Goal: Information Seeking & Learning: Understand process/instructions

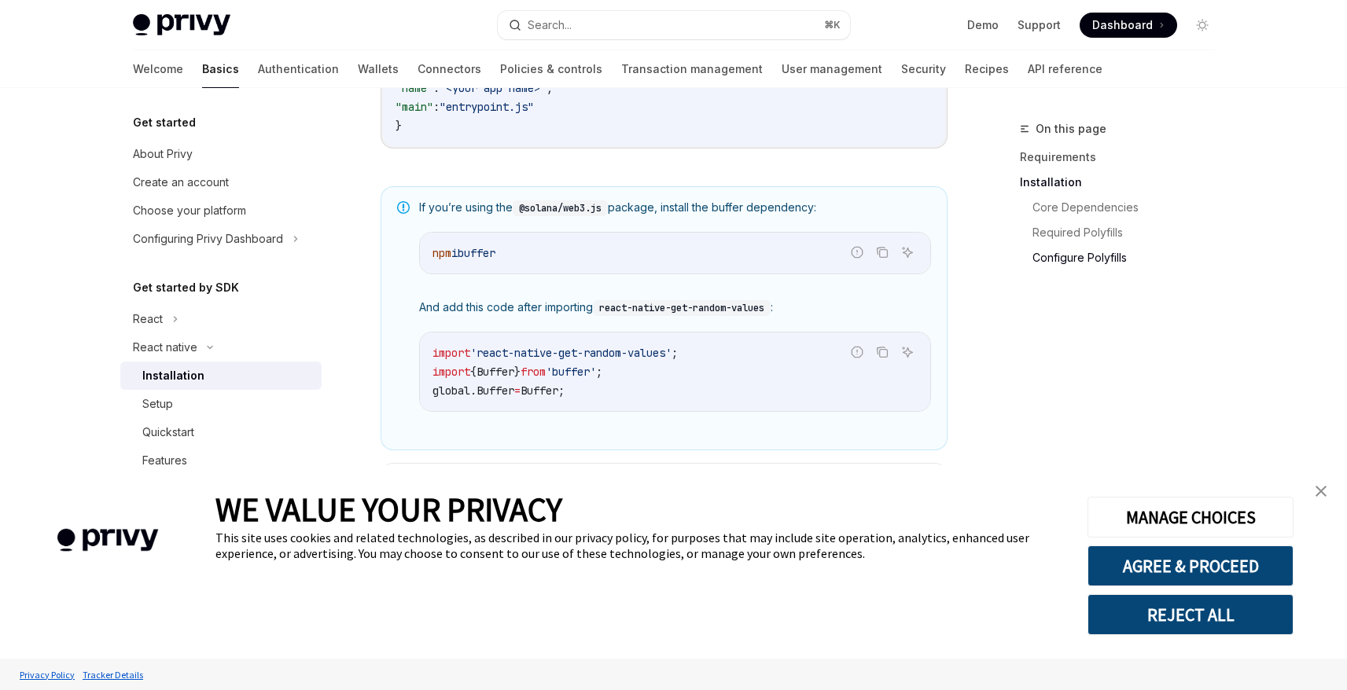
scroll to position [1486, 0]
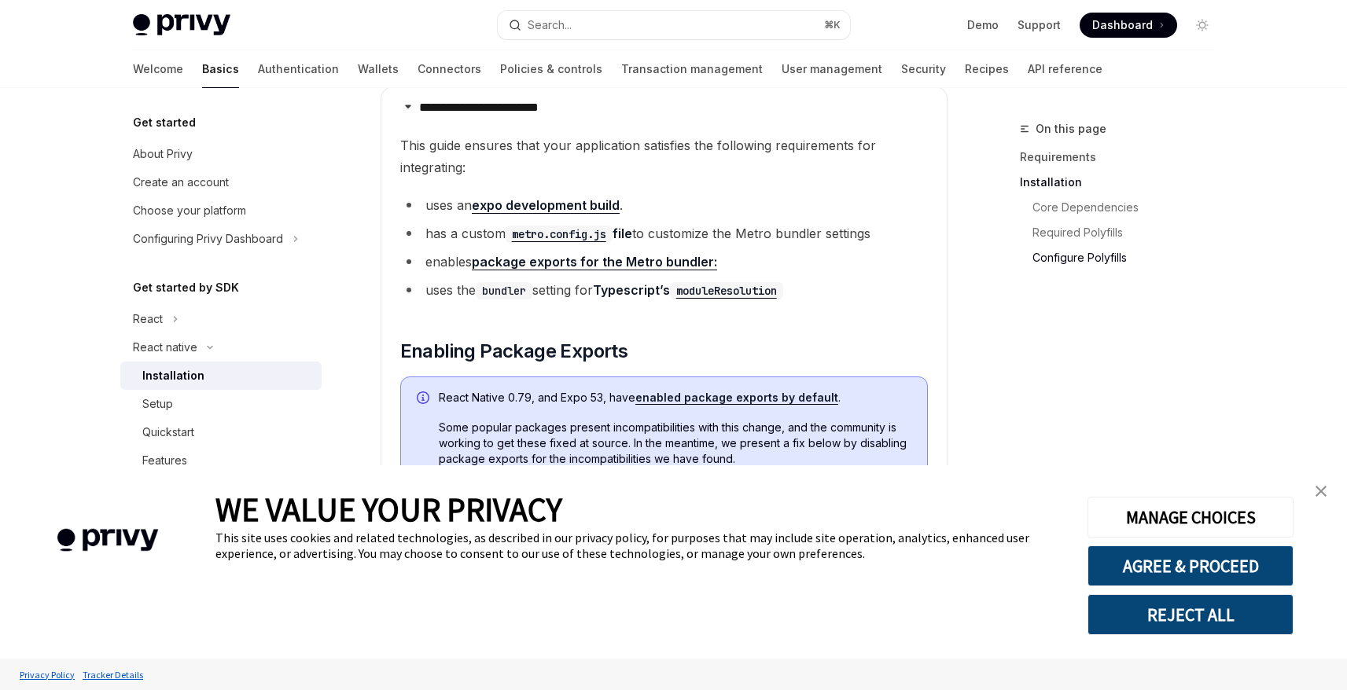
drag, startPoint x: 1324, startPoint y: 491, endPoint x: 1108, endPoint y: 492, distance: 216.2
click at [1324, 491] on img "close banner" at bounding box center [1320, 491] width 11 height 11
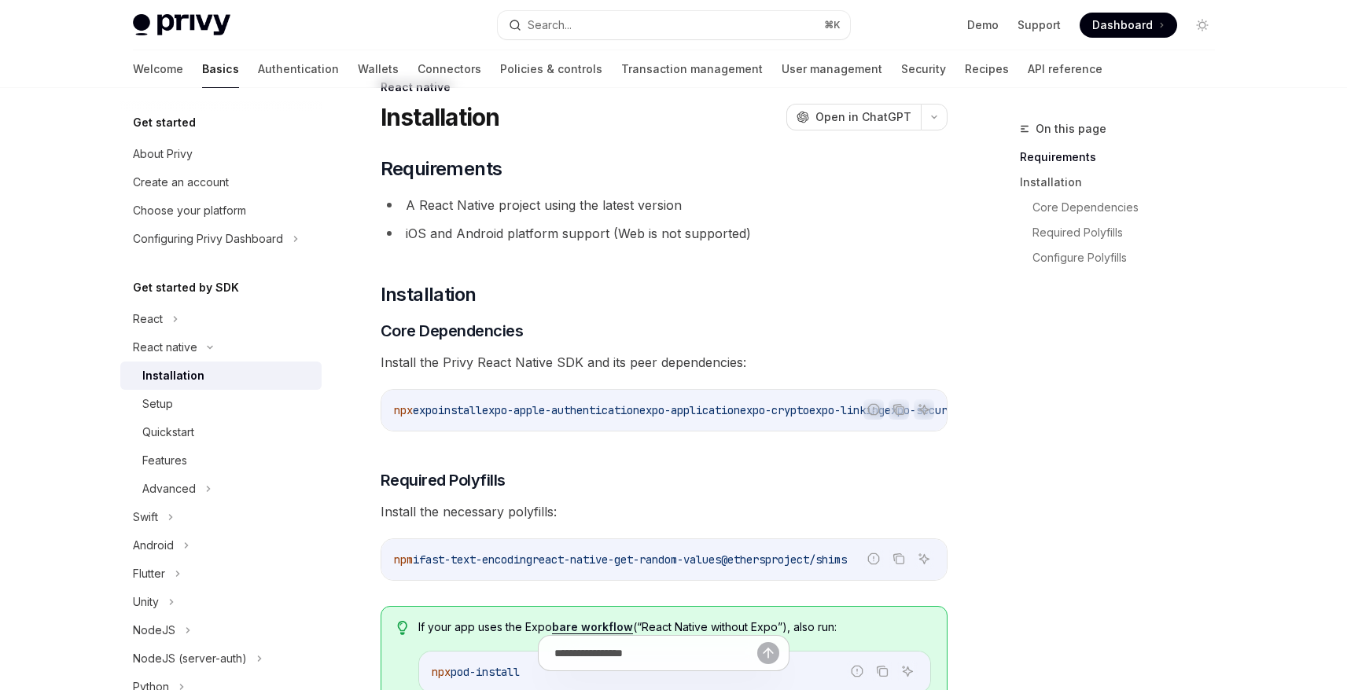
scroll to position [0, 0]
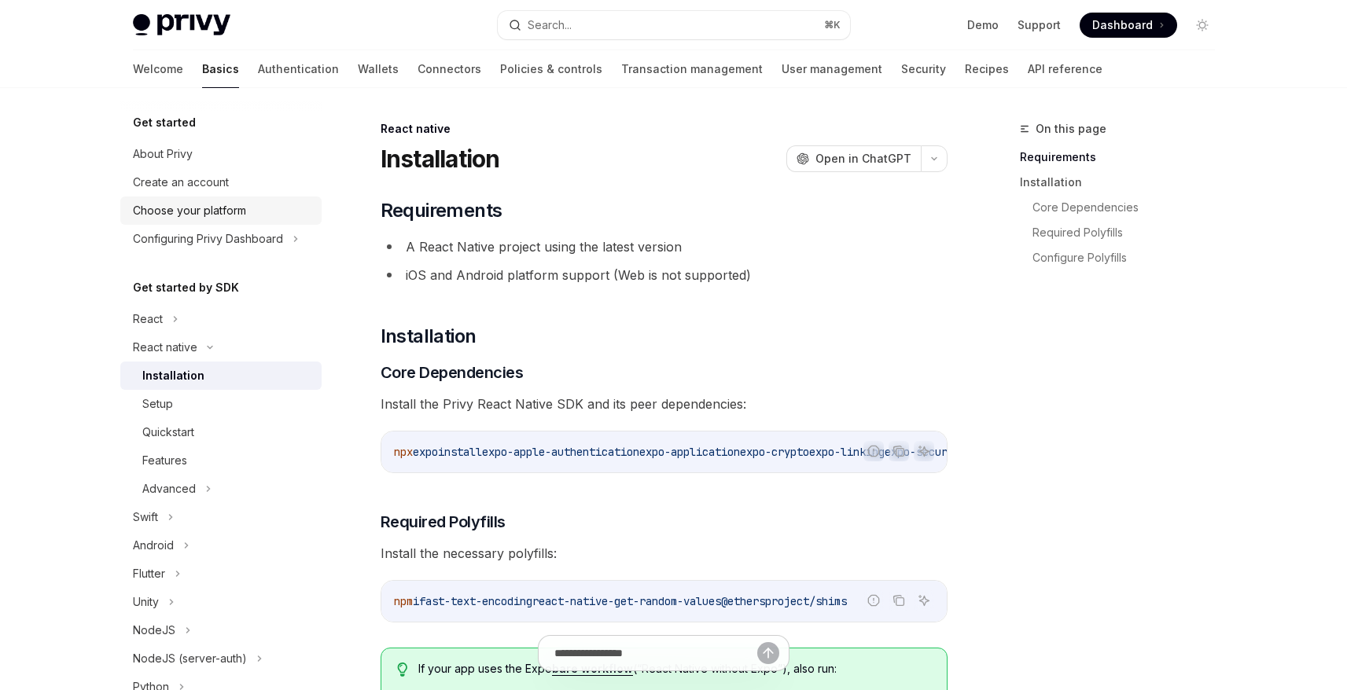
click at [248, 212] on div "Choose your platform" at bounding box center [222, 210] width 179 height 19
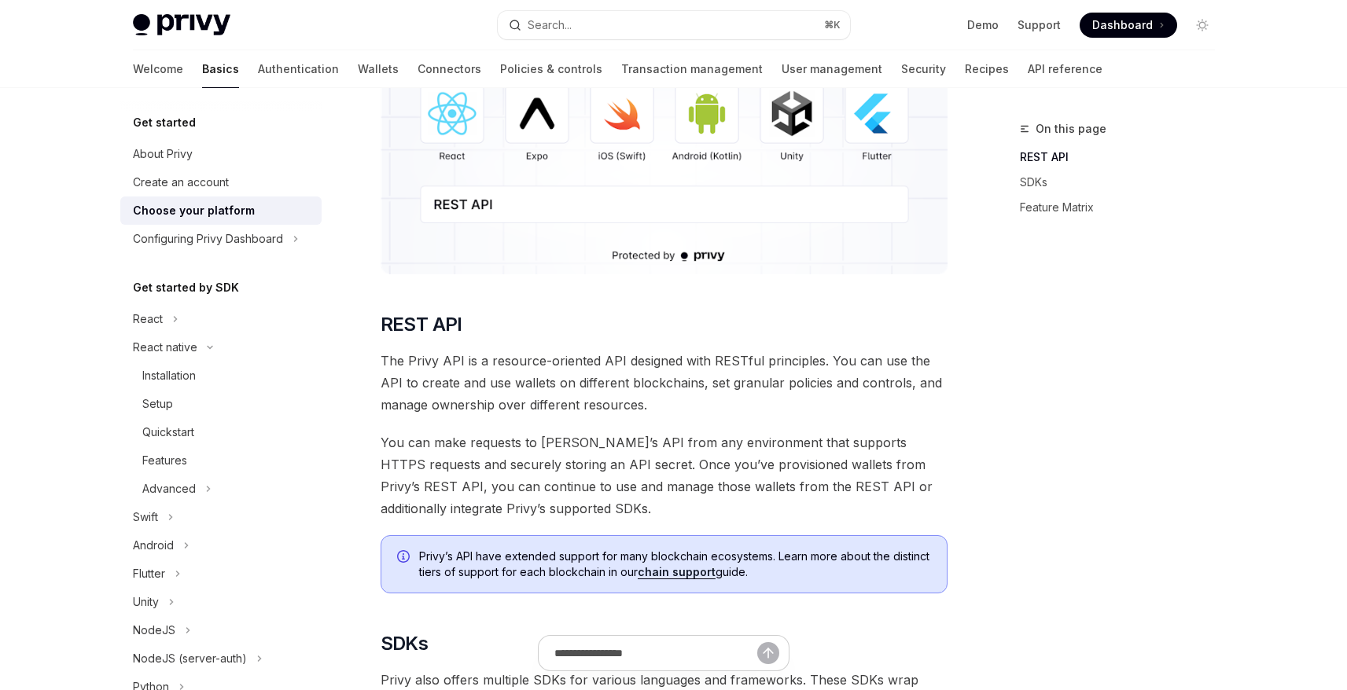
scroll to position [247, 0]
click at [200, 381] on div "Installation" at bounding box center [227, 375] width 170 height 19
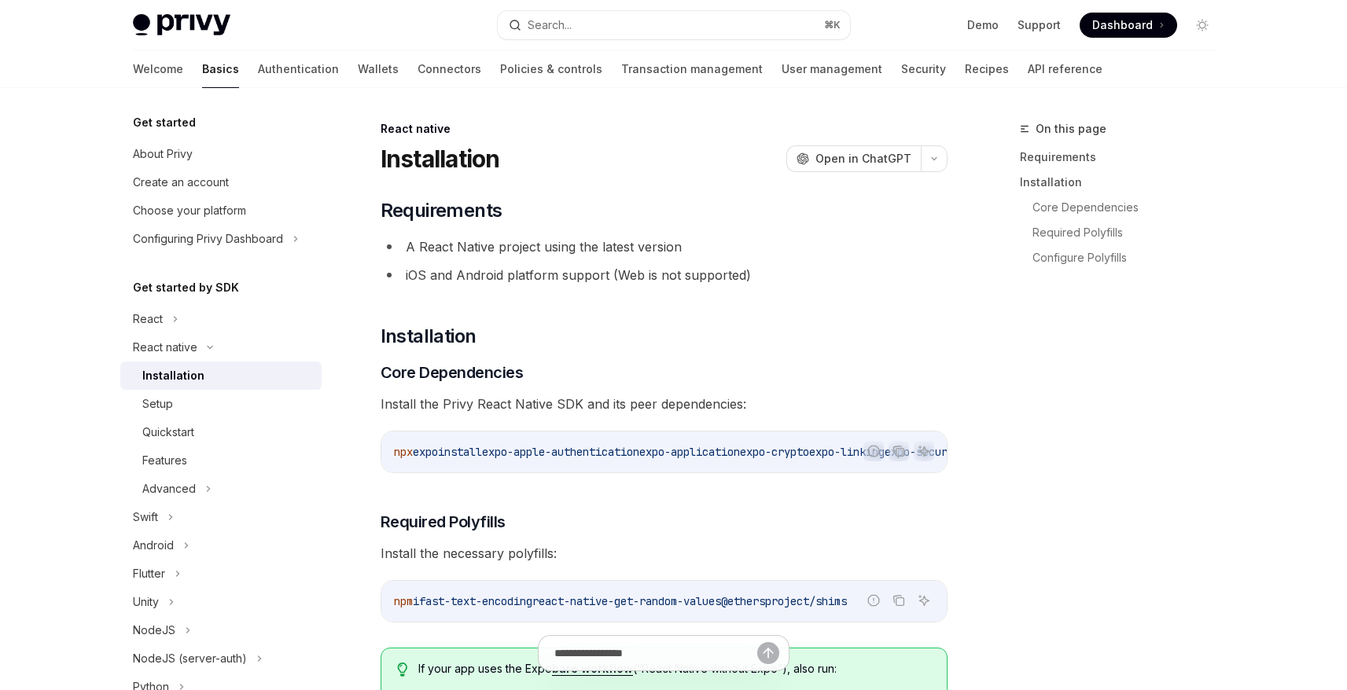
type textarea "*"
drag, startPoint x: 487, startPoint y: 250, endPoint x: 723, endPoint y: 244, distance: 235.9
click at [723, 244] on li "A React Native project using the latest version" at bounding box center [663, 247] width 567 height 22
drag, startPoint x: 503, startPoint y: 274, endPoint x: 769, endPoint y: 271, distance: 265.7
click at [769, 271] on li "iOS and Android platform support (Web is not supported)" at bounding box center [663, 275] width 567 height 22
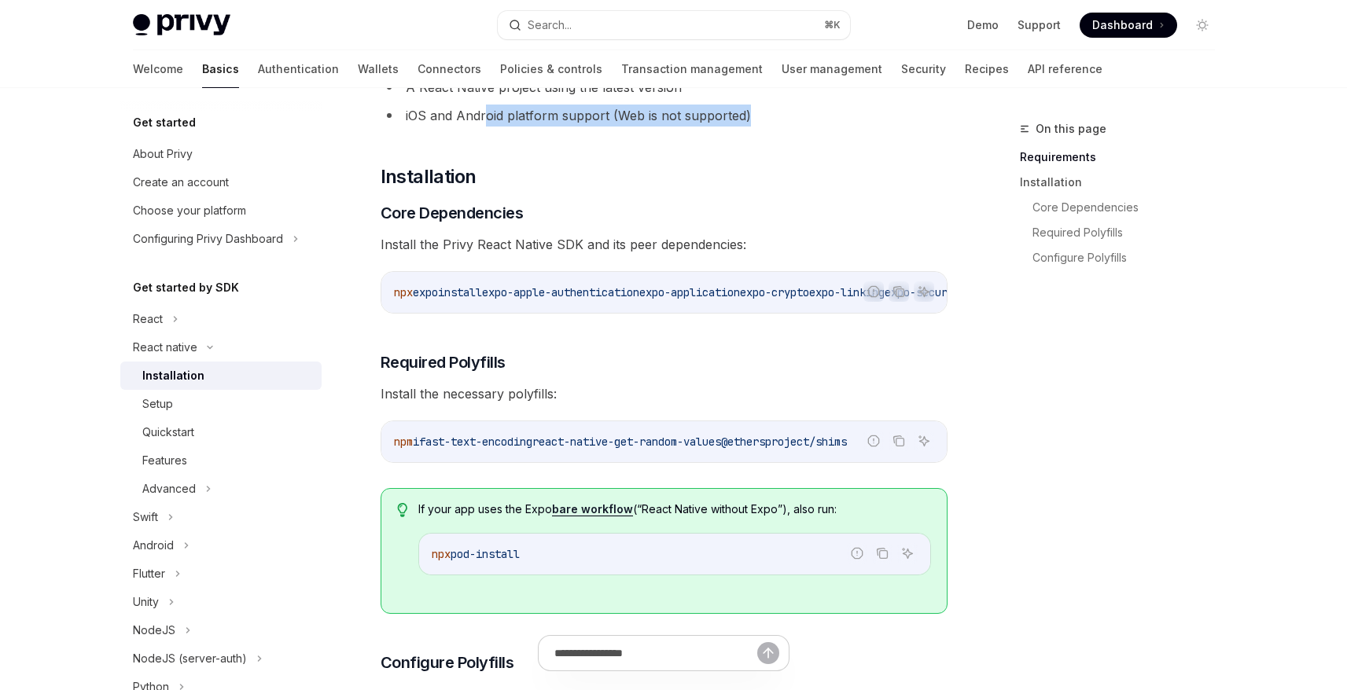
drag, startPoint x: 395, startPoint y: 292, endPoint x: 672, endPoint y: 293, distance: 277.5
click at [672, 293] on span "npx expo install expo-apple-authentication expo-application expo-crypto expo-li…" at bounding box center [1016, 292] width 1245 height 14
copy span "npx expo install expo-apple-authentication"
drag, startPoint x: 676, startPoint y: 292, endPoint x: 781, endPoint y: 293, distance: 105.3
click at [740, 293] on span "expo-application" at bounding box center [689, 292] width 101 height 14
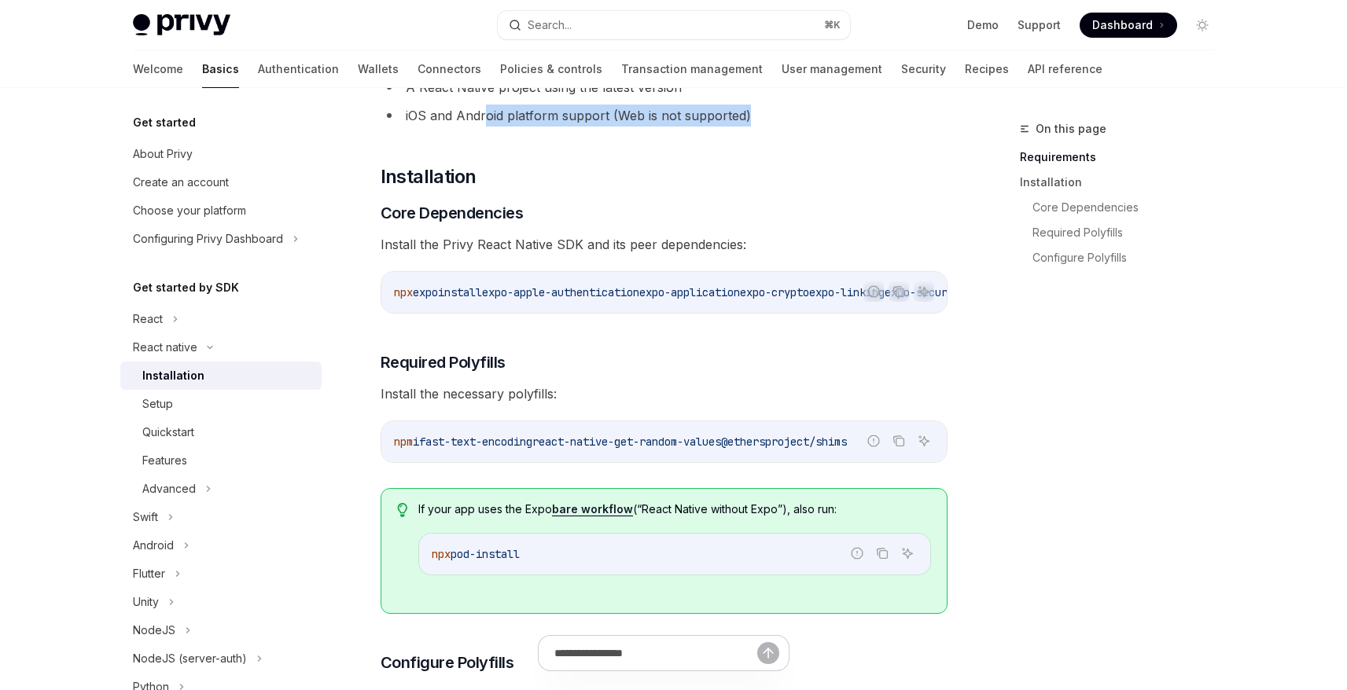
copy span "expo-application"
drag, startPoint x: 608, startPoint y: 294, endPoint x: 682, endPoint y: 294, distance: 73.1
click at [682, 294] on span "npx expo install expo-apple-authentication expo-application expo-crypto expo-li…" at bounding box center [835, 292] width 1245 height 14
copy span "expo-crypto"
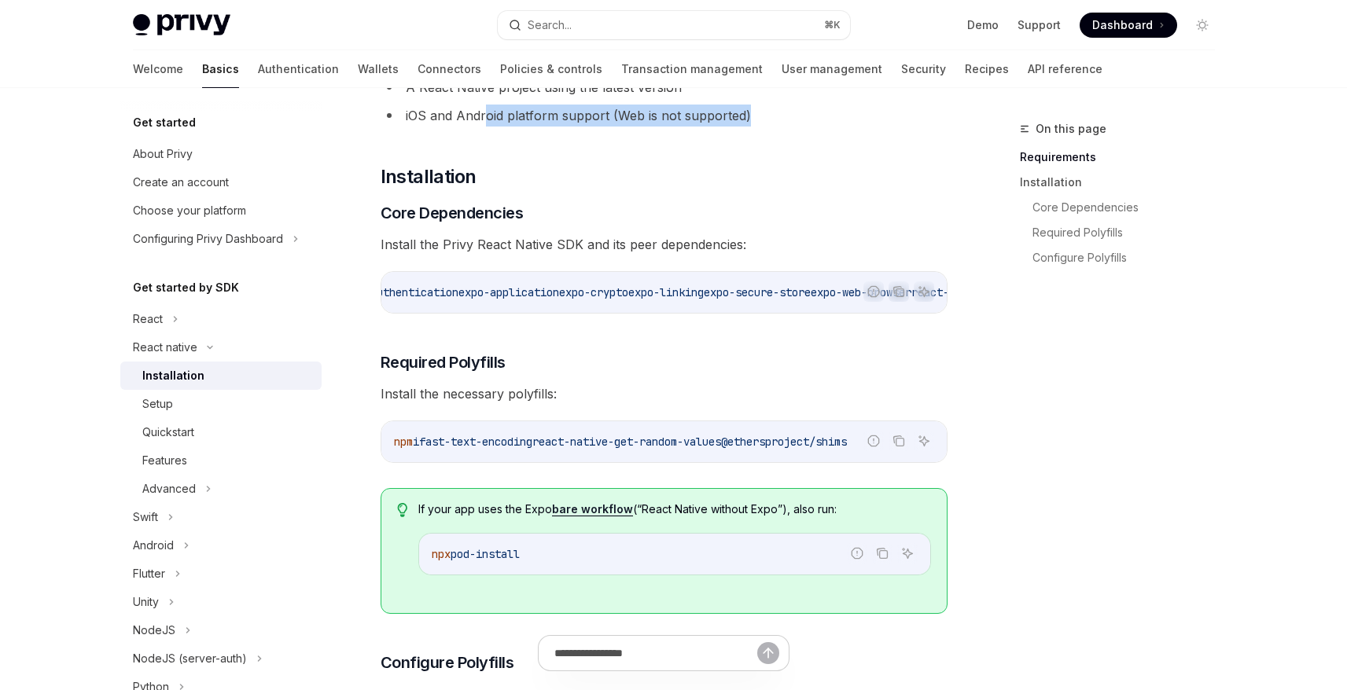
drag, startPoint x: 688, startPoint y: 293, endPoint x: 764, endPoint y: 299, distance: 76.4
click at [704, 299] on span "expo-linking" at bounding box center [665, 292] width 75 height 14
copy span "expo-linking"
drag, startPoint x: 646, startPoint y: 291, endPoint x: 748, endPoint y: 291, distance: 101.4
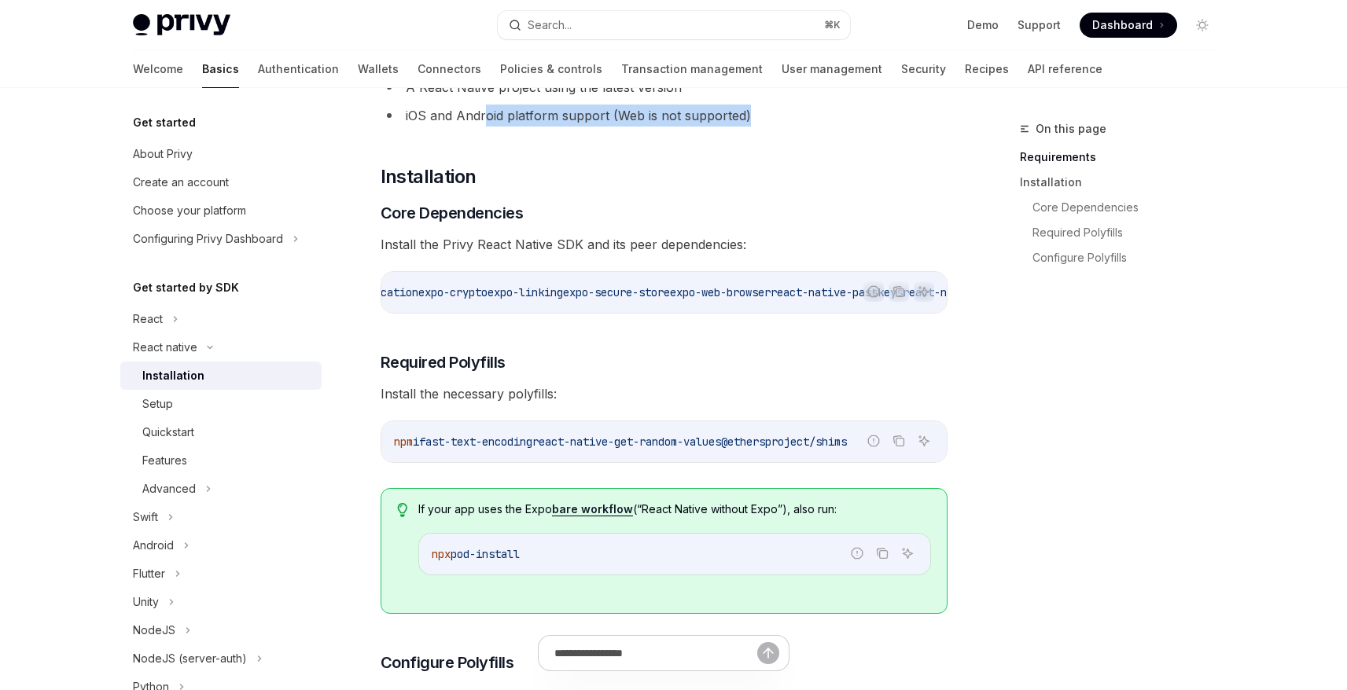
click at [748, 291] on span "npx expo install expo-apple-authentication expo-application expo-crypto expo-li…" at bounding box center [694, 292] width 1245 height 14
copy span "expo-secure-store"
drag, startPoint x: 511, startPoint y: 292, endPoint x: 604, endPoint y: 295, distance: 92.8
click at [519, 295] on span "expo-web-browser" at bounding box center [468, 292] width 101 height 14
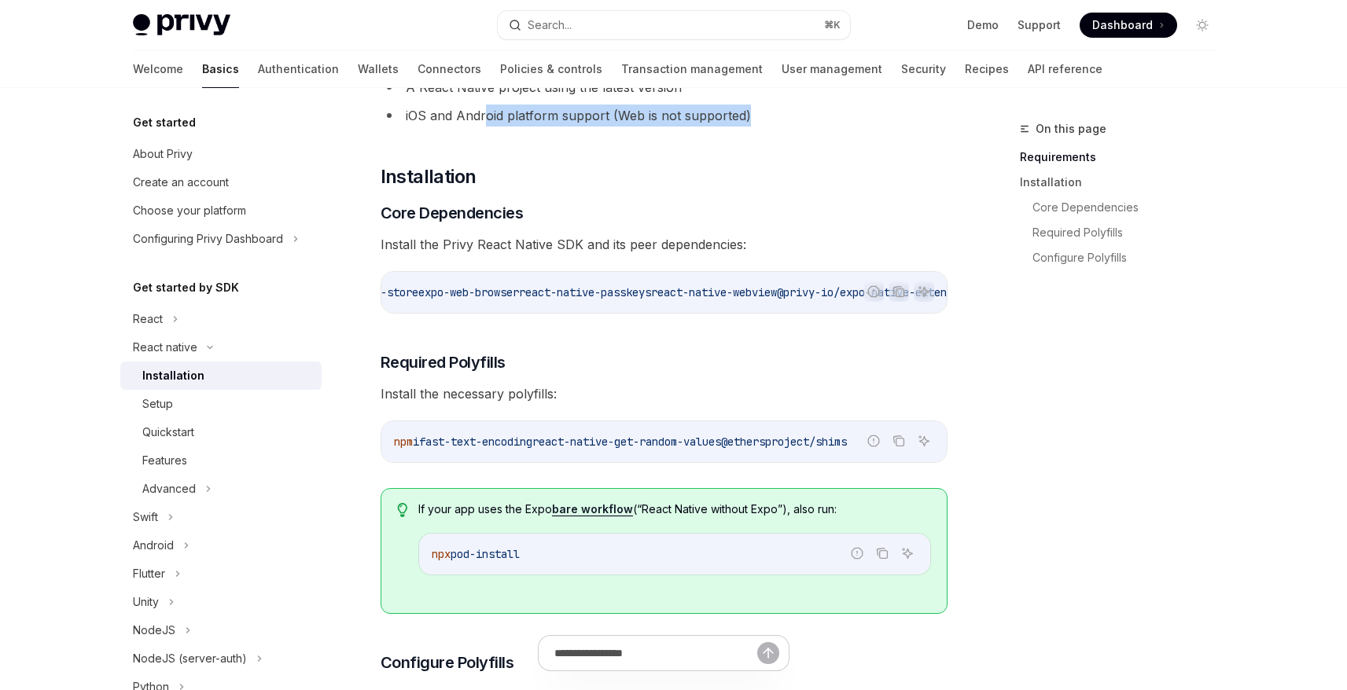
copy span "expo-web-browser"
drag, startPoint x: 554, startPoint y: 294, endPoint x: 693, endPoint y: 293, distance: 138.4
click at [693, 293] on span "npx expo install expo-apple-authentication expo-application expo-crypto expo-li…" at bounding box center [384, 292] width 1245 height 14
copy span "react-native-passkeys"
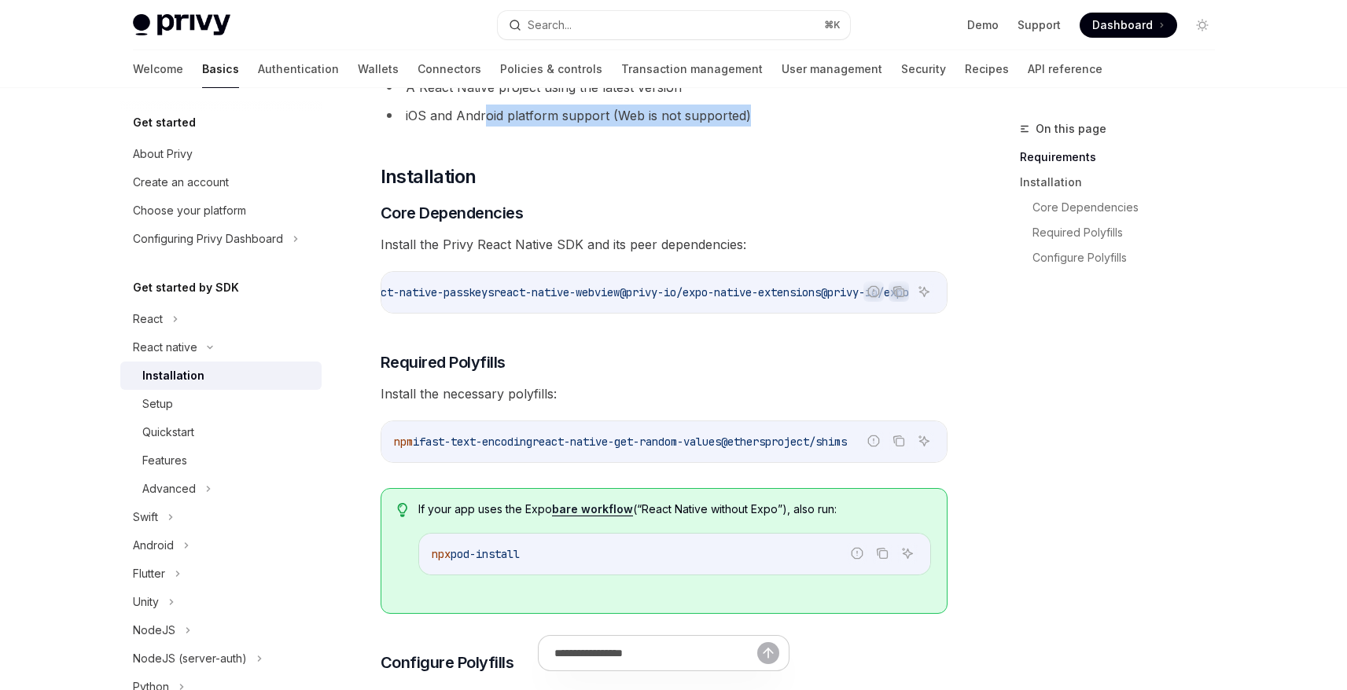
scroll to position [0, 872]
drag, startPoint x: 469, startPoint y: 294, endPoint x: 591, endPoint y: 296, distance: 121.9
click at [591, 296] on span "npx expo install expo-apple-authentication expo-application expo-crypto expo-li…" at bounding box center [286, 292] width 1245 height 14
copy span "react-native-webview"
drag, startPoint x: 597, startPoint y: 290, endPoint x: 810, endPoint y: 296, distance: 213.1
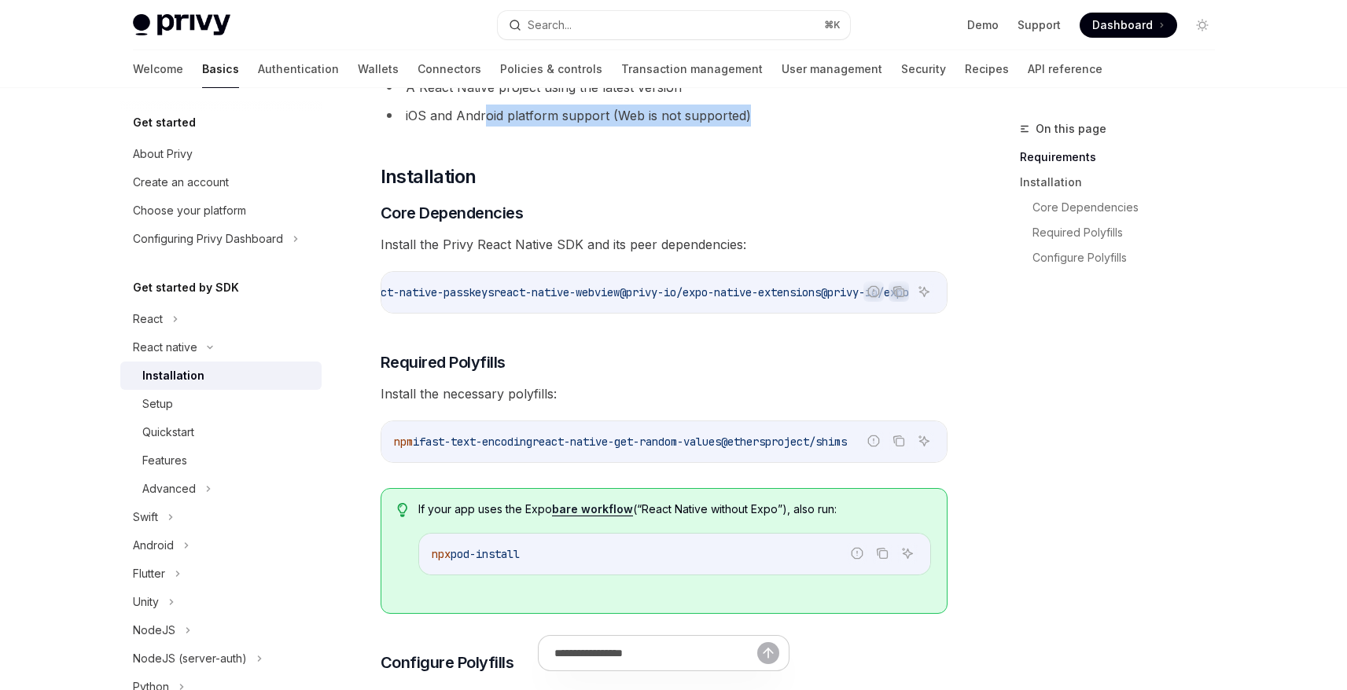
click at [810, 296] on span "npx expo install expo-apple-authentication expo-application expo-crypto expo-li…" at bounding box center [286, 292] width 1245 height 14
copy span "@privy-io/expo-native-extensions"
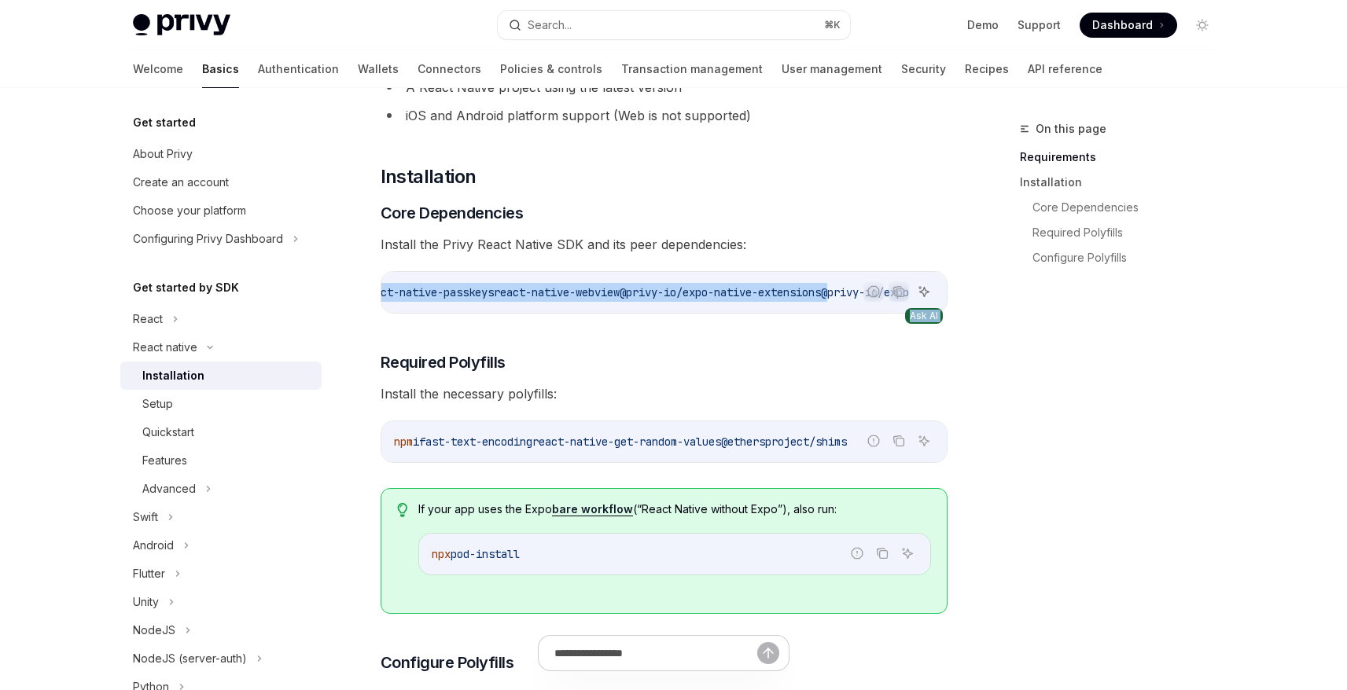
drag, startPoint x: 814, startPoint y: 292, endPoint x: 928, endPoint y: 293, distance: 114.0
click at [928, 293] on div "Report incorrect code Copy Ask AI npx expo install expo-apple-authentication ex…" at bounding box center [663, 292] width 567 height 42
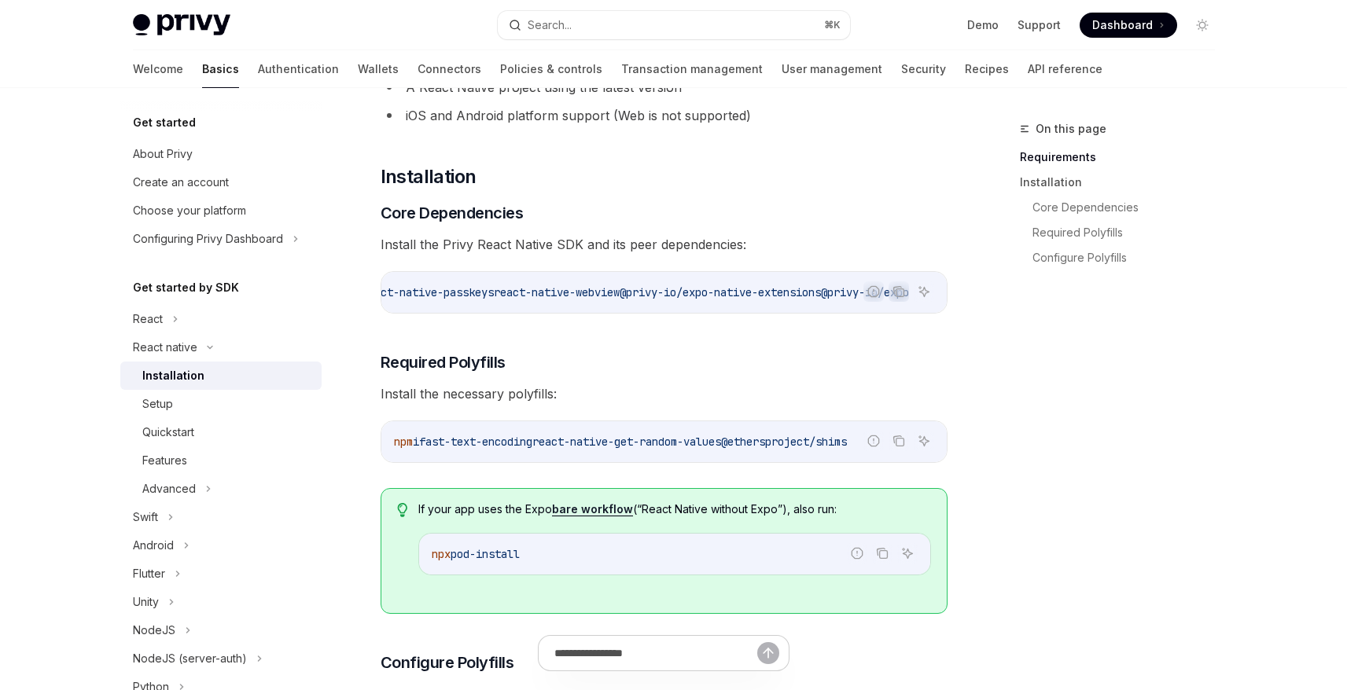
click at [821, 291] on span "@privy-io/expo" at bounding box center [865, 292] width 88 height 14
click at [899, 291] on icon "Copy the contents from the code block" at bounding box center [898, 291] width 13 height 13
drag, startPoint x: 441, startPoint y: 448, endPoint x: 555, endPoint y: 452, distance: 114.0
click at [555, 449] on span "npm i fast-text-encoding react-native-get-random-values @ethersproject/shims" at bounding box center [620, 442] width 453 height 14
copy span "fast-text-encoding"
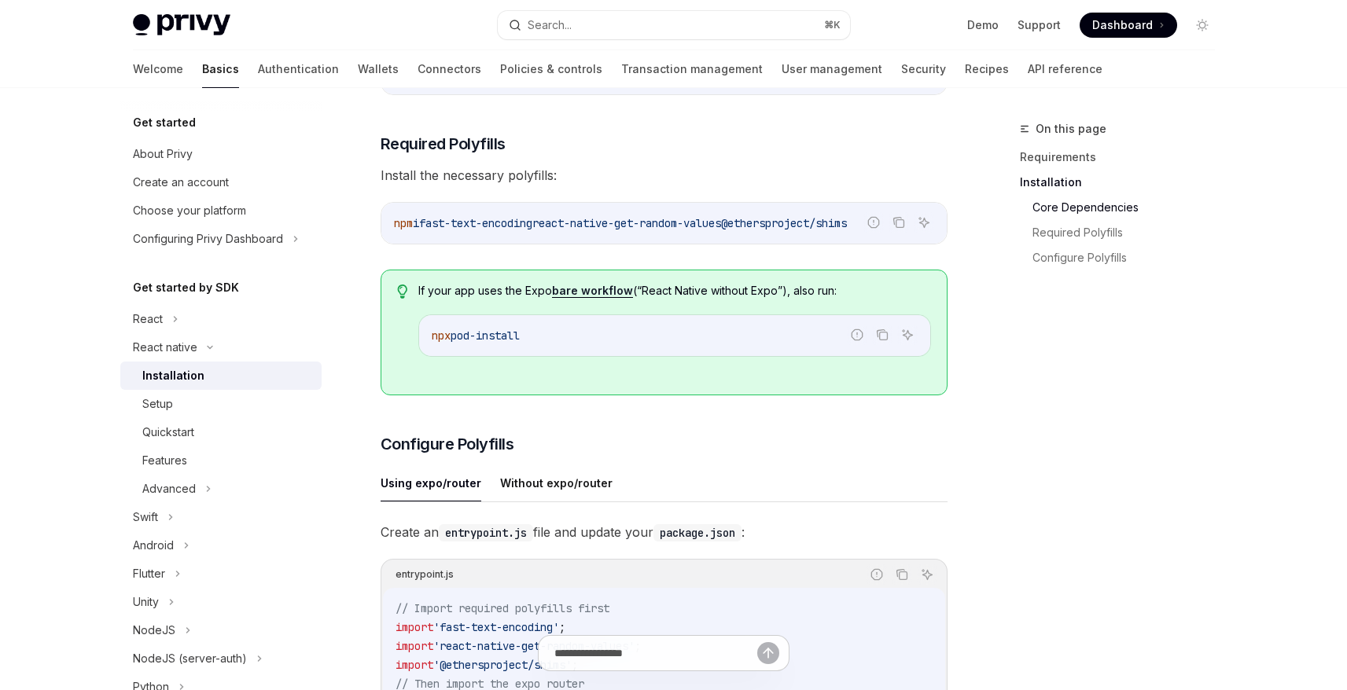
scroll to position [380, 0]
click at [566, 229] on span "react-native-get-random-values" at bounding box center [626, 222] width 189 height 14
drag, startPoint x: 559, startPoint y: 230, endPoint x: 755, endPoint y: 229, distance: 196.5
click at [721, 229] on span "react-native-get-random-values" at bounding box center [626, 222] width 189 height 14
click at [902, 227] on icon "Copy the contents from the code block" at bounding box center [898, 221] width 13 height 13
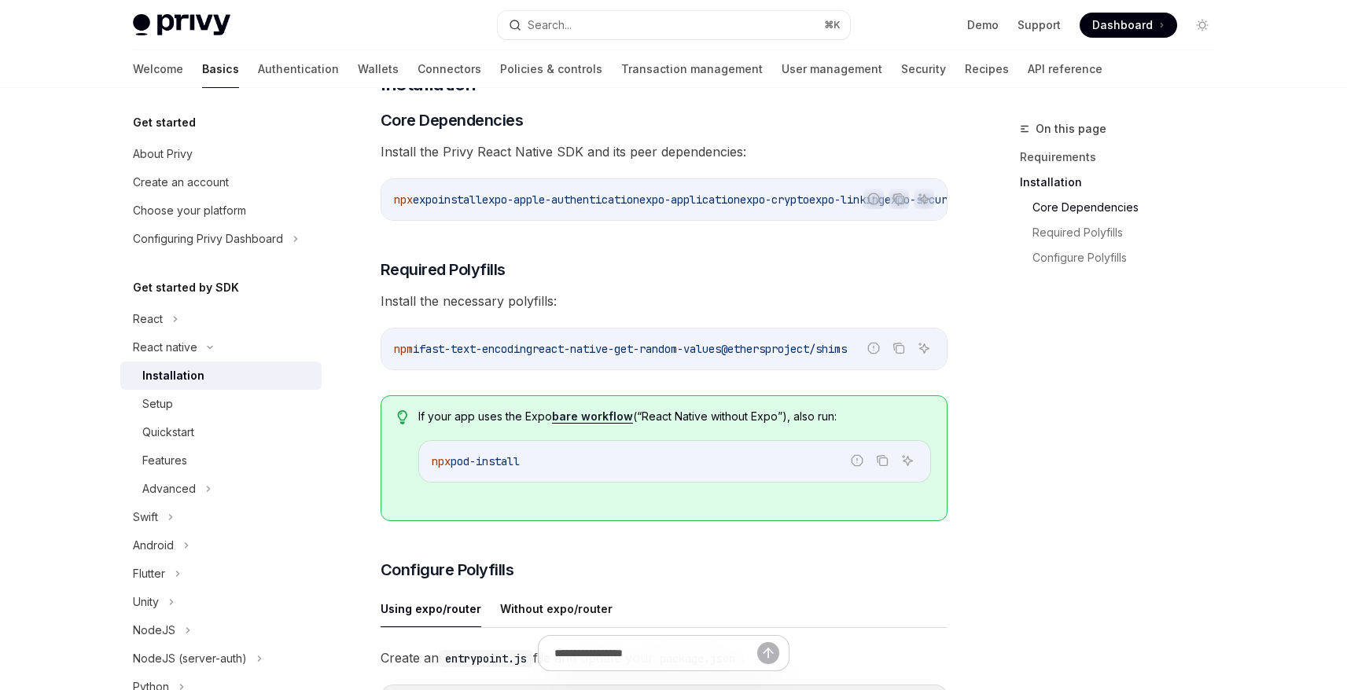
scroll to position [269, 0]
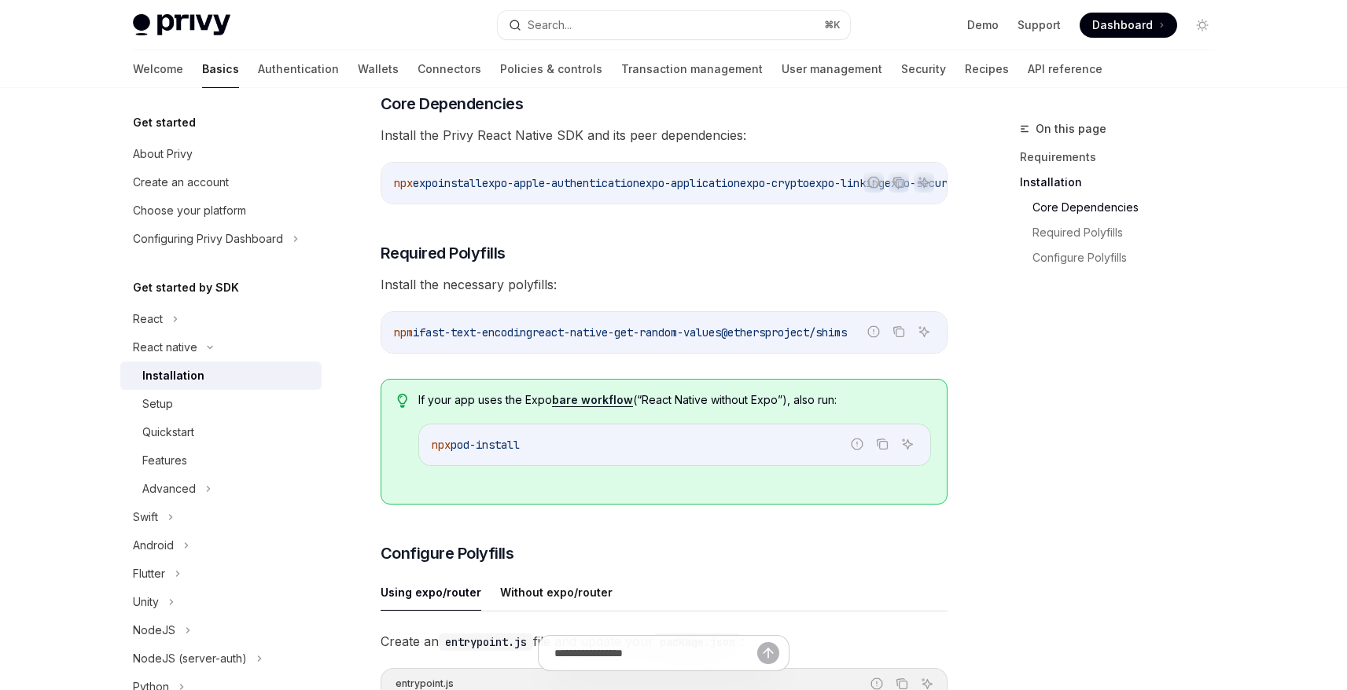
drag, startPoint x: 884, startPoint y: 446, endPoint x: 861, endPoint y: 513, distance: 70.9
click at [884, 446] on icon "Copy the contents from the code block" at bounding box center [882, 444] width 13 height 13
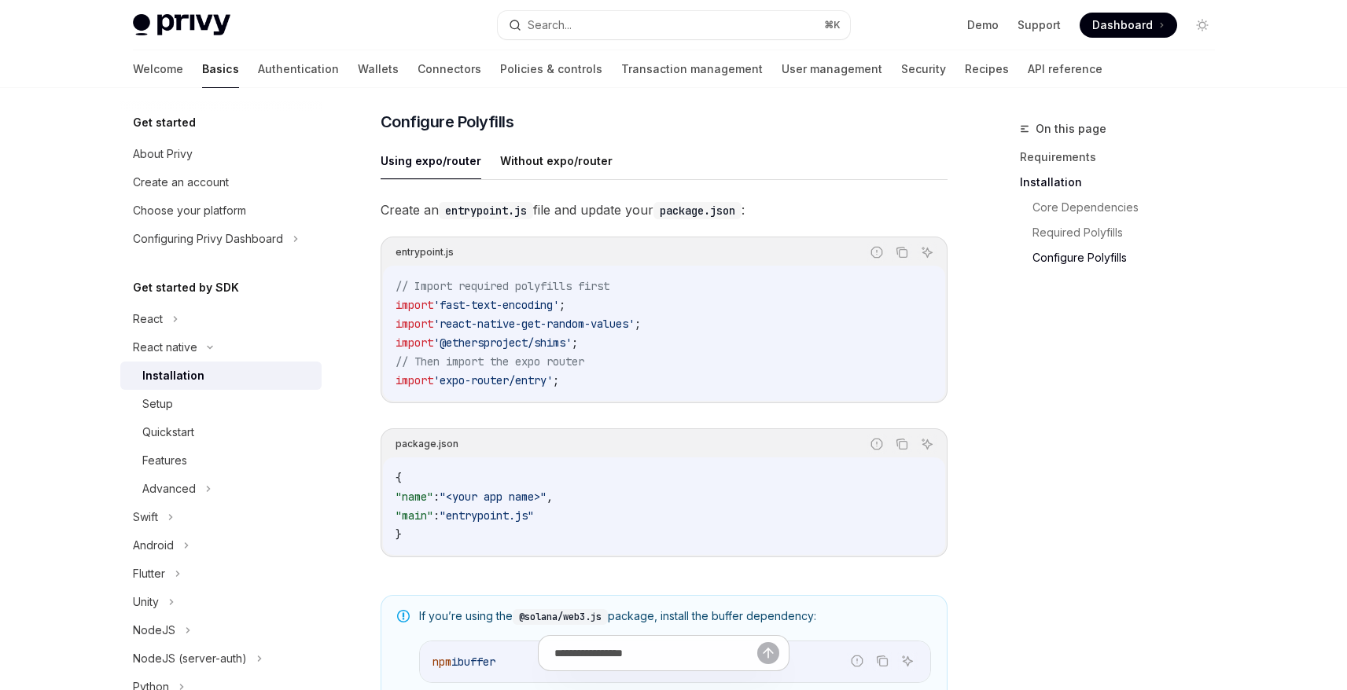
scroll to position [707, 0]
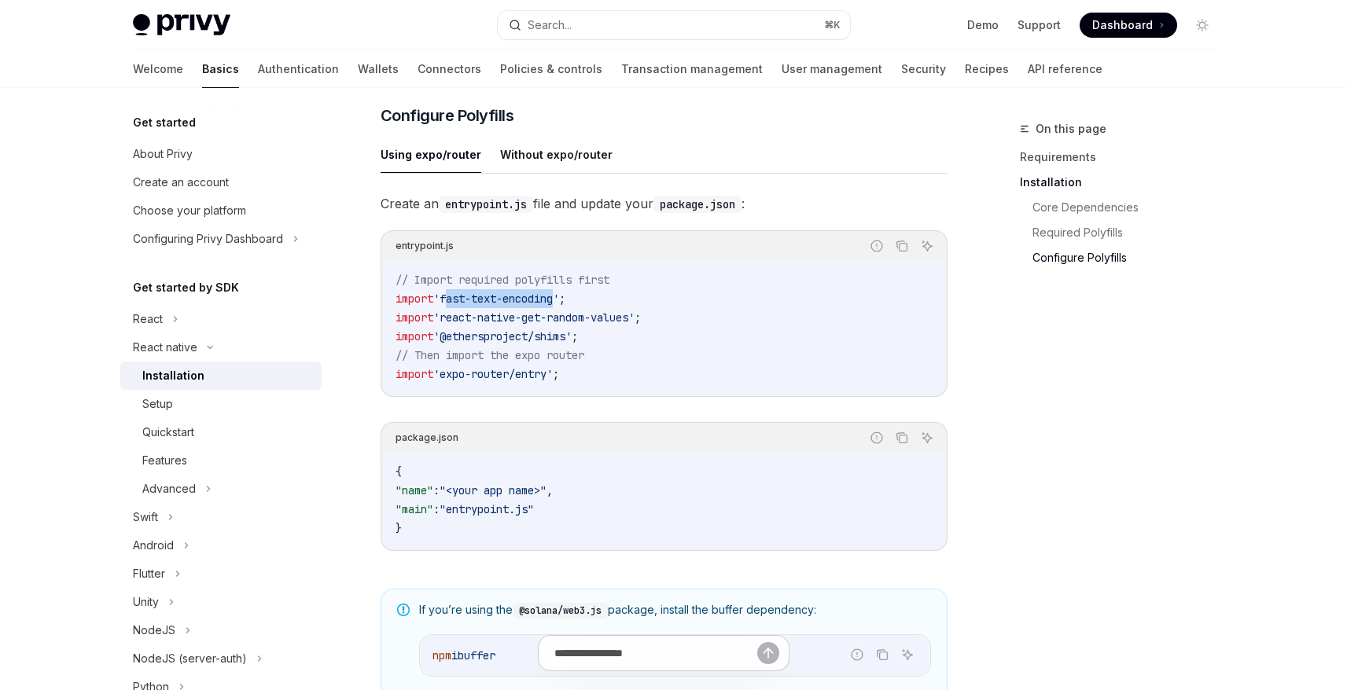
drag, startPoint x: 448, startPoint y: 306, endPoint x: 559, endPoint y: 307, distance: 110.8
click at [559, 306] on span "'fast-text-encoding'" at bounding box center [496, 299] width 126 height 14
click at [485, 325] on span "'react-native-get-random-values'" at bounding box center [533, 318] width 201 height 14
drag, startPoint x: 581, startPoint y: 377, endPoint x: 388, endPoint y: 372, distance: 193.5
click at [388, 372] on div "// Import required polyfills first import 'fast-text-encoding' ; import 'react-…" at bounding box center [664, 326] width 562 height 135
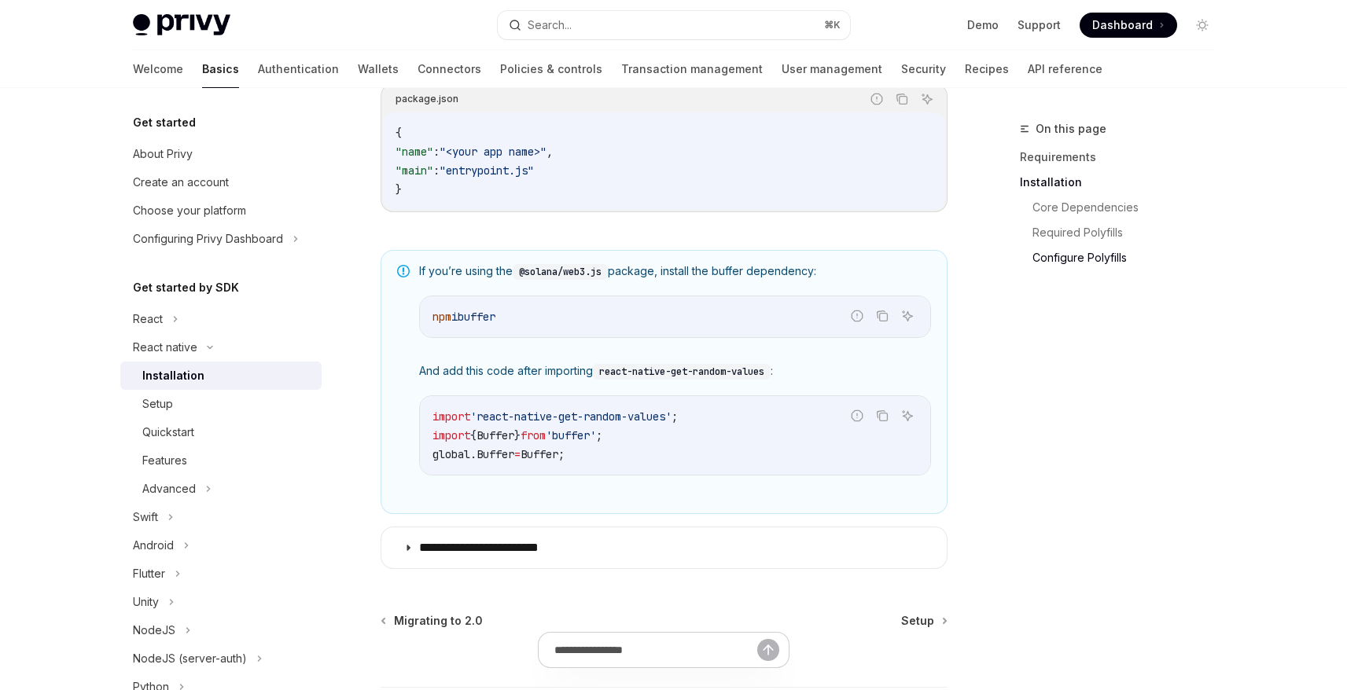
scroll to position [1080, 0]
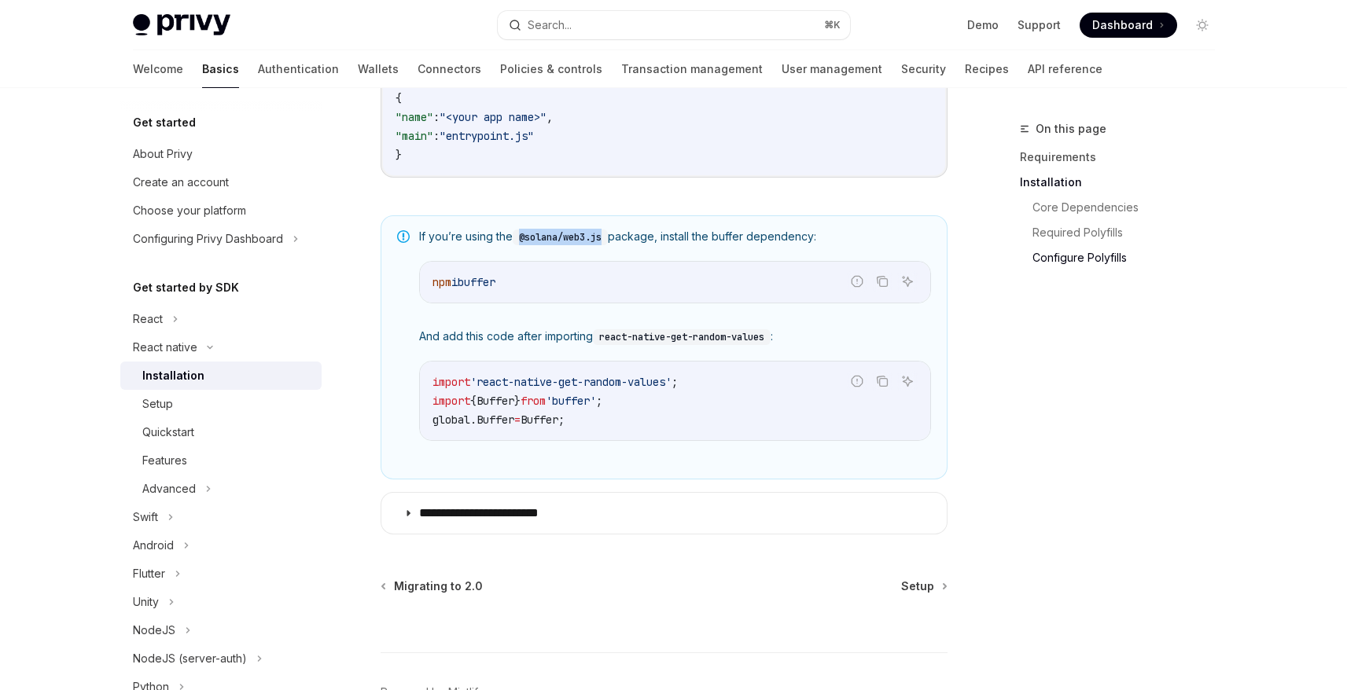
drag, startPoint x: 523, startPoint y: 244, endPoint x: 613, endPoint y: 246, distance: 90.4
click at [608, 245] on code "@solana/web3.js" at bounding box center [560, 238] width 95 height 16
drag, startPoint x: 509, startPoint y: 343, endPoint x: 643, endPoint y: 353, distance: 134.0
click at [647, 344] on span "And add this code after importing react-native-get-random-values :" at bounding box center [675, 337] width 512 height 17
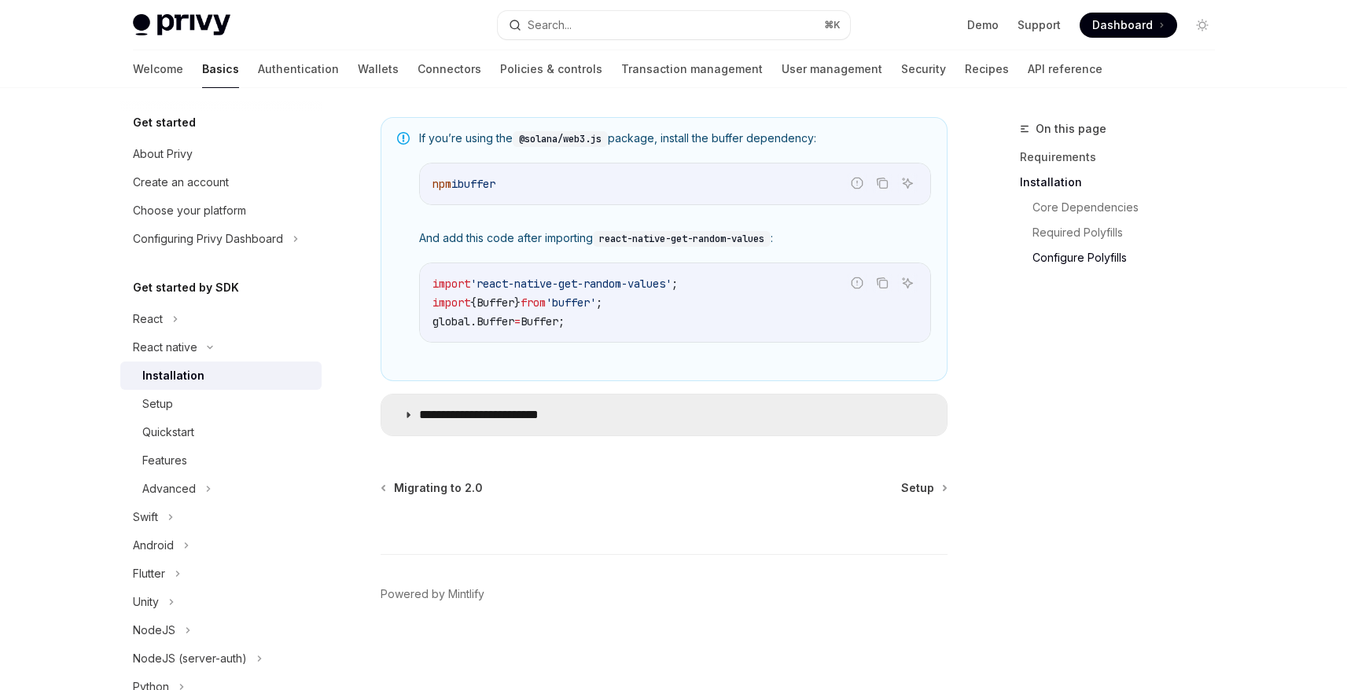
click at [406, 415] on icon at bounding box center [407, 414] width 9 height 9
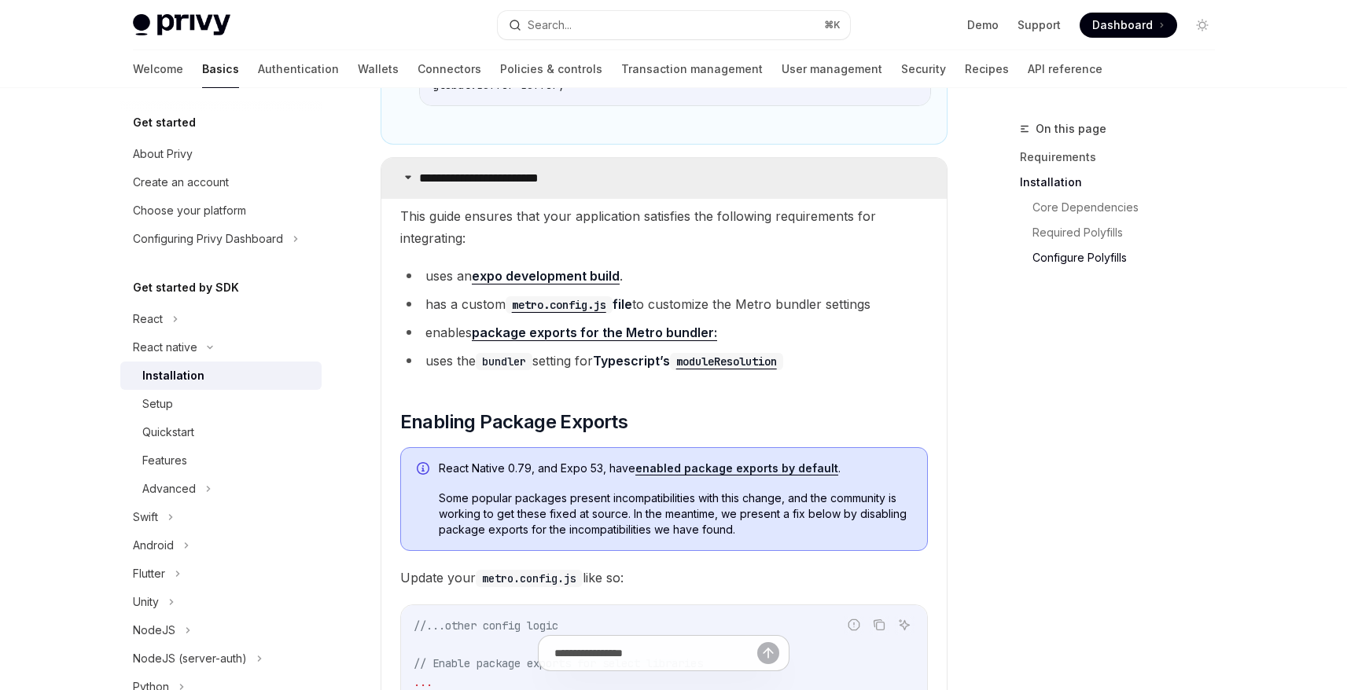
scroll to position [1416, 0]
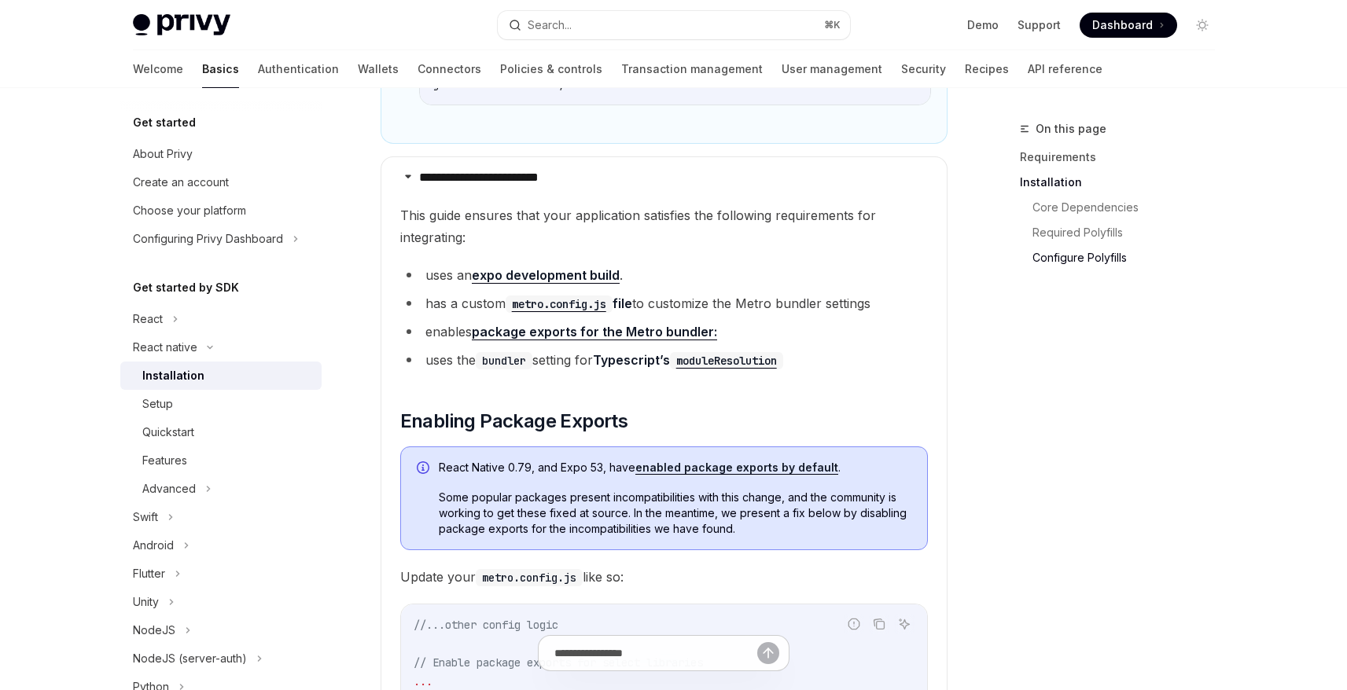
click at [554, 279] on link "expo development build" at bounding box center [546, 275] width 148 height 17
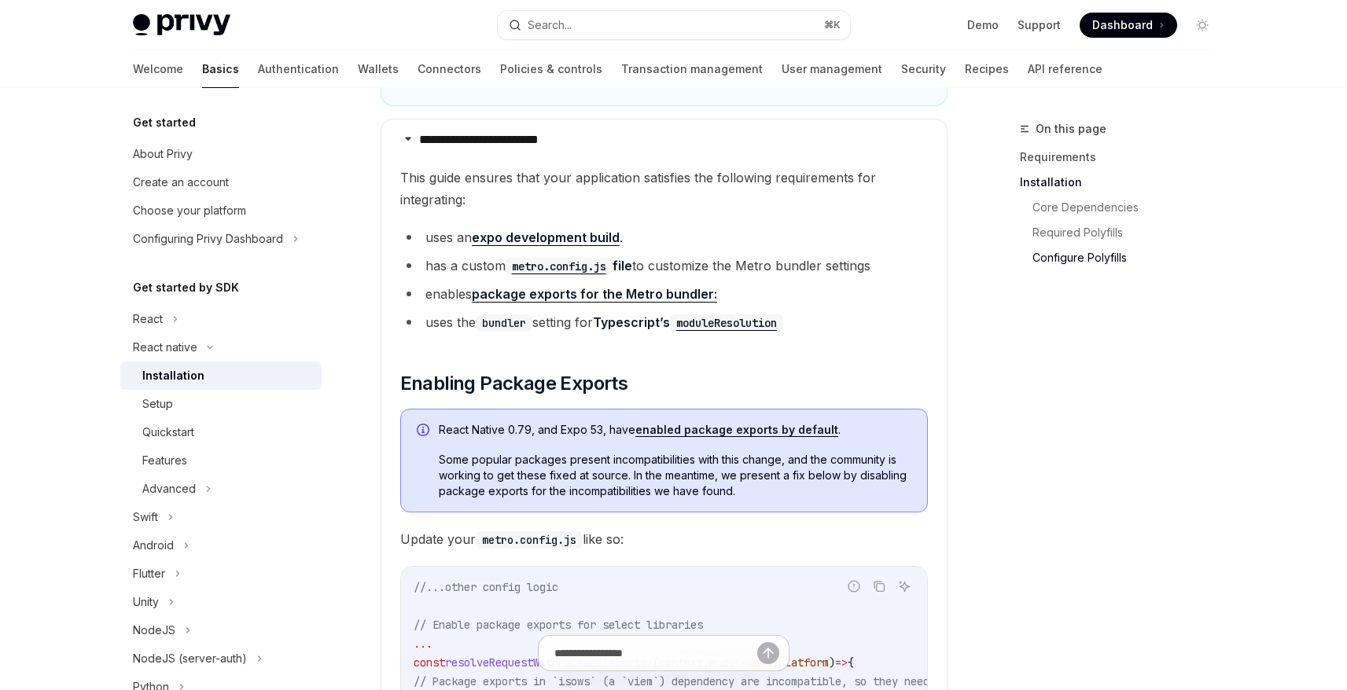
scroll to position [1467, 0]
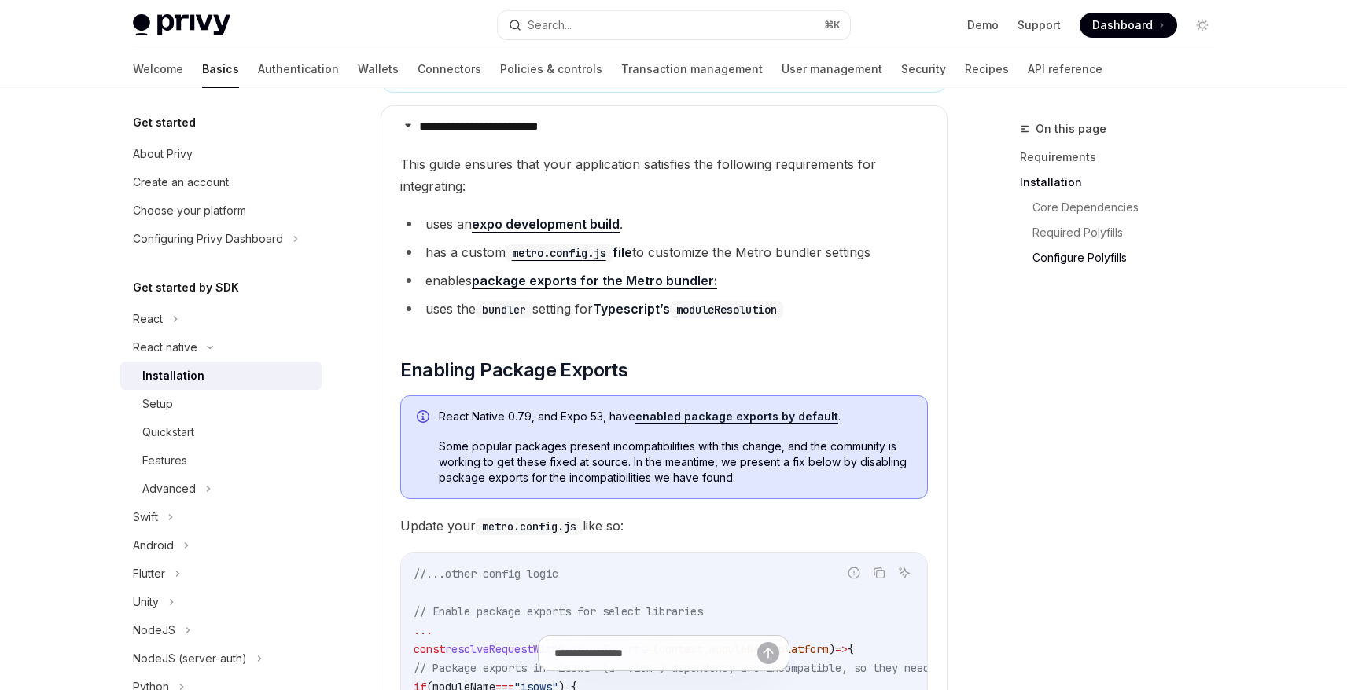
click at [671, 283] on link "package exports for the Metro bundler:" at bounding box center [594, 281] width 245 height 17
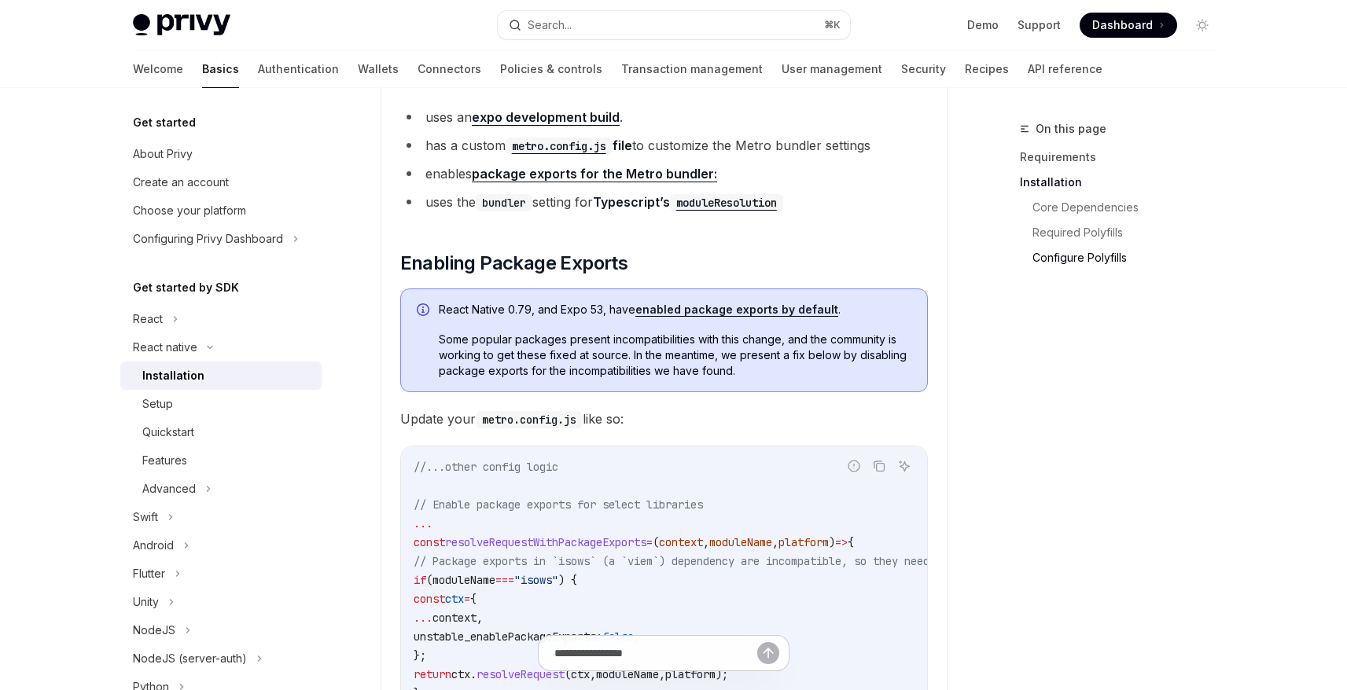
scroll to position [1576, 0]
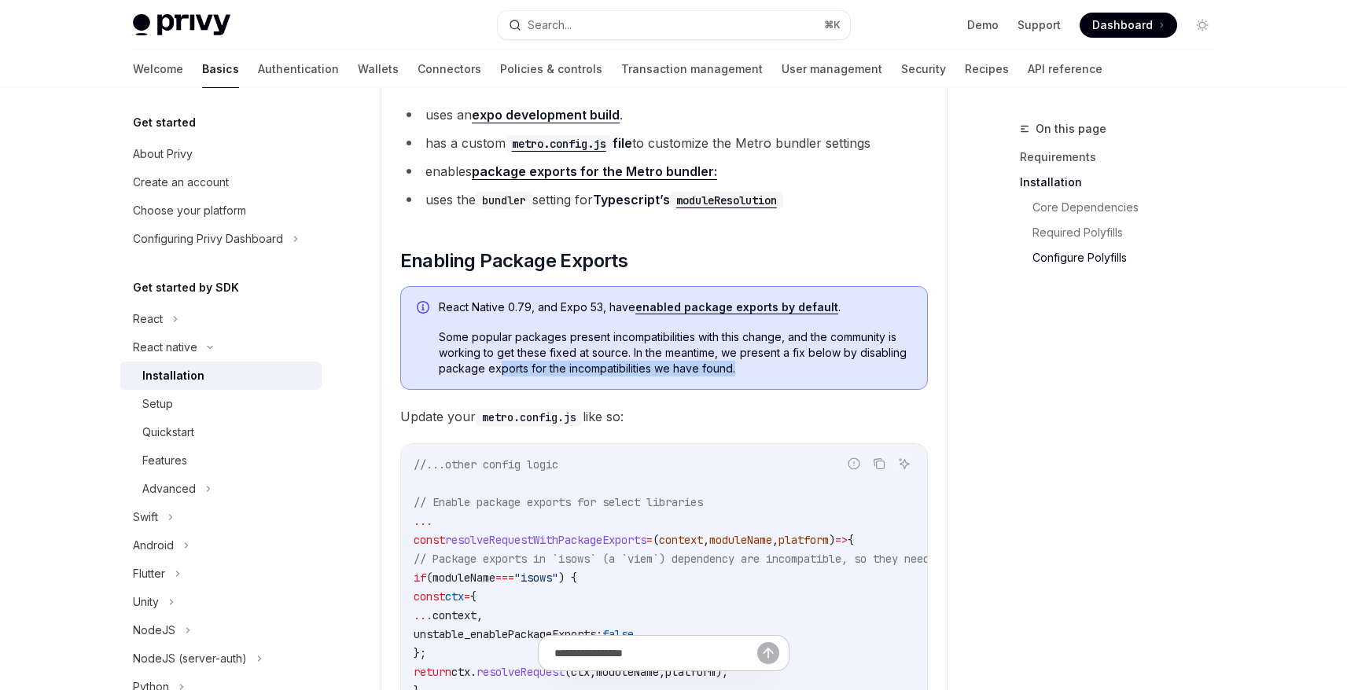
drag, startPoint x: 498, startPoint y: 376, endPoint x: 779, endPoint y: 366, distance: 280.8
click at [779, 366] on span "Some popular packages present incompatibilities with this change, and the commu…" at bounding box center [675, 352] width 472 height 47
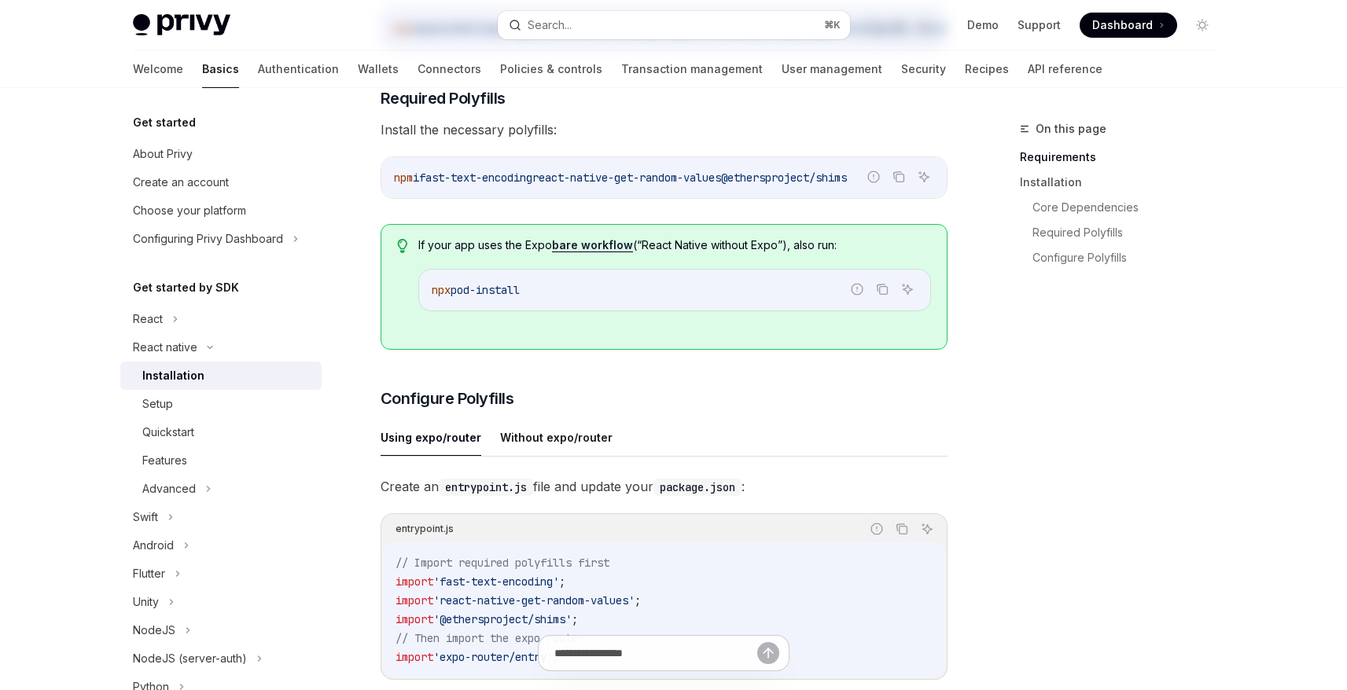
scroll to position [0, 0]
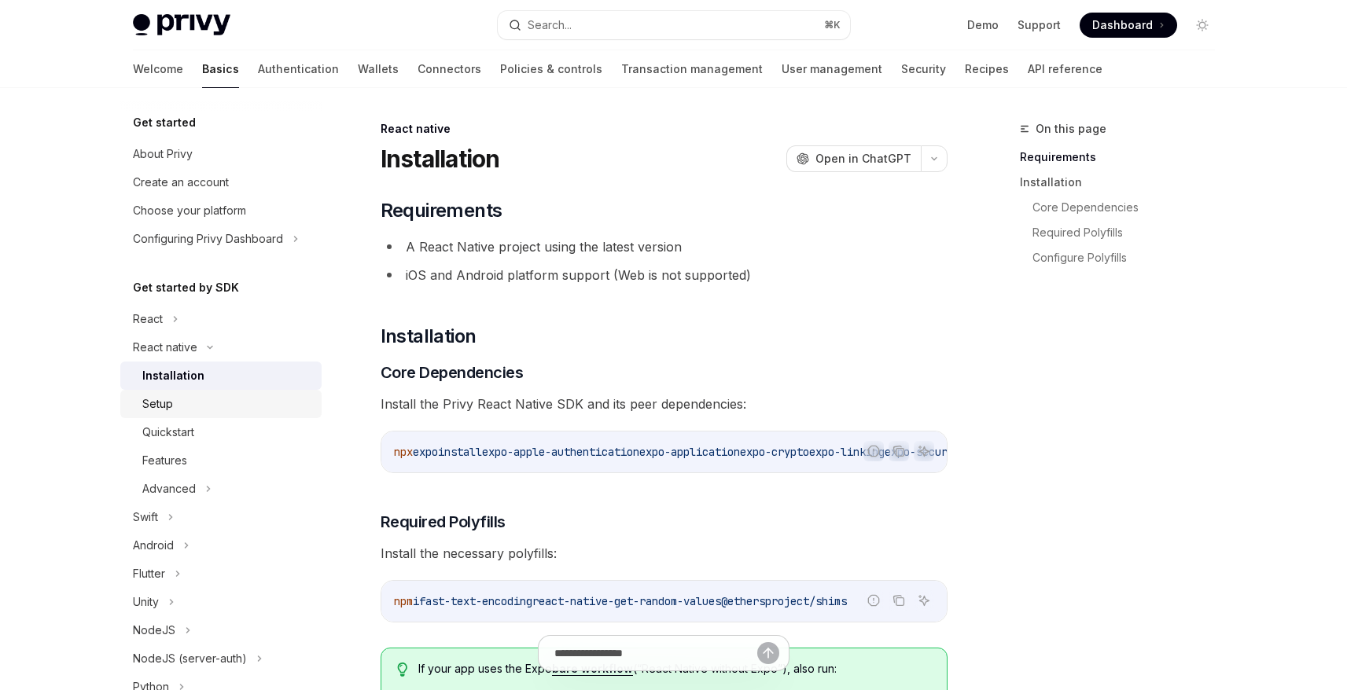
click at [160, 400] on div "Setup" at bounding box center [157, 404] width 31 height 19
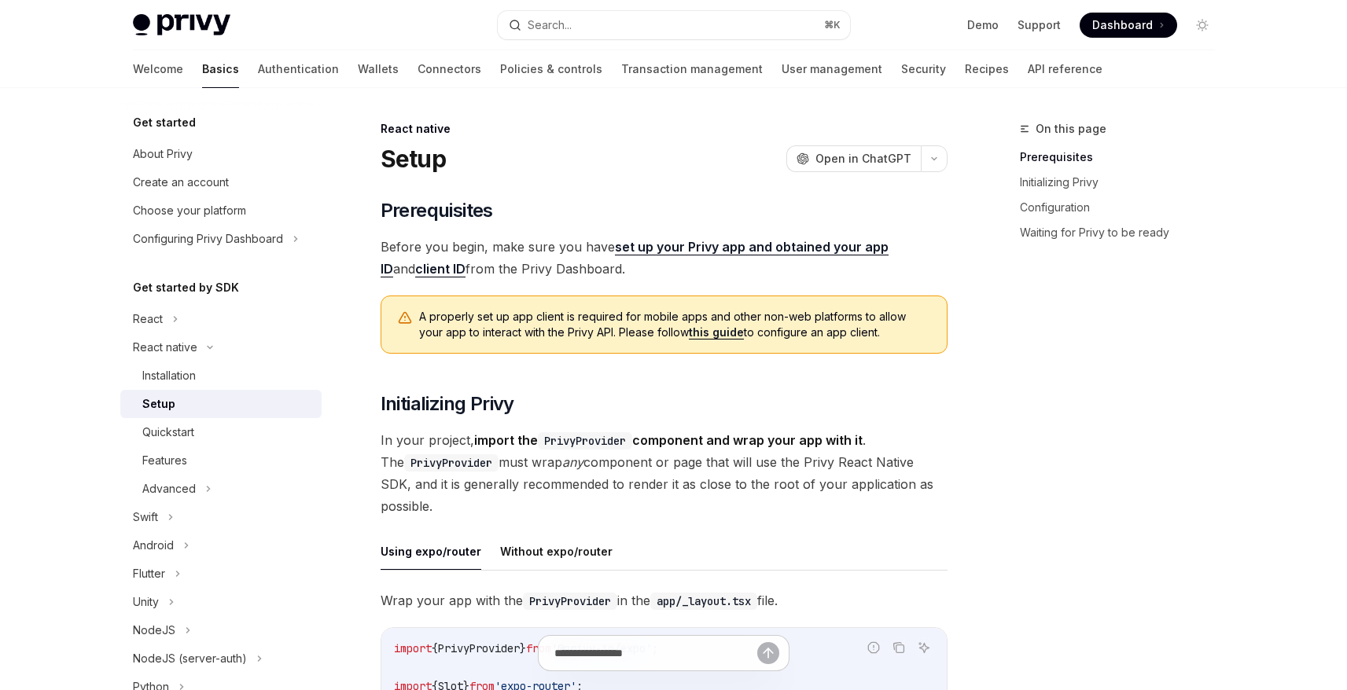
drag, startPoint x: 518, startPoint y: 267, endPoint x: 604, endPoint y: 269, distance: 86.5
click at [604, 269] on span "Before you begin, make sure you have set up your Privy app and obtained your ap…" at bounding box center [663, 258] width 567 height 44
drag, startPoint x: 557, startPoint y: 319, endPoint x: 704, endPoint y: 315, distance: 146.3
click at [704, 315] on span "A properly set up app client is required for mobile apps and other non-web plat…" at bounding box center [675, 324] width 512 height 31
click at [547, 336] on span "A properly set up app client is required for mobile apps and other non-web plat…" at bounding box center [675, 324] width 512 height 31
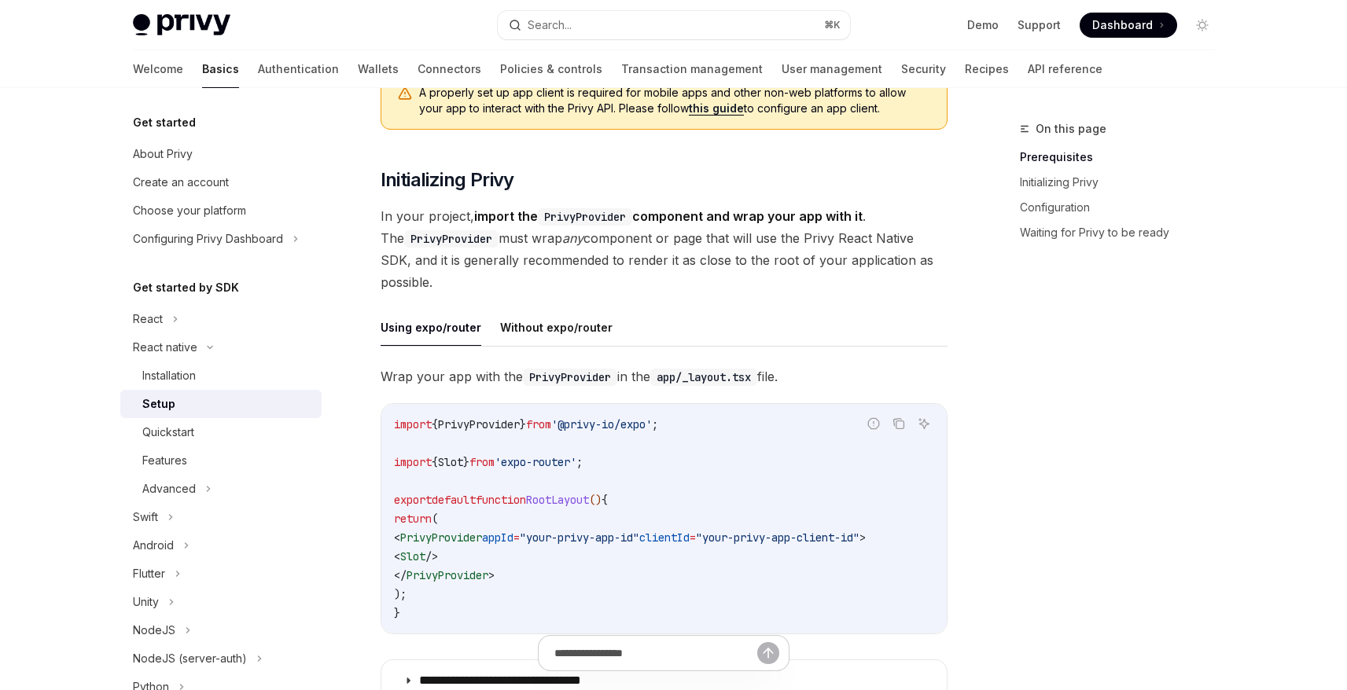
scroll to position [232, 0]
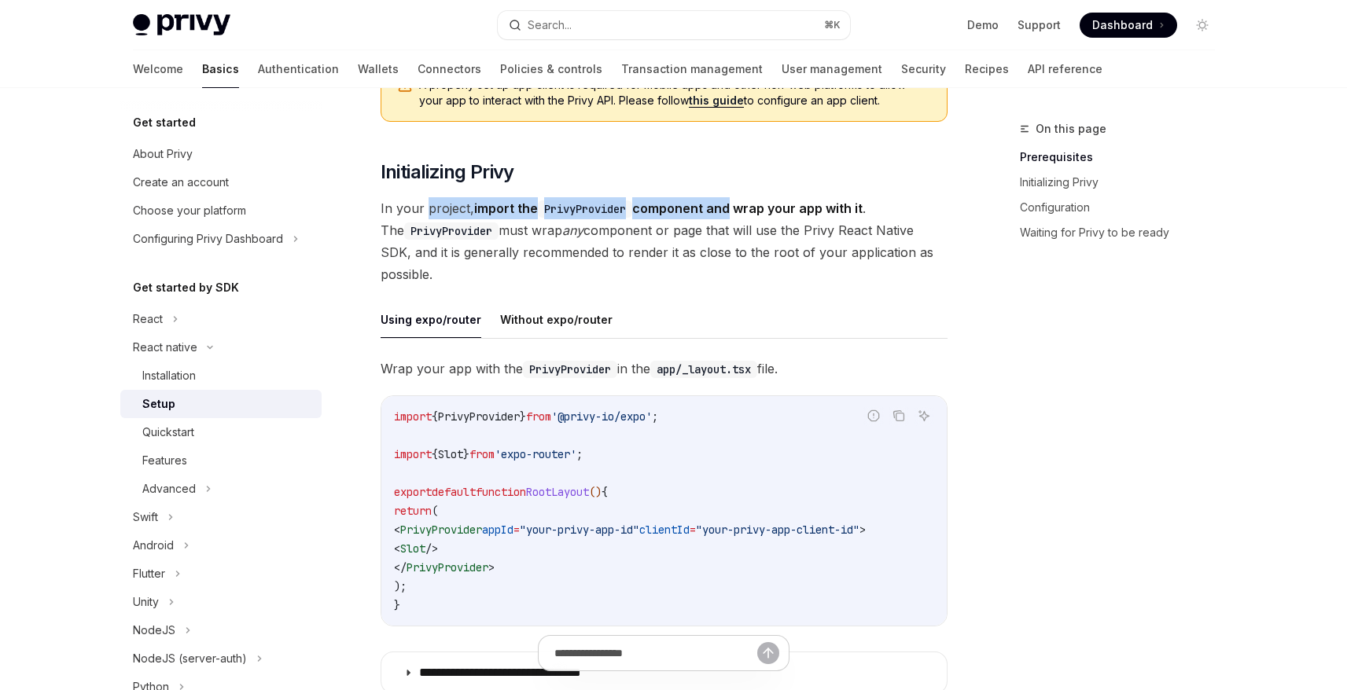
drag, startPoint x: 427, startPoint y: 211, endPoint x: 719, endPoint y: 222, distance: 292.6
click at [730, 206] on span "In your project, import the PrivyProvider component and wrap your app with it .…" at bounding box center [663, 241] width 567 height 88
click at [658, 414] on span ";" at bounding box center [655, 417] width 6 height 14
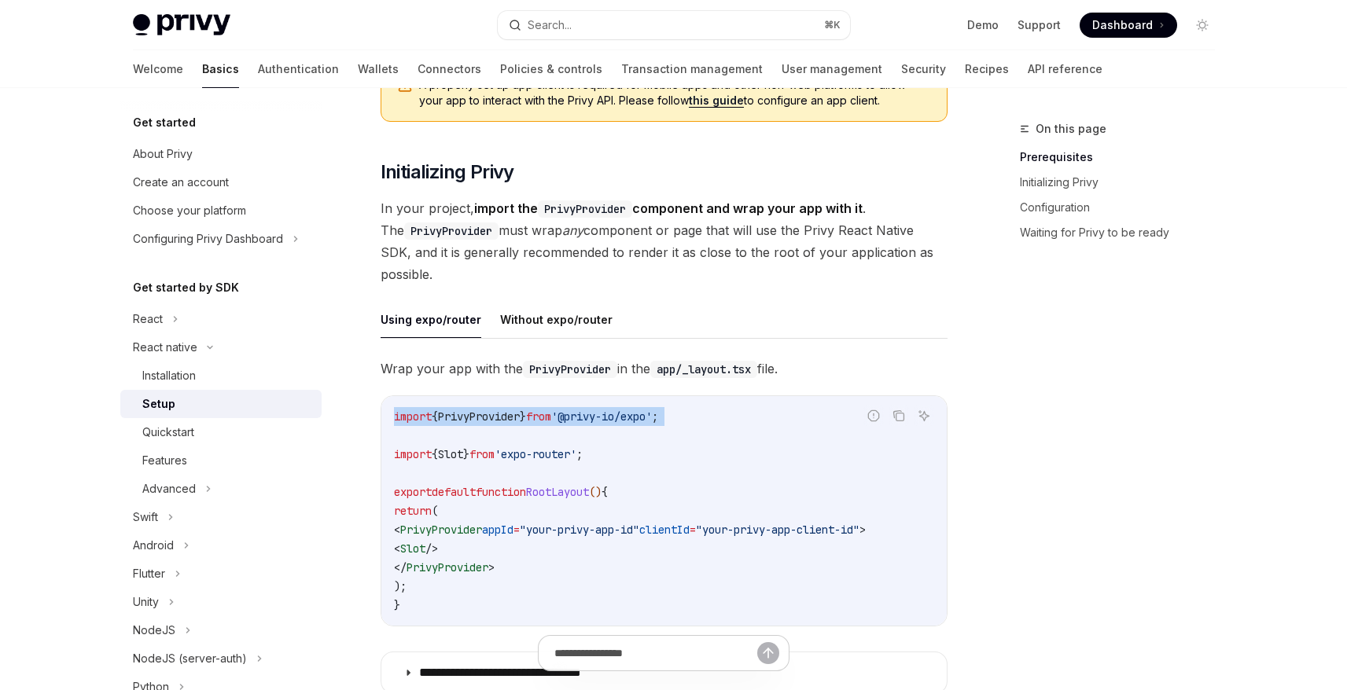
click at [658, 414] on span ";" at bounding box center [655, 417] width 6 height 14
click at [513, 531] on span "appId" at bounding box center [497, 530] width 31 height 14
click at [513, 525] on span "appId" at bounding box center [497, 530] width 31 height 14
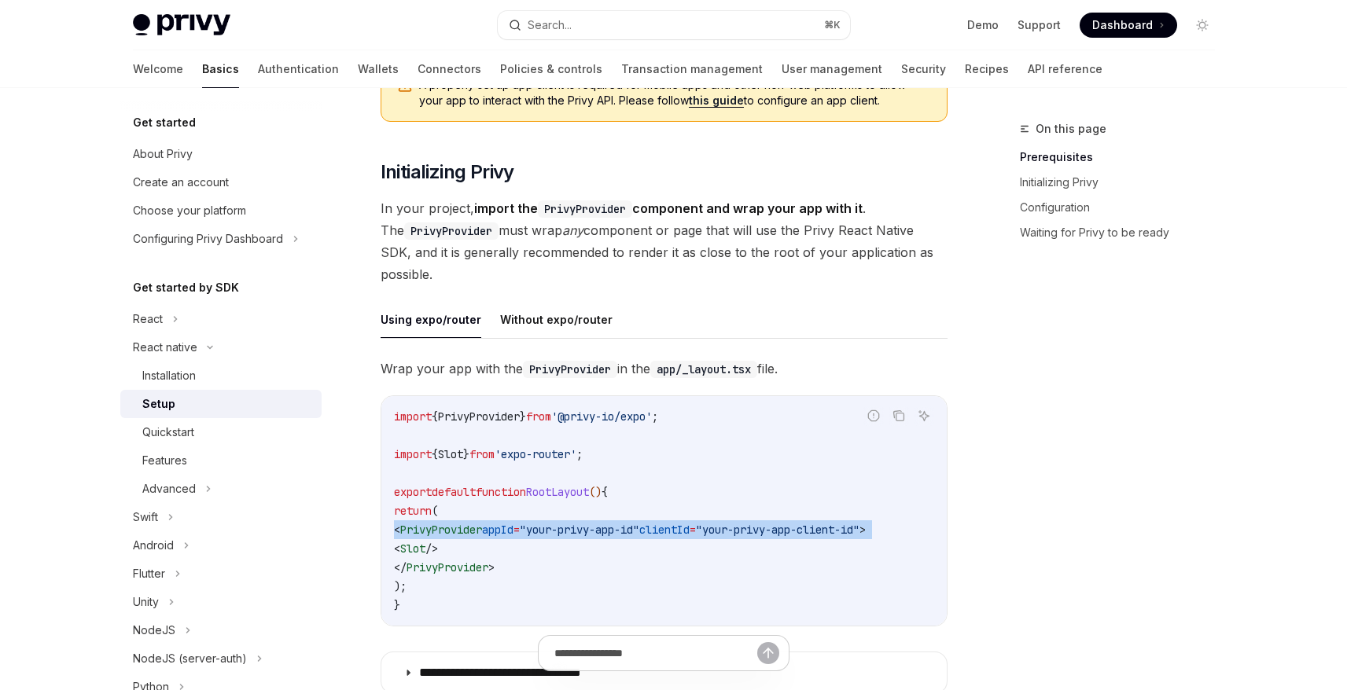
click at [513, 525] on span "appId" at bounding box center [497, 530] width 31 height 14
click at [513, 528] on span "appId" at bounding box center [497, 530] width 31 height 14
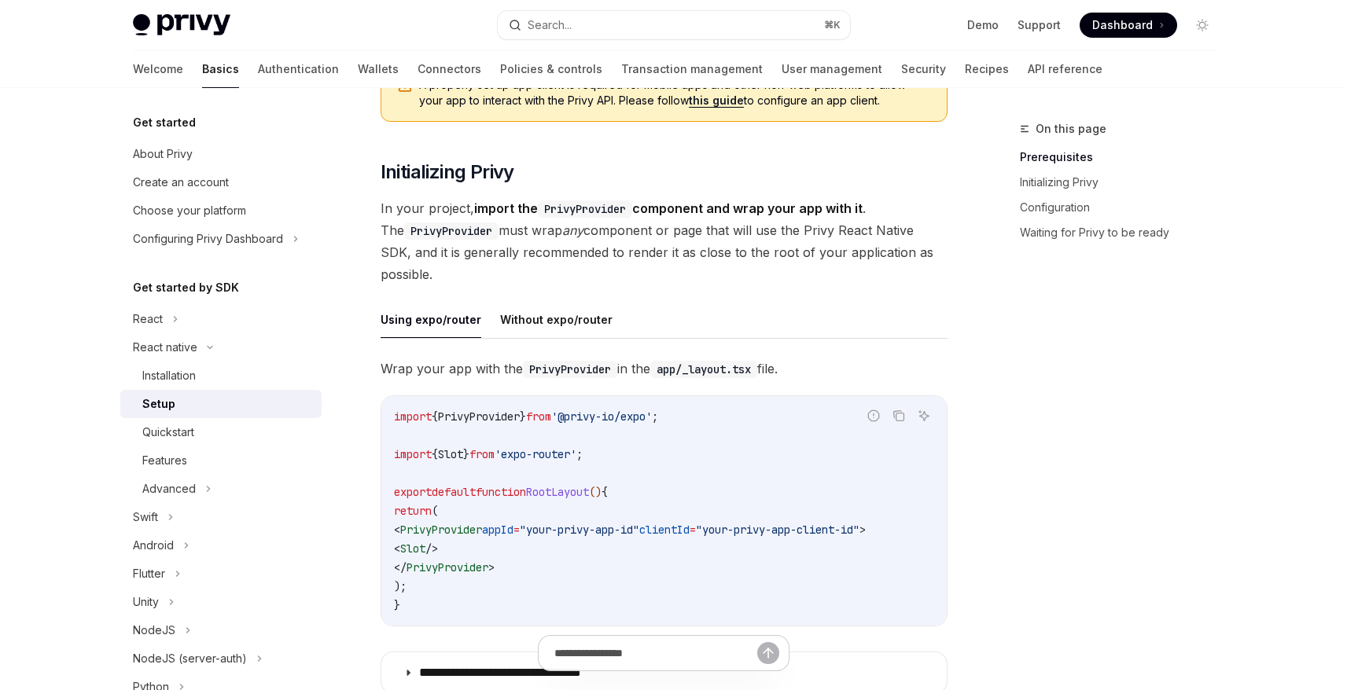
click at [513, 528] on span "appId" at bounding box center [497, 530] width 31 height 14
click at [689, 527] on span "clientId" at bounding box center [664, 530] width 50 height 14
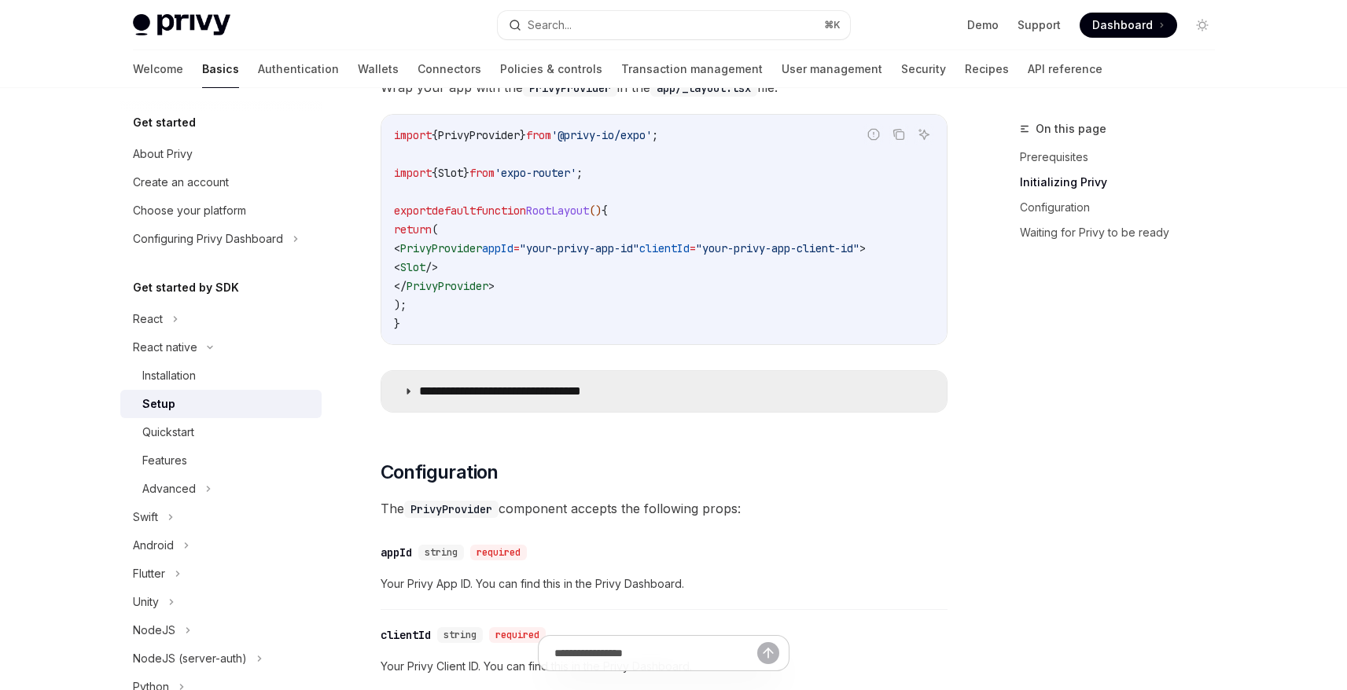
scroll to position [517, 0]
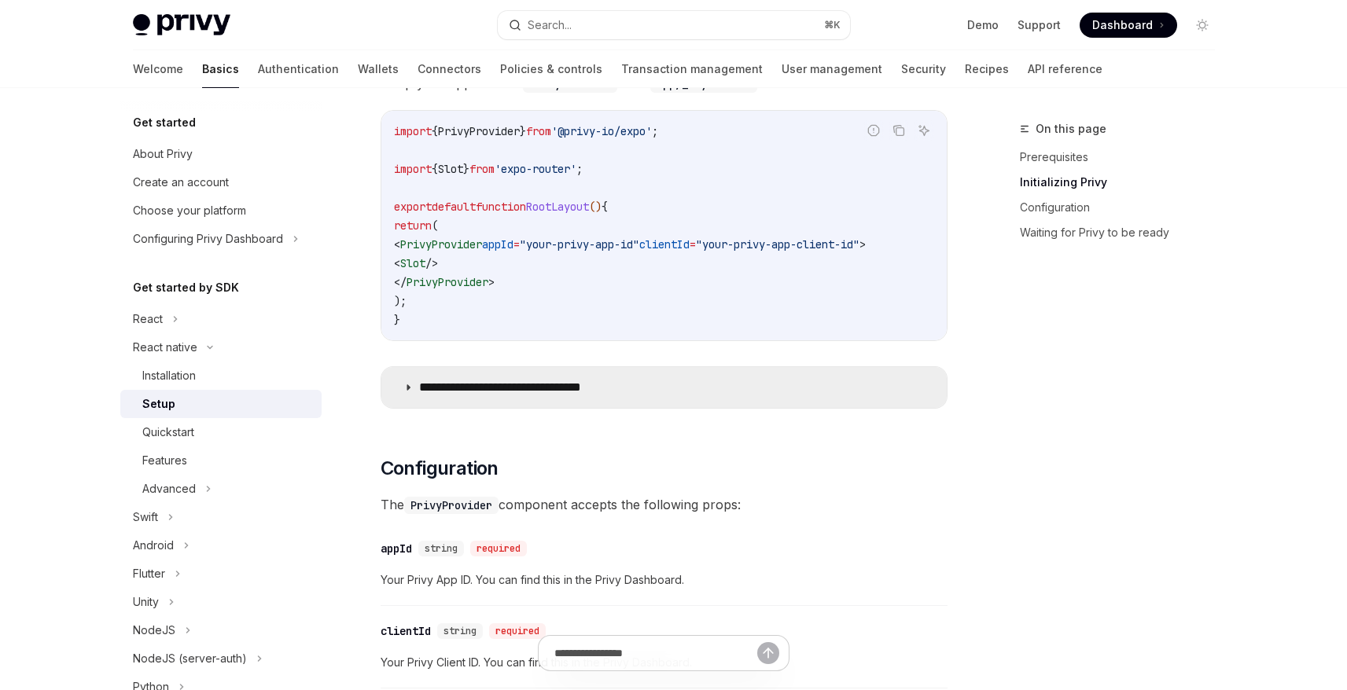
click at [406, 399] on summary "**********" at bounding box center [663, 387] width 565 height 41
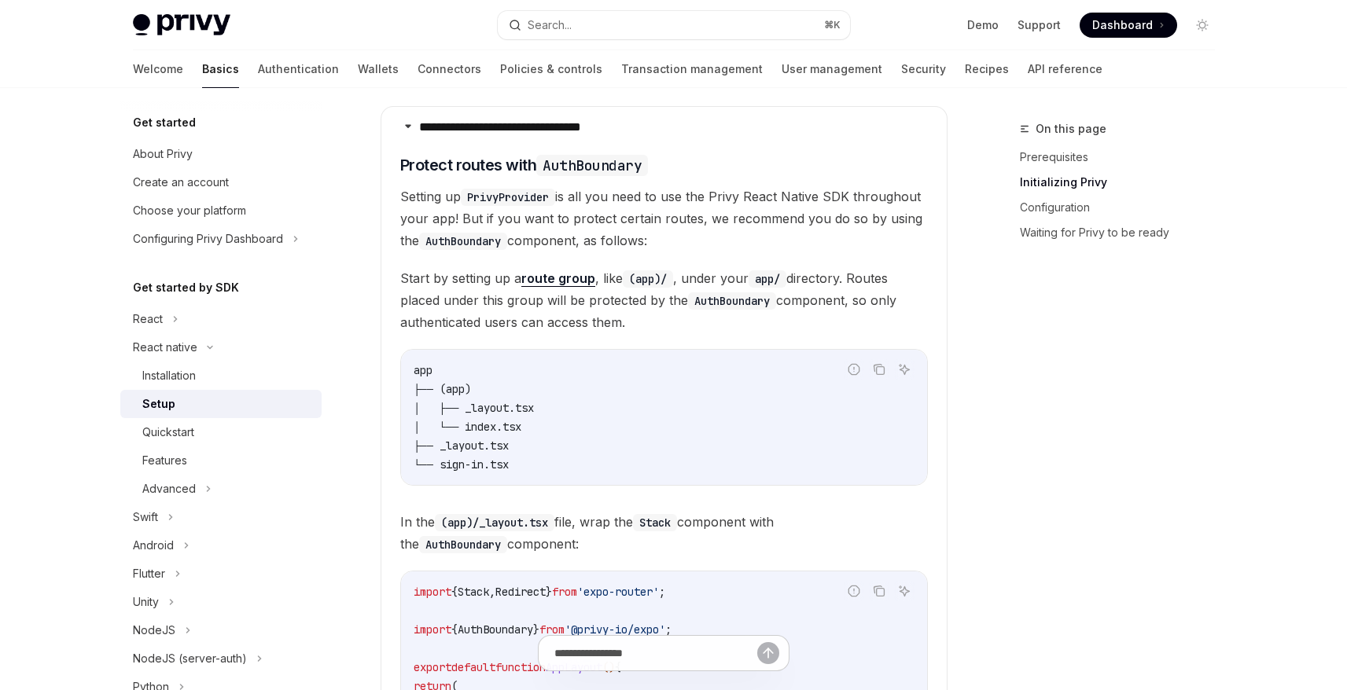
scroll to position [773, 0]
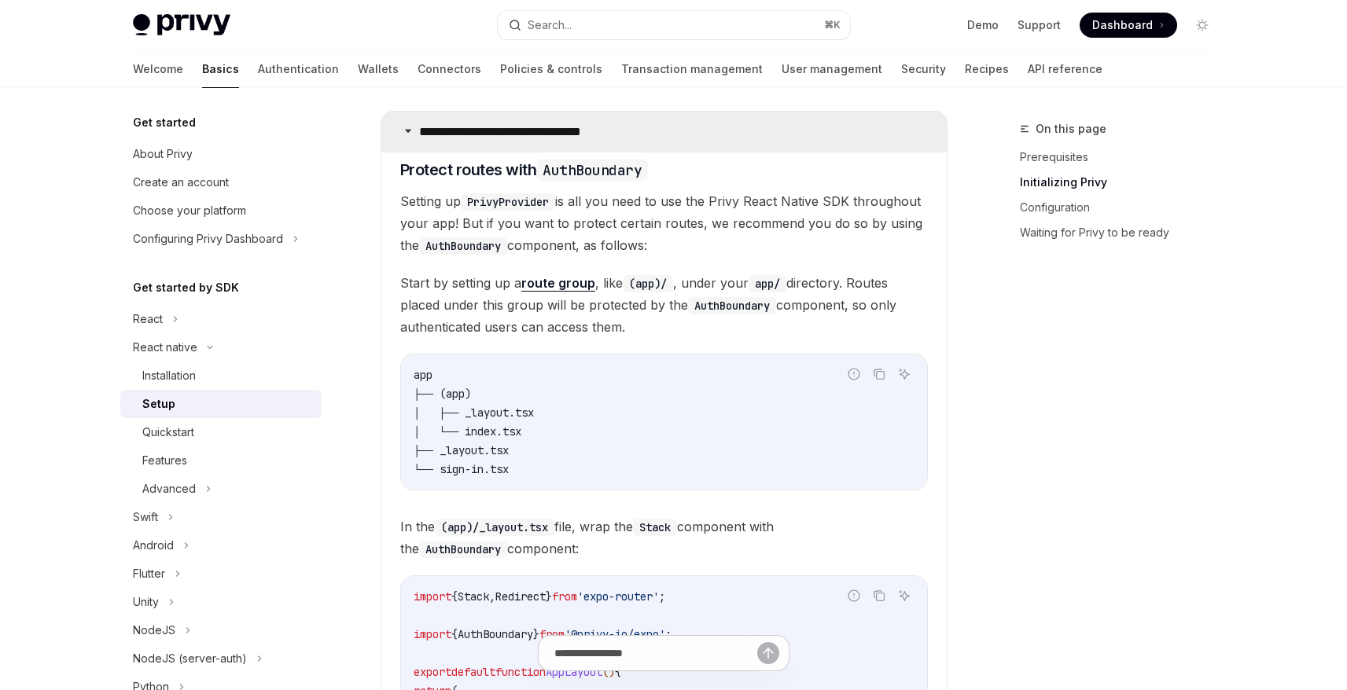
click at [406, 135] on icon at bounding box center [407, 130] width 9 height 9
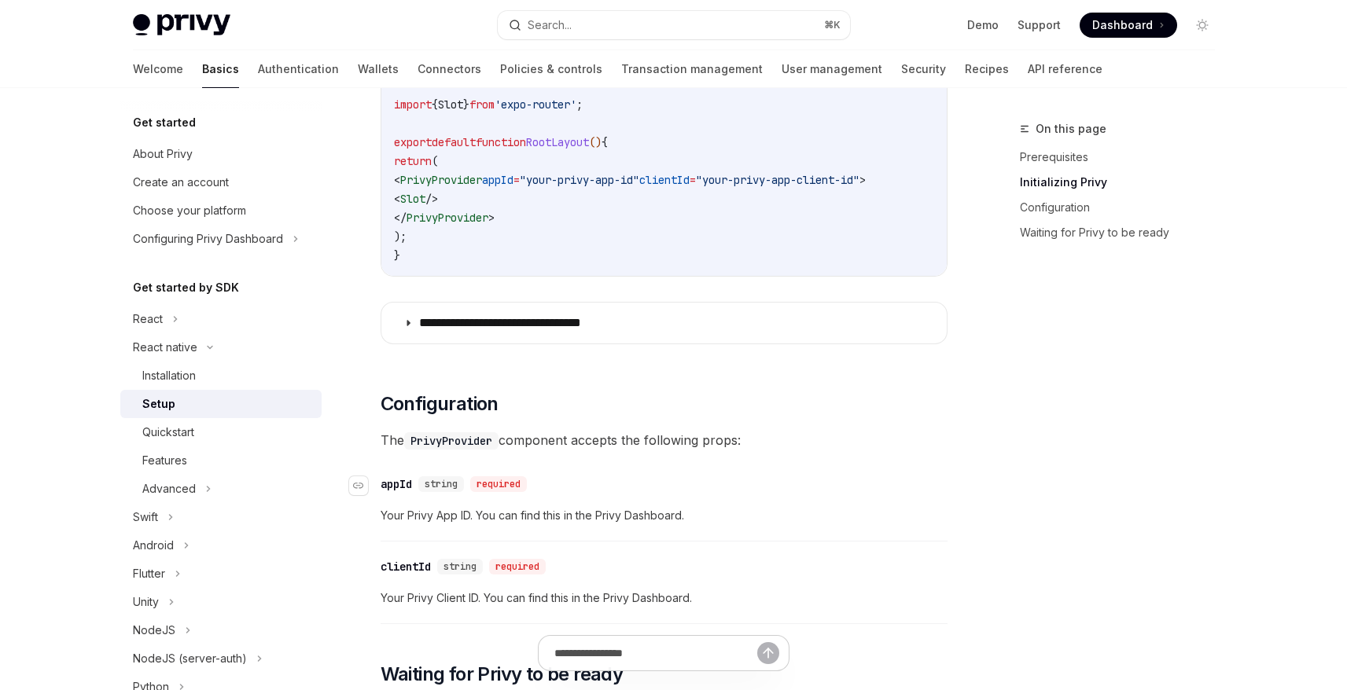
scroll to position [578, 0]
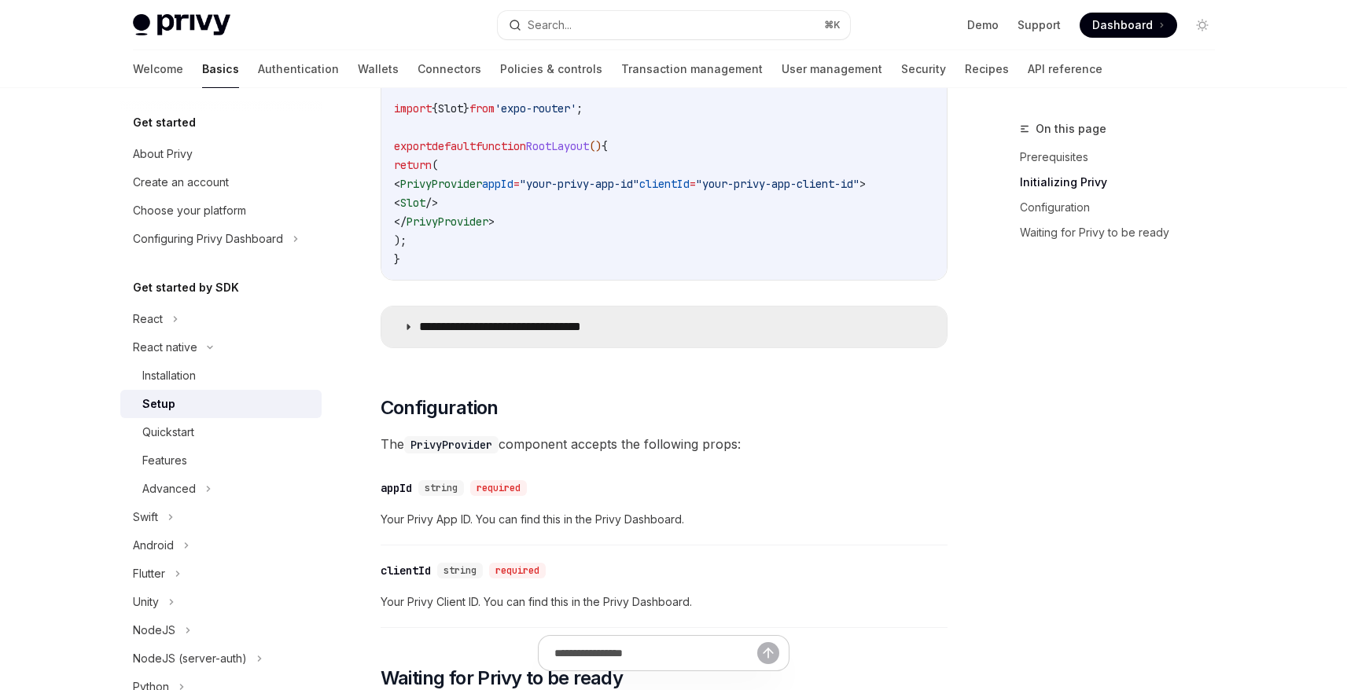
click at [410, 332] on icon at bounding box center [407, 326] width 9 height 9
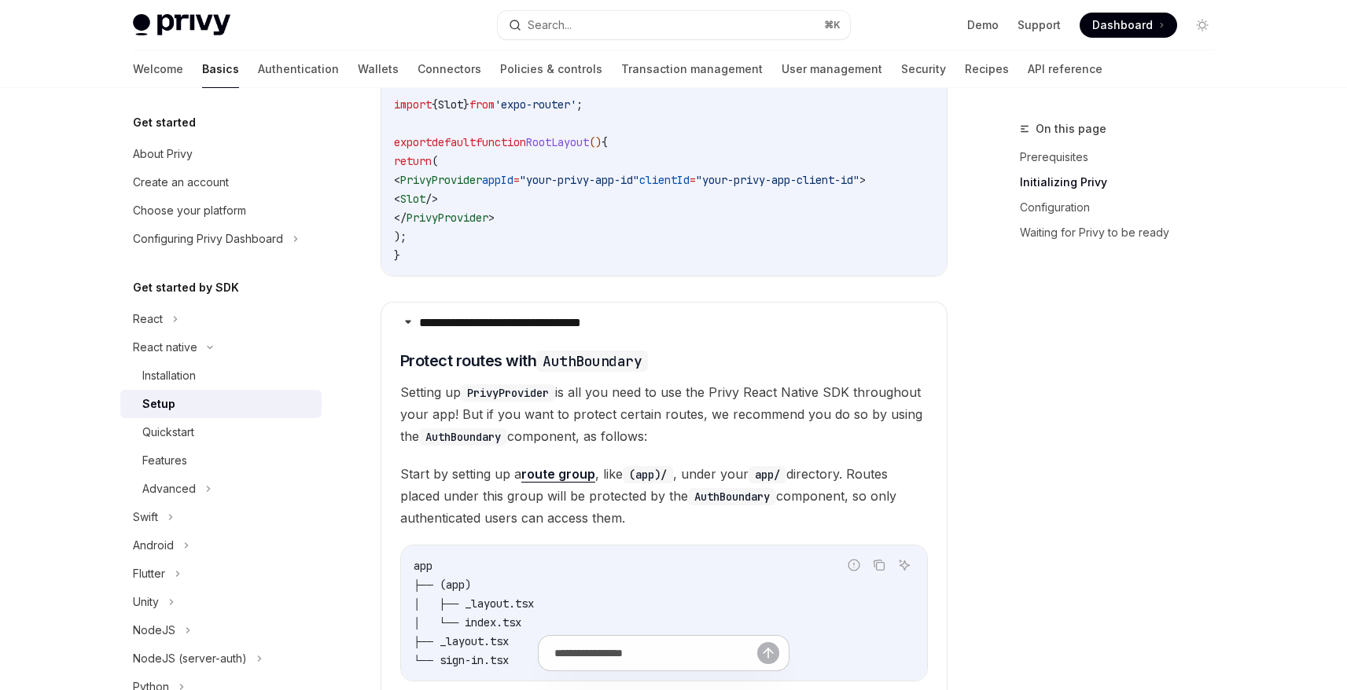
scroll to position [560, 0]
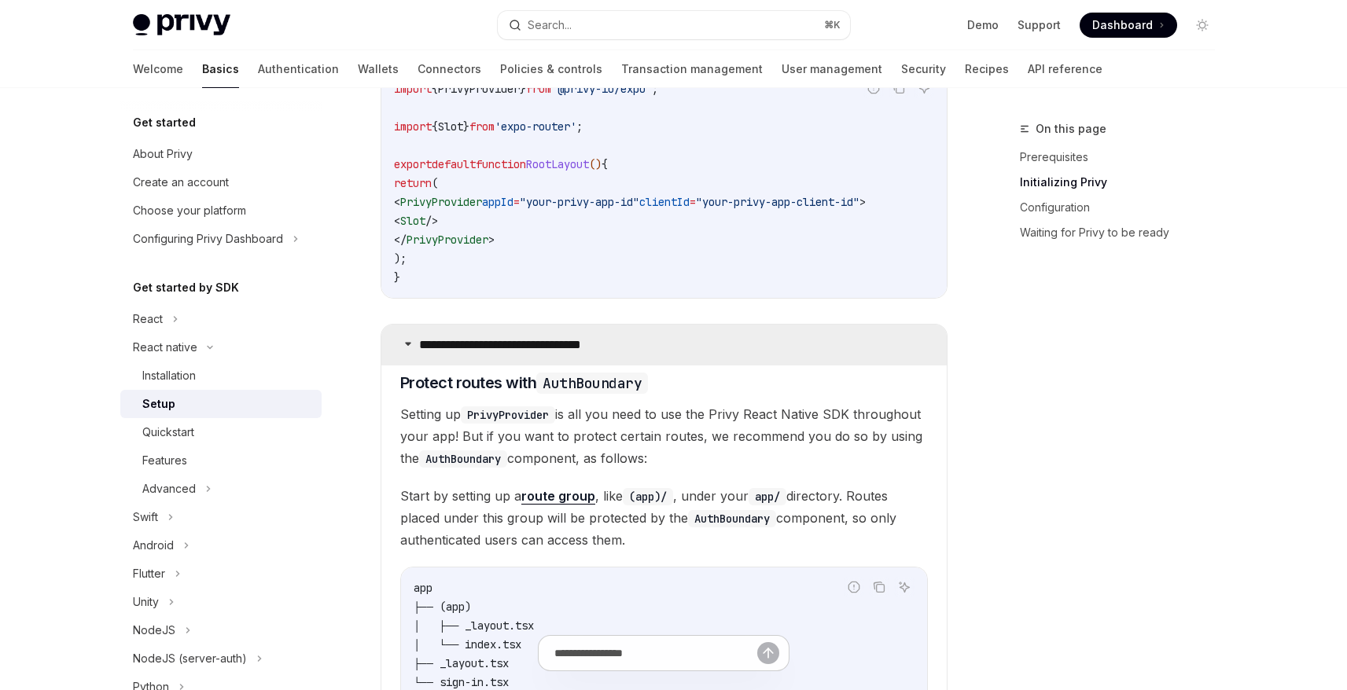
click at [409, 356] on summary "**********" at bounding box center [663, 345] width 565 height 41
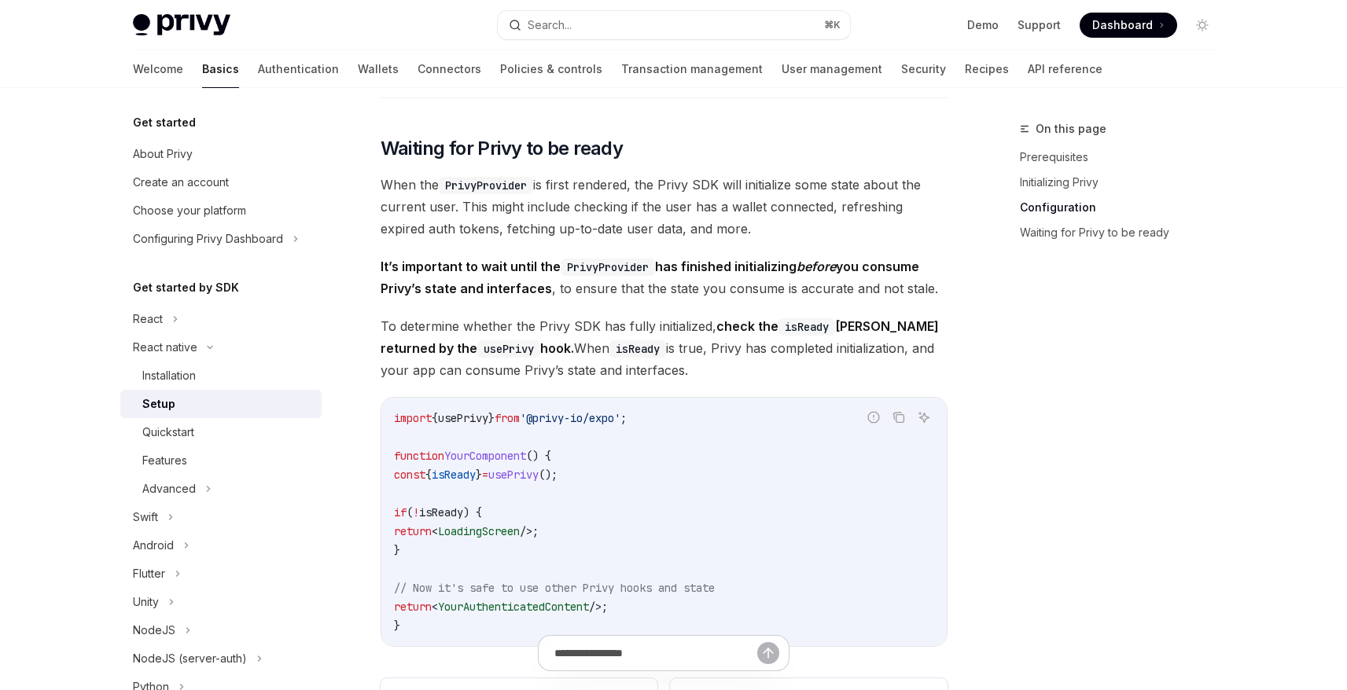
scroll to position [1132, 0]
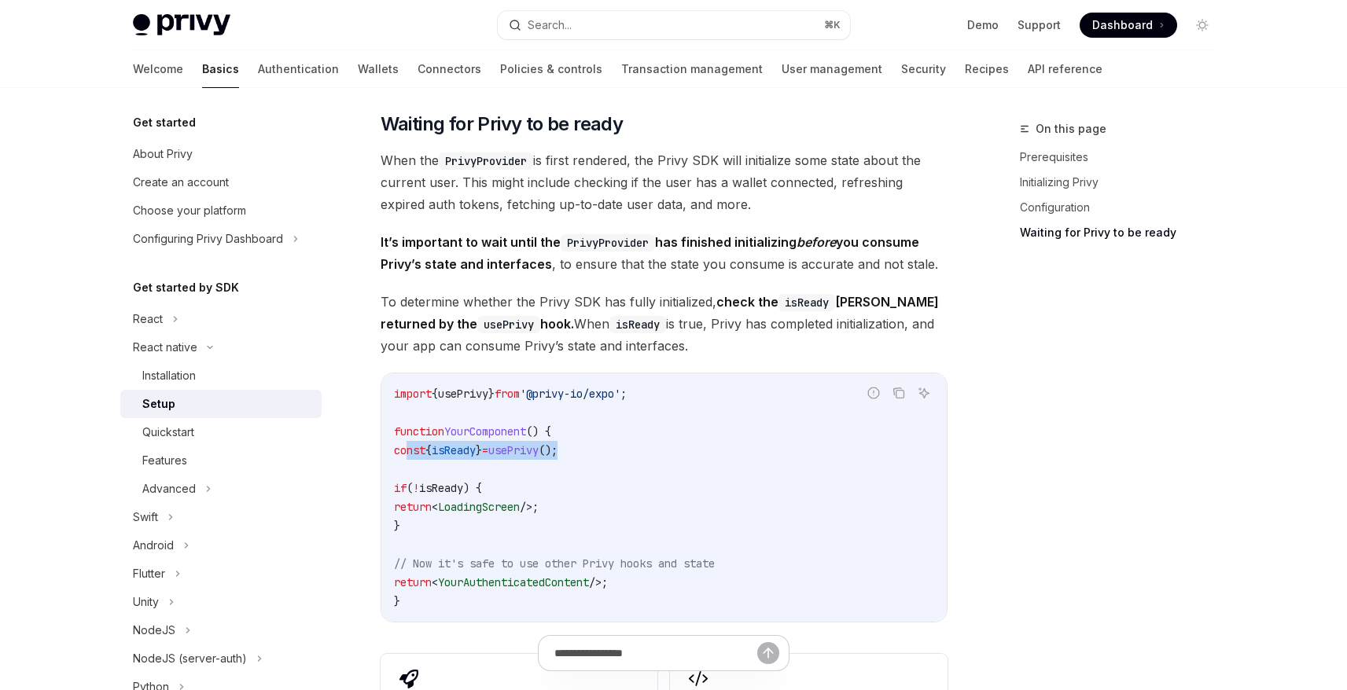
drag, startPoint x: 407, startPoint y: 455, endPoint x: 619, endPoint y: 454, distance: 212.2
click at [619, 454] on code "import { usePrivy } from '@privy-io/expo' ; function YourComponent () { const {…" at bounding box center [664, 497] width 540 height 226
click at [191, 379] on div "Installation" at bounding box center [168, 375] width 53 height 19
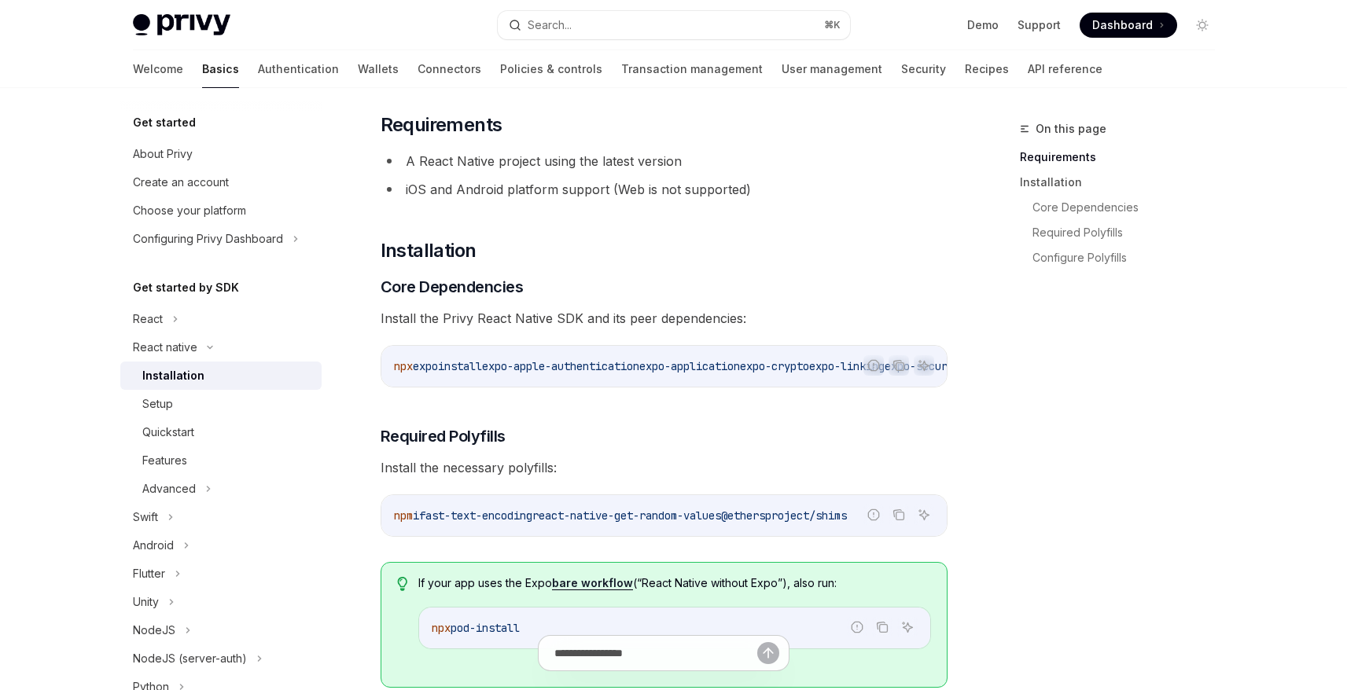
scroll to position [78, 0]
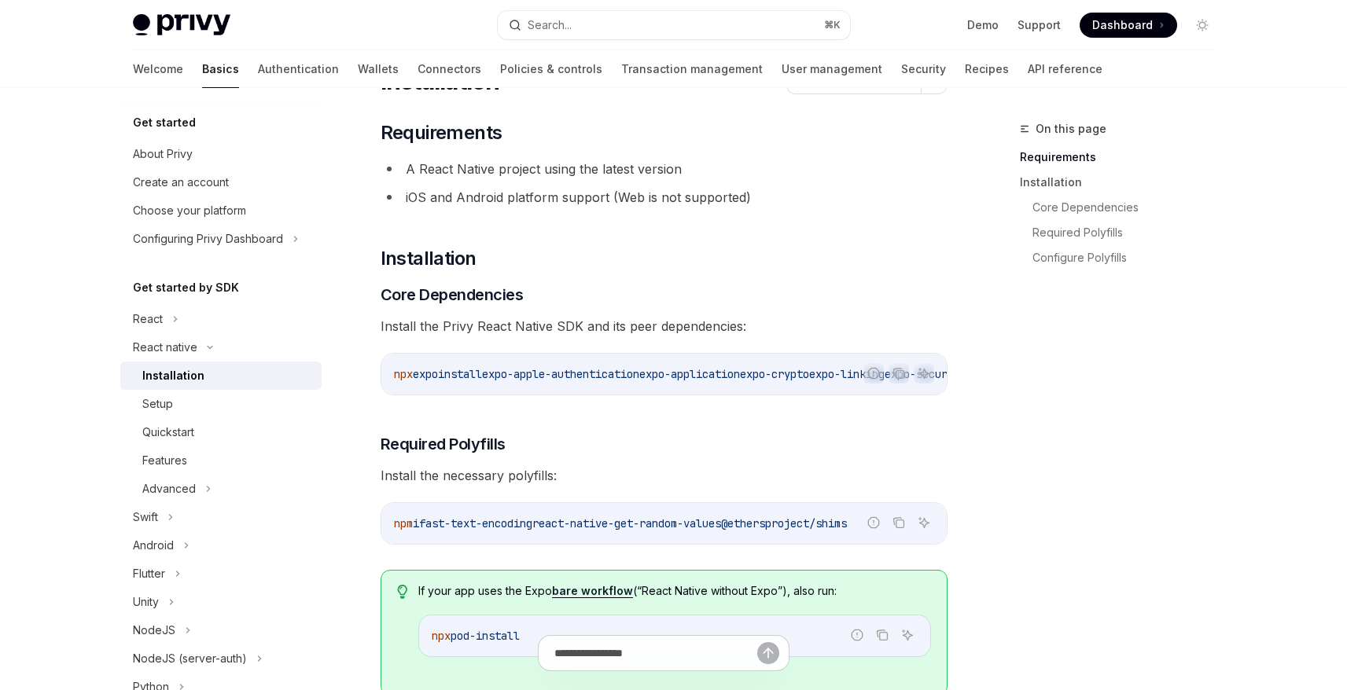
drag, startPoint x: 435, startPoint y: 531, endPoint x: 553, endPoint y: 528, distance: 118.7
click at [553, 528] on span "npm i fast-text-encoding react-native-get-random-values @ethersproject/shims" at bounding box center [620, 523] width 453 height 14
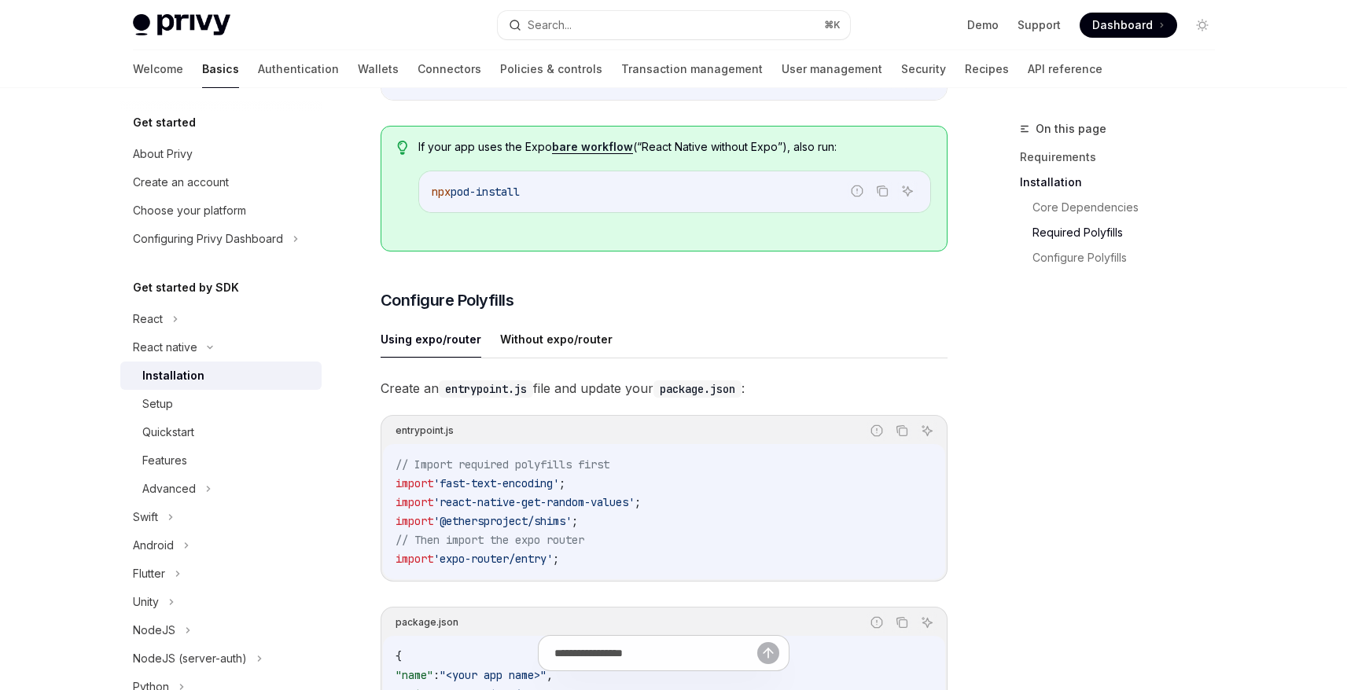
scroll to position [555, 0]
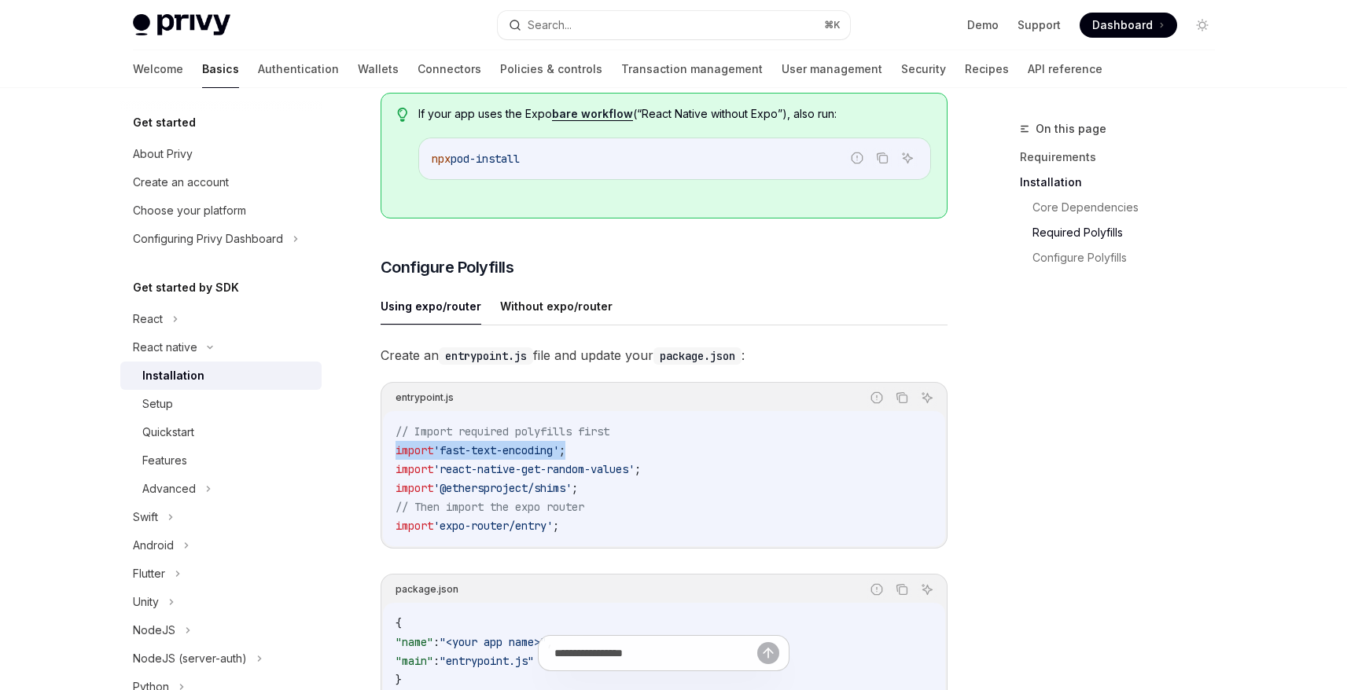
drag, startPoint x: 590, startPoint y: 459, endPoint x: 380, endPoint y: 462, distance: 209.1
click at [380, 462] on div "entrypoint.js Report incorrect code Copy Ask AI // Import required polyfills fi…" at bounding box center [663, 465] width 567 height 167
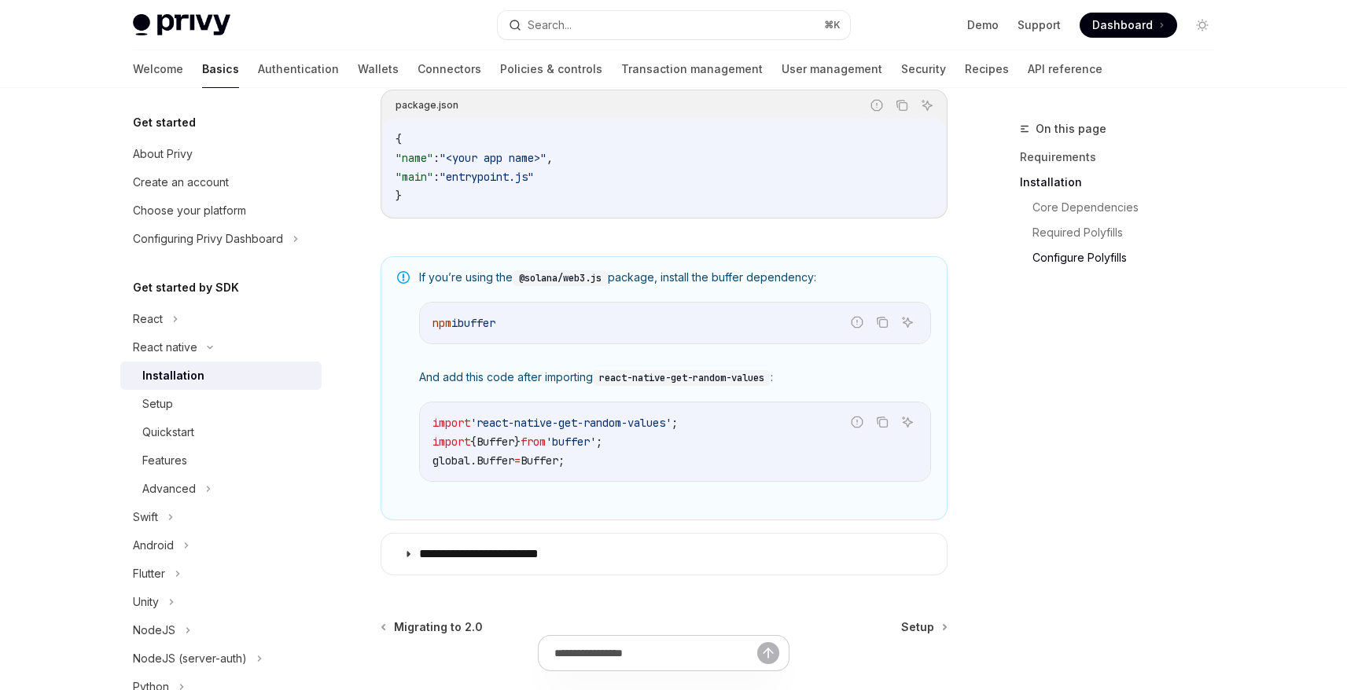
scroll to position [1041, 0]
drag, startPoint x: 512, startPoint y: 384, endPoint x: 729, endPoint y: 420, distance: 220.6
click at [740, 380] on span "And add this code after importing react-native-get-random-values :" at bounding box center [675, 376] width 512 height 17
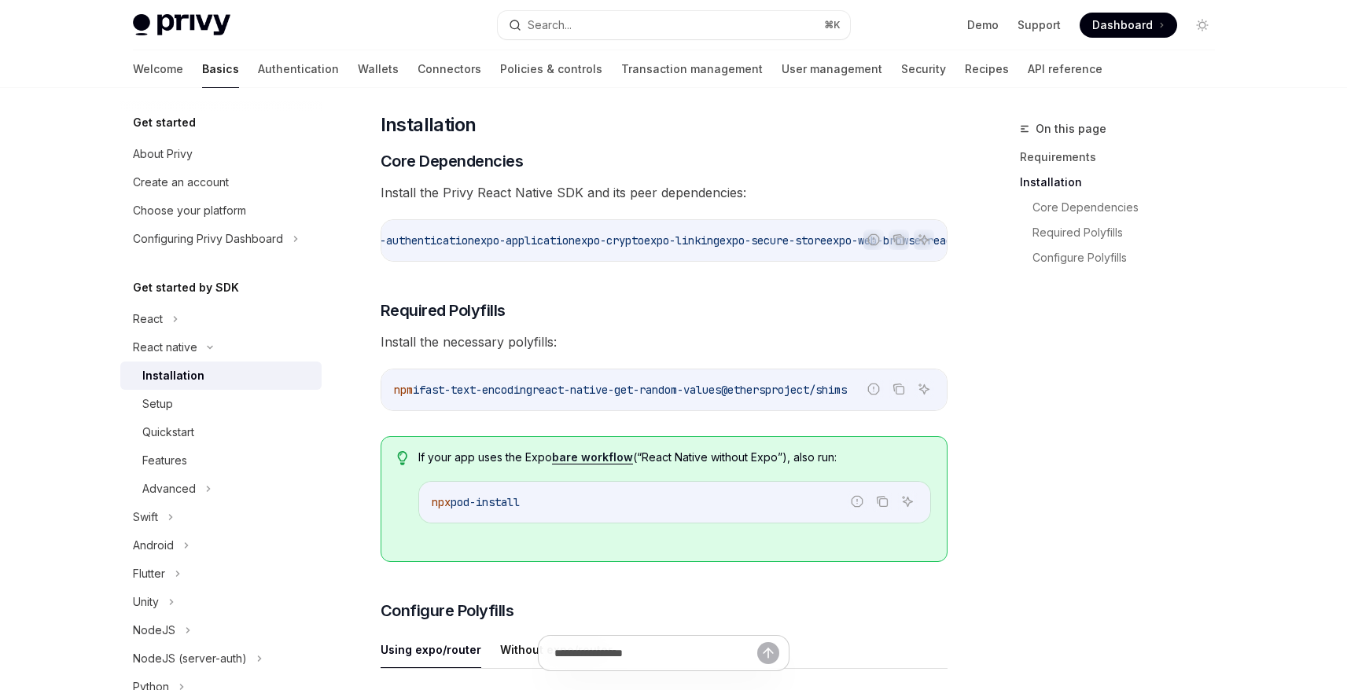
scroll to position [0, 0]
click at [598, 238] on span "expo-apple-authentication" at bounding box center [560, 240] width 157 height 14
drag, startPoint x: 762, startPoint y: 241, endPoint x: 702, endPoint y: 241, distance: 60.5
click at [702, 241] on span "expo-application" at bounding box center [689, 240] width 101 height 14
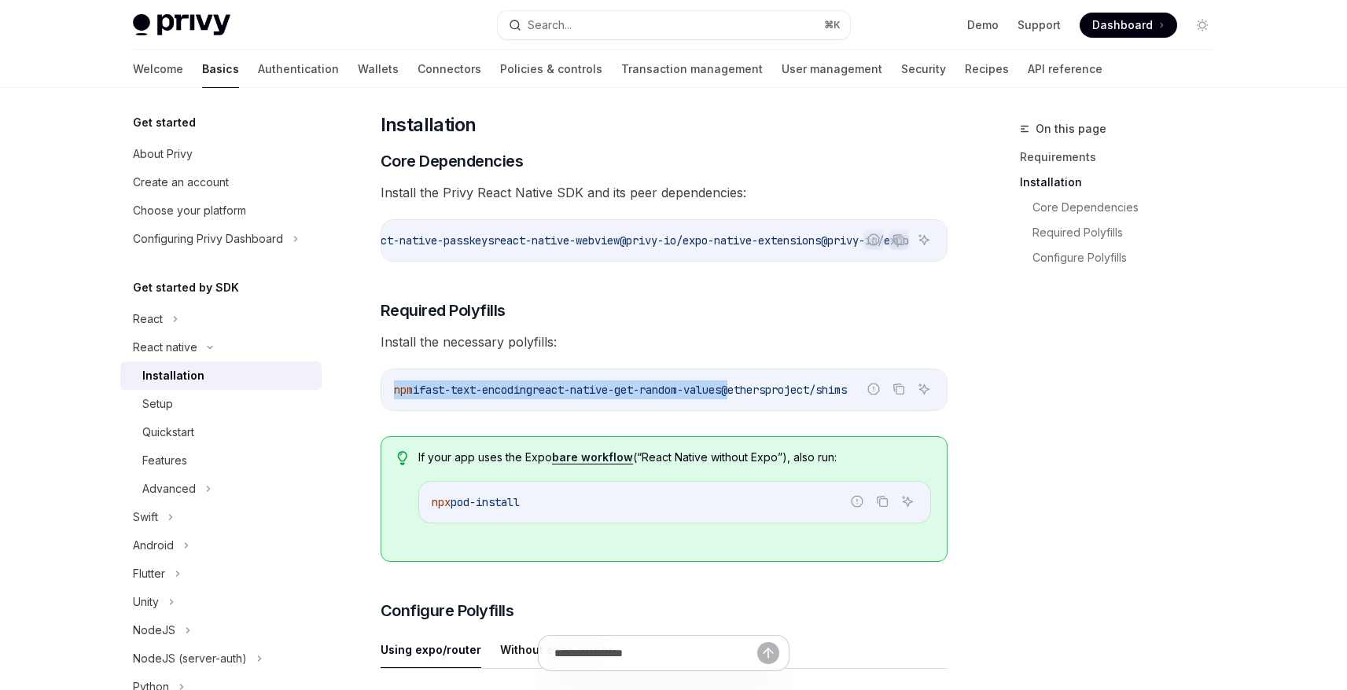
drag, startPoint x: 762, startPoint y: 393, endPoint x: 862, endPoint y: 399, distance: 99.2
click at [894, 397] on div "Report incorrect code Copy Ask AI npm i fast-text-encoding react-native-get-ran…" at bounding box center [663, 390] width 567 height 42
drag, startPoint x: 820, startPoint y: 394, endPoint x: 812, endPoint y: 395, distance: 7.9
click at [820, 394] on span "@ethersproject/shims" at bounding box center [784, 390] width 126 height 14
click at [900, 392] on icon "Copy the contents from the code block" at bounding box center [899, 391] width 8 height 8
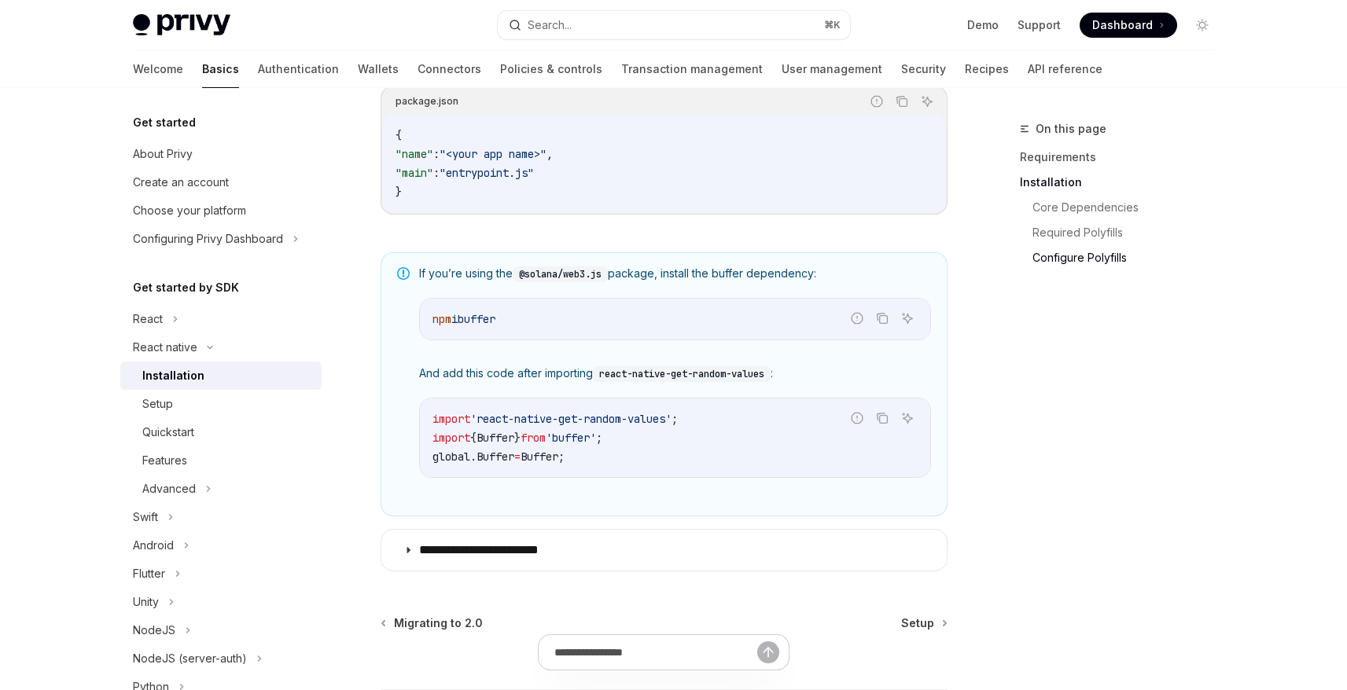
scroll to position [1184, 0]
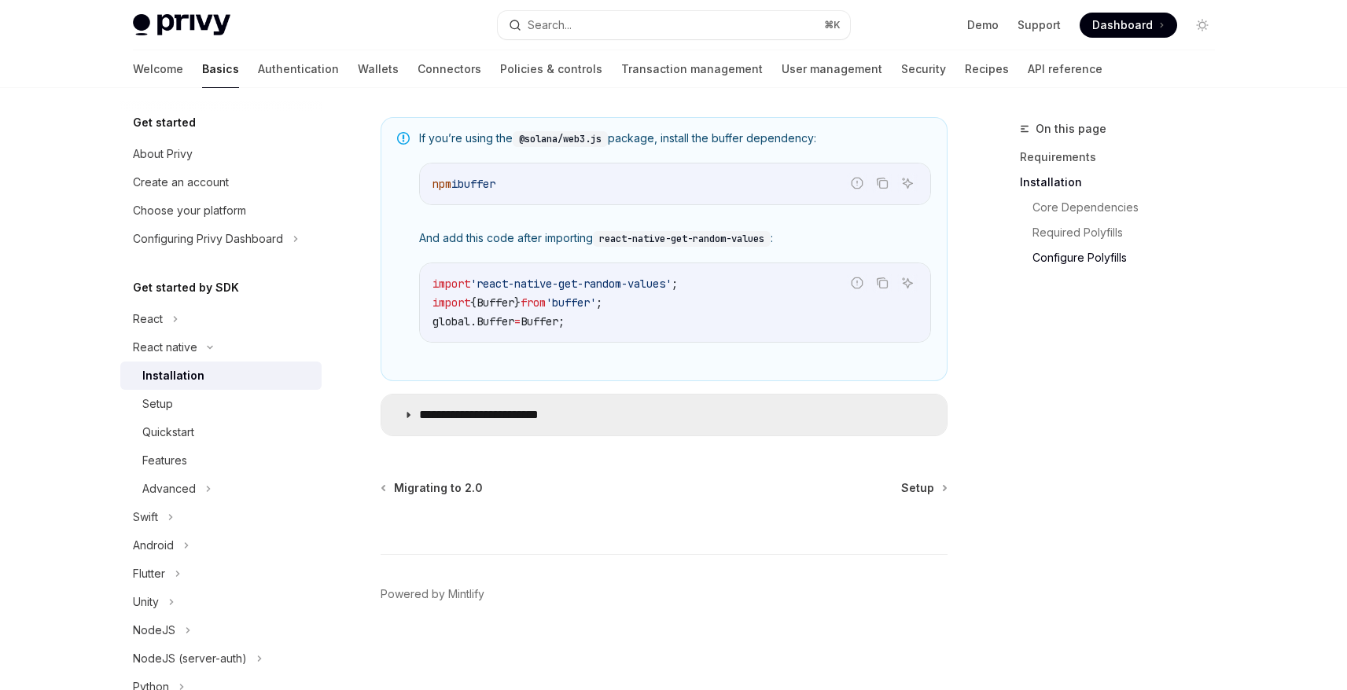
click at [414, 414] on summary "**********" at bounding box center [663, 415] width 565 height 41
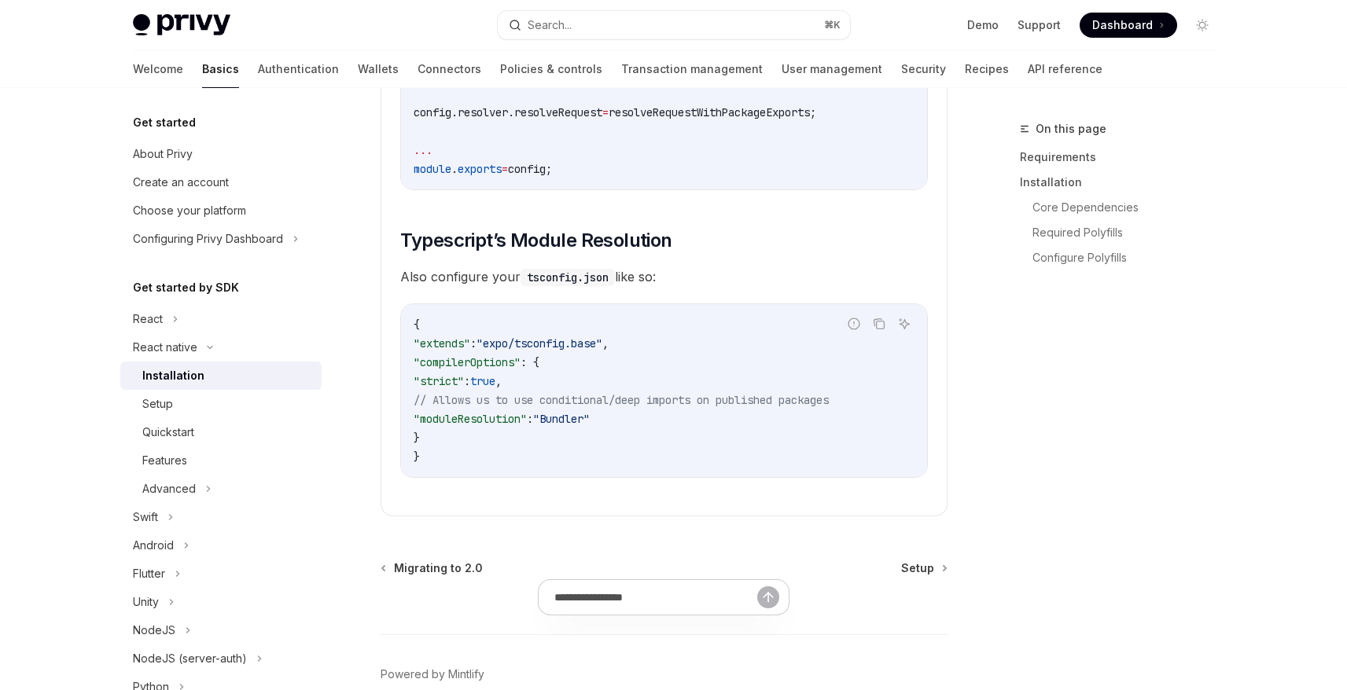
scroll to position [2868, 0]
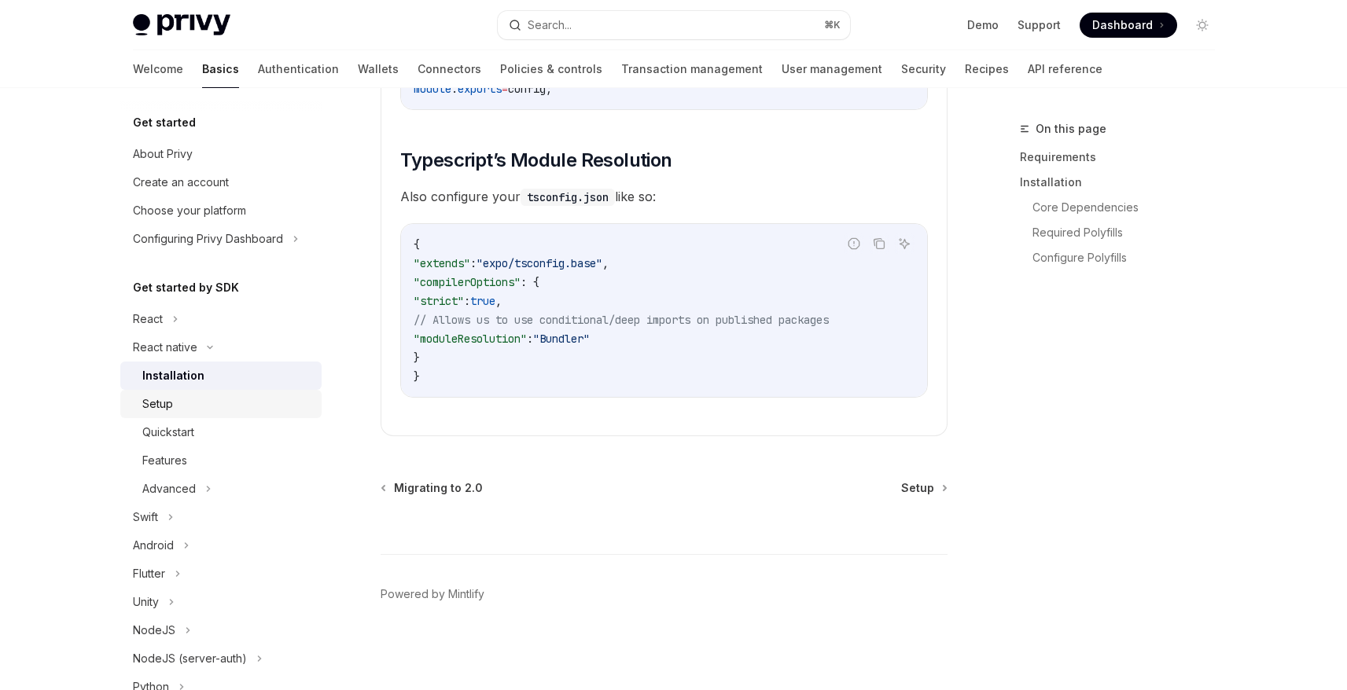
click at [186, 395] on div "Setup" at bounding box center [227, 404] width 170 height 19
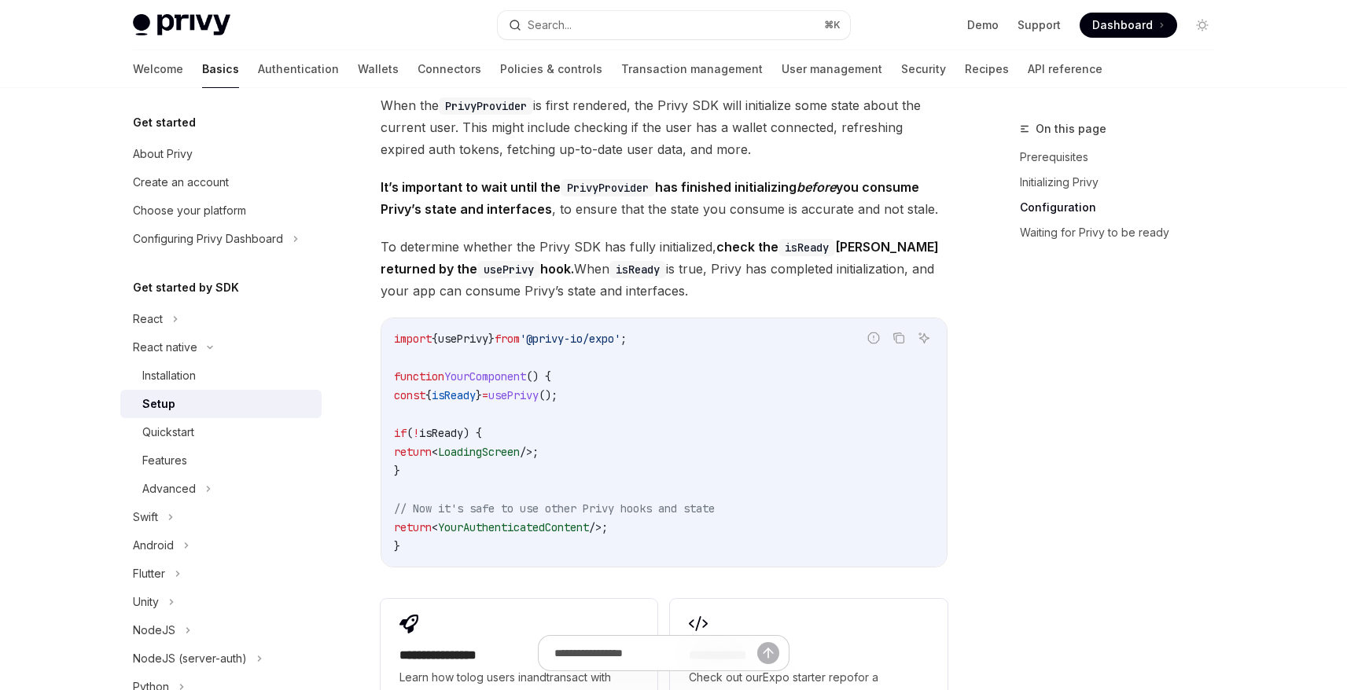
scroll to position [1225, 0]
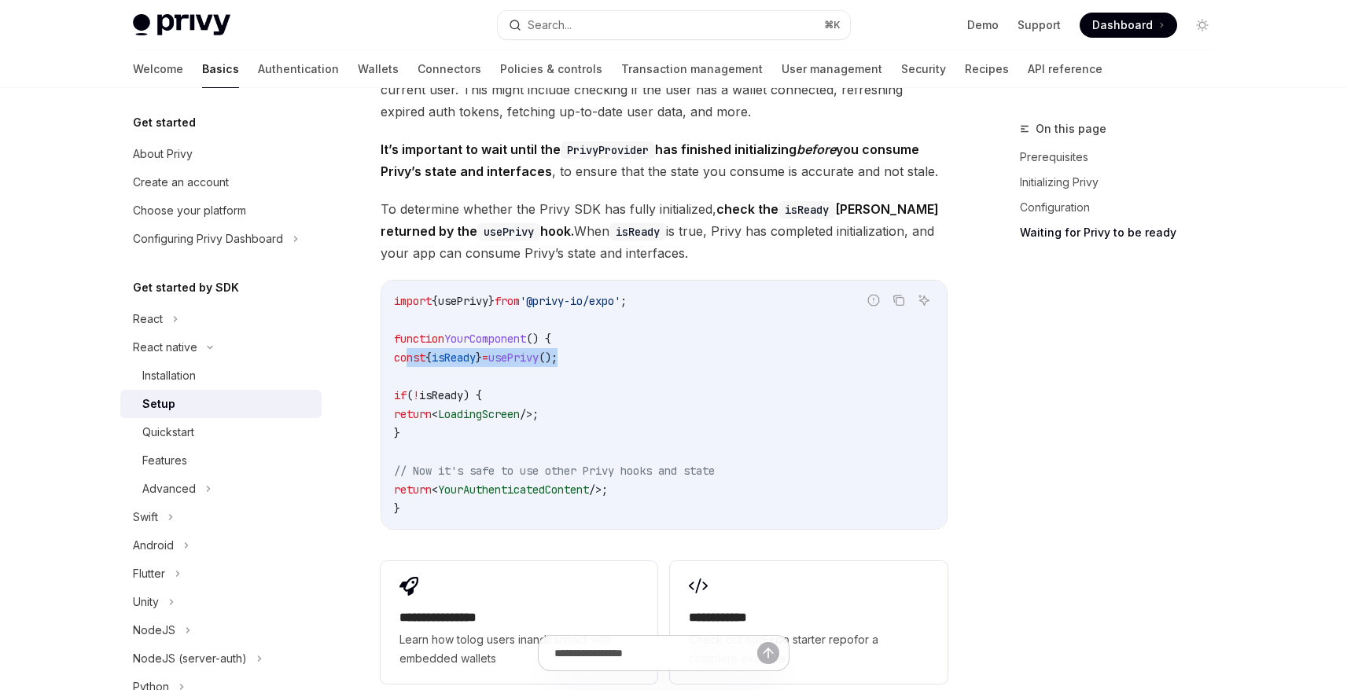
drag, startPoint x: 411, startPoint y: 363, endPoint x: 620, endPoint y: 367, distance: 209.1
click at [620, 367] on code "import { usePrivy } from '@privy-io/expo' ; function YourComponent () { const {…" at bounding box center [664, 405] width 540 height 226
click at [460, 402] on span "isReady" at bounding box center [441, 395] width 44 height 14
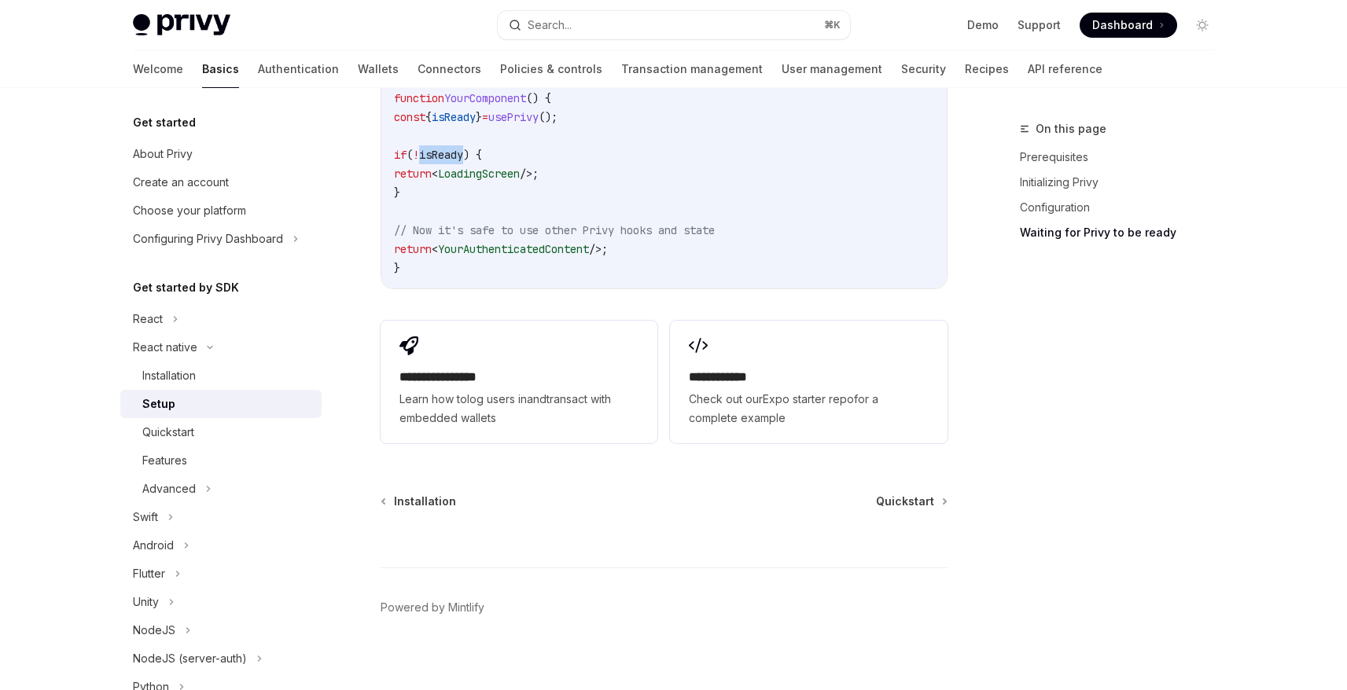
scroll to position [1485, 0]
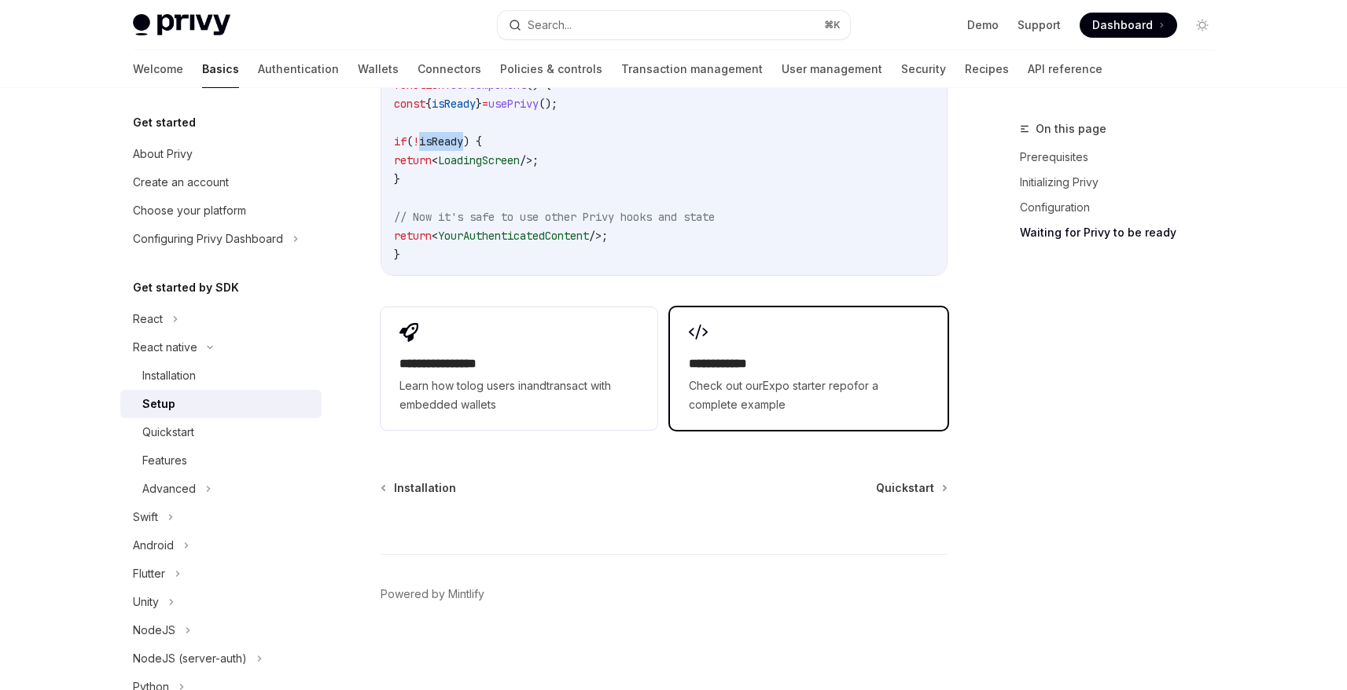
click at [771, 389] on link "Expo starter repo" at bounding box center [807, 385] width 91 height 13
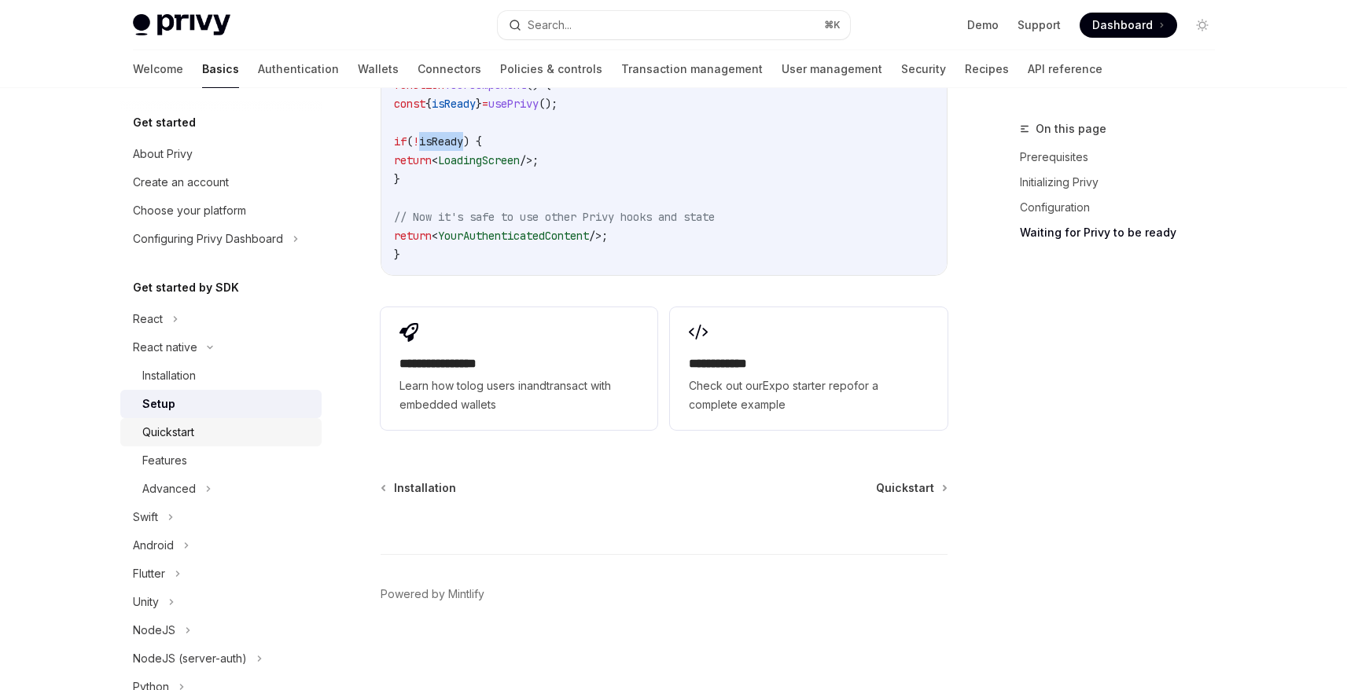
click at [189, 441] on div "Quickstart" at bounding box center [168, 432] width 52 height 19
type textarea "*"
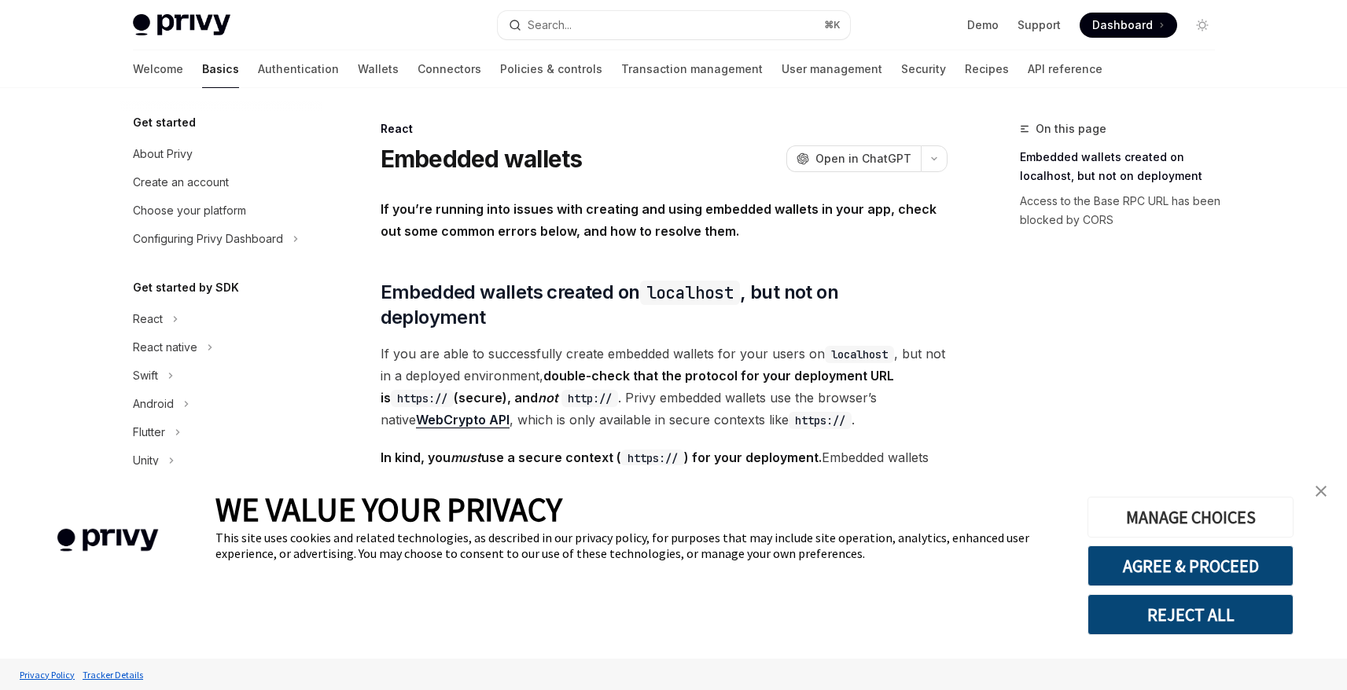
drag, startPoint x: 1325, startPoint y: 490, endPoint x: 1269, endPoint y: 498, distance: 57.3
click at [1325, 490] on img "close banner" at bounding box center [1320, 491] width 11 height 11
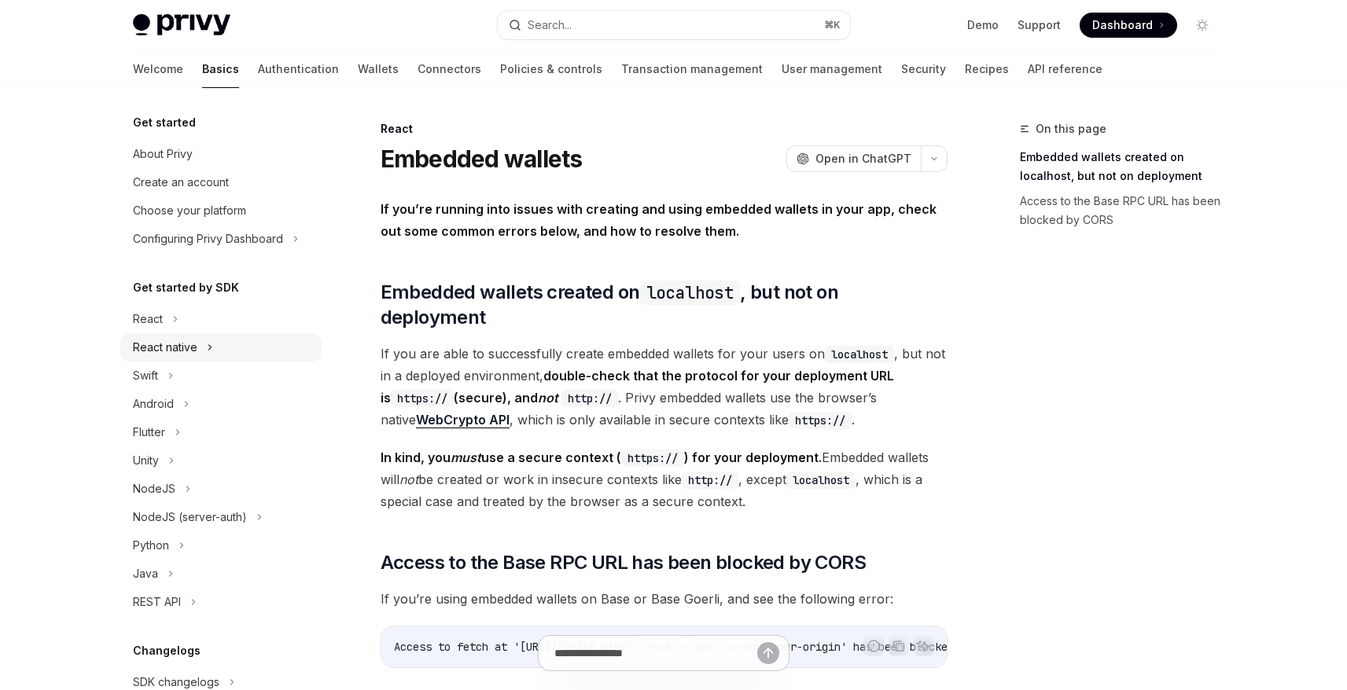
click at [207, 350] on icon at bounding box center [210, 347] width 6 height 19
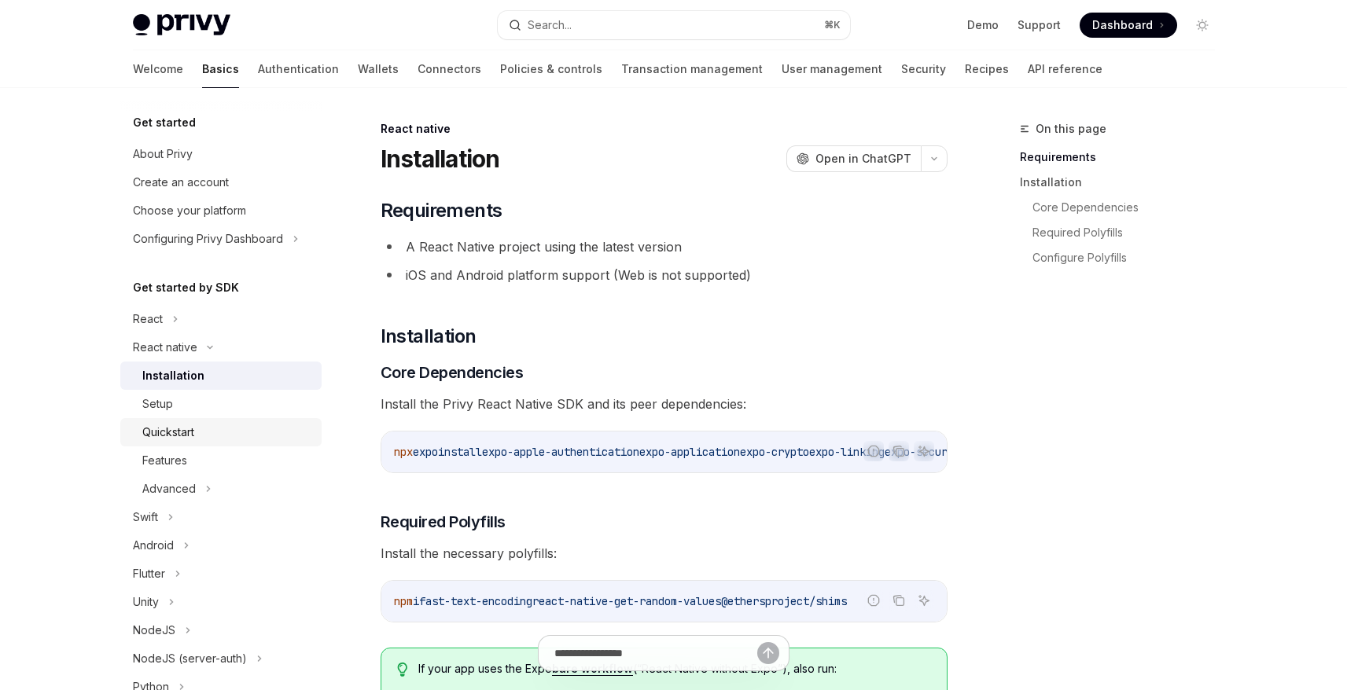
click at [181, 432] on div "Quickstart" at bounding box center [168, 432] width 52 height 19
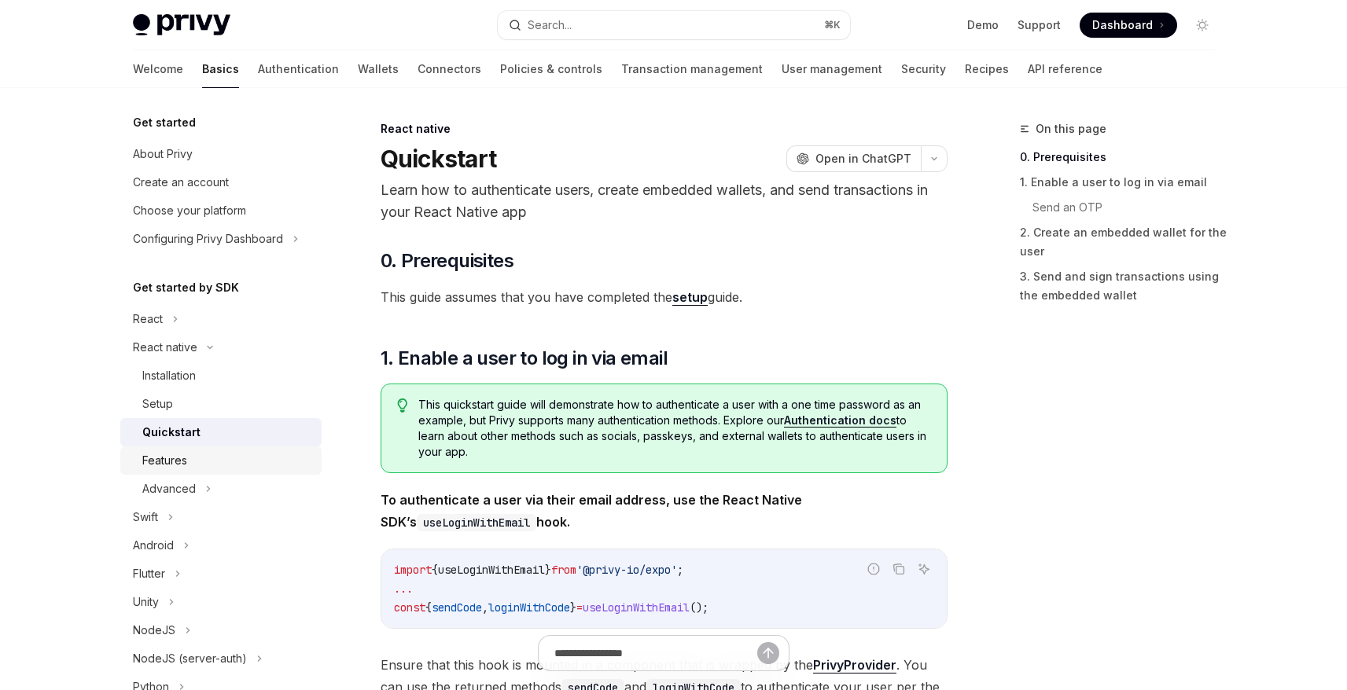
click at [184, 461] on div "Features" at bounding box center [164, 460] width 45 height 19
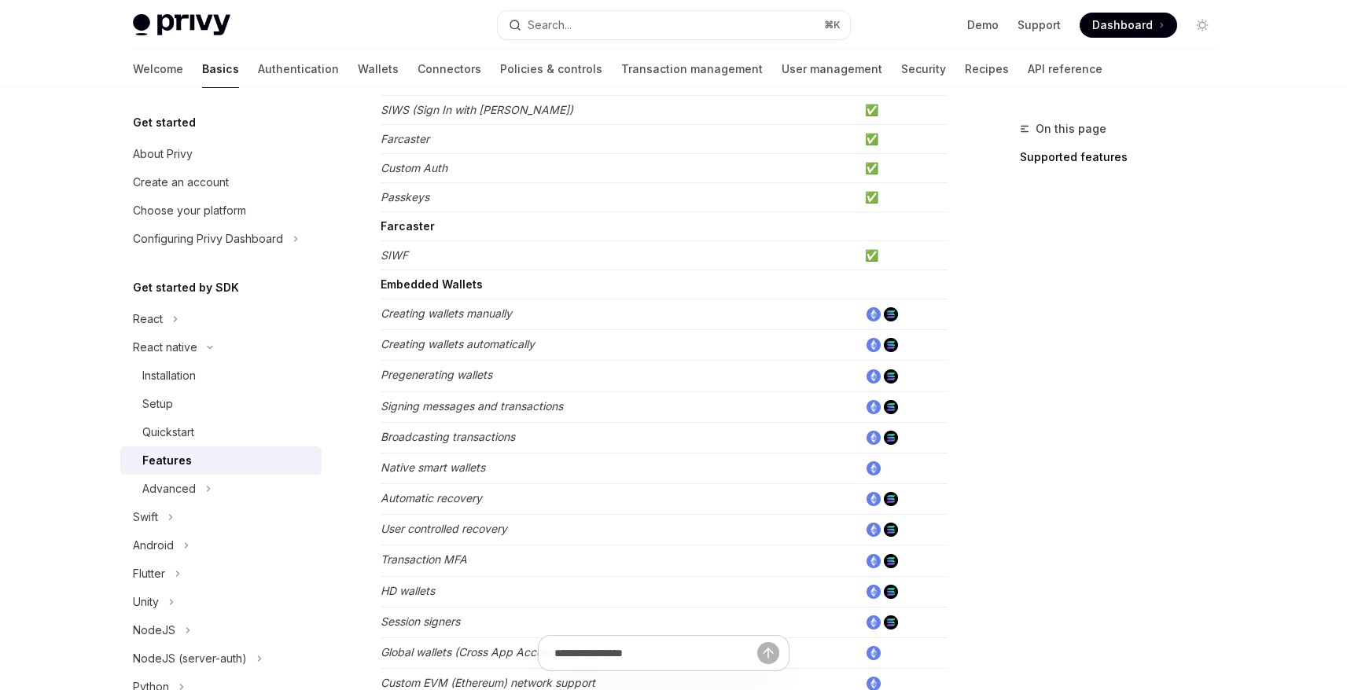
scroll to position [311, 0]
drag, startPoint x: 393, startPoint y: 472, endPoint x: 490, endPoint y: 472, distance: 96.7
click at [490, 472] on td "Native smart wallets" at bounding box center [619, 470] width 478 height 31
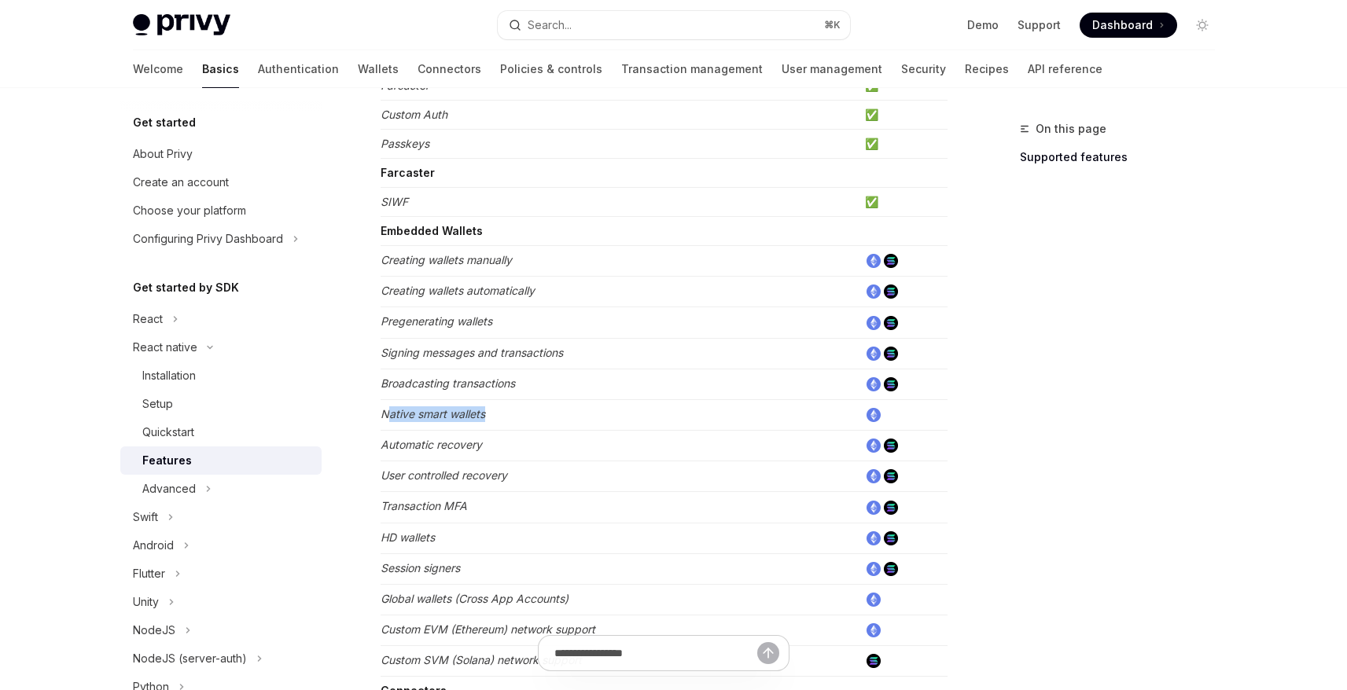
scroll to position [370, 0]
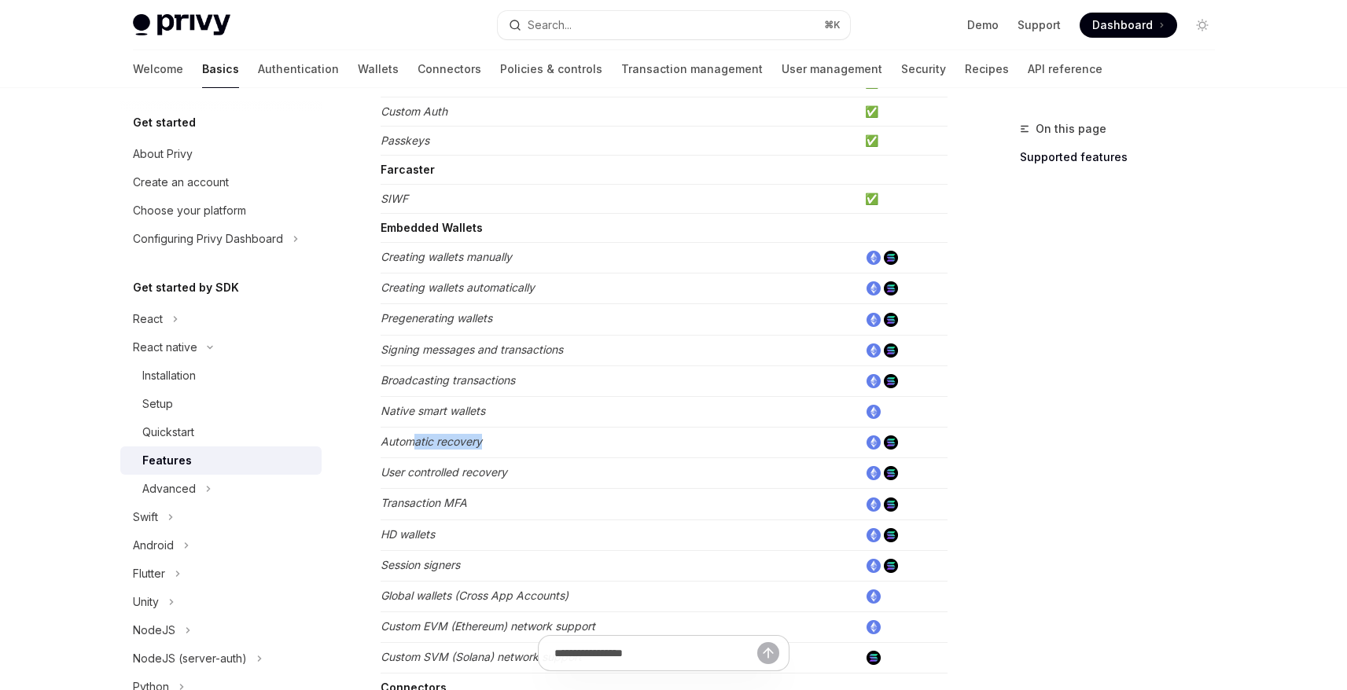
drag, startPoint x: 412, startPoint y: 438, endPoint x: 491, endPoint y: 440, distance: 78.6
click at [491, 440] on td "Automatic recovery" at bounding box center [619, 443] width 478 height 31
drag, startPoint x: 391, startPoint y: 476, endPoint x: 533, endPoint y: 476, distance: 142.3
click at [533, 476] on td "User controlled recovery" at bounding box center [619, 473] width 478 height 31
drag, startPoint x: 419, startPoint y: 506, endPoint x: 444, endPoint y: 520, distance: 28.5
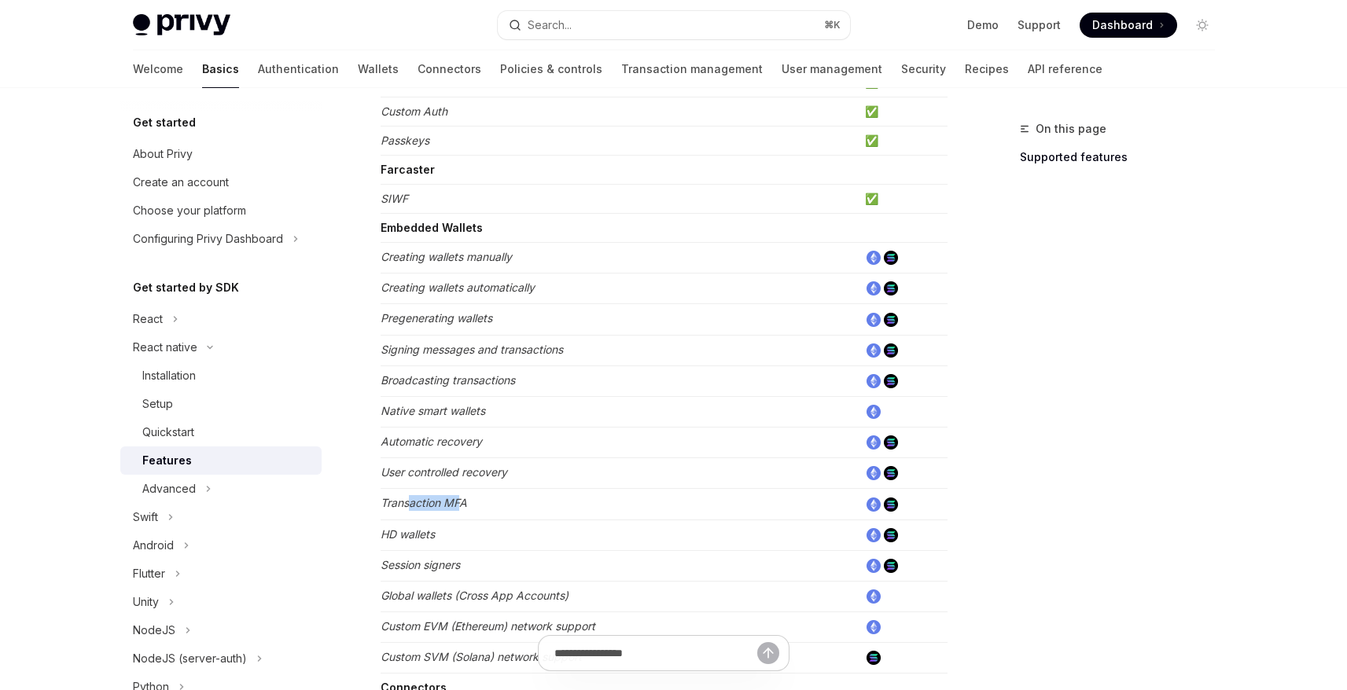
click at [461, 507] on em "Transaction MFA" at bounding box center [423, 502] width 86 height 13
drag, startPoint x: 398, startPoint y: 534, endPoint x: 478, endPoint y: 534, distance: 80.2
click at [478, 534] on td "HD wallets" at bounding box center [619, 535] width 478 height 31
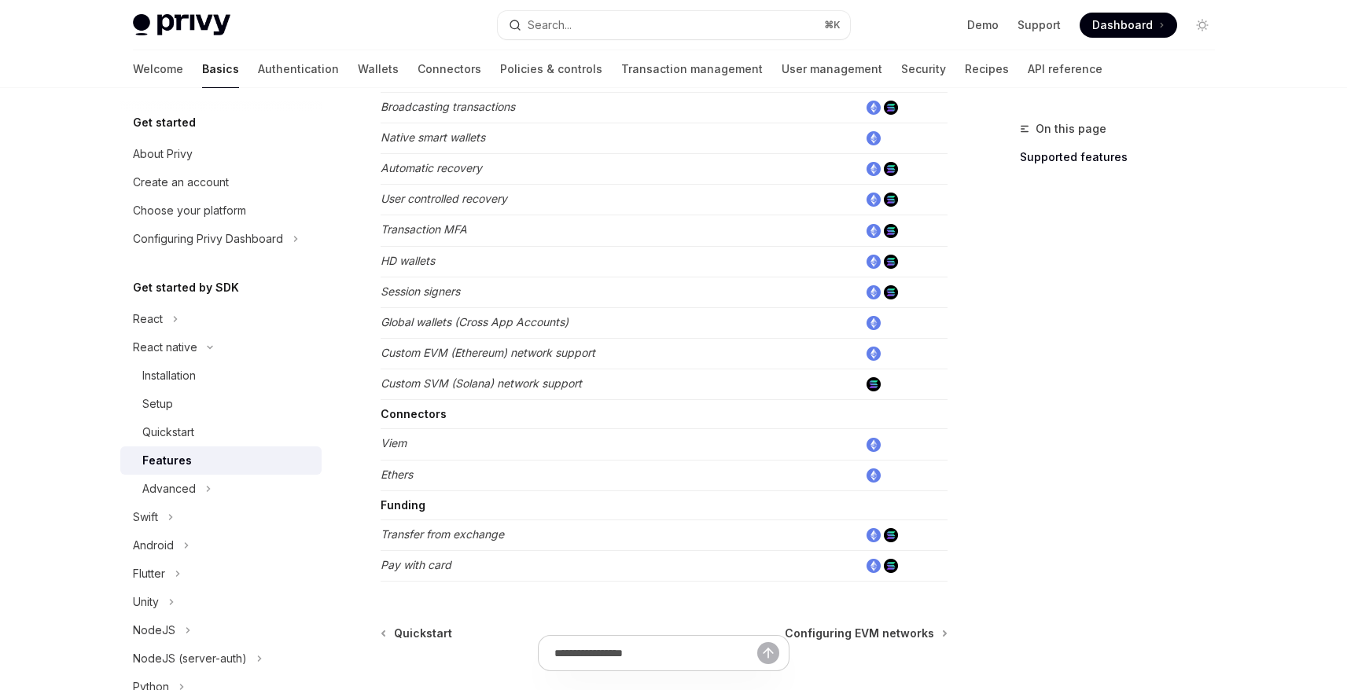
scroll to position [646, 0]
click at [202, 440] on div "Quickstart" at bounding box center [227, 432] width 170 height 19
type textarea "*"
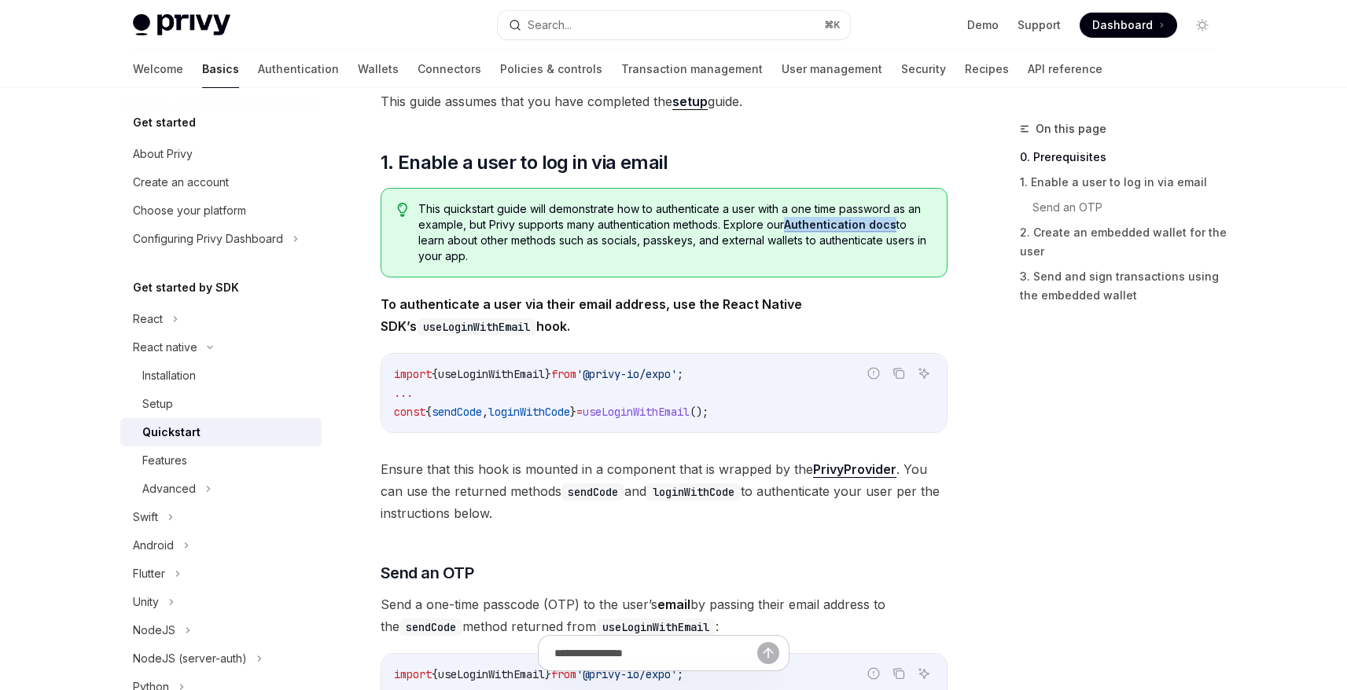
scroll to position [230, 0]
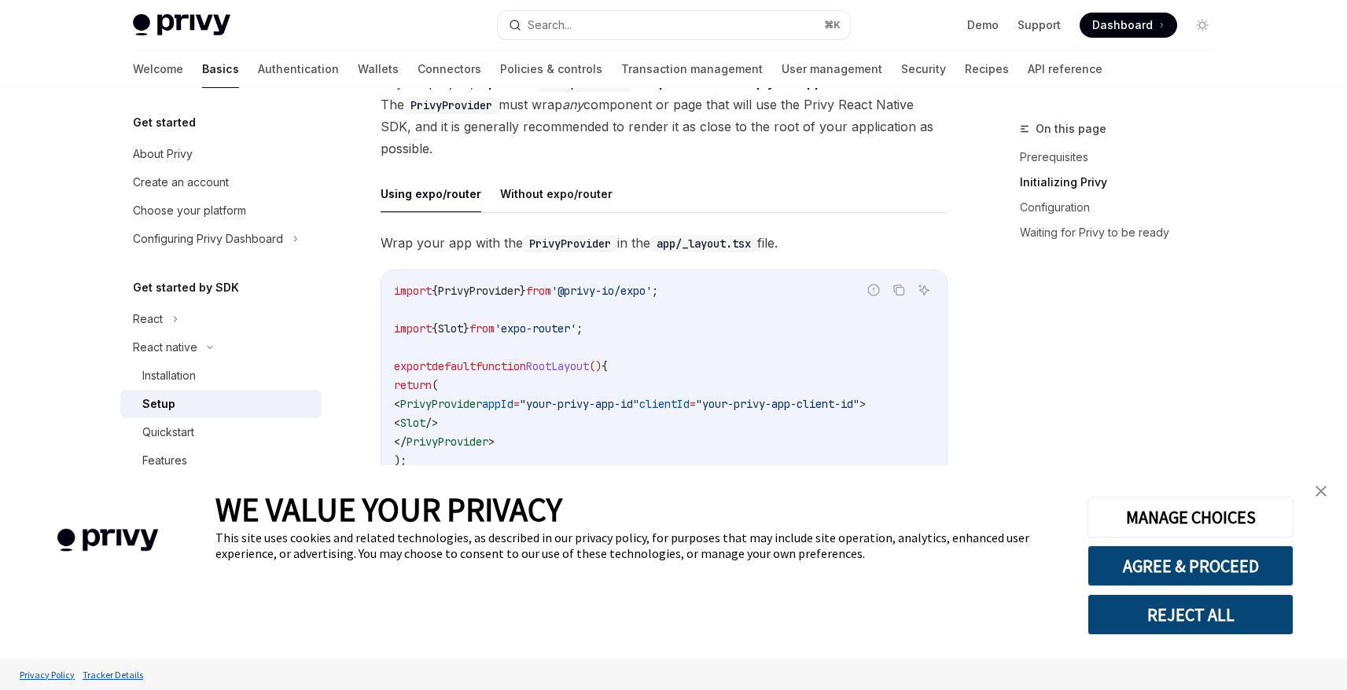
scroll to position [382, 0]
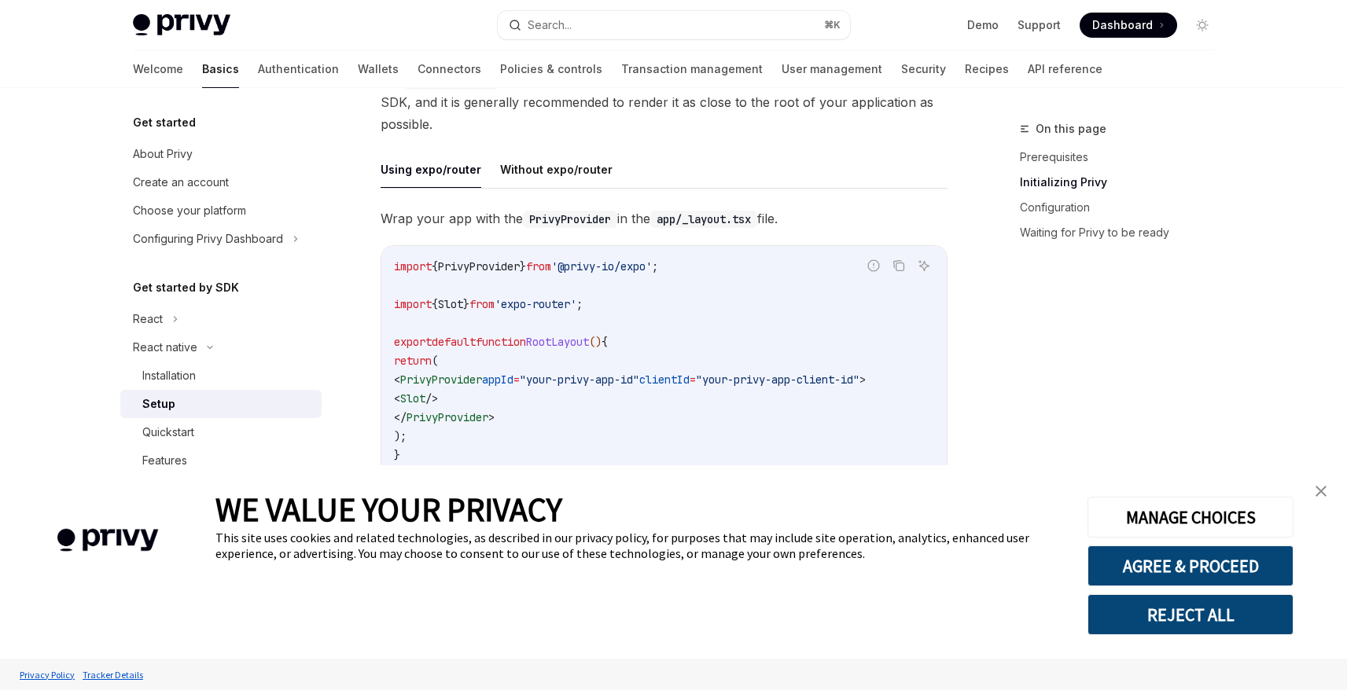
click at [1323, 496] on img "close banner" at bounding box center [1320, 491] width 11 height 11
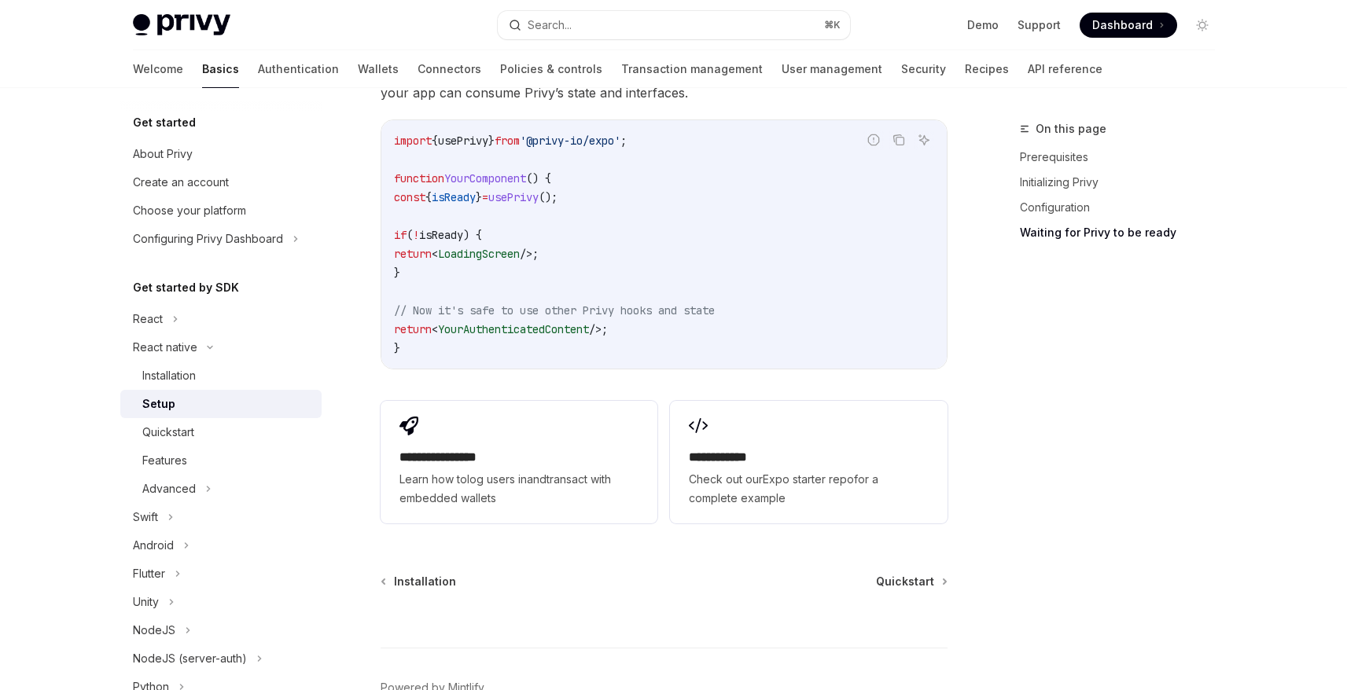
scroll to position [1369, 0]
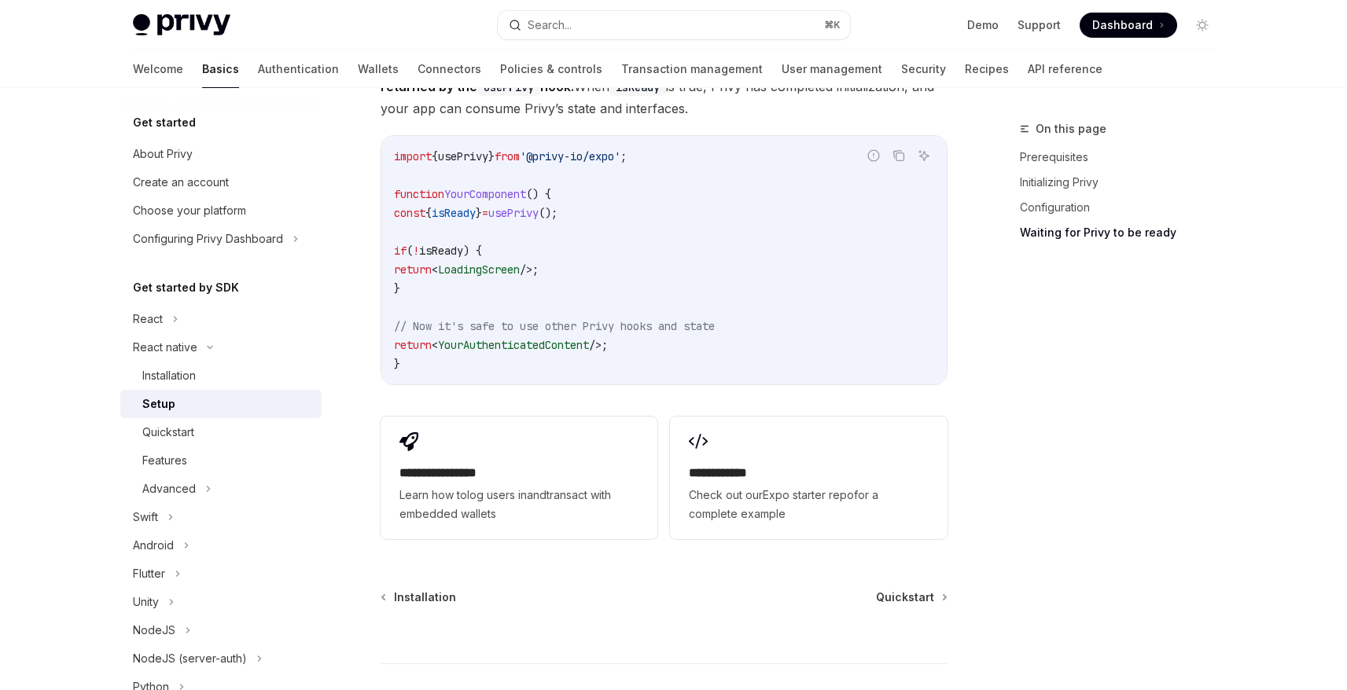
drag, startPoint x: 555, startPoint y: 330, endPoint x: 756, endPoint y: 329, distance: 201.2
click at [756, 329] on code "import { usePrivy } from '@privy-io/expo' ; function YourComponent () { const {…" at bounding box center [664, 260] width 540 height 226
drag, startPoint x: 556, startPoint y: 162, endPoint x: 645, endPoint y: 164, distance: 89.6
click at [620, 164] on span "'@privy-io/expo'" at bounding box center [570, 156] width 101 height 14
copy span "@privy-io/expo"
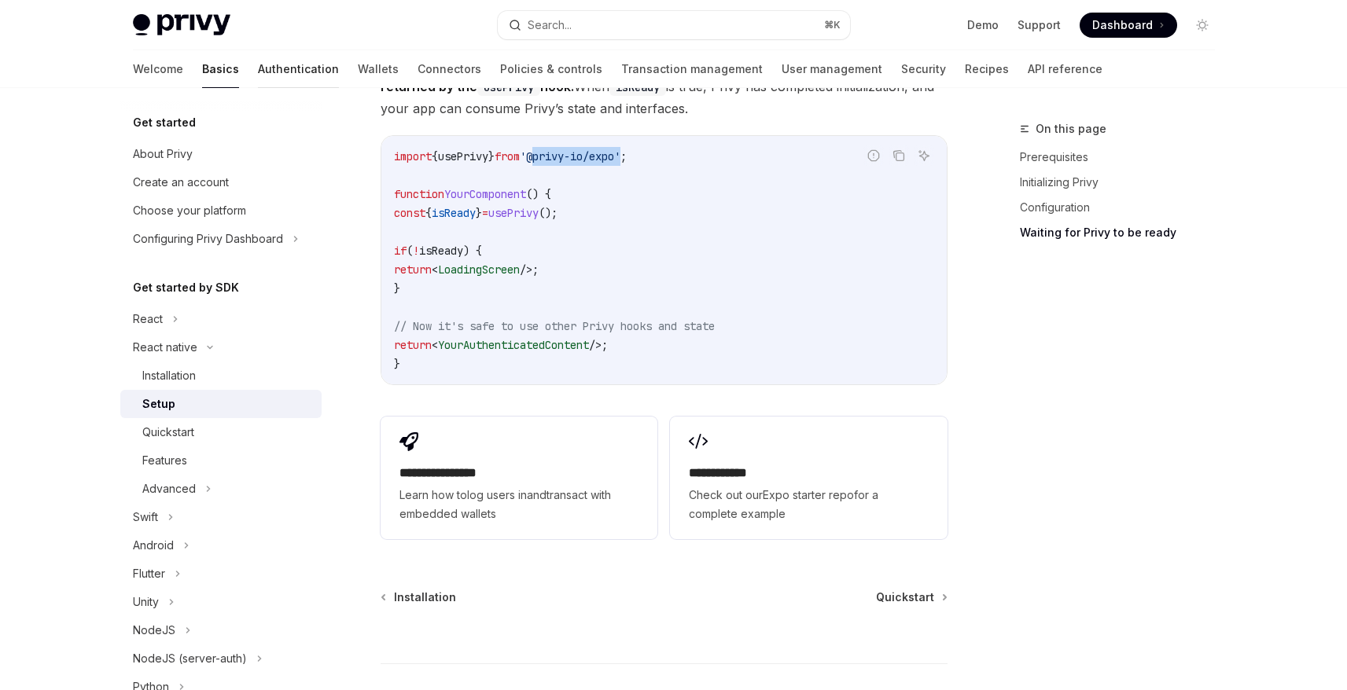
click at [258, 65] on link "Authentication" at bounding box center [298, 69] width 81 height 38
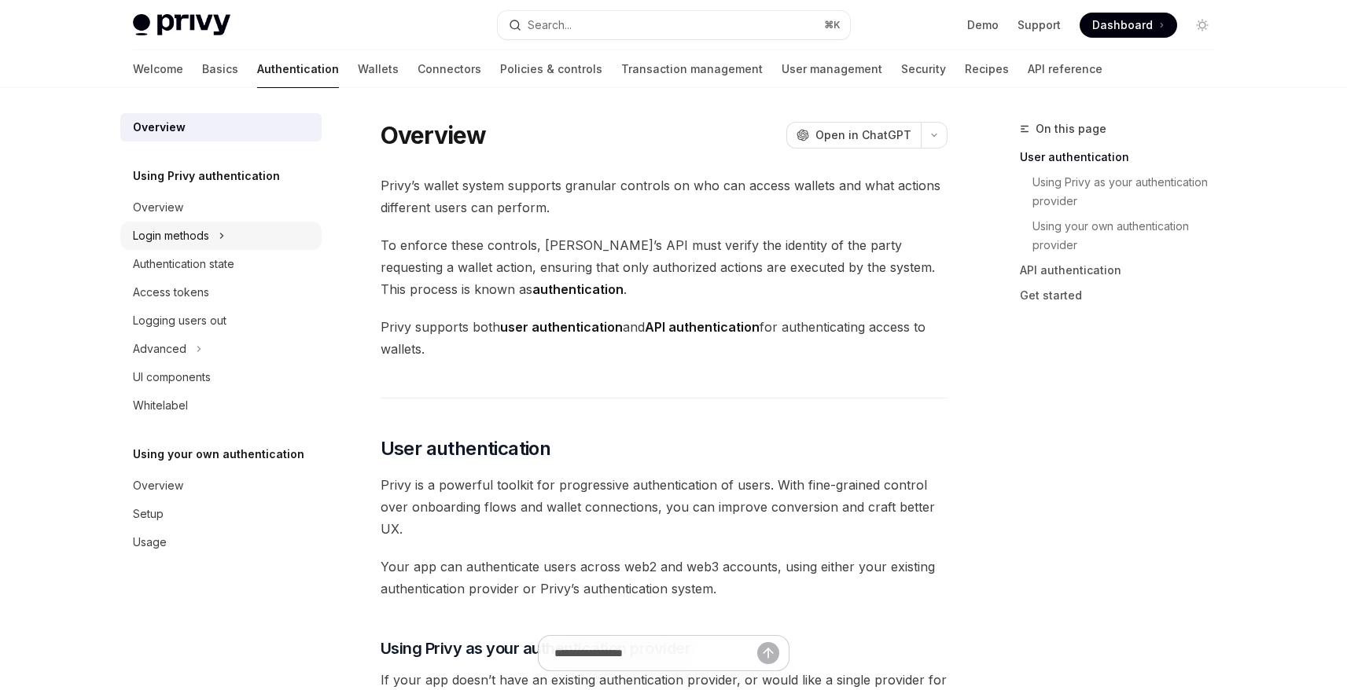
click at [204, 233] on div "Login methods" at bounding box center [171, 235] width 76 height 19
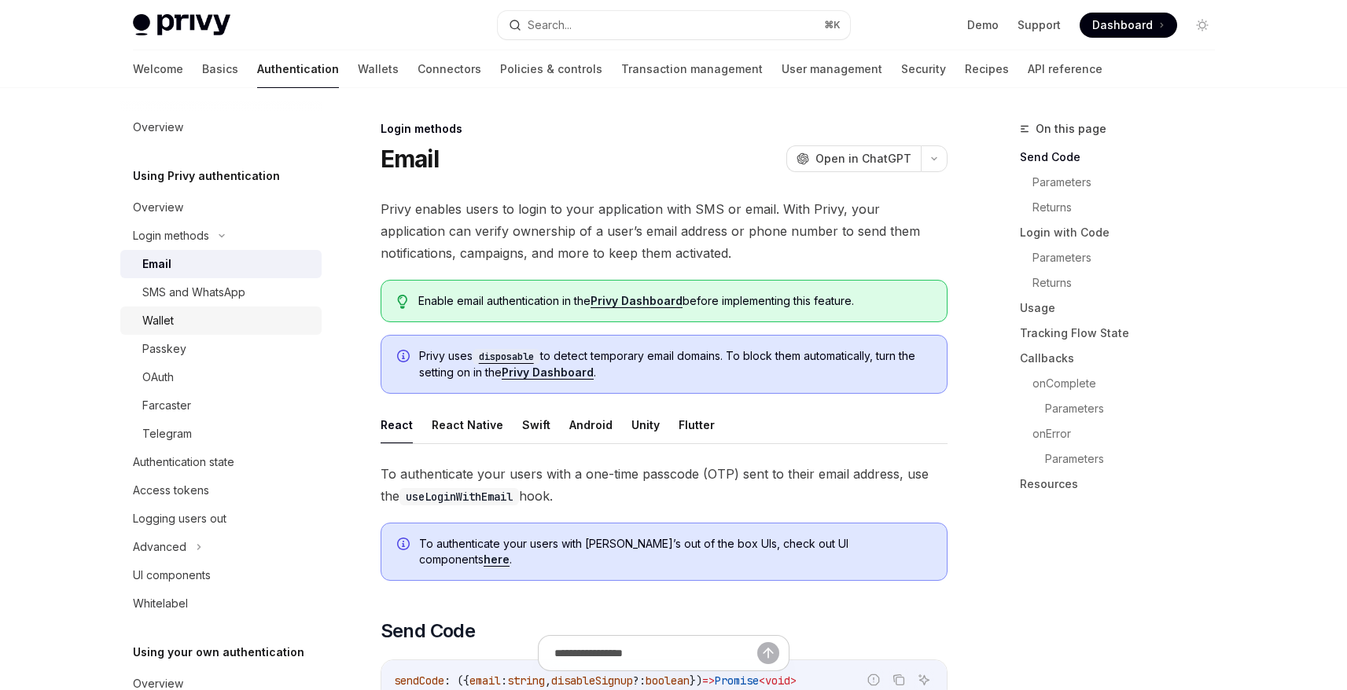
click at [180, 323] on div "Wallet" at bounding box center [227, 320] width 170 height 19
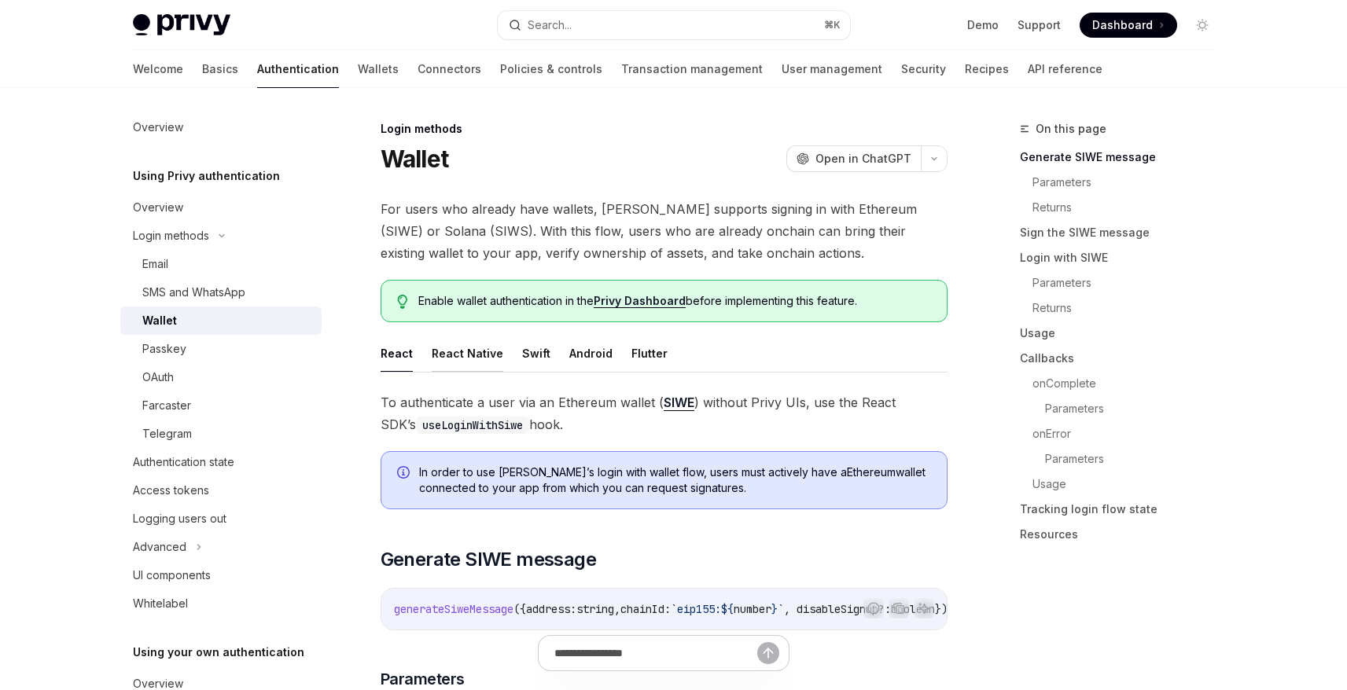
click at [478, 355] on button "React Native" at bounding box center [468, 353] width 72 height 37
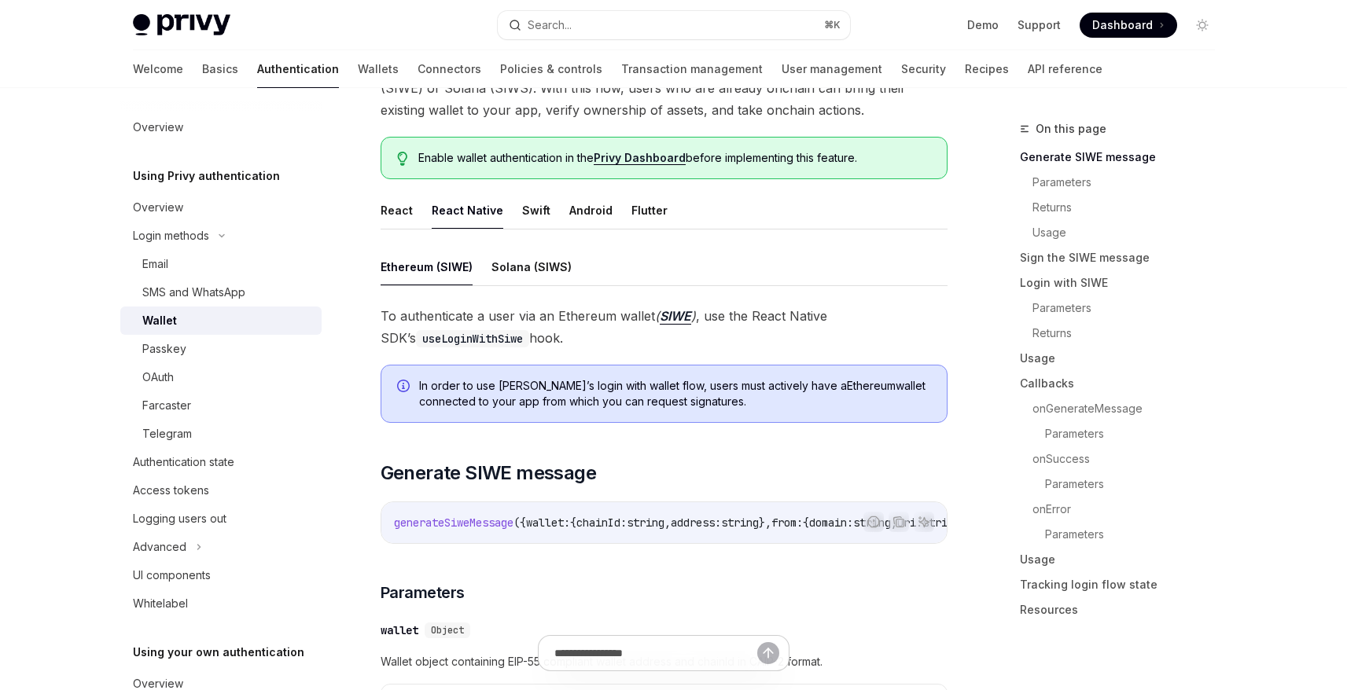
scroll to position [161, 0]
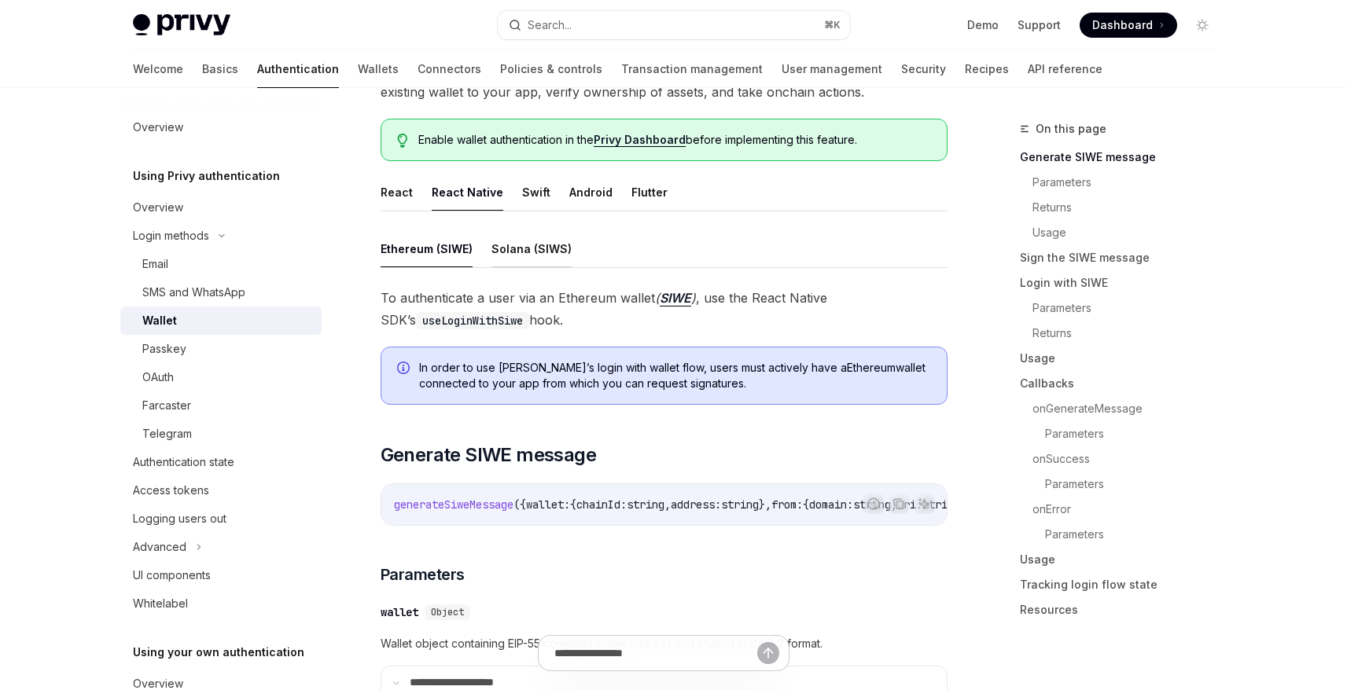
click at [516, 249] on button "Solana (SIWS)" at bounding box center [531, 248] width 80 height 37
type textarea "*"
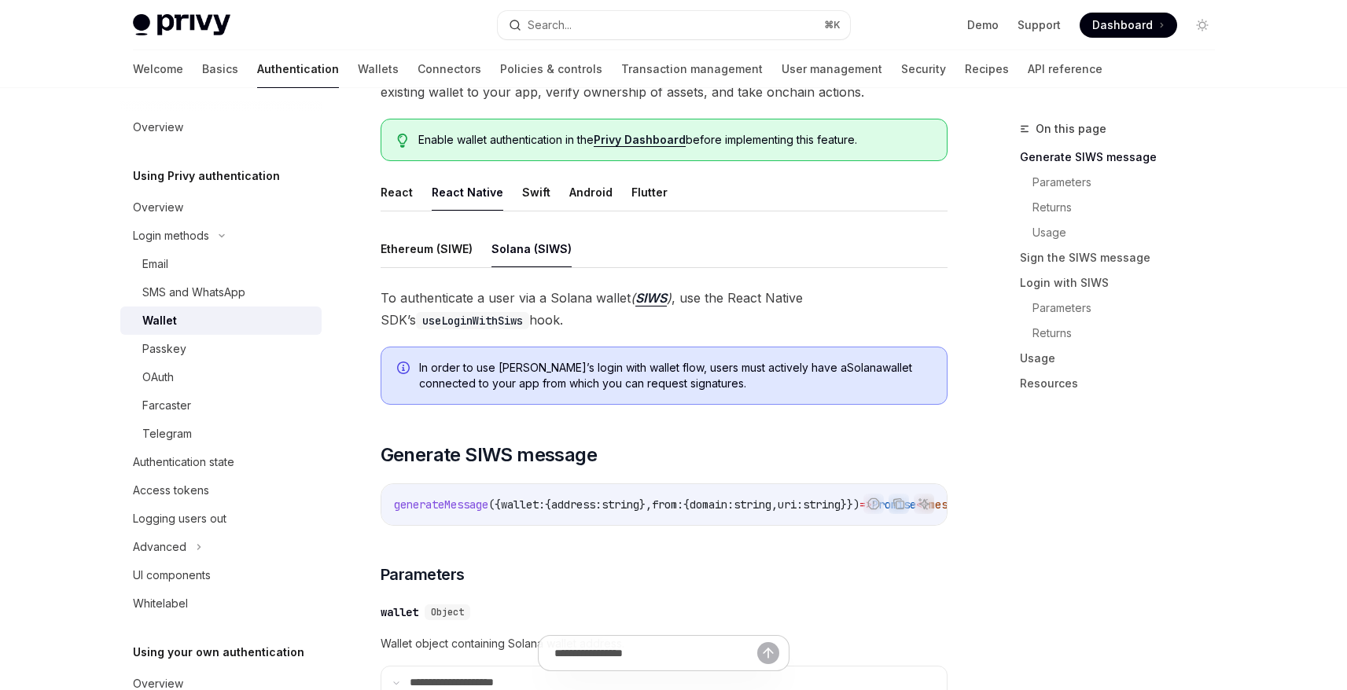
click at [461, 318] on code "useLoginWithSiws" at bounding box center [472, 320] width 113 height 17
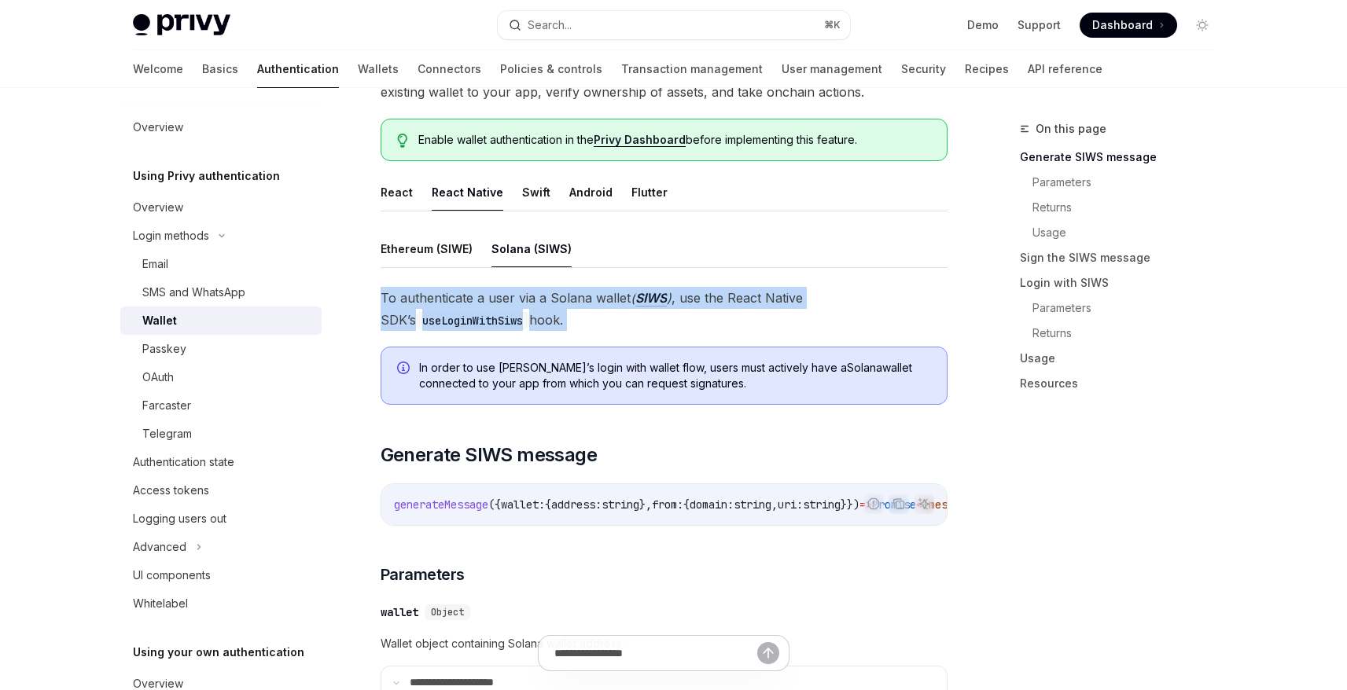
click at [461, 318] on code "useLoginWithSiws" at bounding box center [472, 320] width 113 height 17
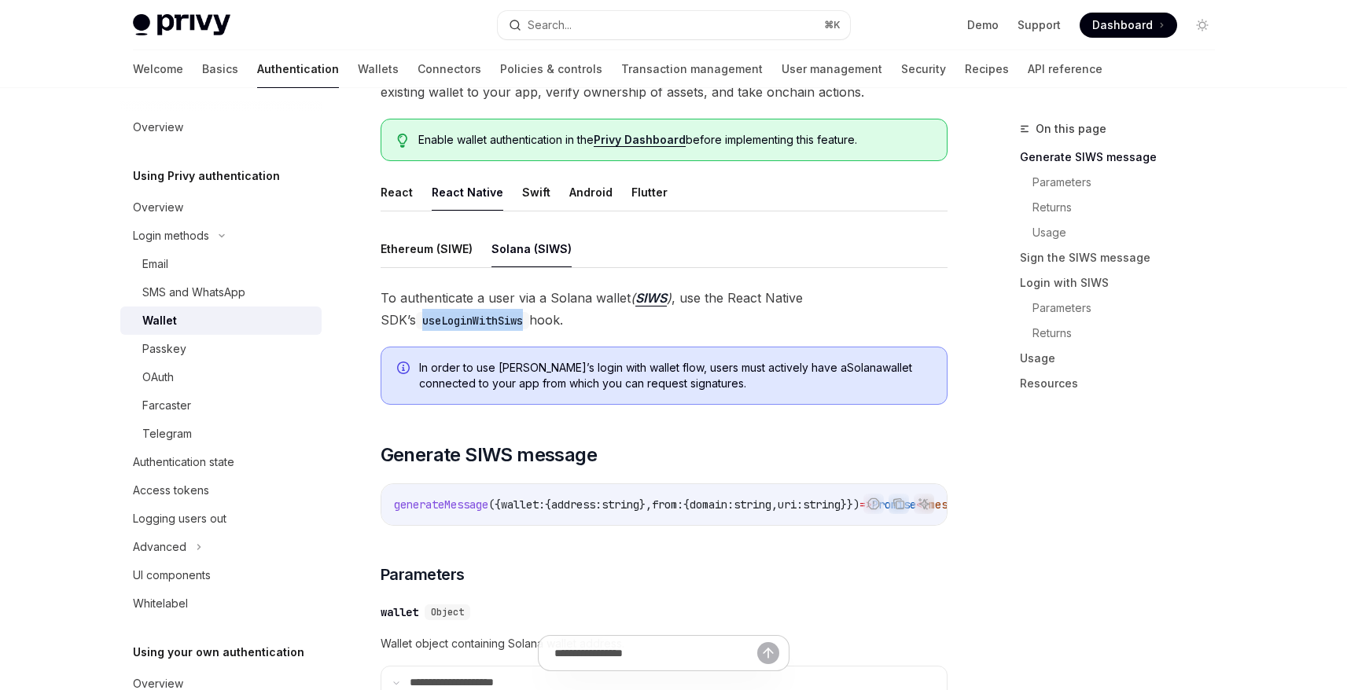
click at [461, 318] on code "useLoginWithSiws" at bounding box center [472, 320] width 113 height 17
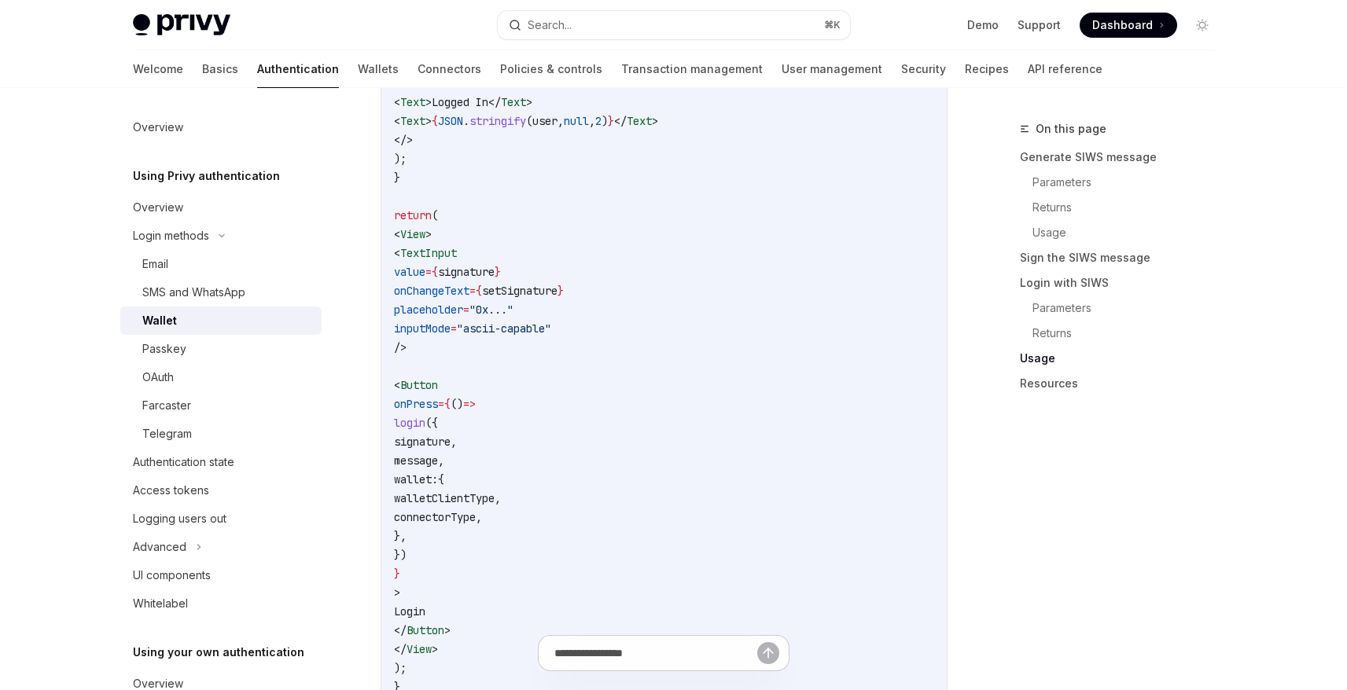
scroll to position [3401, 0]
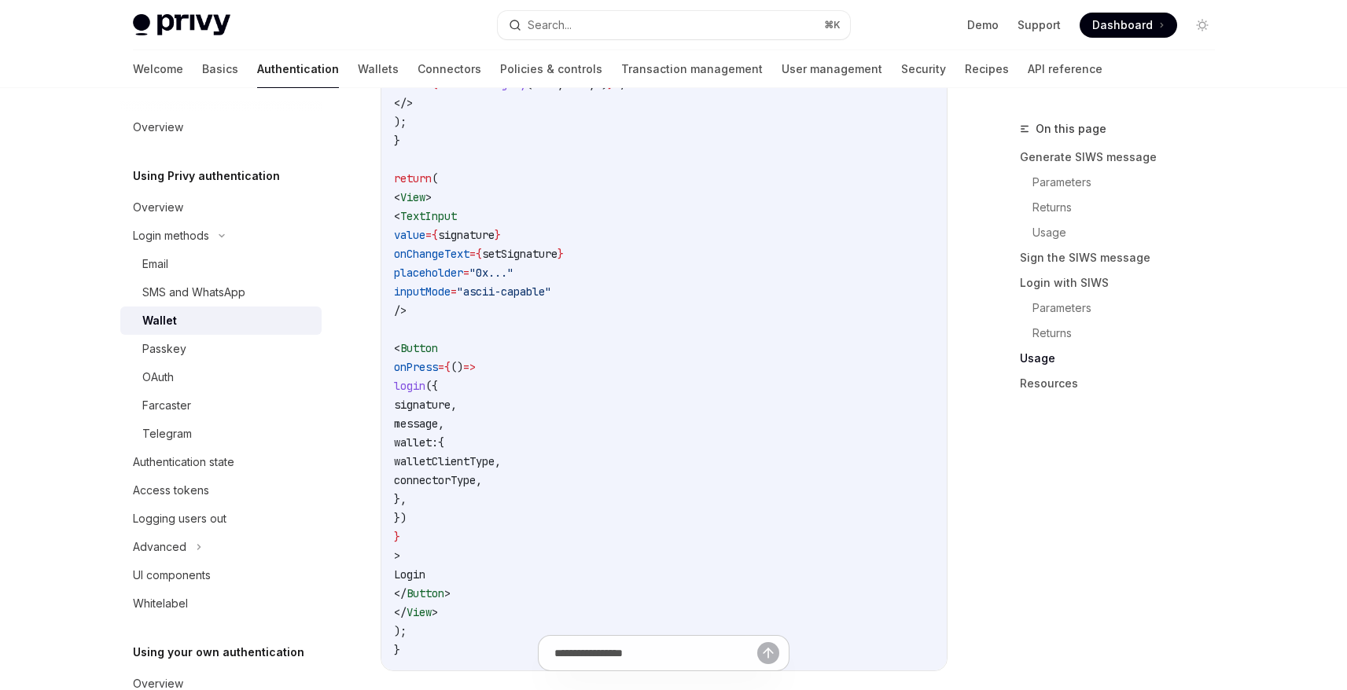
click at [450, 412] on span "signature" at bounding box center [422, 405] width 57 height 14
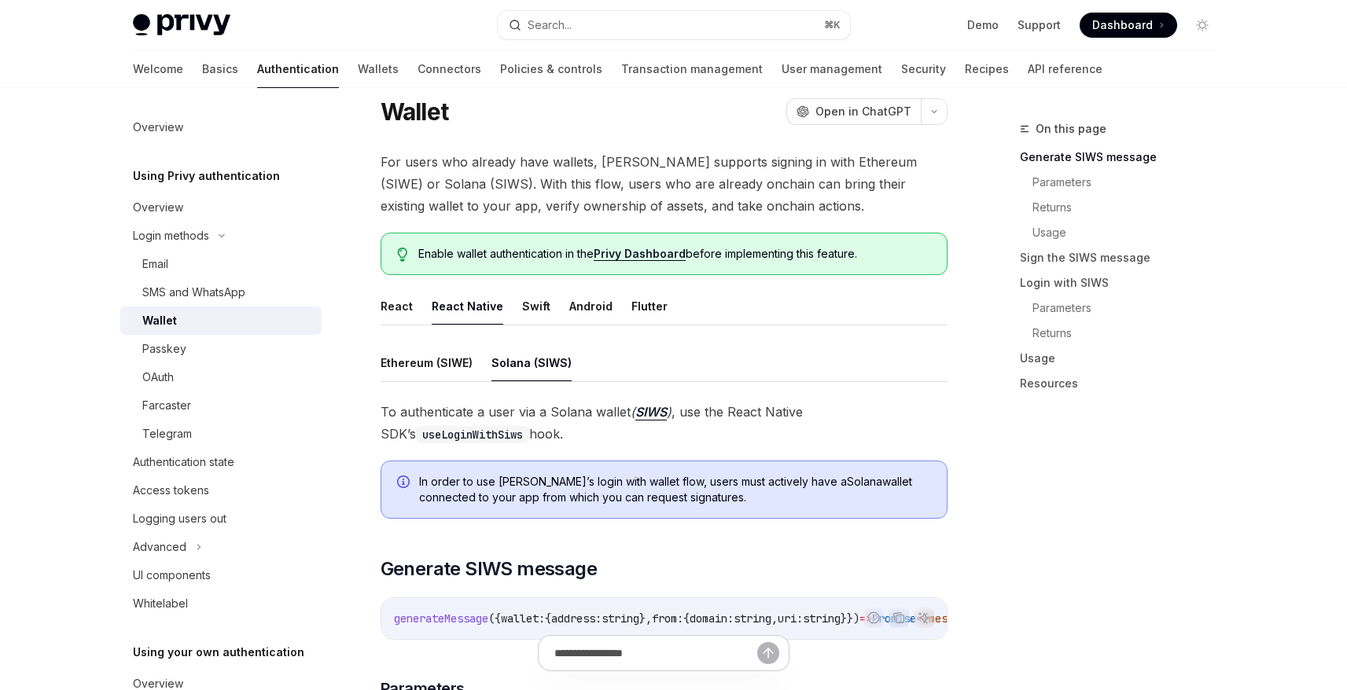
scroll to position [42, 0]
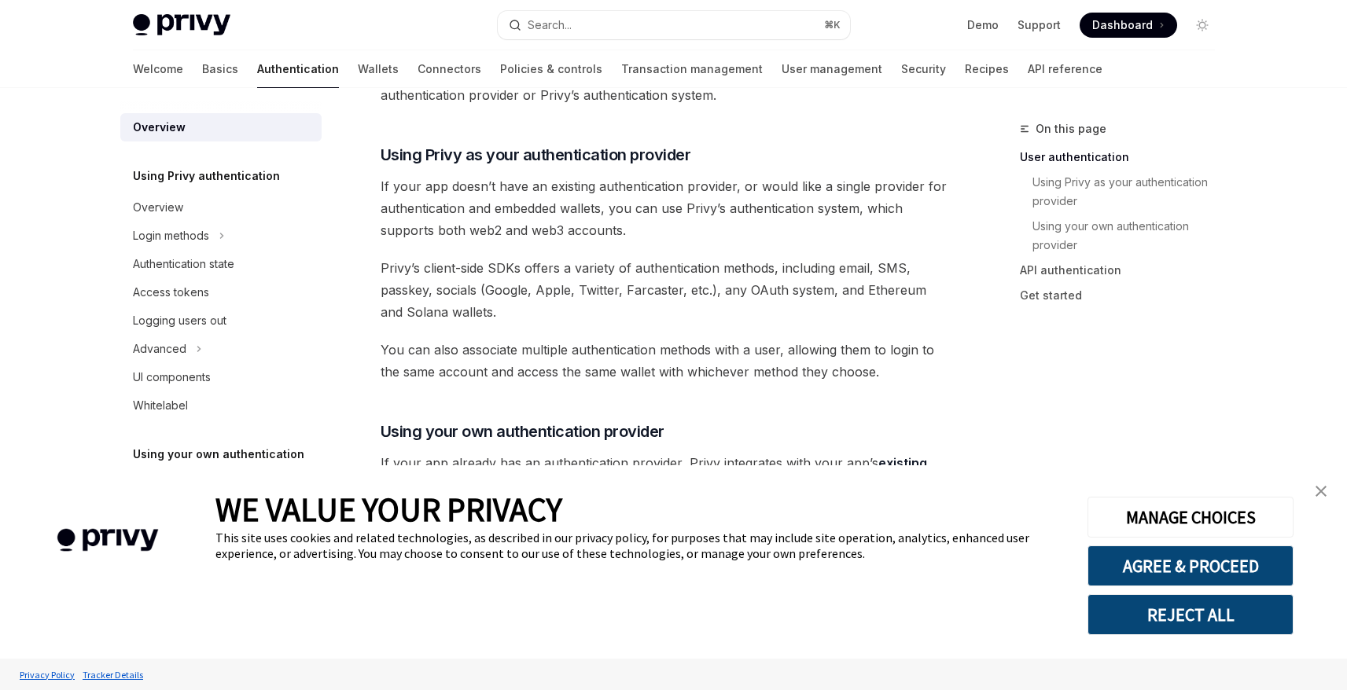
scroll to position [498, 0]
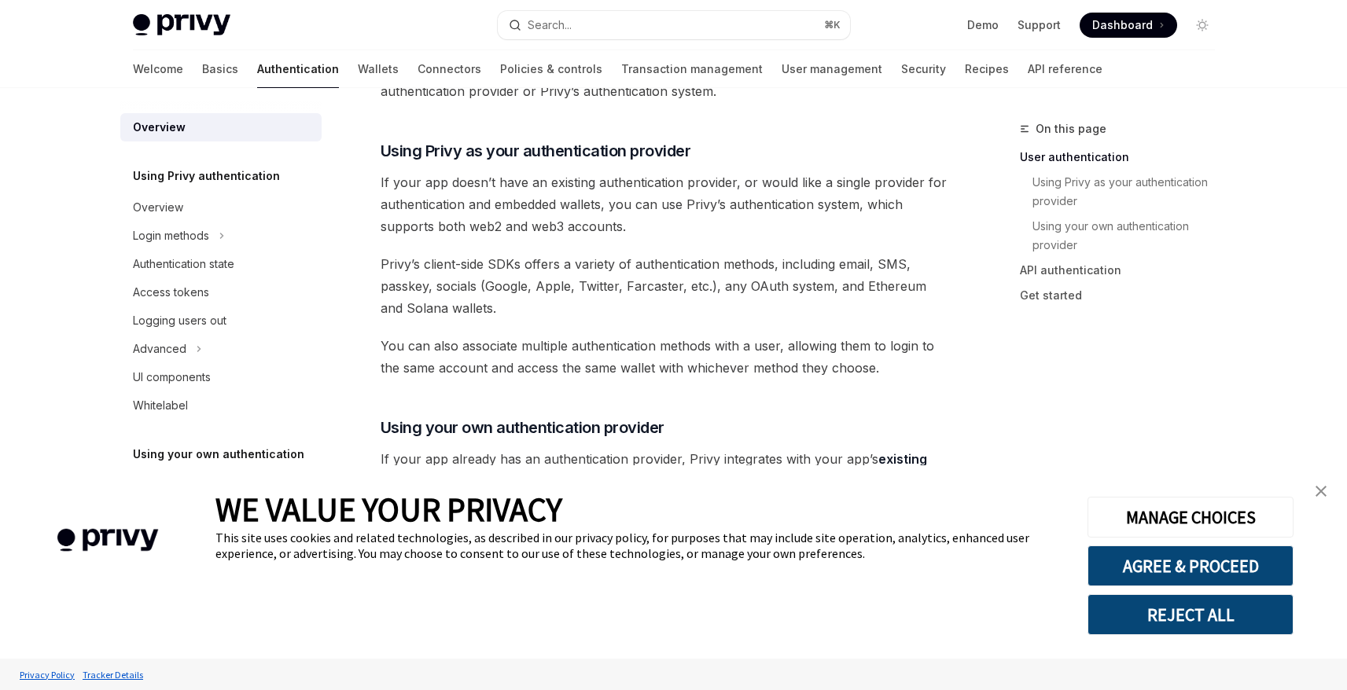
click at [1323, 491] on img "close banner" at bounding box center [1320, 491] width 11 height 11
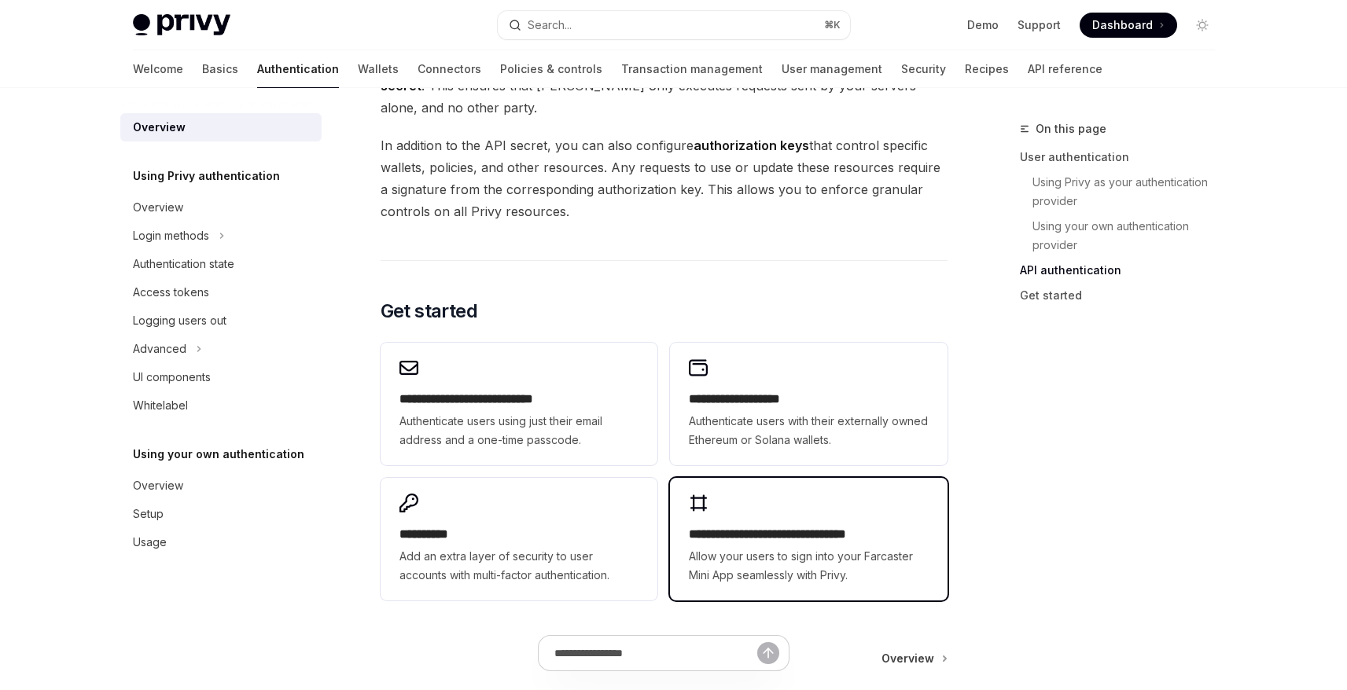
scroll to position [1136, 0]
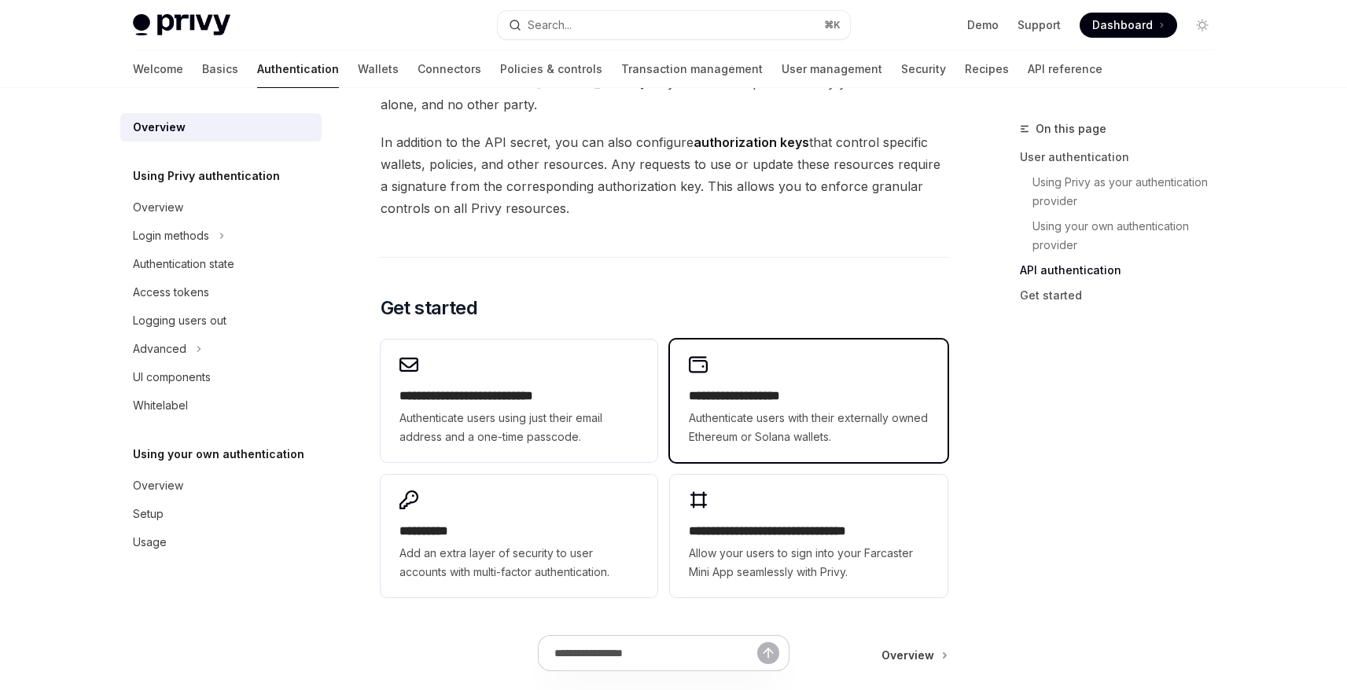
click at [891, 416] on span "Authenticate users with their externally owned Ethereum or Solana wallets." at bounding box center [808, 428] width 239 height 38
type textarea "*"
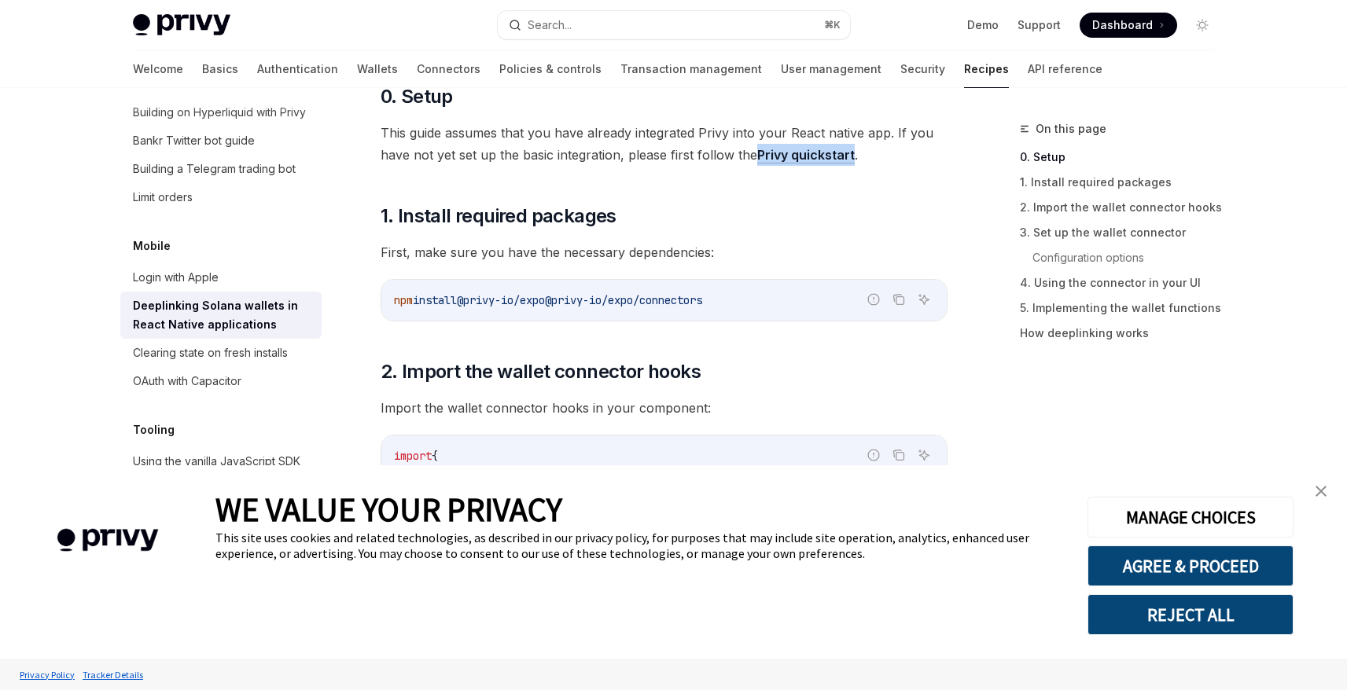
scroll to position [253, 0]
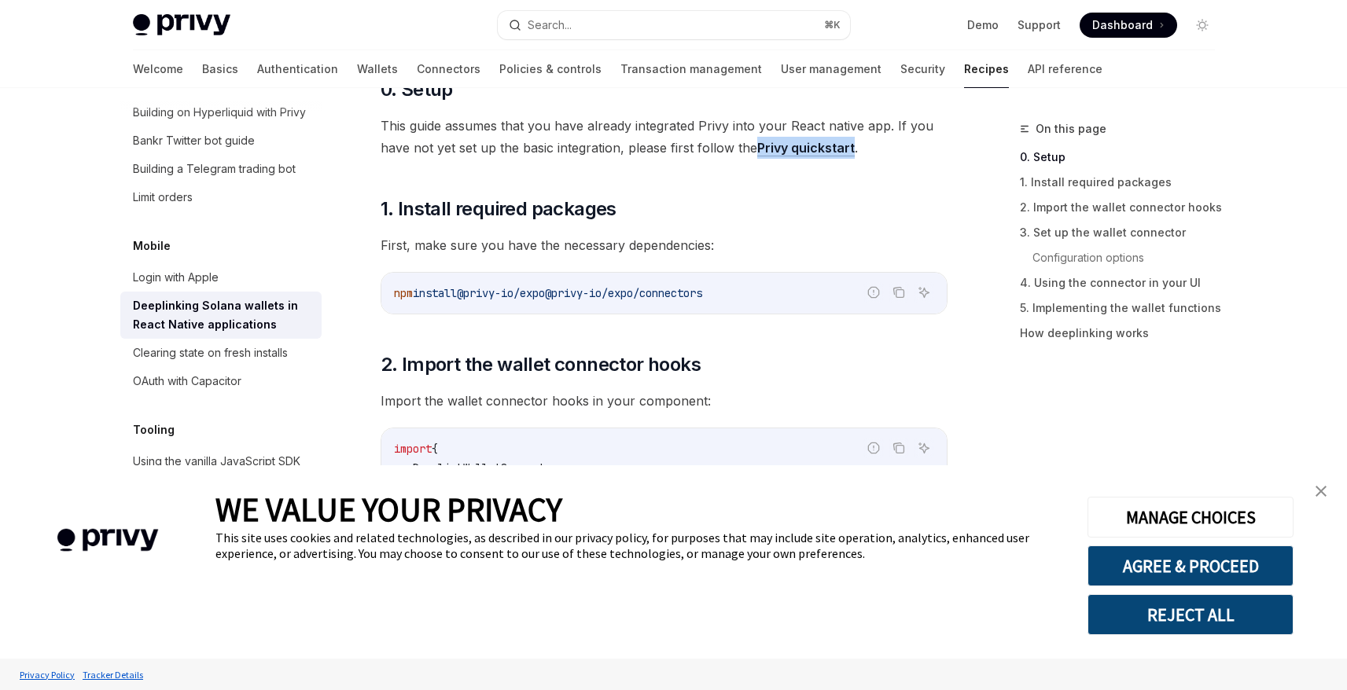
drag, startPoint x: 707, startPoint y: 292, endPoint x: 572, endPoint y: 297, distance: 134.5
click at [572, 297] on code "npm install @privy-io/expo @privy-io/expo/connectors" at bounding box center [664, 293] width 540 height 19
copy span "@privy-io/expo/connectors"
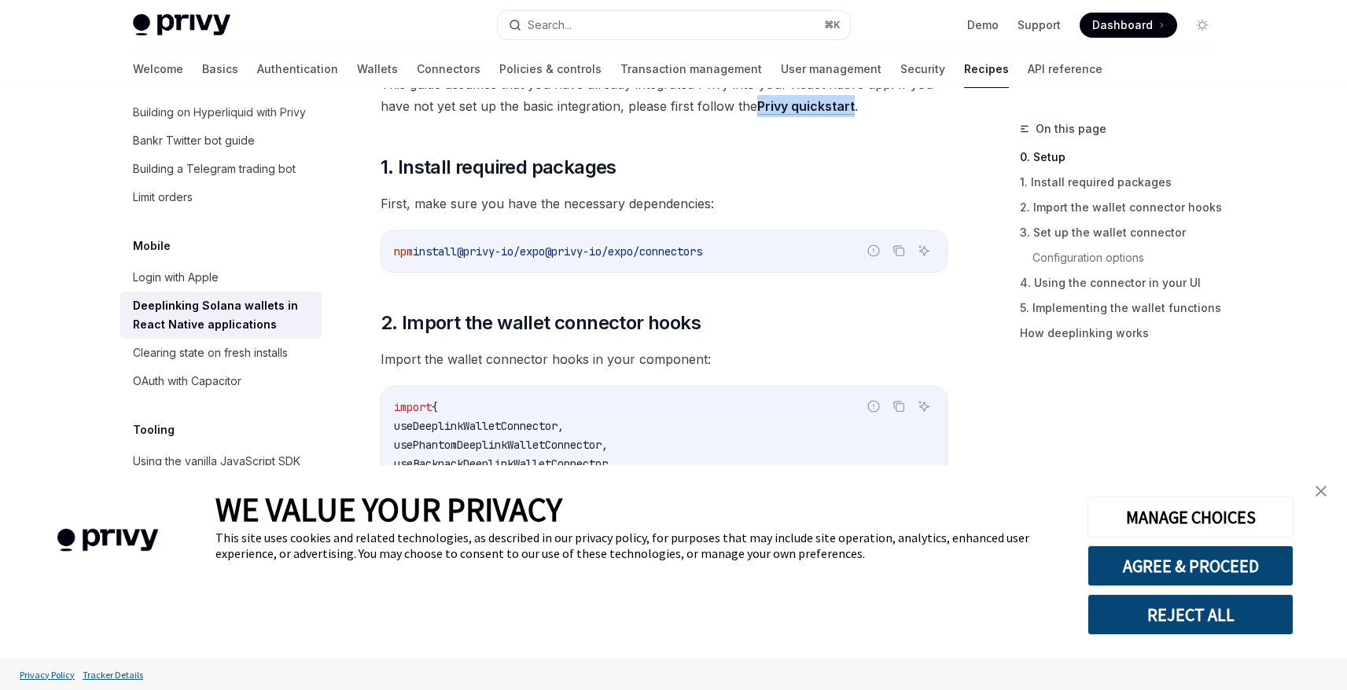
scroll to position [301, 0]
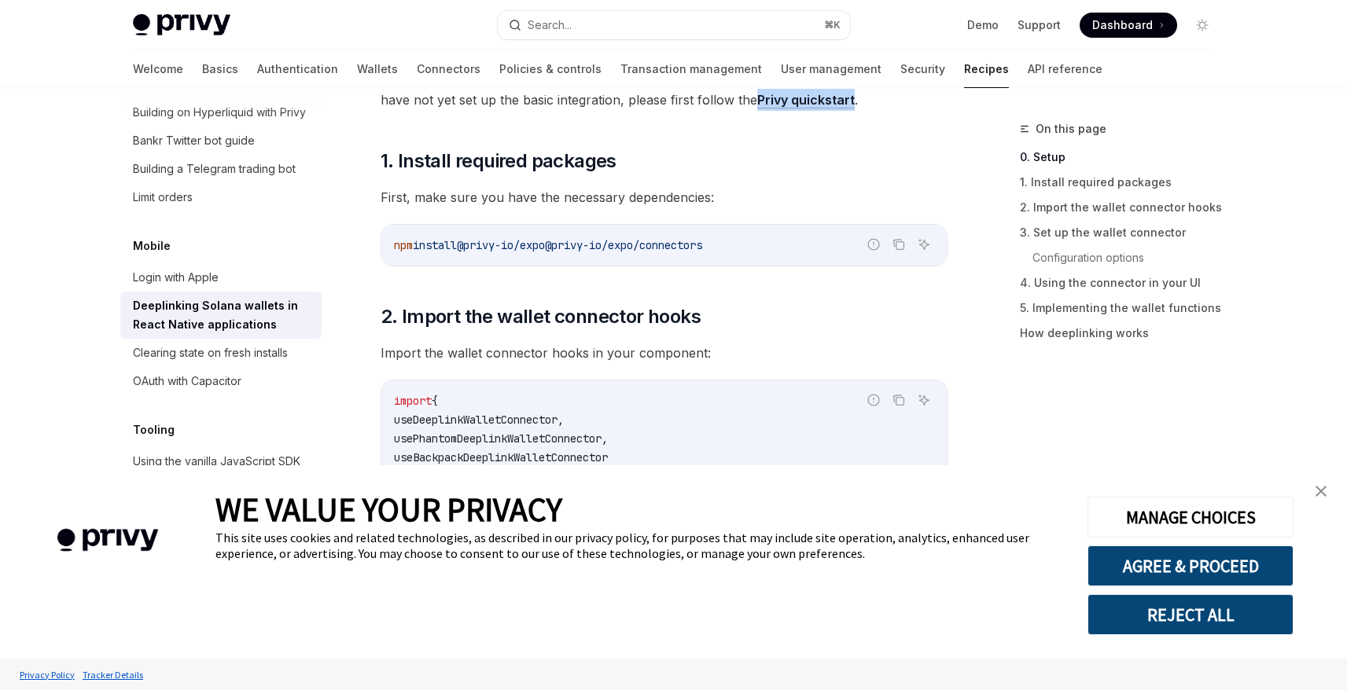
click at [1324, 491] on img "close banner" at bounding box center [1320, 491] width 11 height 11
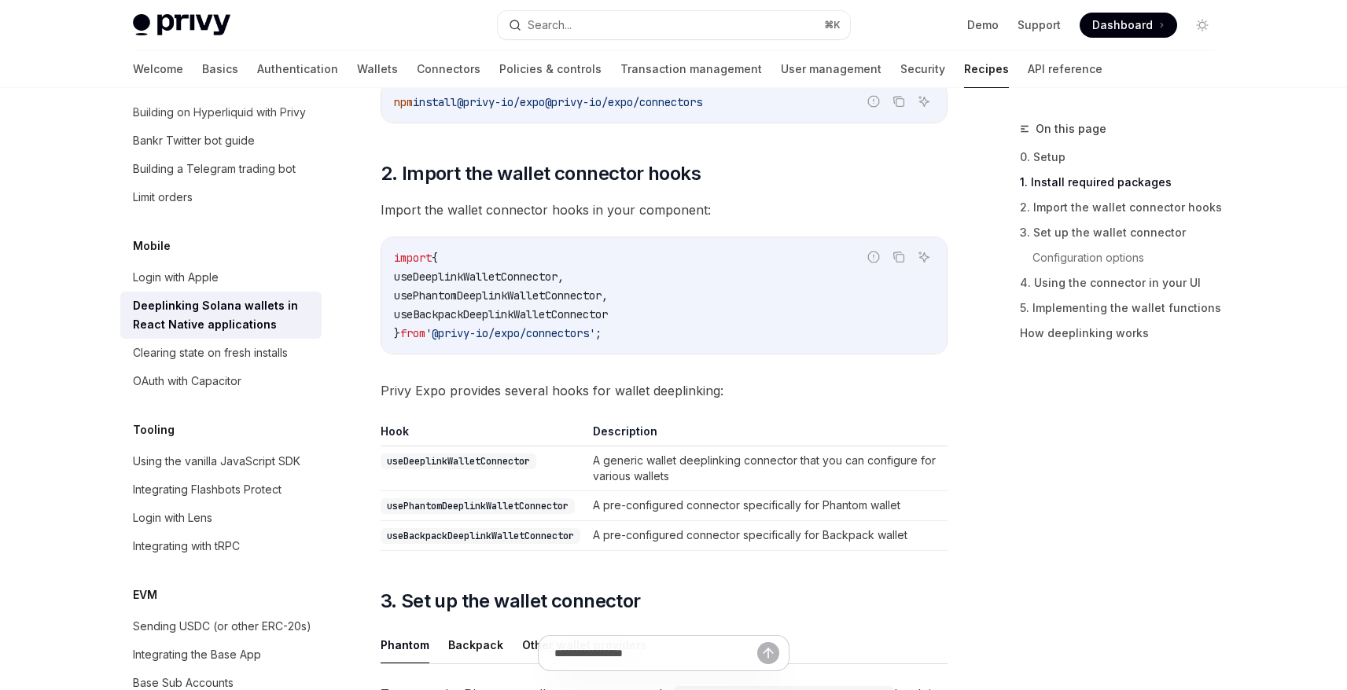
scroll to position [465, 0]
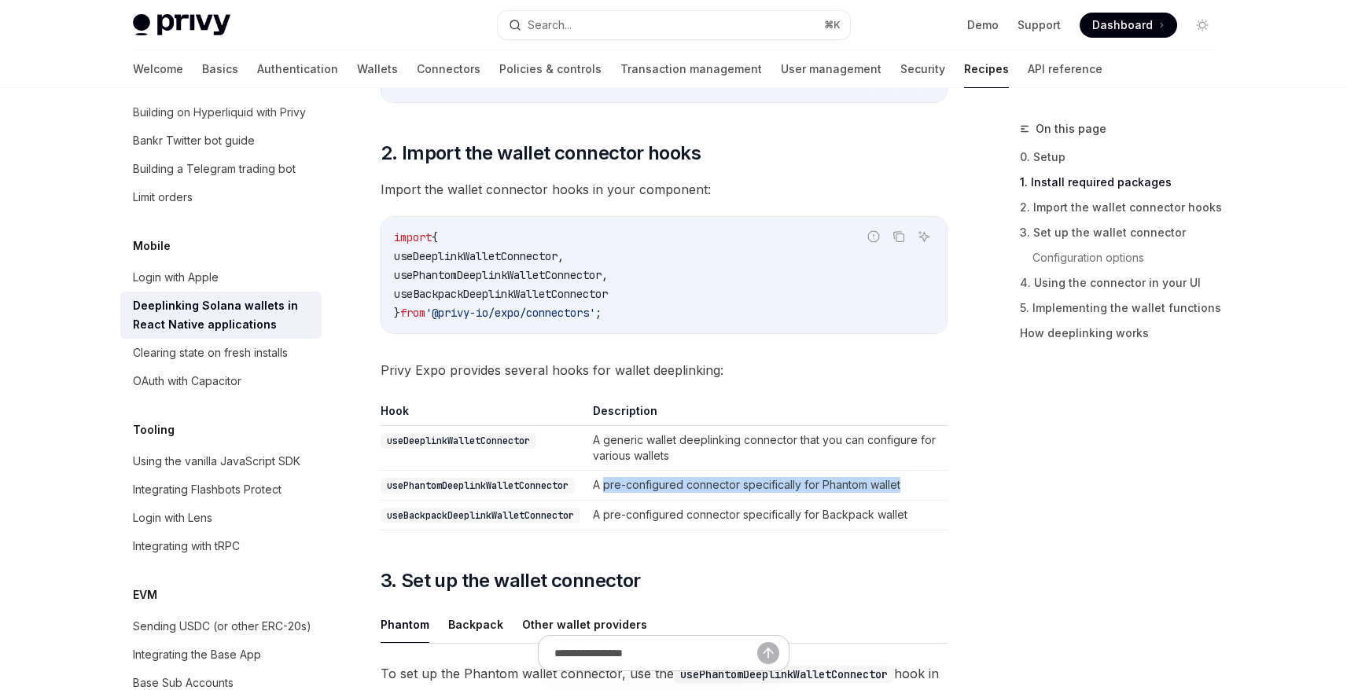
drag, startPoint x: 612, startPoint y: 484, endPoint x: 935, endPoint y: 488, distance: 323.1
click at [935, 488] on td "A pre-configured connector specifically for Phantom wallet" at bounding box center [766, 486] width 361 height 30
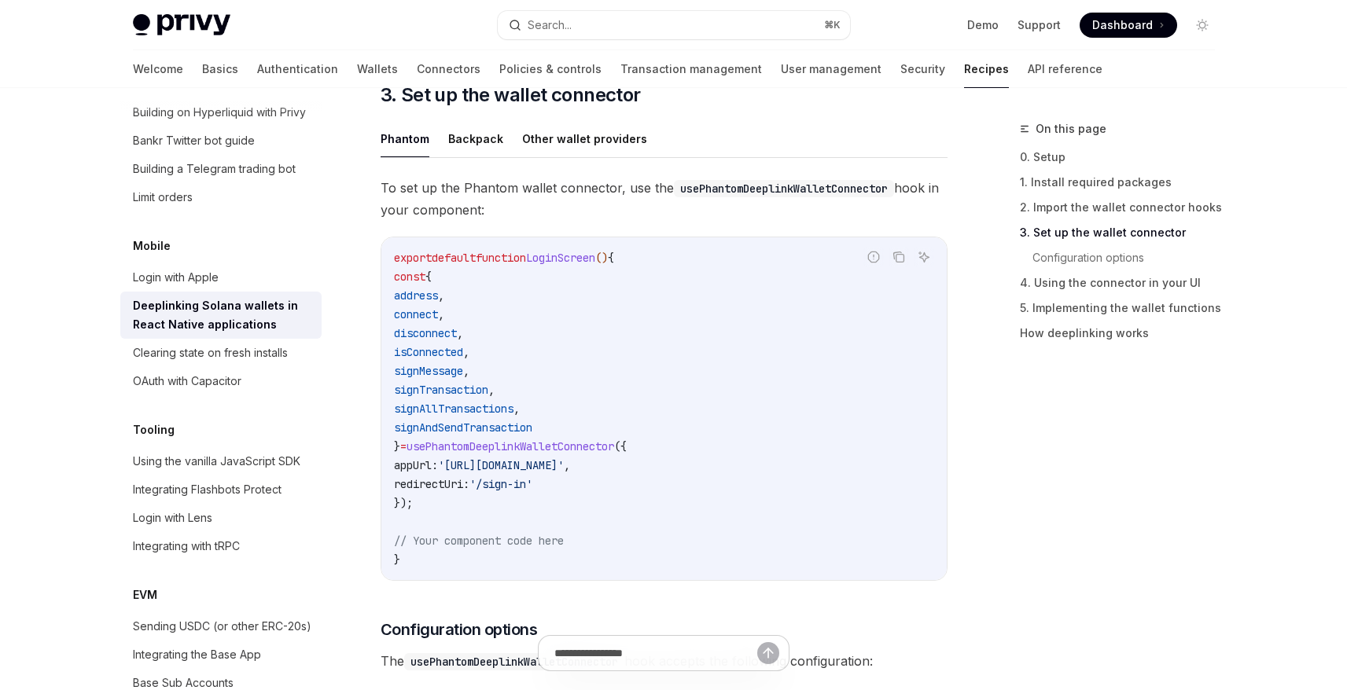
scroll to position [959, 0]
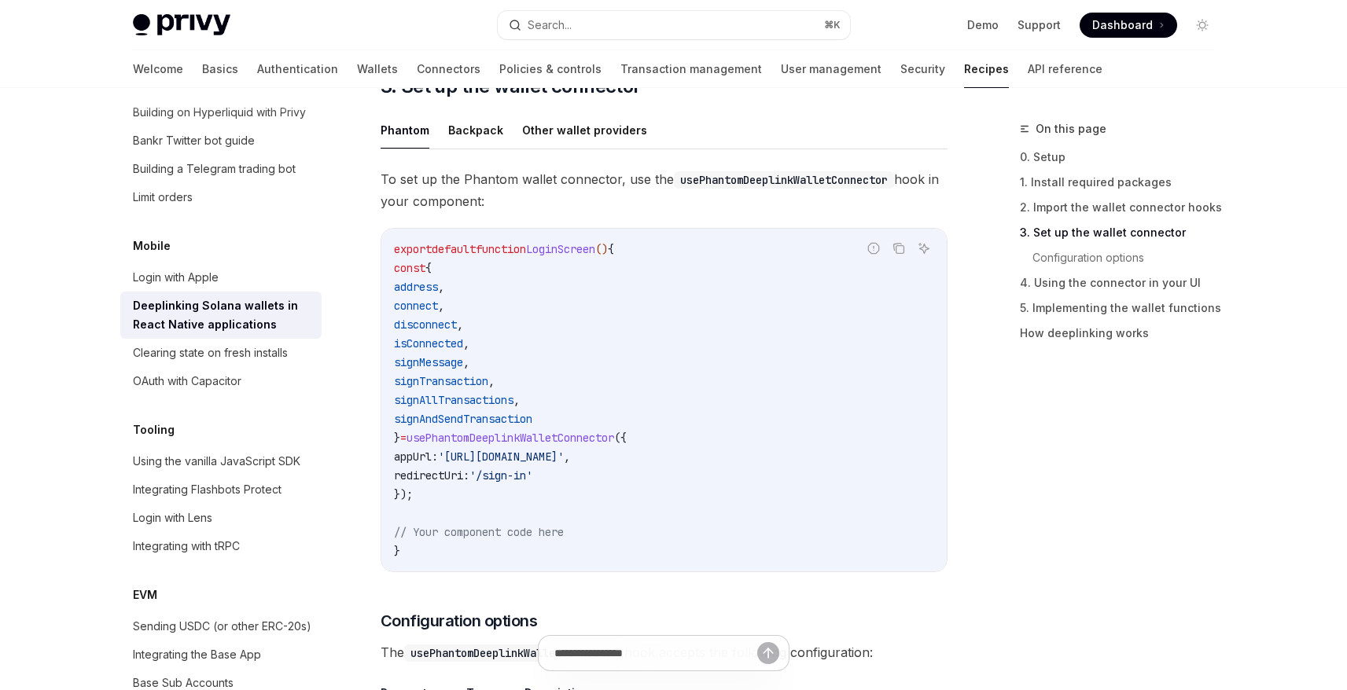
click at [604, 440] on span "usePhantomDeeplinkWalletConnector" at bounding box center [510, 438] width 208 height 14
copy span "usePhantomDeeplinkWalletConnector"
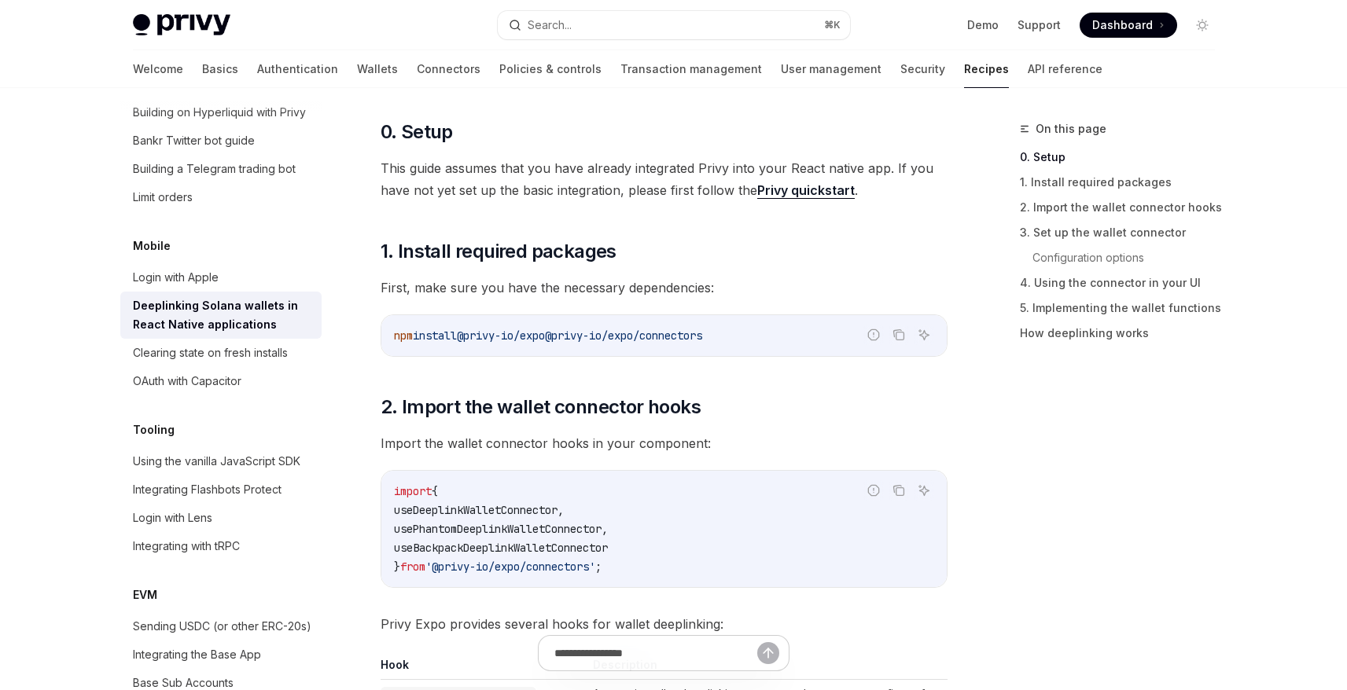
scroll to position [216, 0]
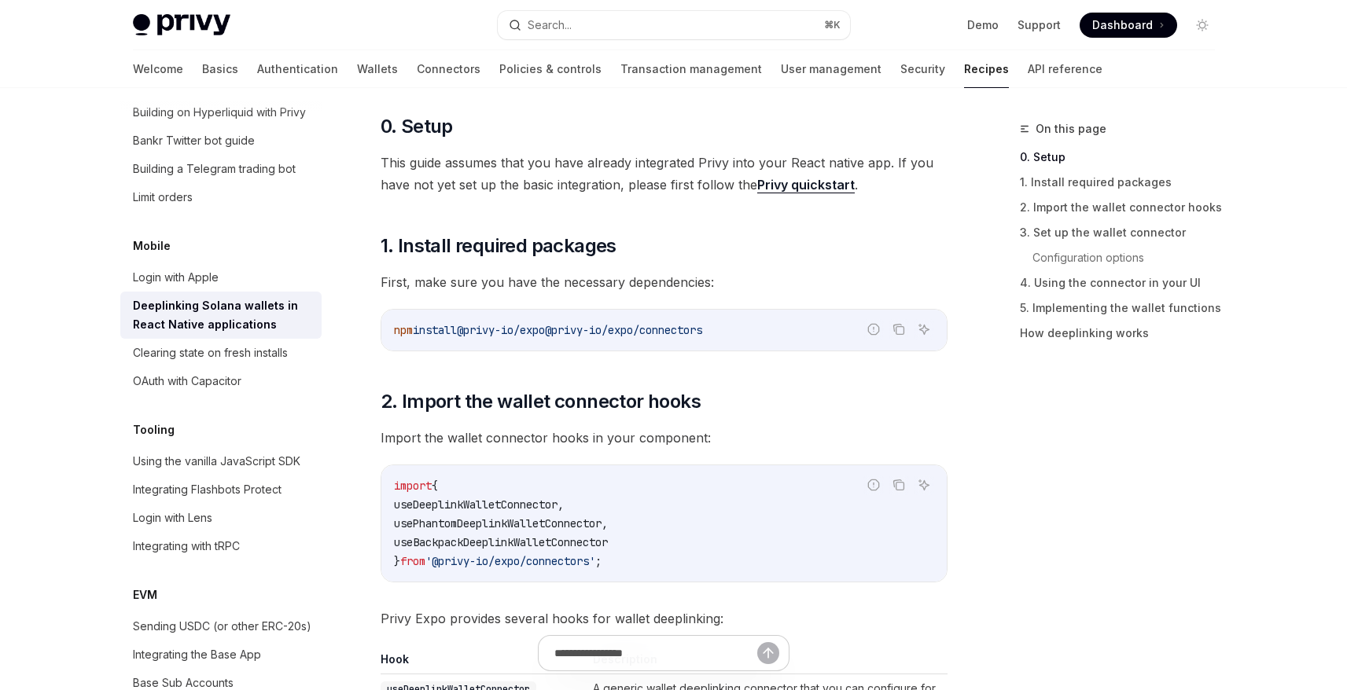
drag, startPoint x: 576, startPoint y: 330, endPoint x: 611, endPoint y: 336, distance: 35.2
click at [762, 333] on code "npm install @privy-io/expo @privy-io/expo/connectors" at bounding box center [664, 330] width 540 height 19
click at [569, 336] on code "npm install @privy-io/expo @privy-io/expo/connectors" at bounding box center [664, 330] width 540 height 19
click at [574, 329] on span "@privy-io/expo/connectors" at bounding box center [623, 330] width 157 height 14
drag, startPoint x: 591, startPoint y: 331, endPoint x: 772, endPoint y: 330, distance: 180.8
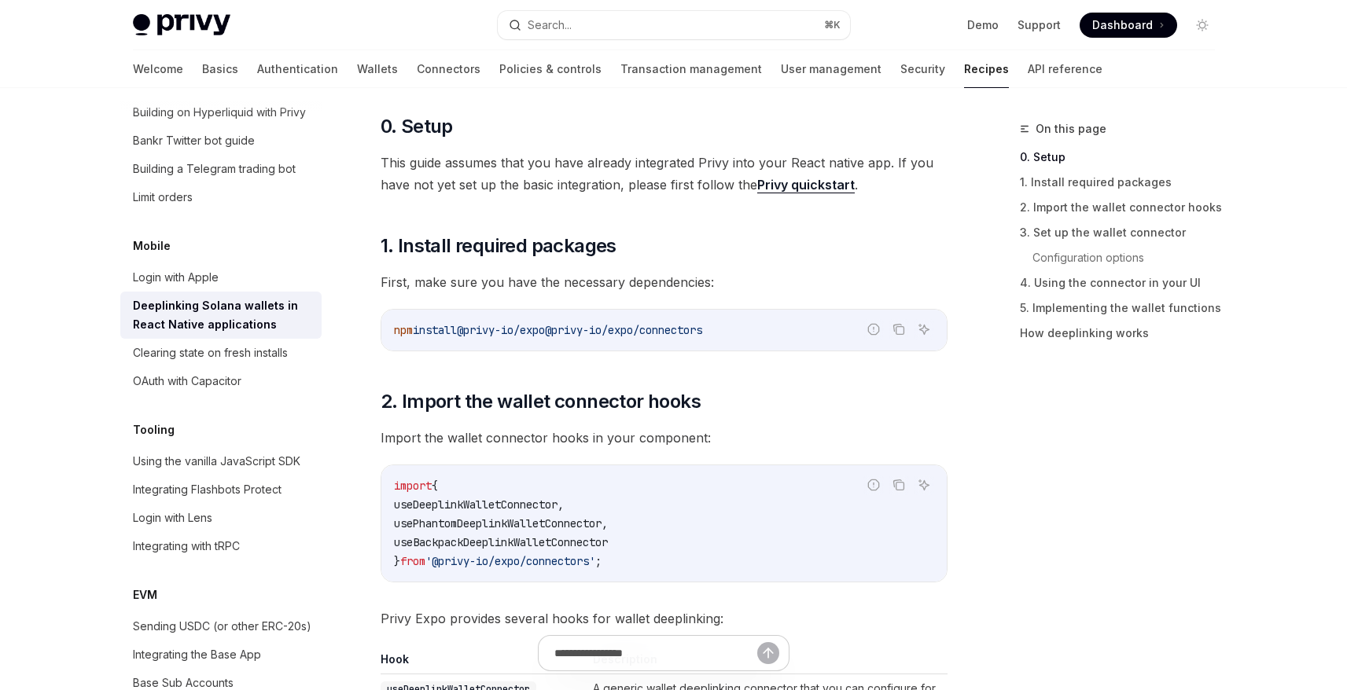
click at [772, 330] on code "npm install @privy-io/expo @privy-io/expo/connectors" at bounding box center [664, 330] width 540 height 19
copy span "@privy-io/expo/connectors"
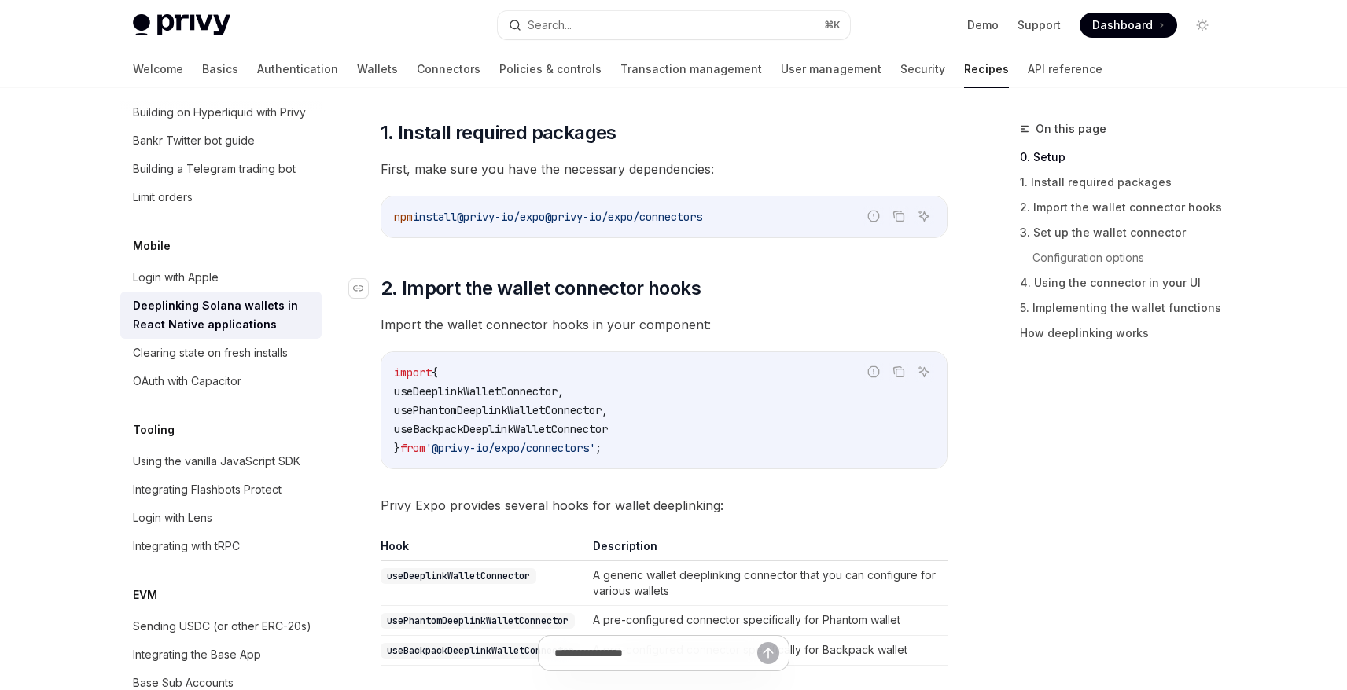
scroll to position [333, 0]
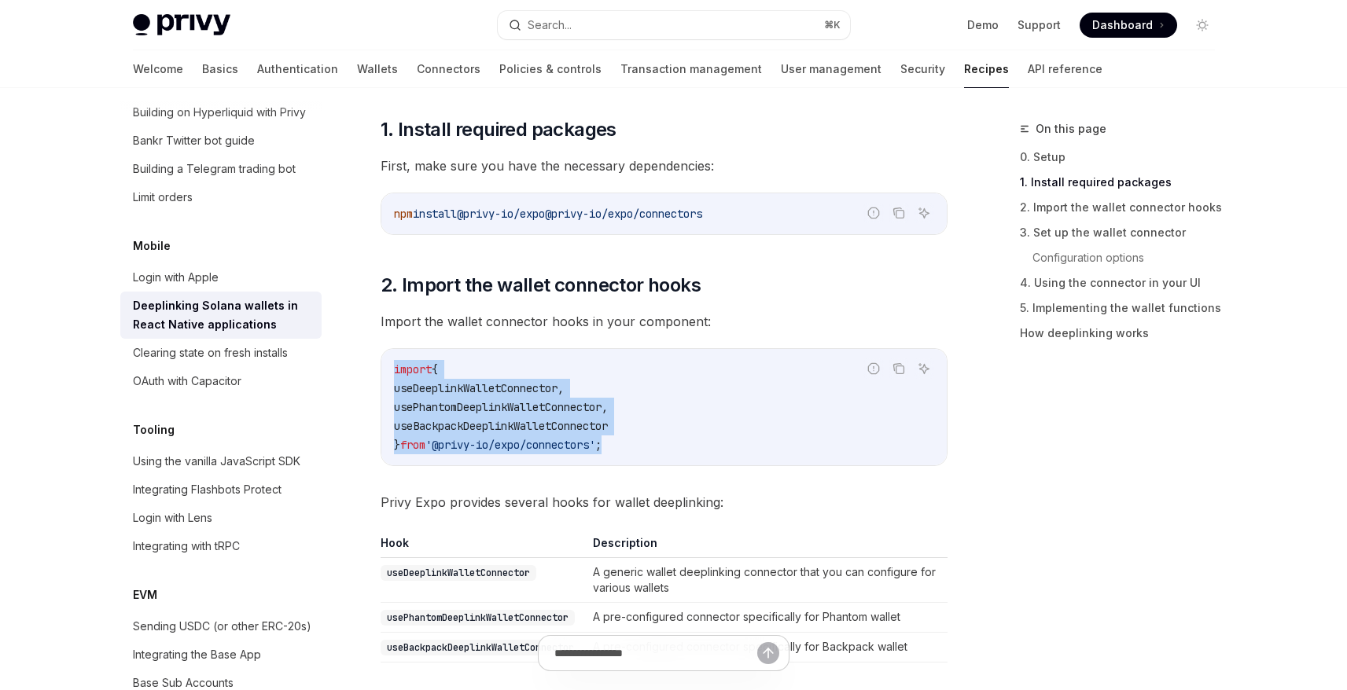
drag, startPoint x: 391, startPoint y: 367, endPoint x: 626, endPoint y: 444, distance: 247.3
click at [626, 444] on div "import { useDeeplinkWalletConnector , usePhantomDeeplinkWalletConnector , useBa…" at bounding box center [663, 407] width 565 height 116
copy code "import { useDeeplinkWalletConnector , usePhantomDeeplinkWalletConnector , useBa…"
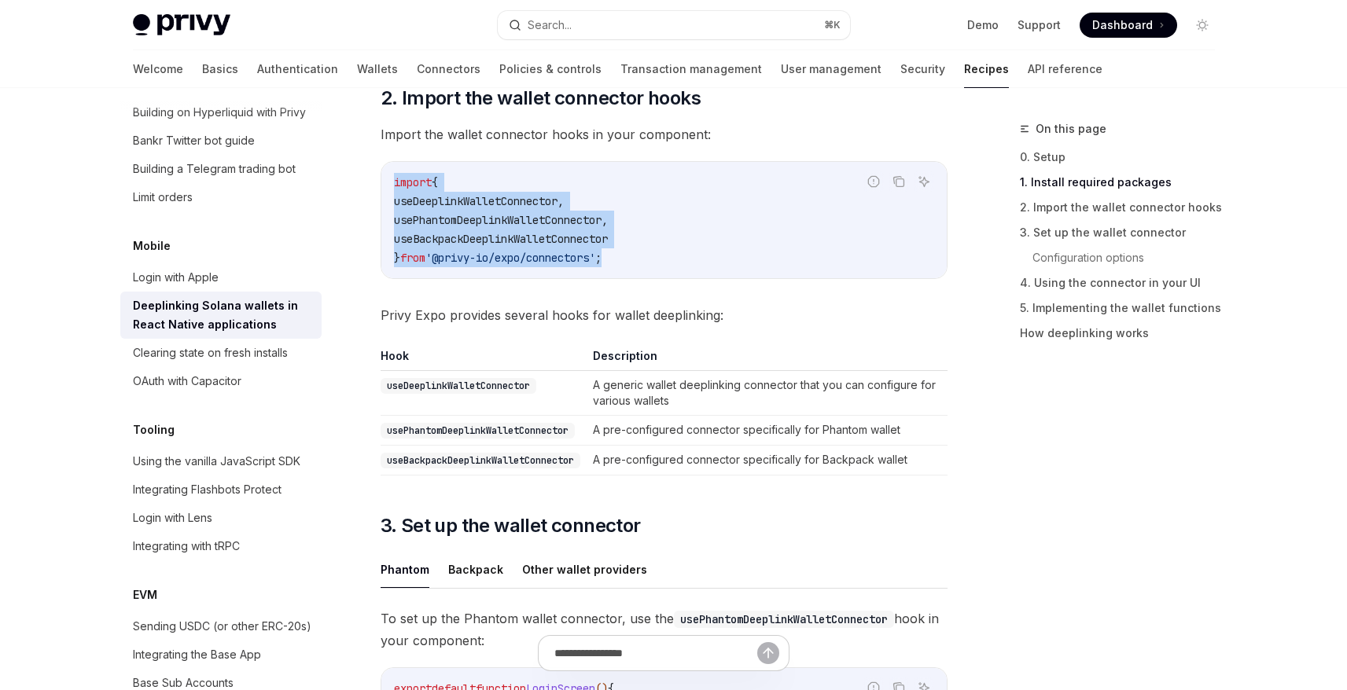
scroll to position [524, 0]
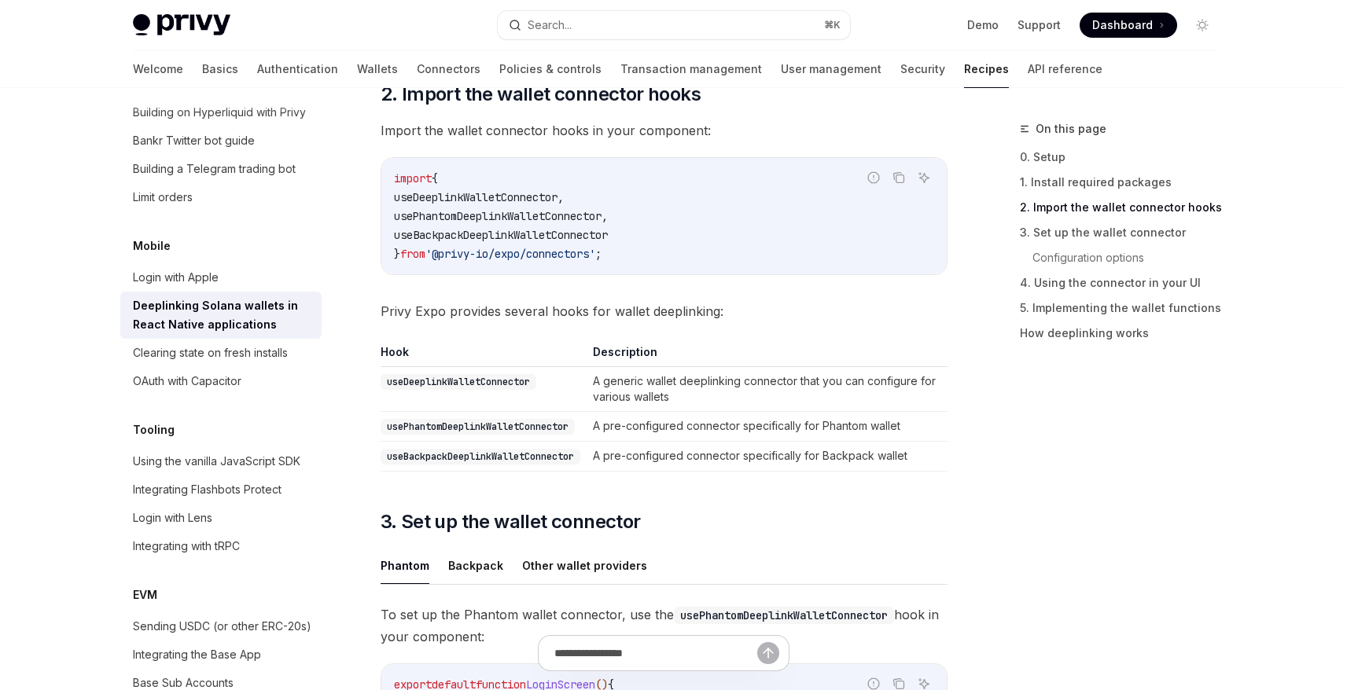
click at [531, 424] on code "usePhantomDeeplinkWalletConnector" at bounding box center [477, 427] width 194 height 16
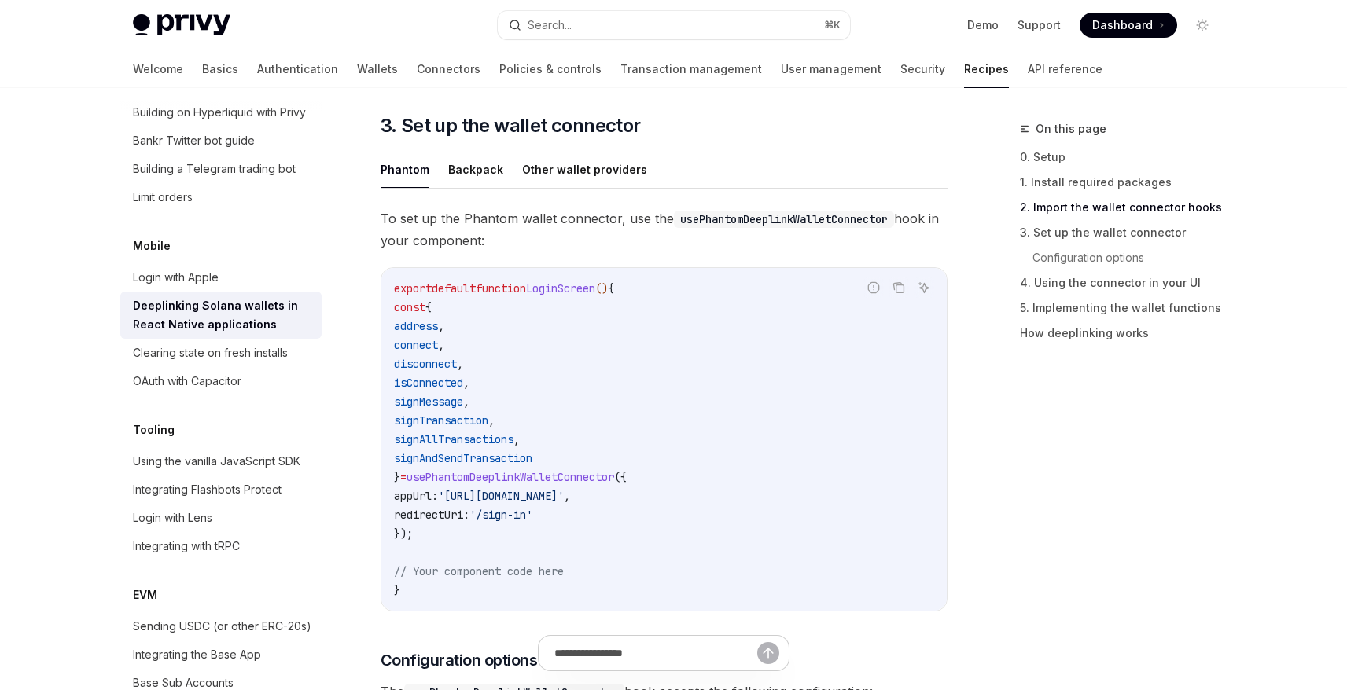
scroll to position [932, 0]
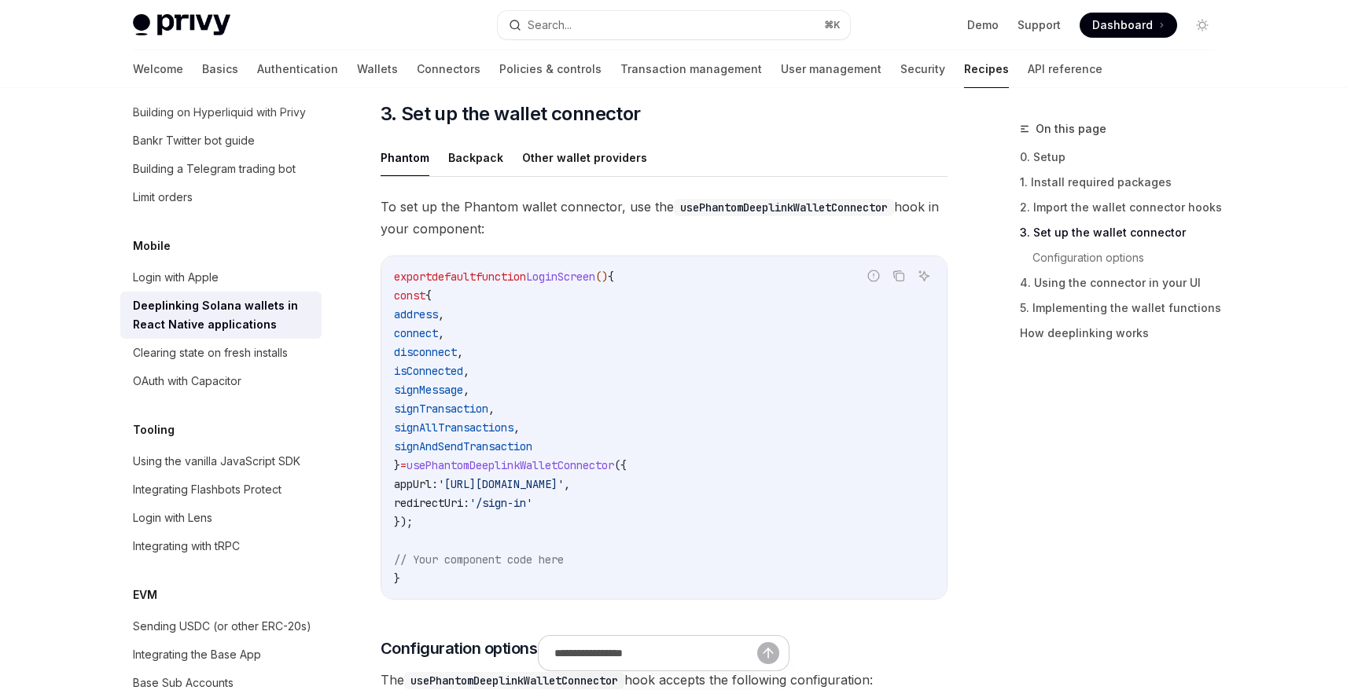
drag, startPoint x: 410, startPoint y: 305, endPoint x: 456, endPoint y: 517, distance: 217.2
click at [456, 517] on code "export default function LoginScreen () { const { address , connect , disconnect…" at bounding box center [664, 427] width 540 height 321
copy code "const { address , connect , disconnect , isConnected , signMessage , signTransa…"
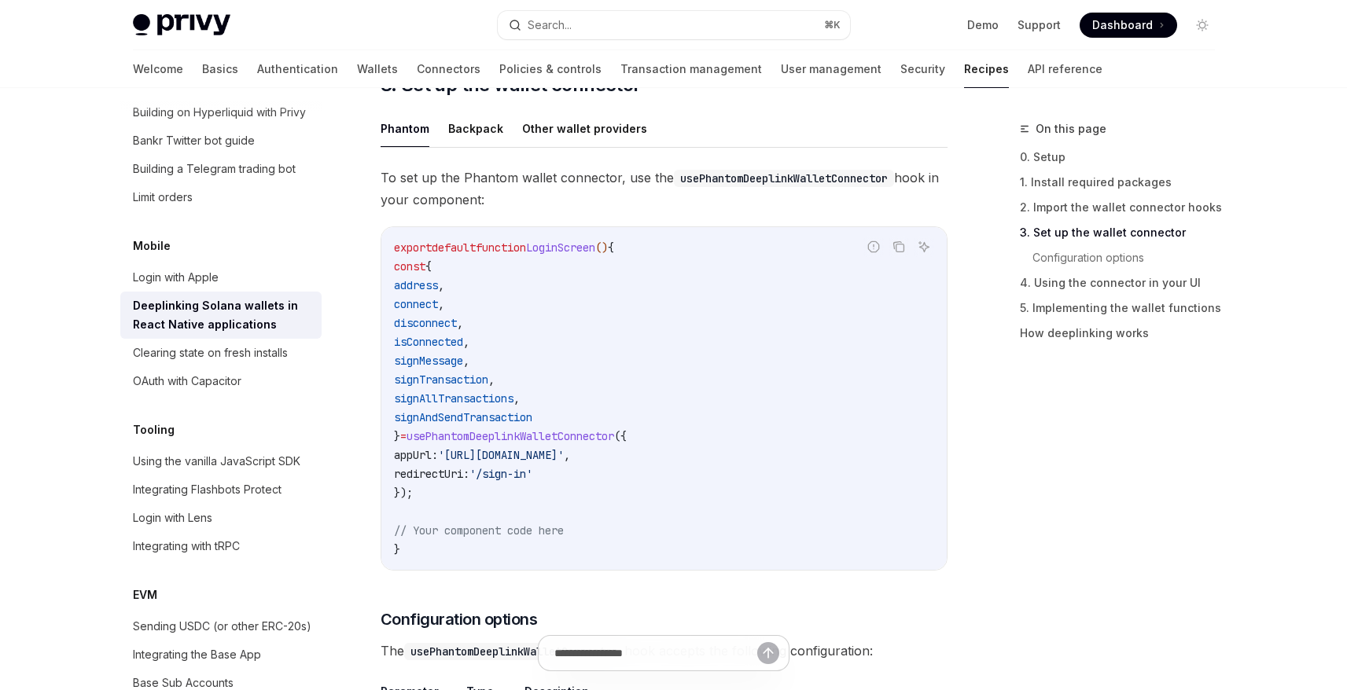
scroll to position [969, 0]
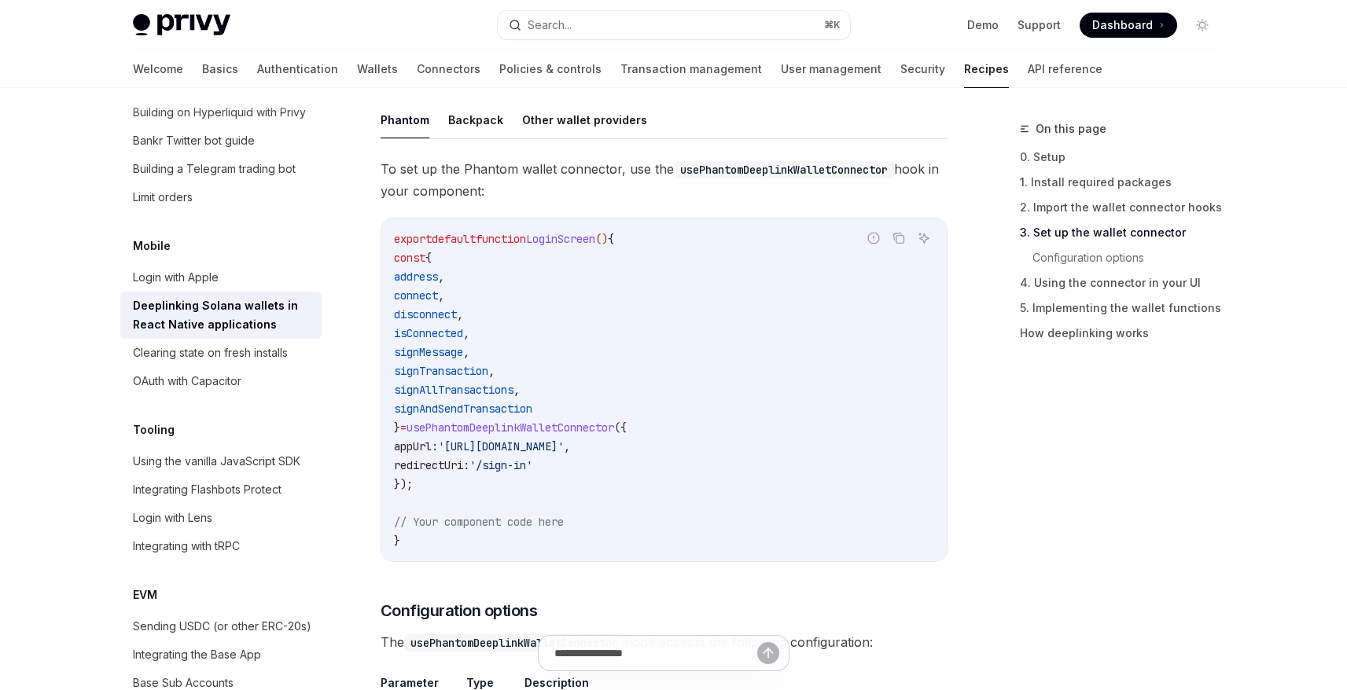
click at [709, 390] on code "export default function LoginScreen () { const { address , connect , disconnect…" at bounding box center [664, 390] width 540 height 321
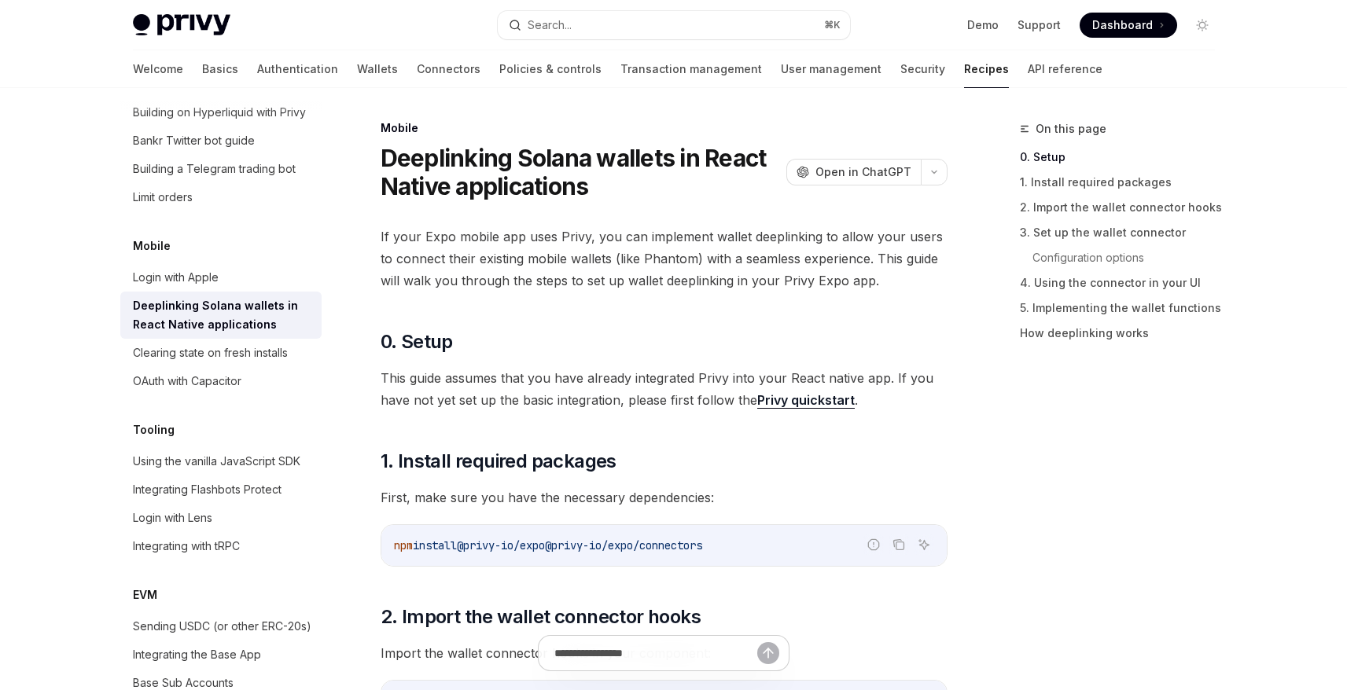
scroll to position [0, 0]
drag, startPoint x: 570, startPoint y: 546, endPoint x: 751, endPoint y: 546, distance: 180.8
click at [751, 546] on code "npm install @privy-io/expo @privy-io/expo/connectors" at bounding box center [664, 546] width 540 height 19
copy span "@privy-io/expo/connectors"
click at [898, 546] on icon "Copy the contents from the code block" at bounding box center [898, 545] width 13 height 13
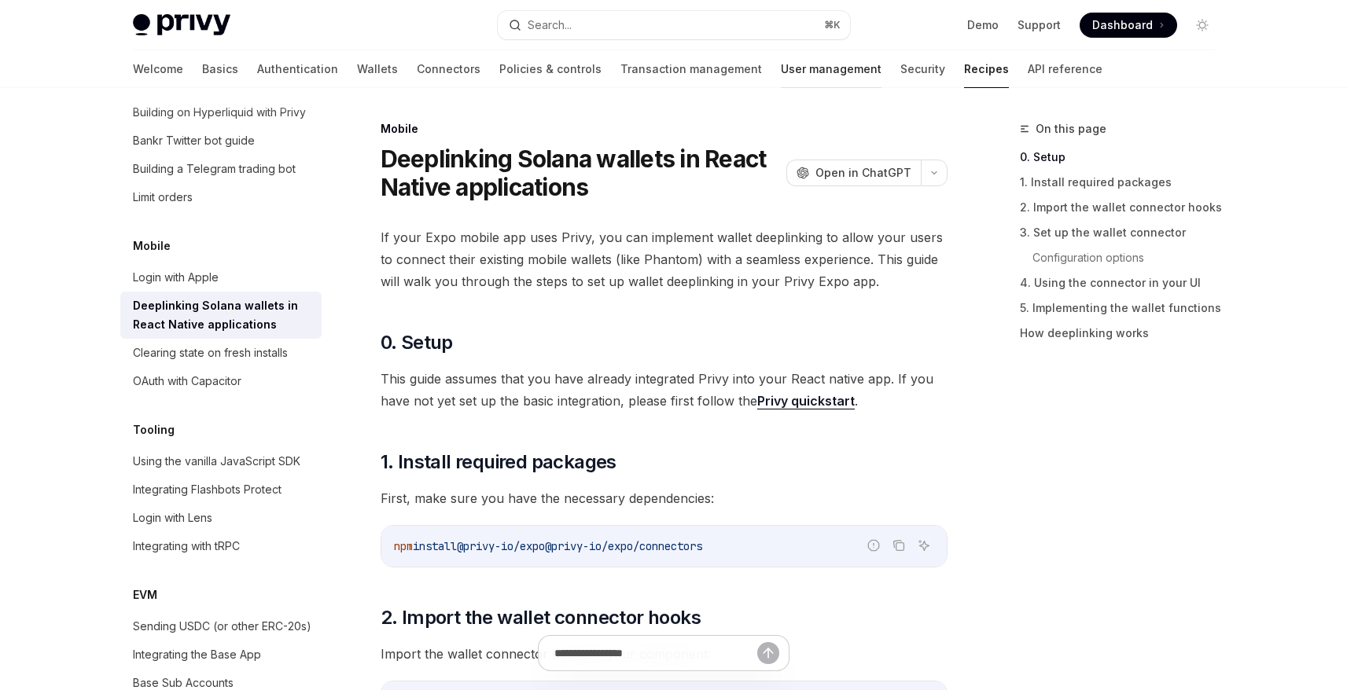
click at [781, 59] on link "User management" at bounding box center [831, 69] width 101 height 38
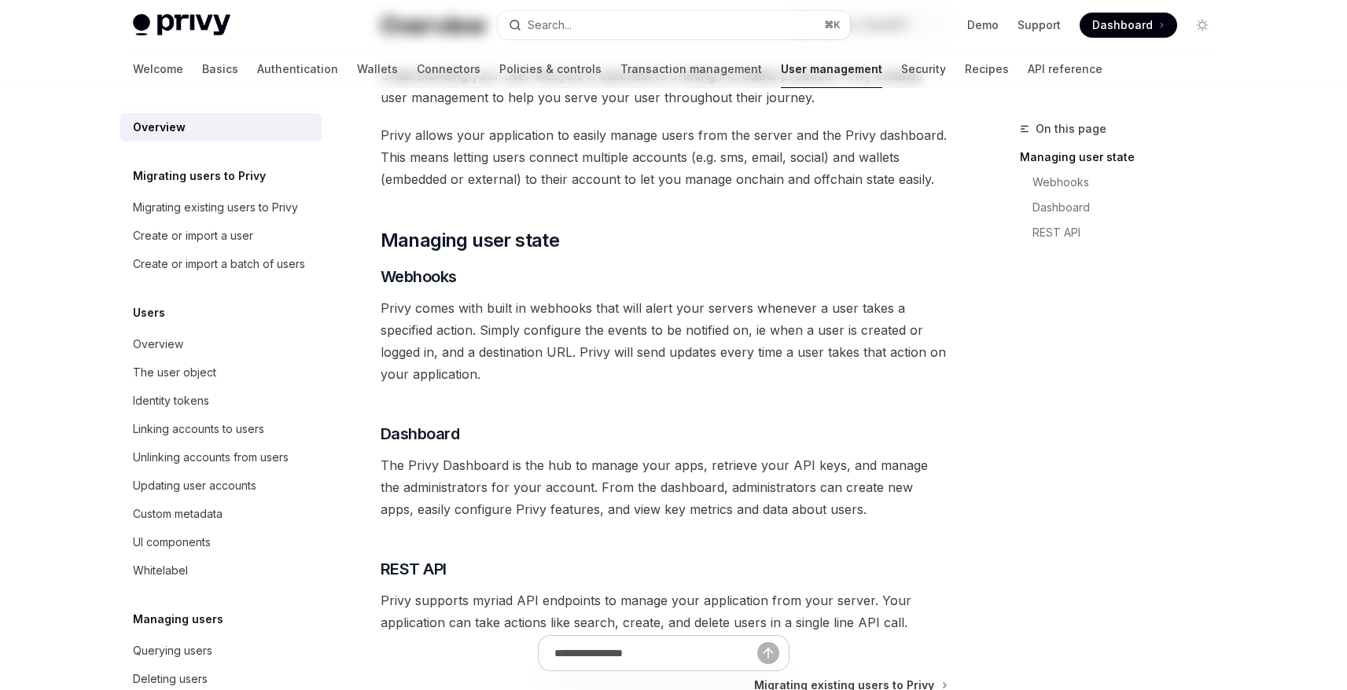
scroll to position [307, 0]
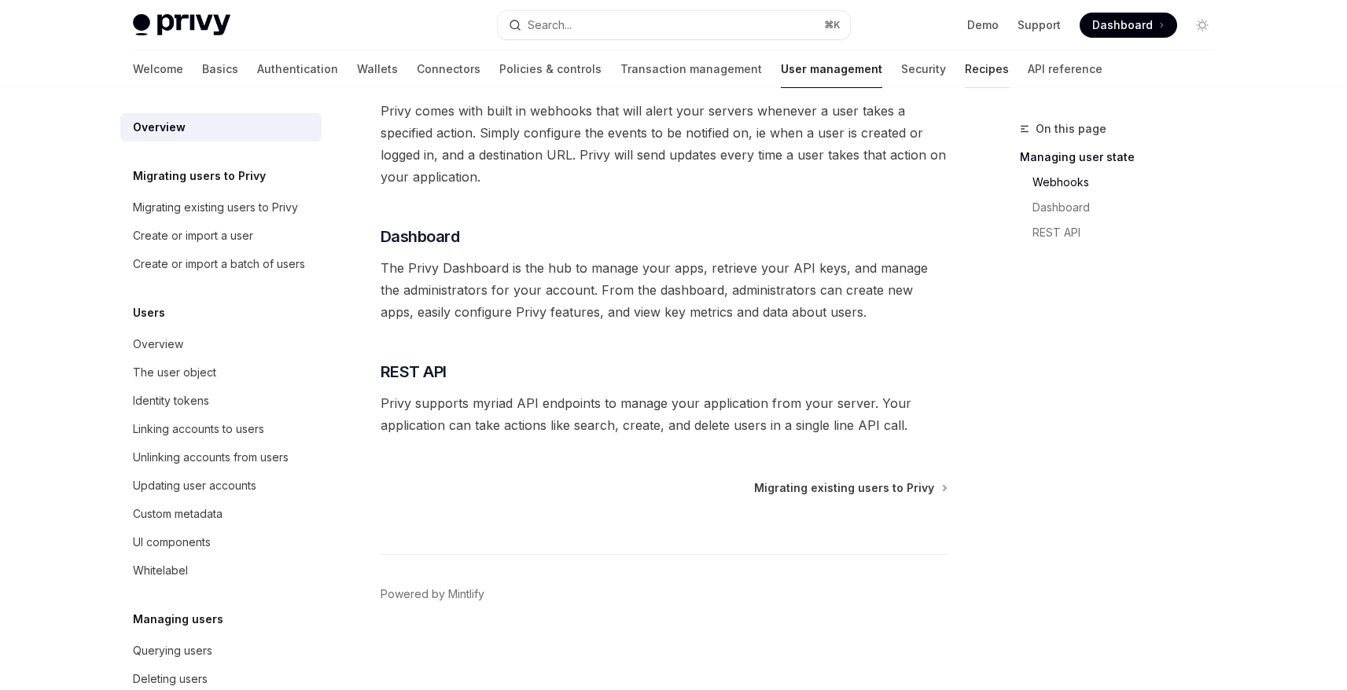
click at [965, 77] on link "Recipes" at bounding box center [987, 69] width 44 height 38
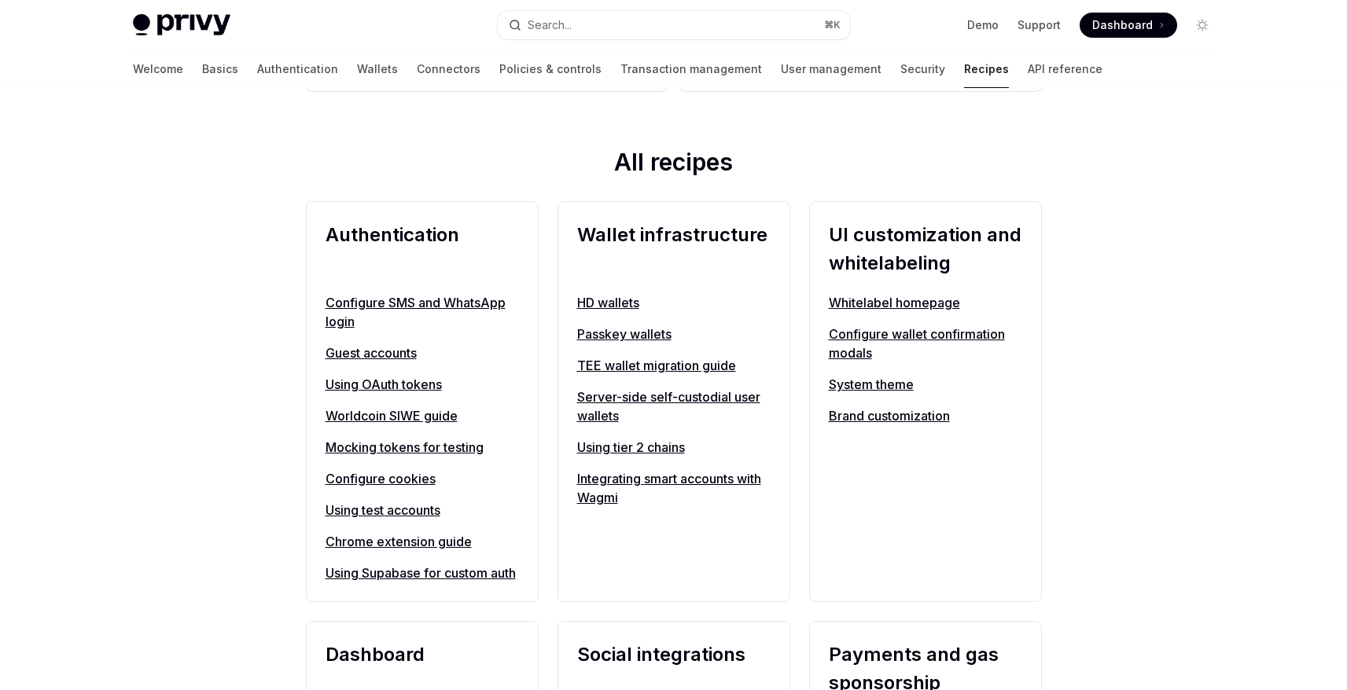
scroll to position [492, 0]
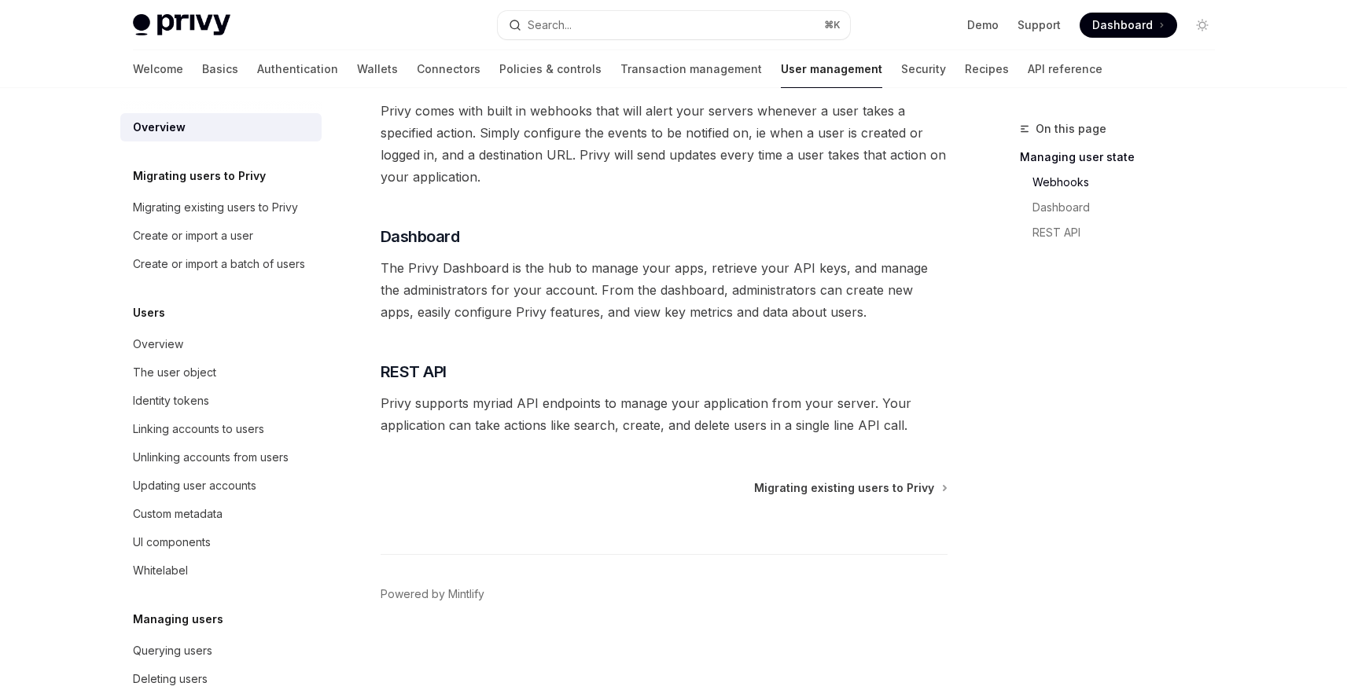
type textarea "*"
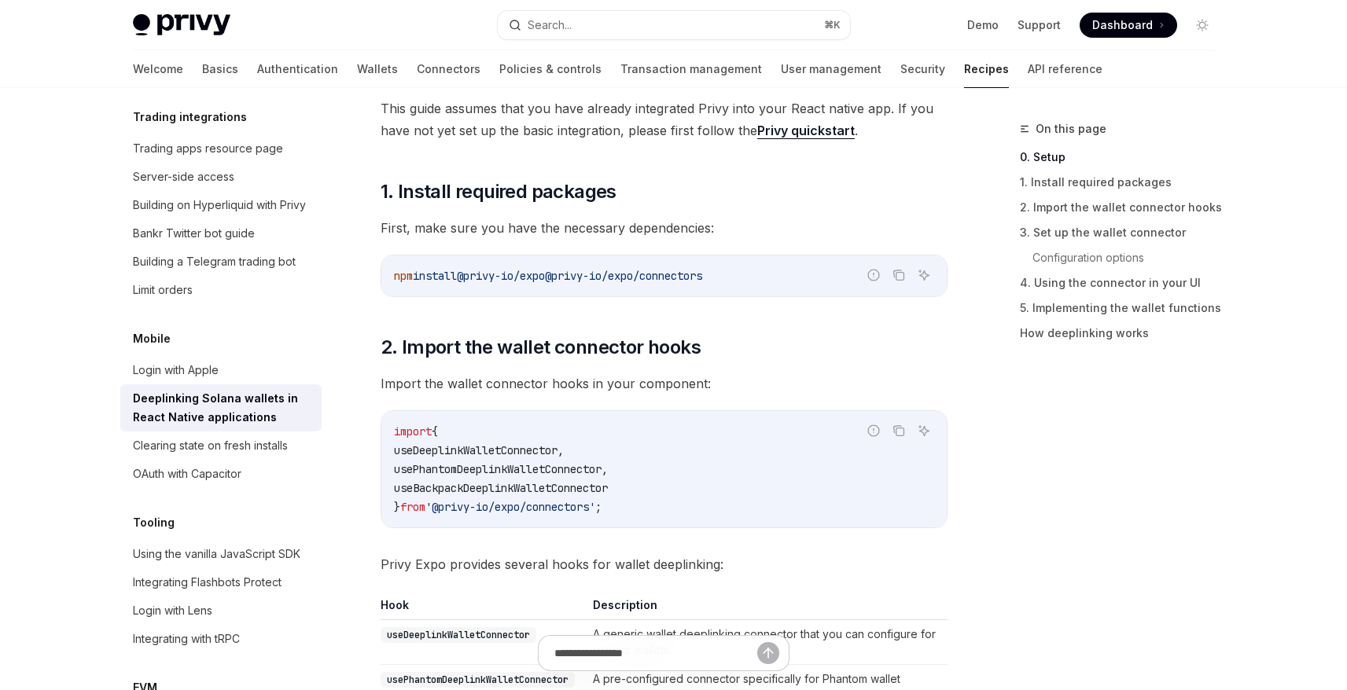
scroll to position [271, 0]
drag, startPoint x: 569, startPoint y: 275, endPoint x: 751, endPoint y: 274, distance: 182.4
click at [751, 274] on code "npm install @privy-io/expo @privy-io/expo/connectors" at bounding box center [664, 275] width 540 height 19
copy span "@privy-io/expo/connectors"
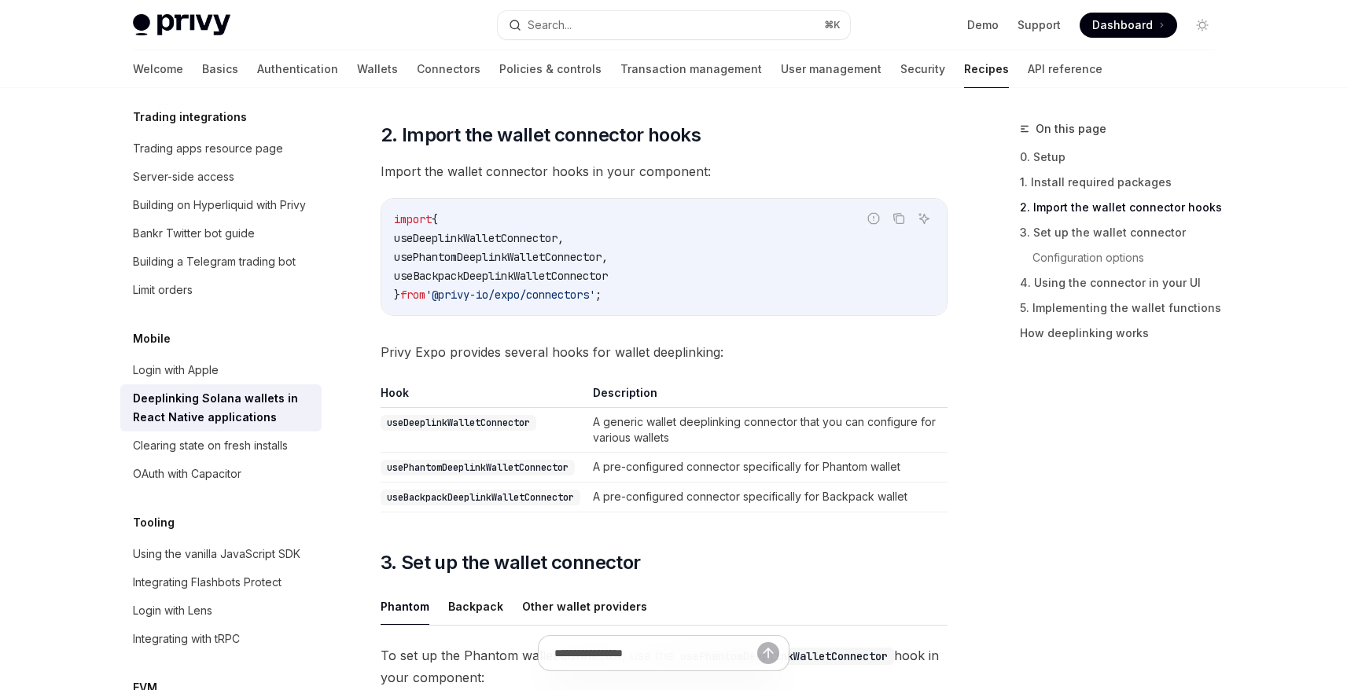
scroll to position [494, 0]
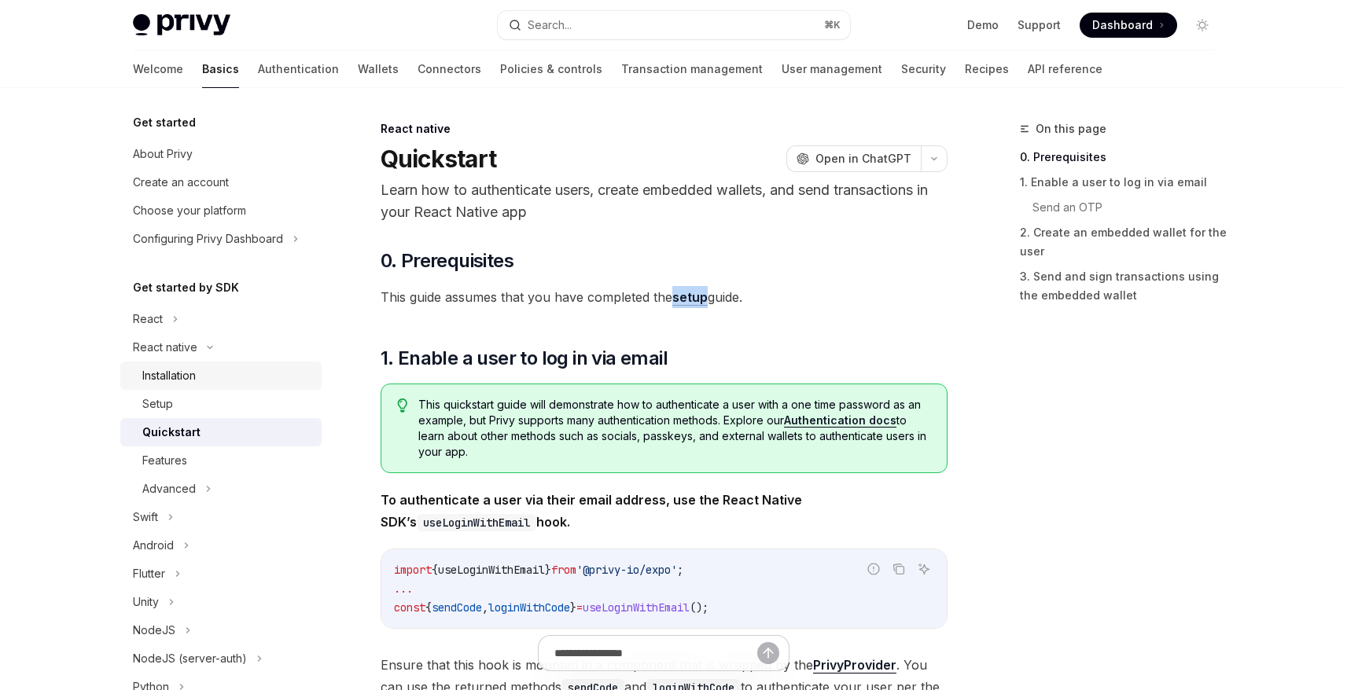
click at [168, 378] on div "Installation" at bounding box center [168, 375] width 53 height 19
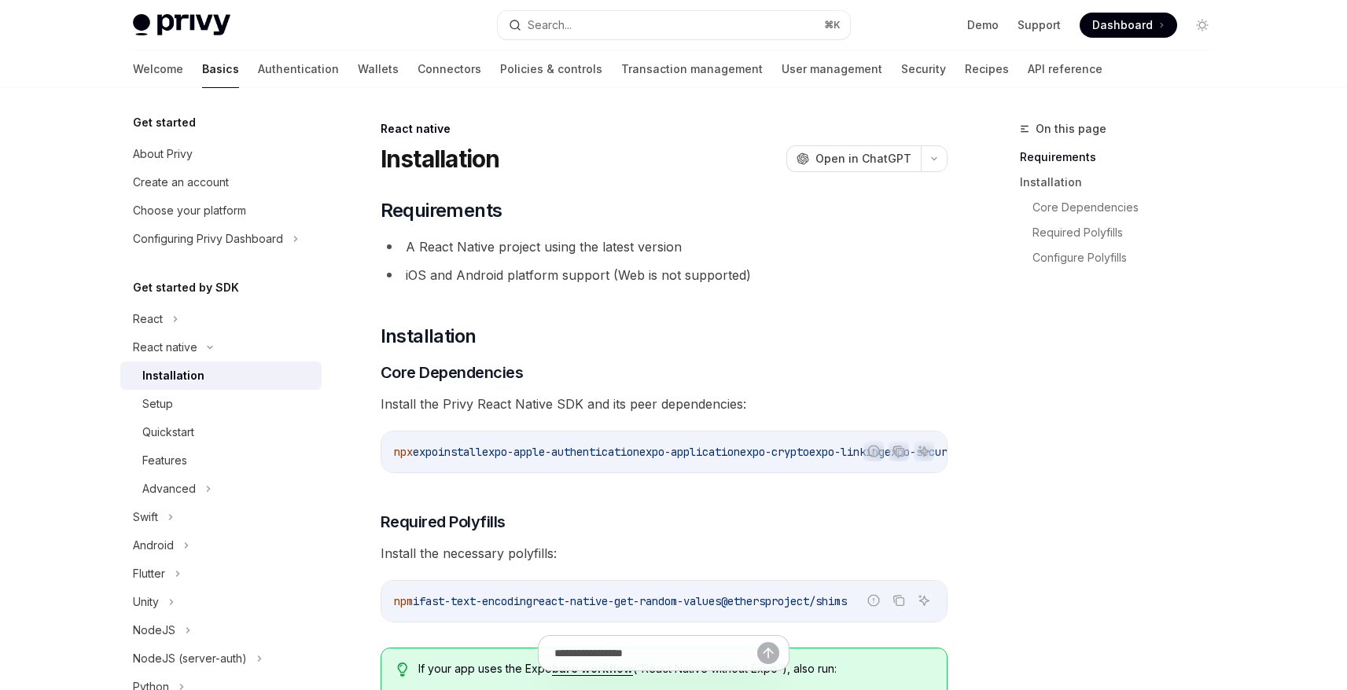
drag, startPoint x: 499, startPoint y: 448, endPoint x: 381, endPoint y: 467, distance: 119.4
copy span "npx expo install"
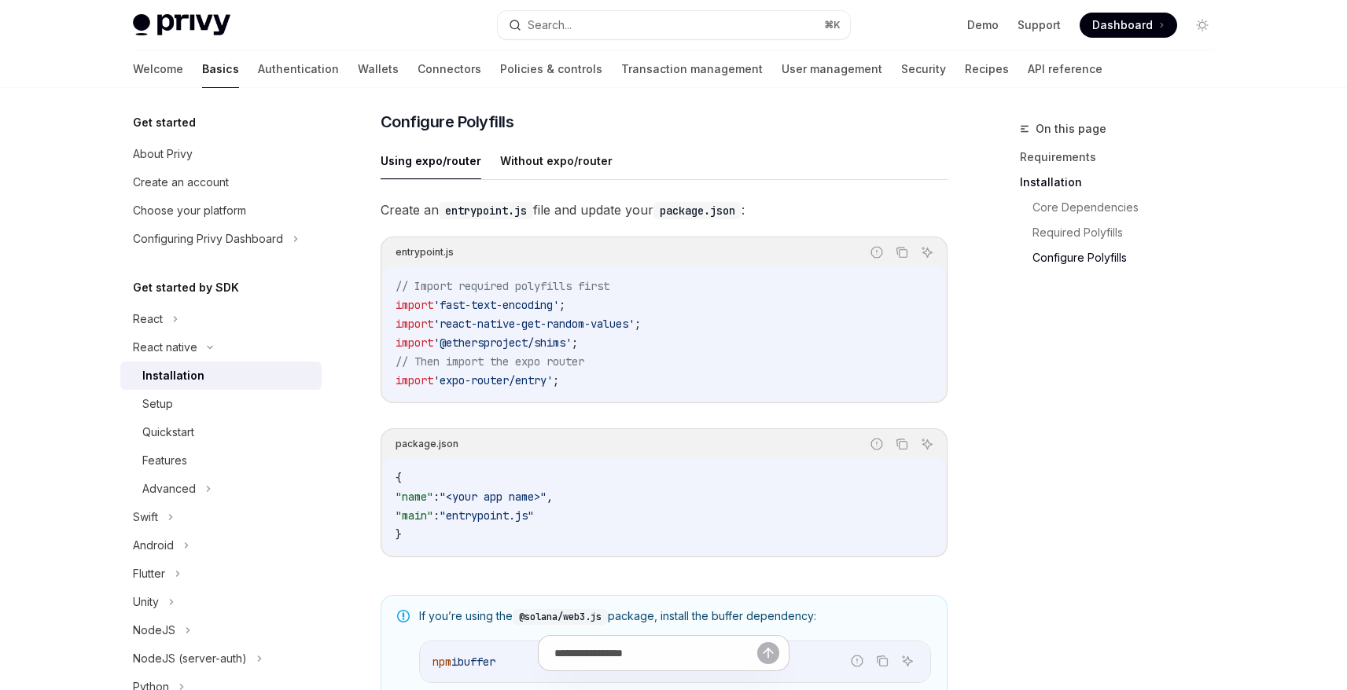
scroll to position [1184, 0]
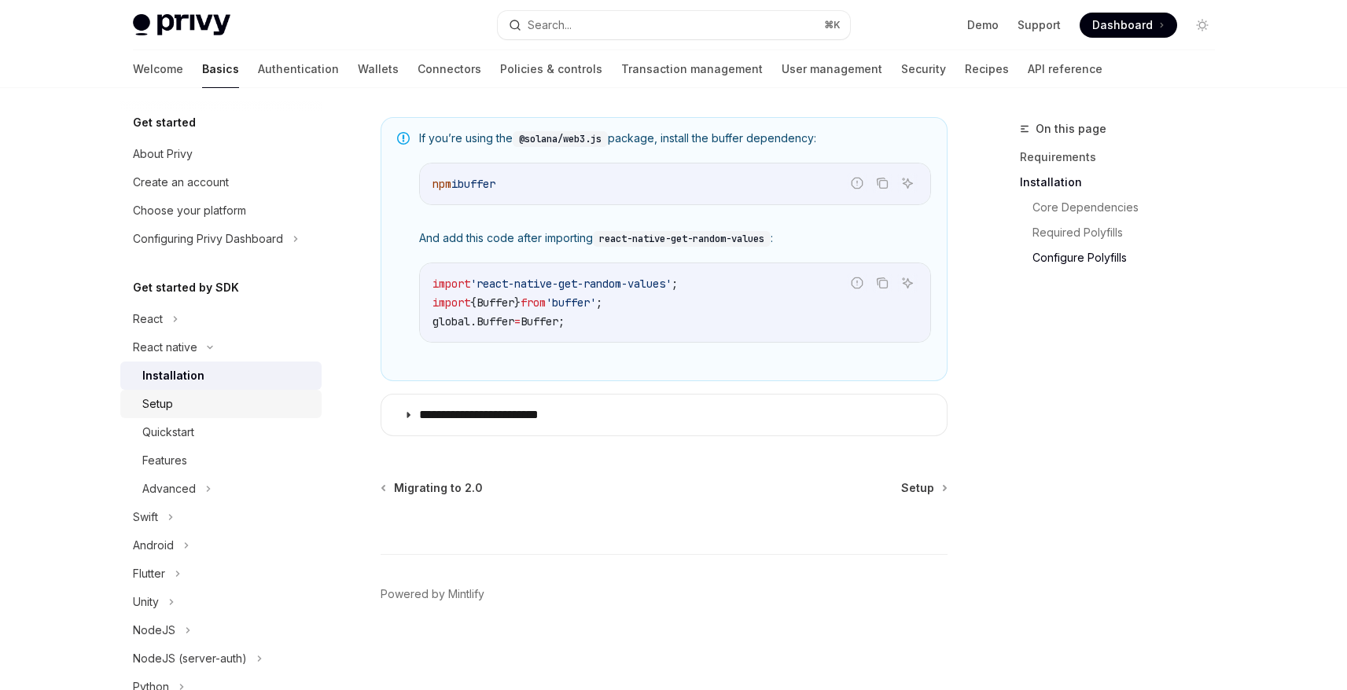
click at [180, 410] on div "Setup" at bounding box center [227, 404] width 170 height 19
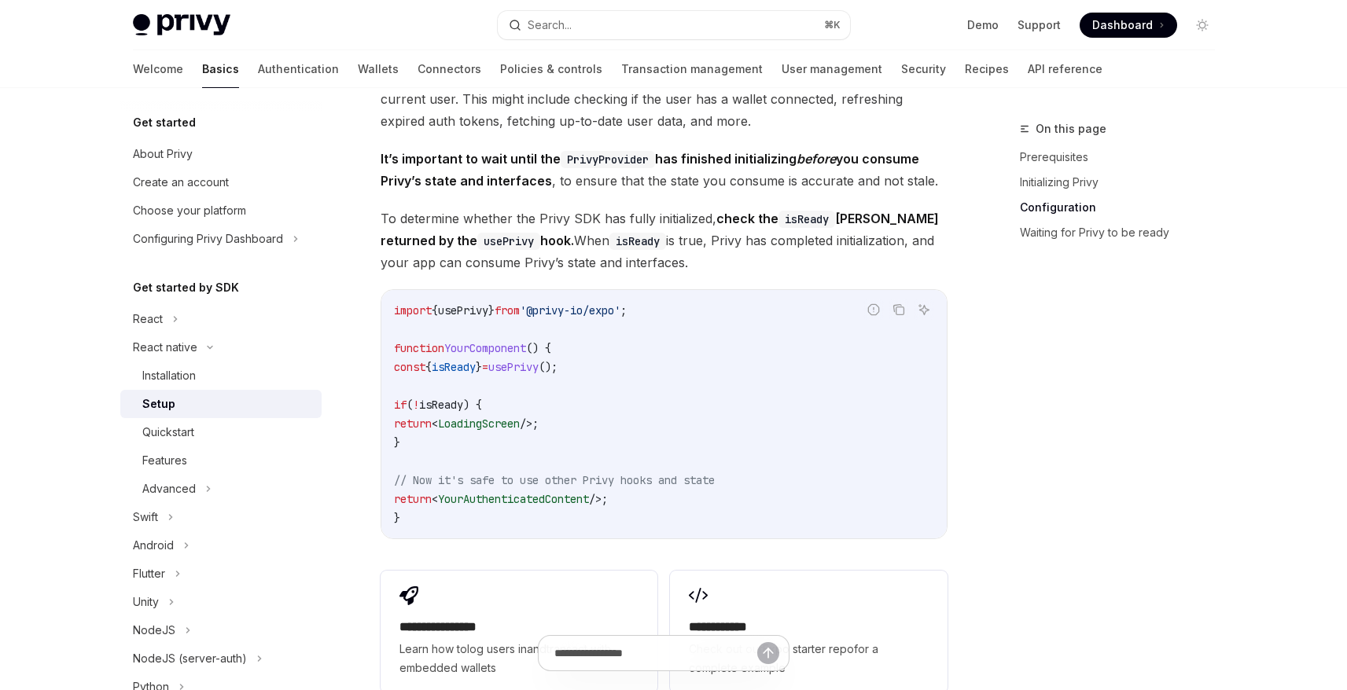
scroll to position [1270, 0]
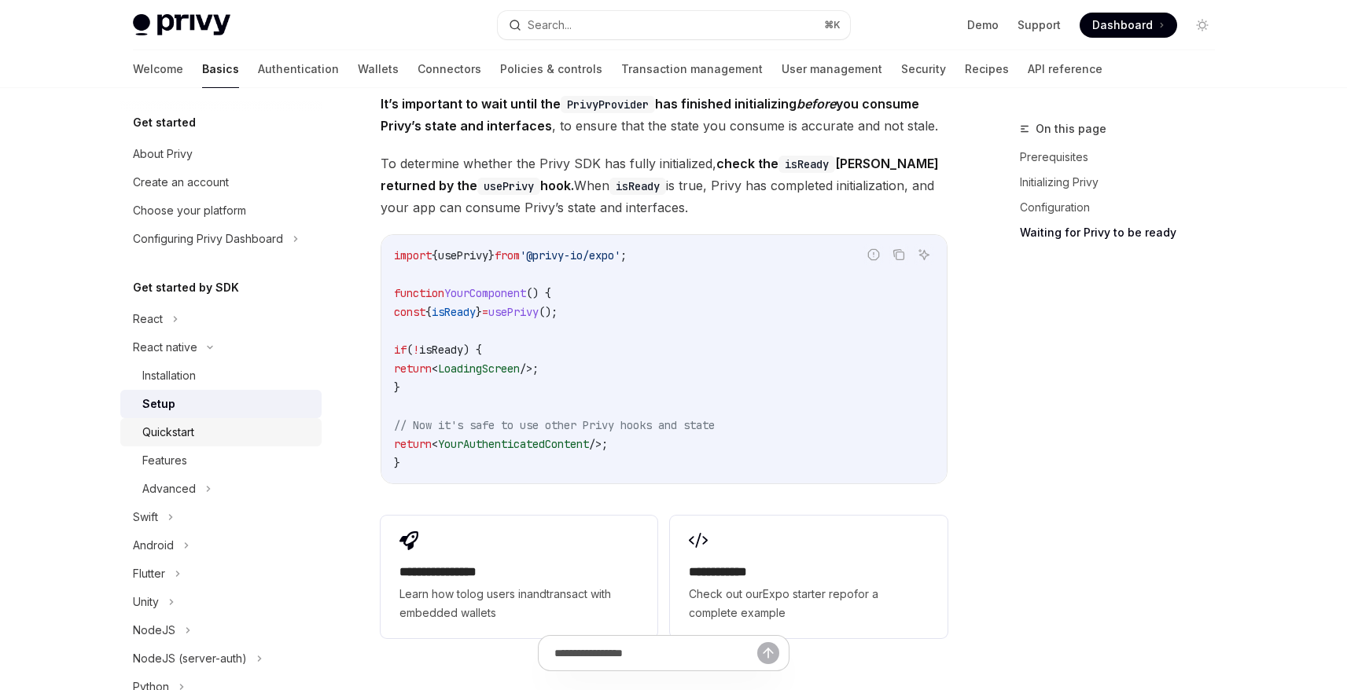
click at [178, 429] on div "Quickstart" at bounding box center [168, 432] width 52 height 19
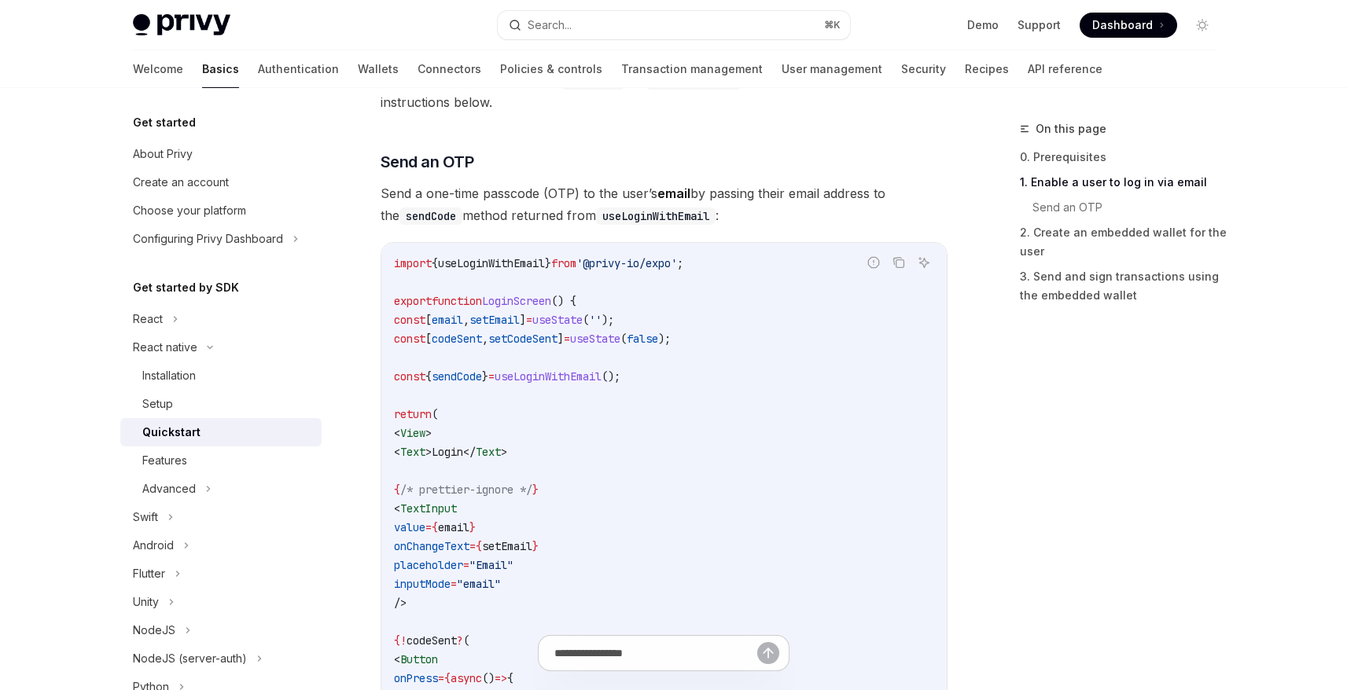
scroll to position [509, 0]
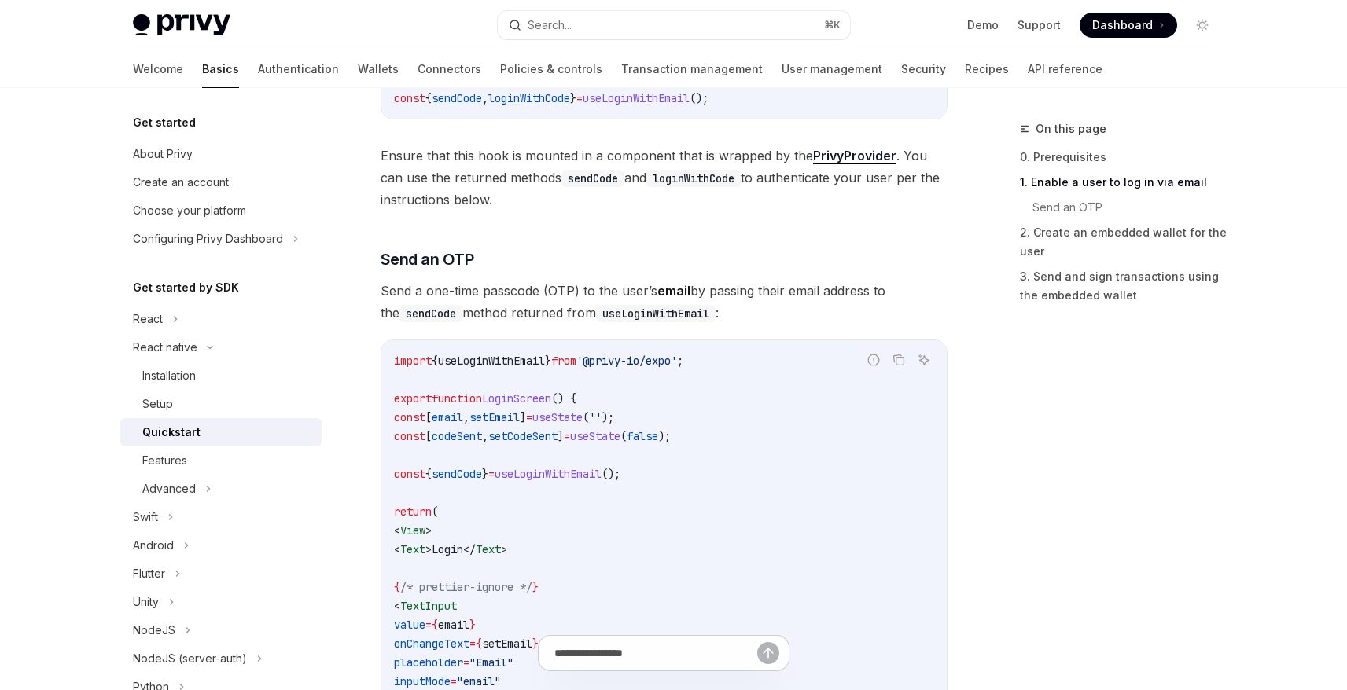
click at [175, 458] on div "Features" at bounding box center [164, 460] width 45 height 19
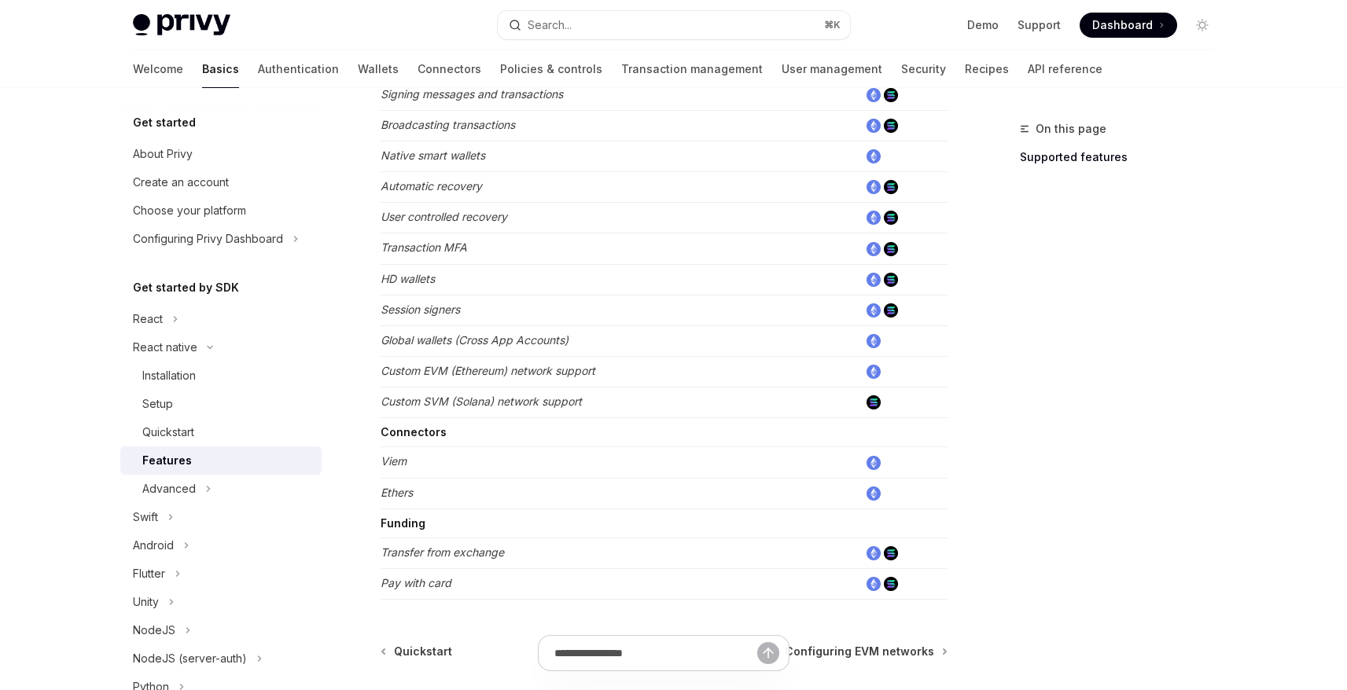
scroll to position [755, 0]
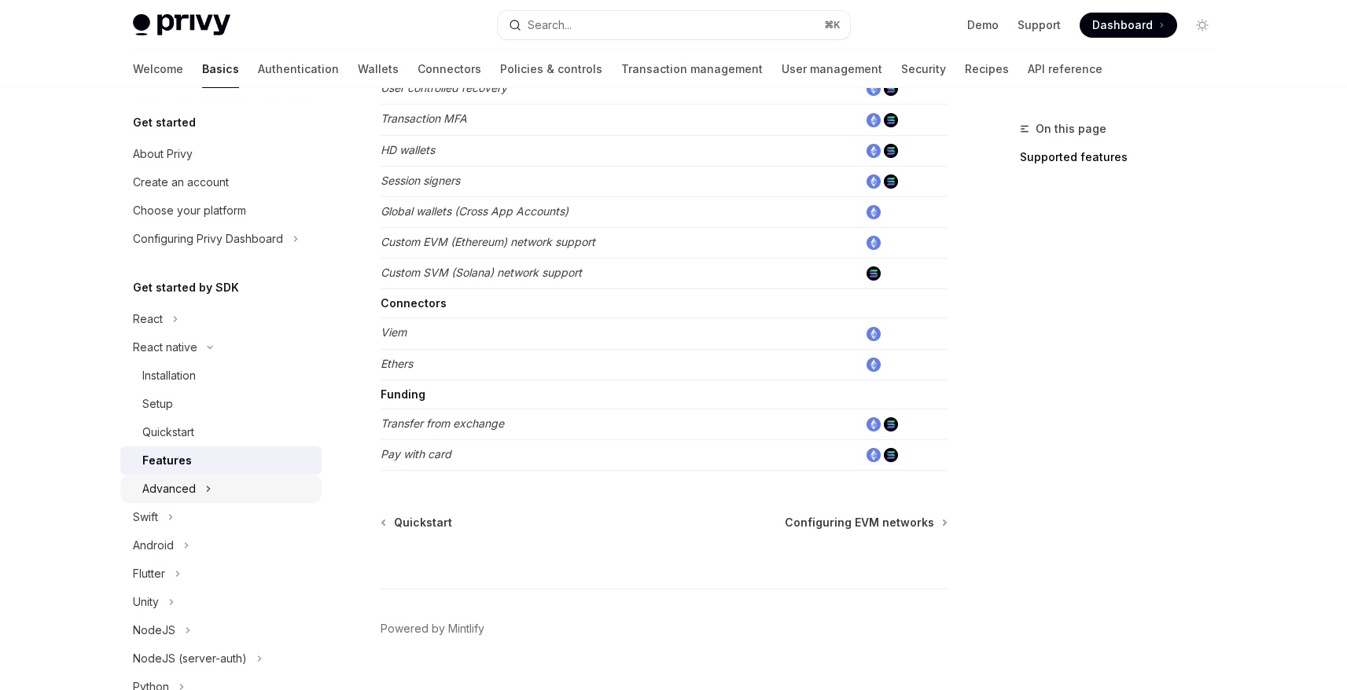
click at [178, 483] on div "Advanced" at bounding box center [168, 489] width 53 height 19
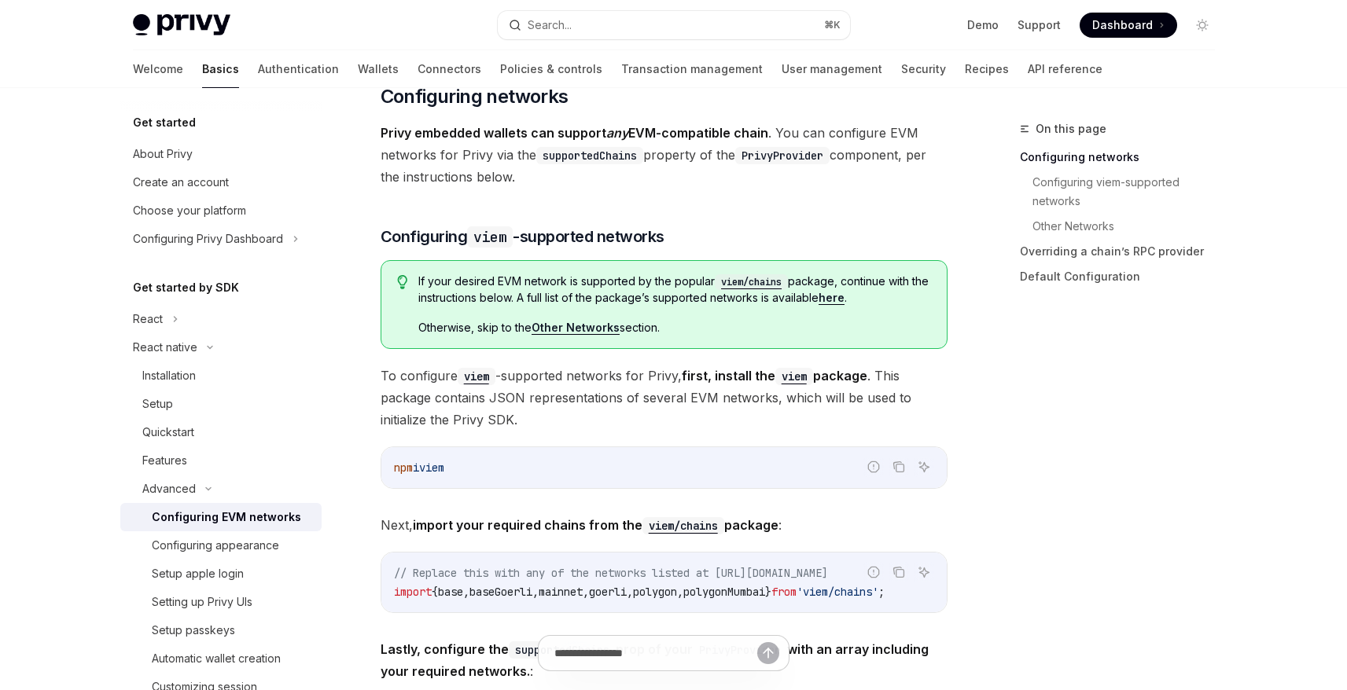
scroll to position [203, 0]
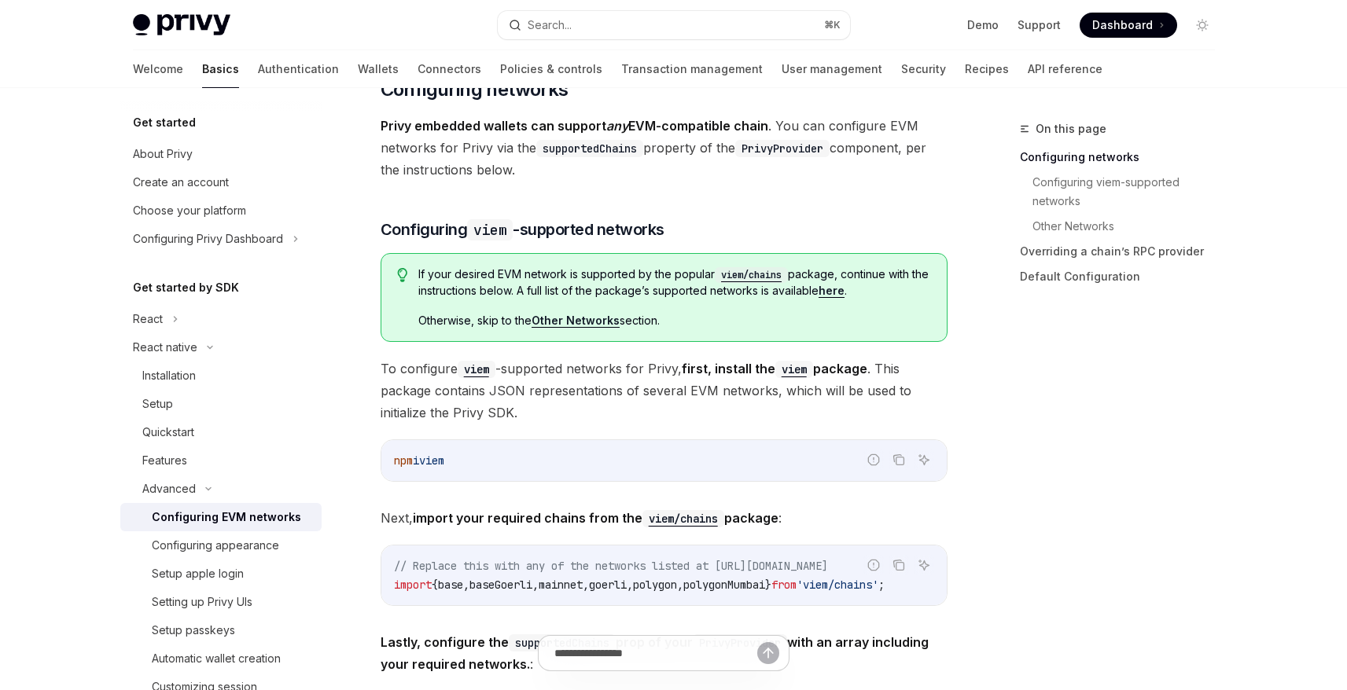
click at [998, 424] on div "On this page Configuring networks Configuring viem-supported networks Other Net…" at bounding box center [1107, 404] width 239 height 571
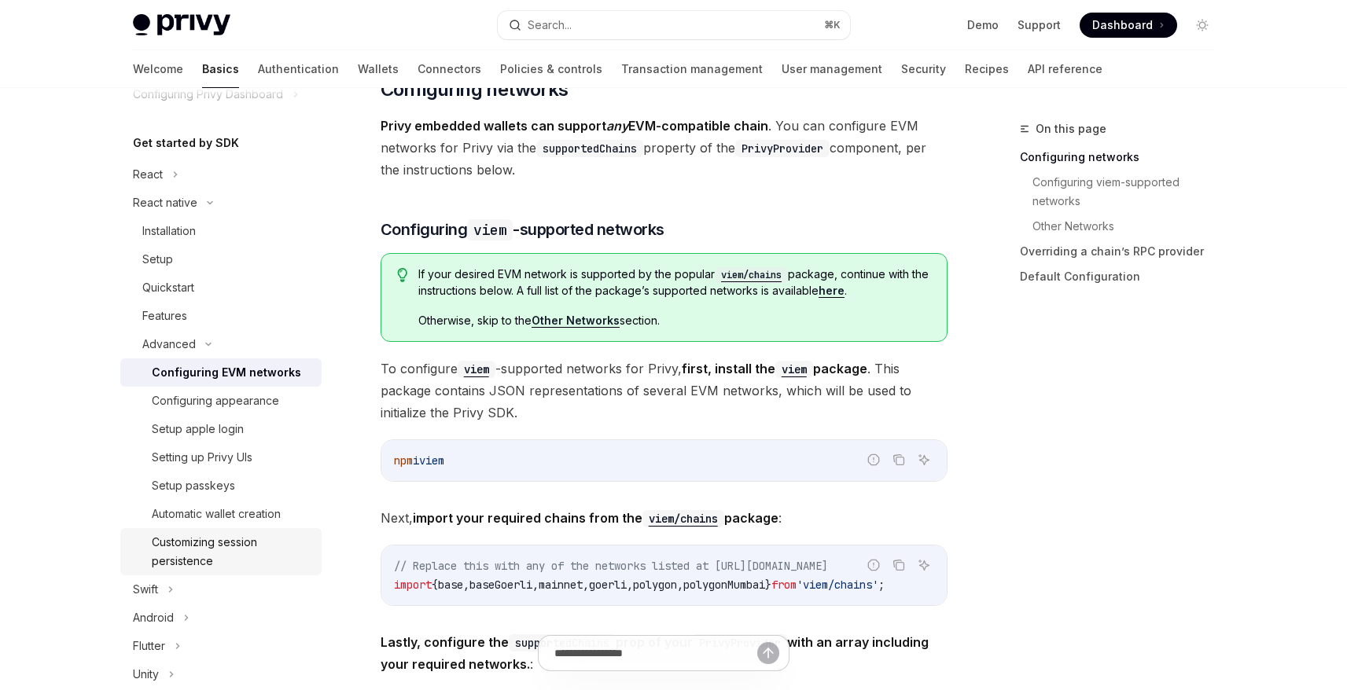
scroll to position [145, 0]
click at [235, 449] on div "Setting up Privy UIs" at bounding box center [202, 456] width 101 height 19
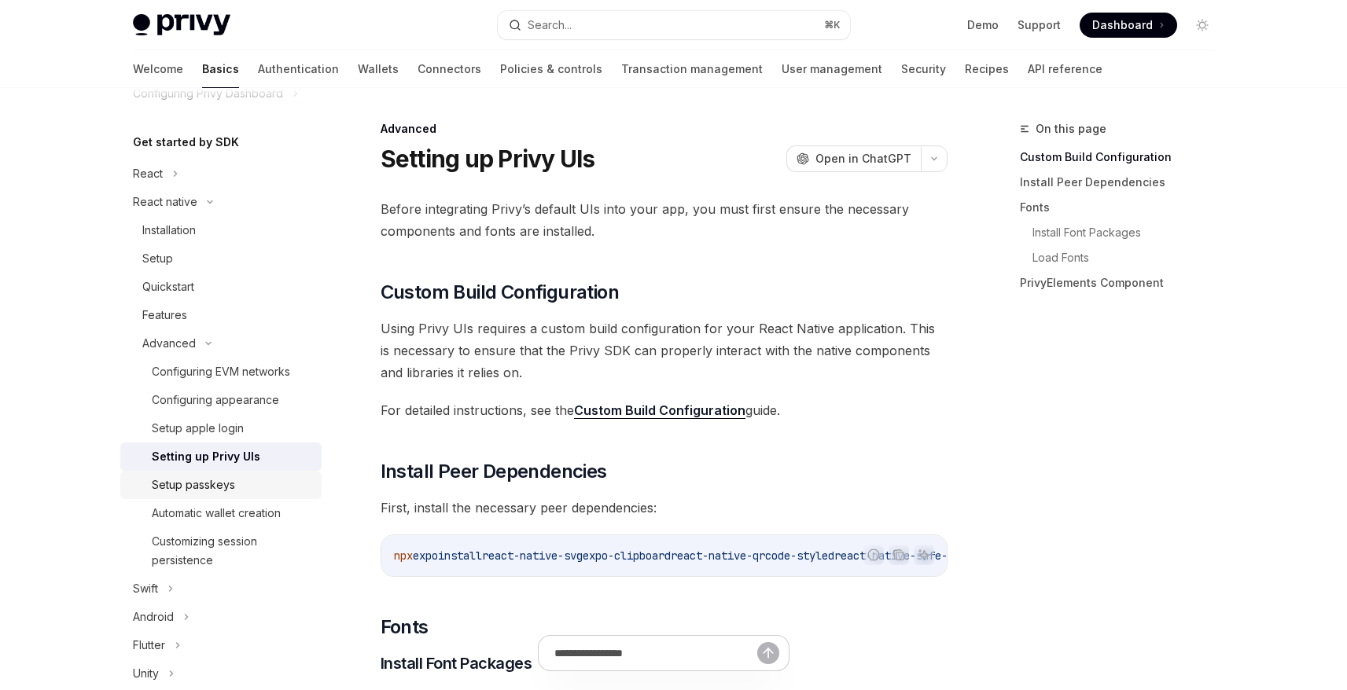
click at [208, 485] on div "Setup passkeys" at bounding box center [193, 485] width 83 height 19
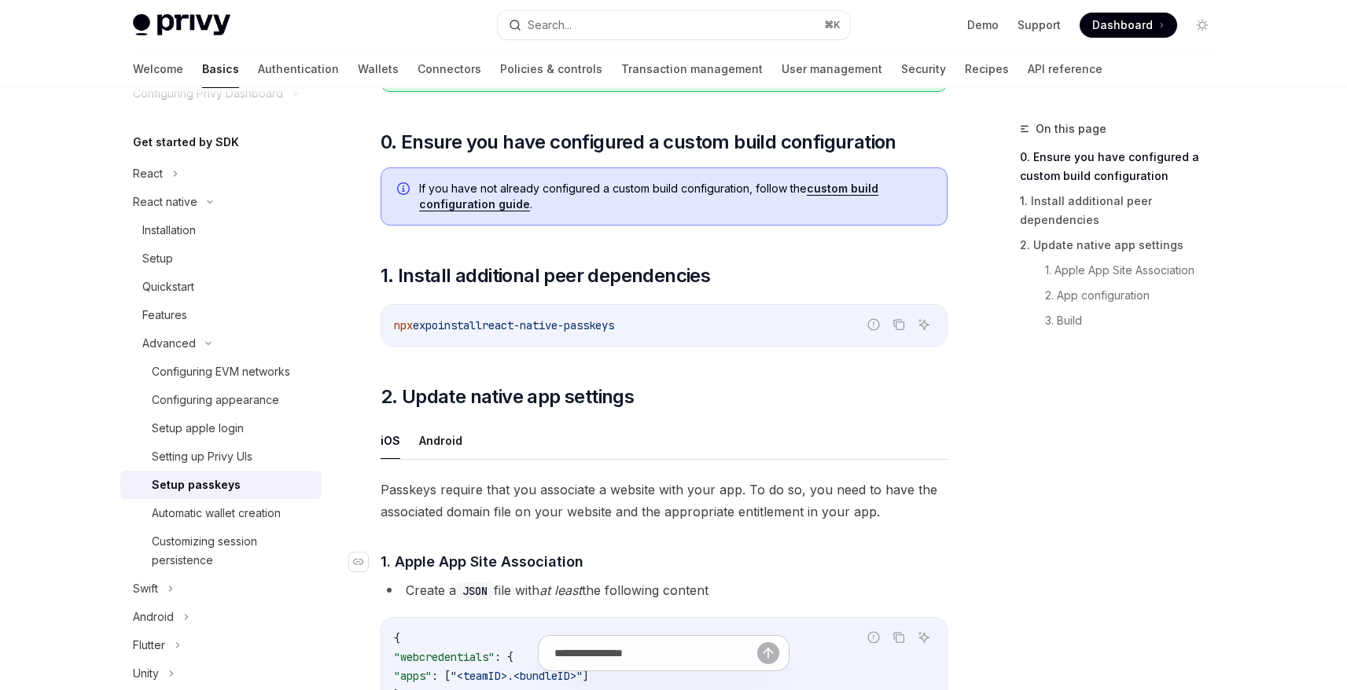
scroll to position [160, 0]
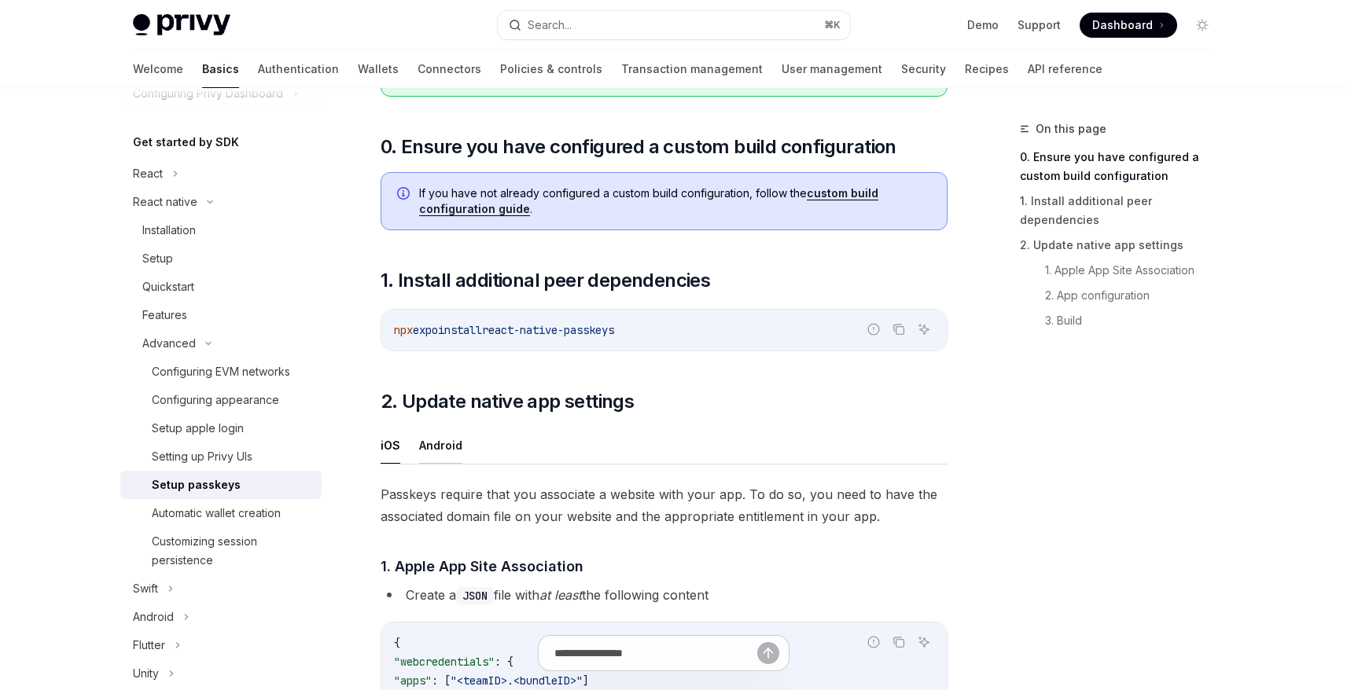
click at [449, 449] on button "Android" at bounding box center [440, 445] width 43 height 37
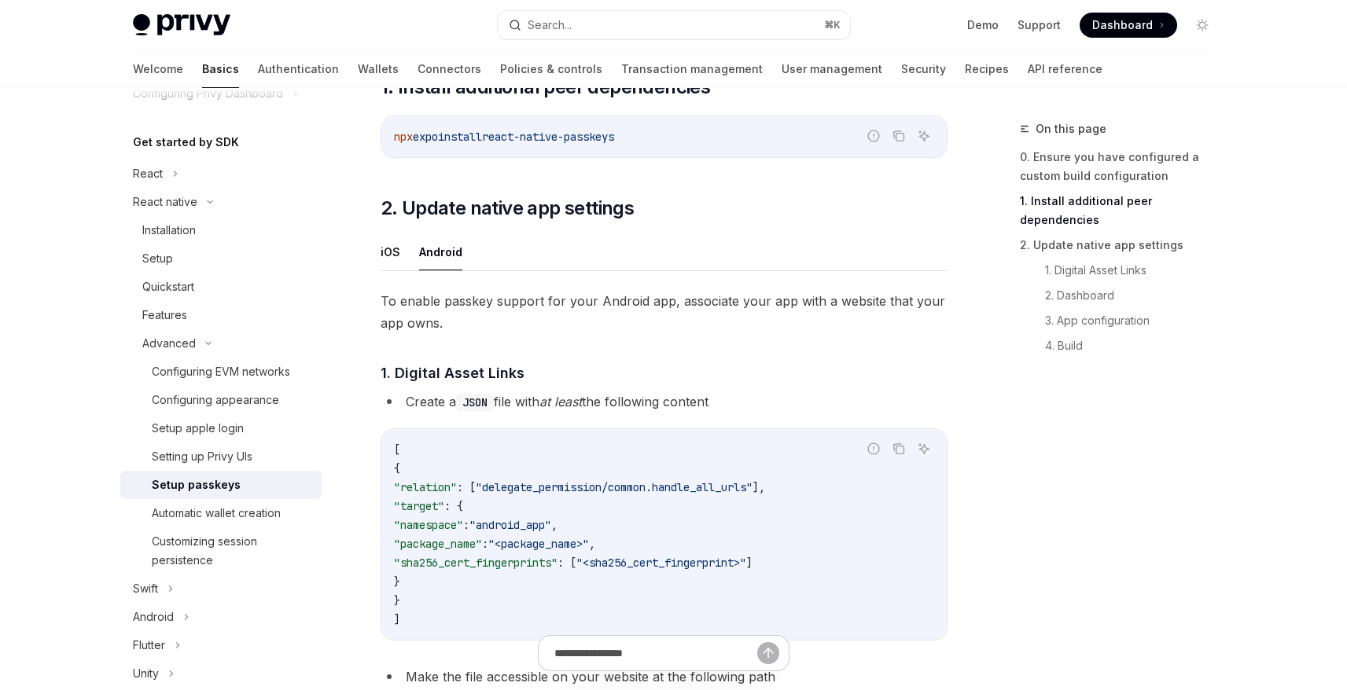
scroll to position [356, 0]
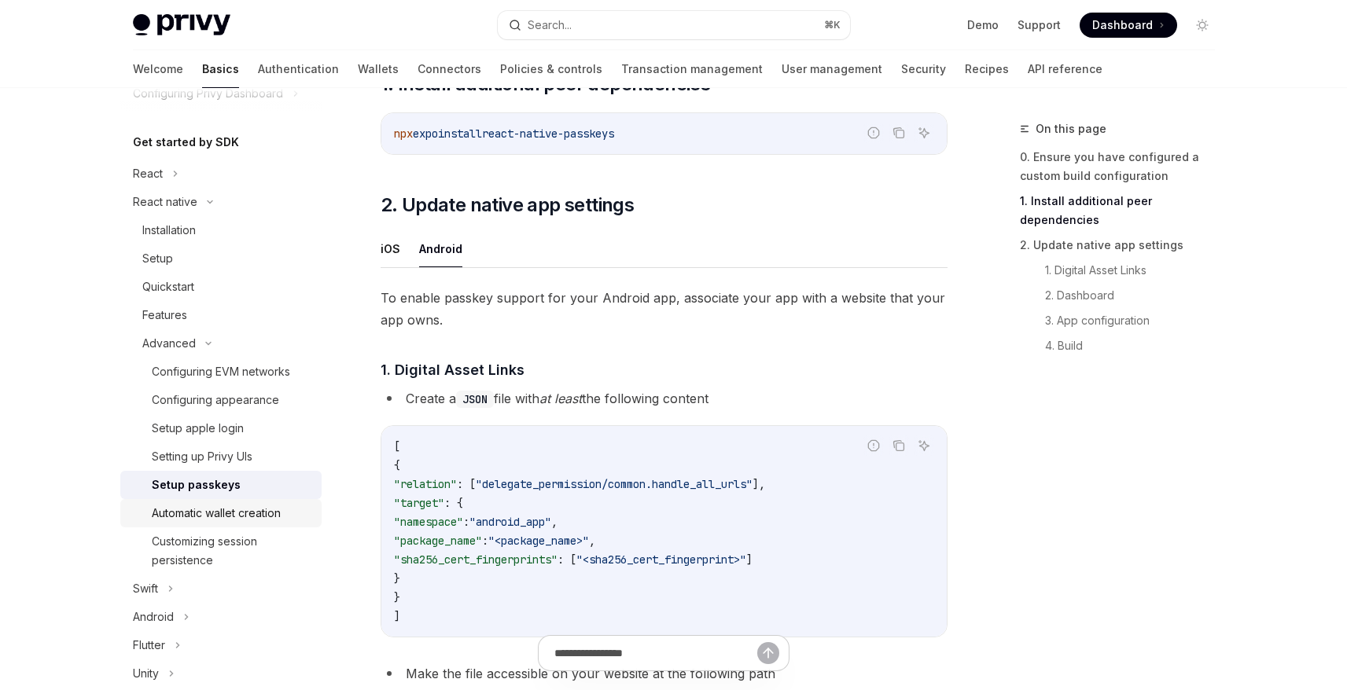
click at [238, 513] on div "Automatic wallet creation" at bounding box center [216, 513] width 129 height 19
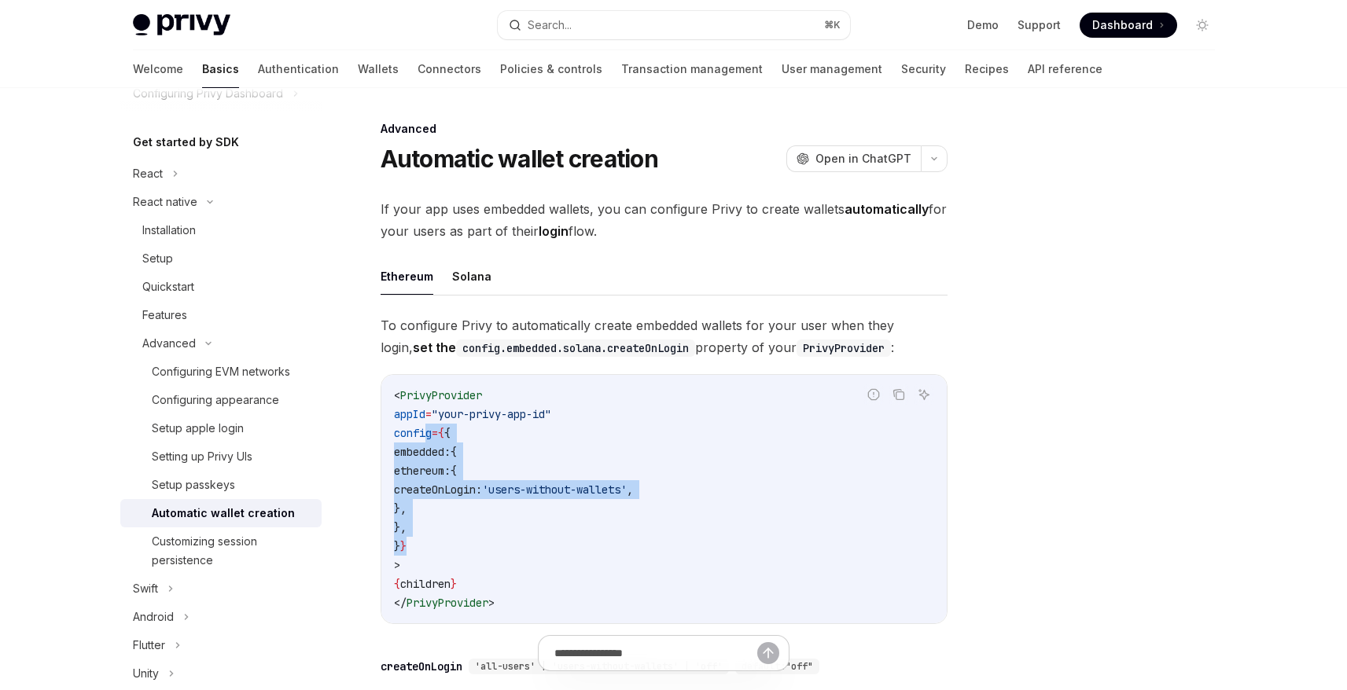
drag, startPoint x: 423, startPoint y: 434, endPoint x: 454, endPoint y: 540, distance: 110.5
click at [454, 540] on code "< PrivyProvider appId = "your-privy-app-id" config = { { embedded: { ethereum: …" at bounding box center [664, 499] width 540 height 226
copy code "onfig = { { embedded: { ethereum: { createOnLogin: 'users-without-wallets' , },…"
drag, startPoint x: 477, startPoint y: 487, endPoint x: 455, endPoint y: 468, distance: 29.5
click at [477, 487] on span "createOnLogin:" at bounding box center [438, 490] width 88 height 14
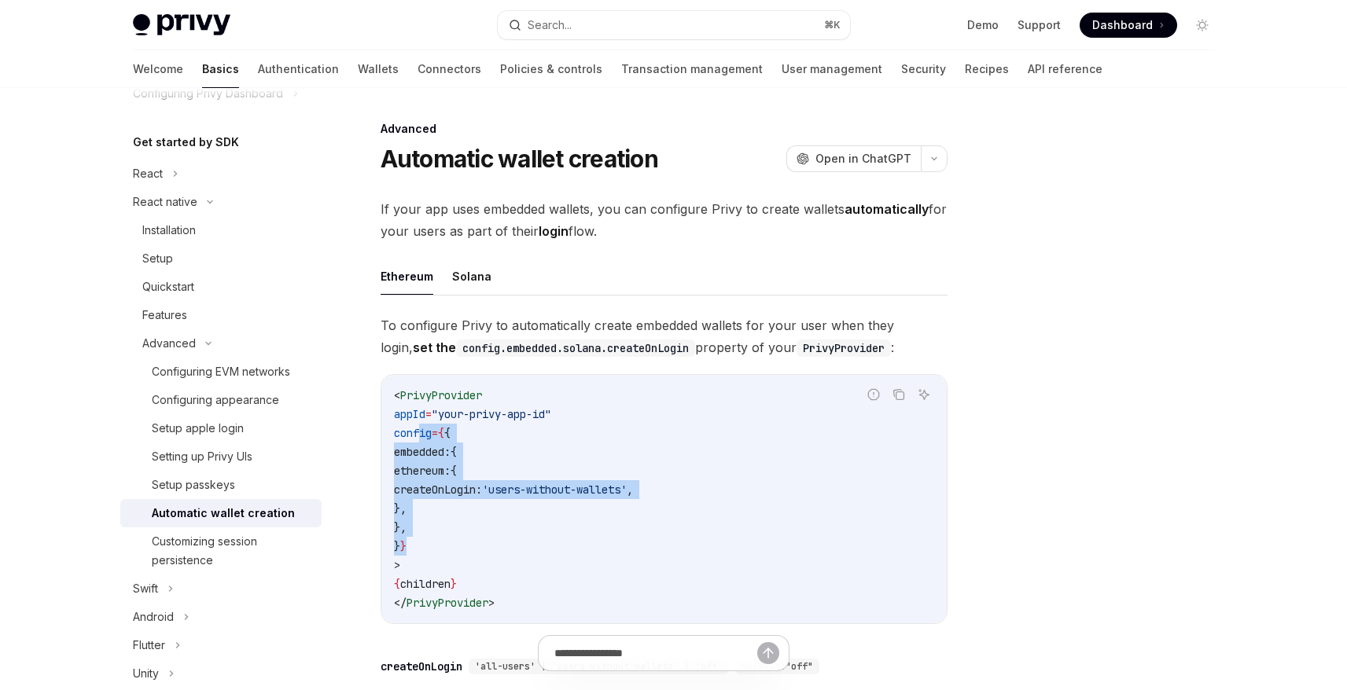
drag, startPoint x: 421, startPoint y: 450, endPoint x: 443, endPoint y: 541, distance: 93.8
click at [443, 541] on code "< PrivyProvider appId = "your-privy-app-id" config = { { embedded: { ethereum: …" at bounding box center [664, 499] width 540 height 226
copy code "config = { { embedded: { ethereum: { createOnLogin: 'users-without-wallets' , }…"
click at [715, 449] on code "< PrivyProvider appId = "your-privy-app-id" config = { { embedded: { ethereum: …" at bounding box center [664, 499] width 540 height 226
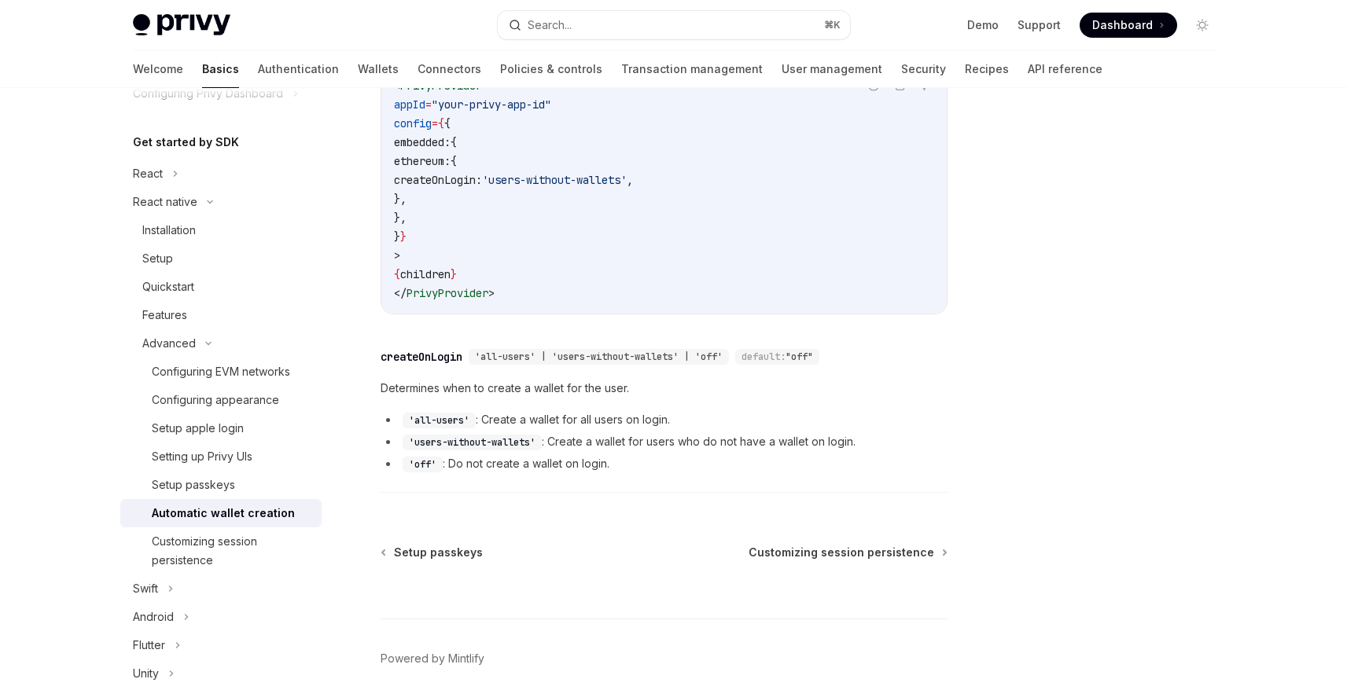
scroll to position [344, 0]
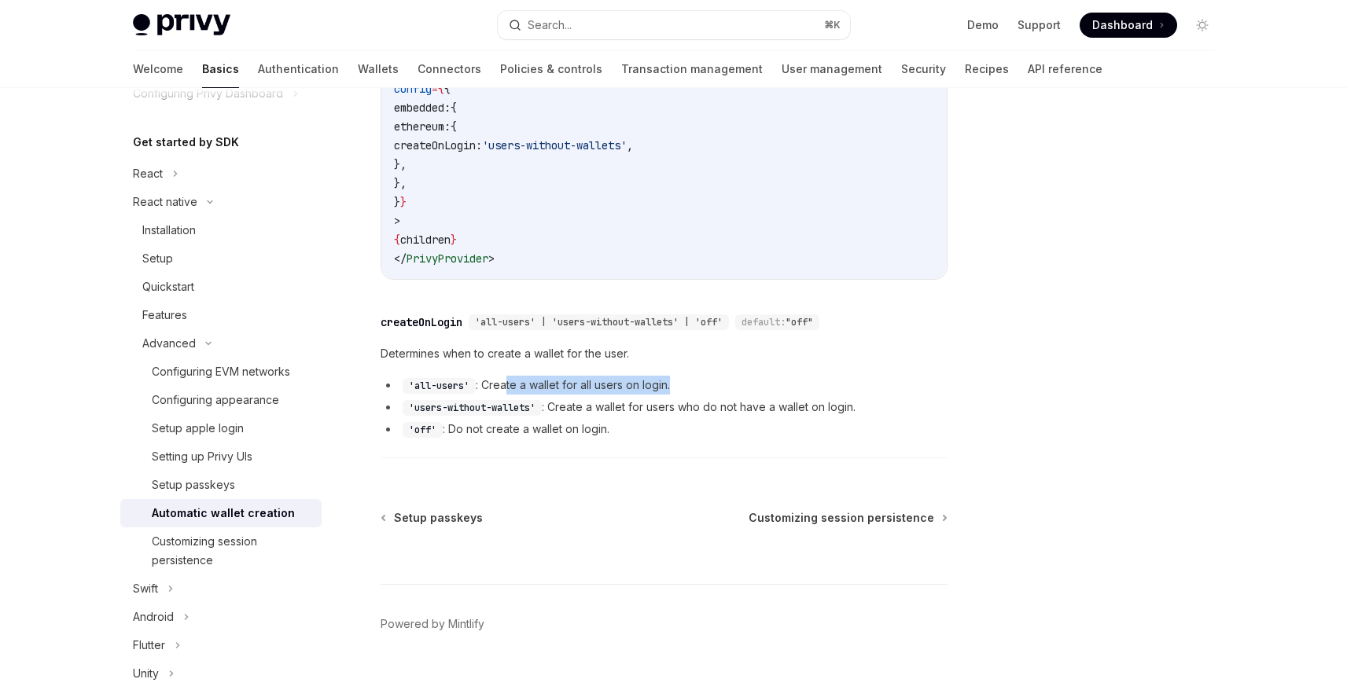
drag, startPoint x: 508, startPoint y: 382, endPoint x: 693, endPoint y: 385, distance: 184.8
click at [693, 385] on li "'all-users' : Create a wallet for all users on login." at bounding box center [663, 385] width 567 height 19
click at [601, 428] on li "'off' : Do not create a wallet on login." at bounding box center [663, 429] width 567 height 19
drag, startPoint x: 575, startPoint y: 408, endPoint x: 872, endPoint y: 407, distance: 296.4
click at [872, 407] on li "'users-without-wallets' : Create a wallet for users who do not have a wallet on…" at bounding box center [663, 407] width 567 height 19
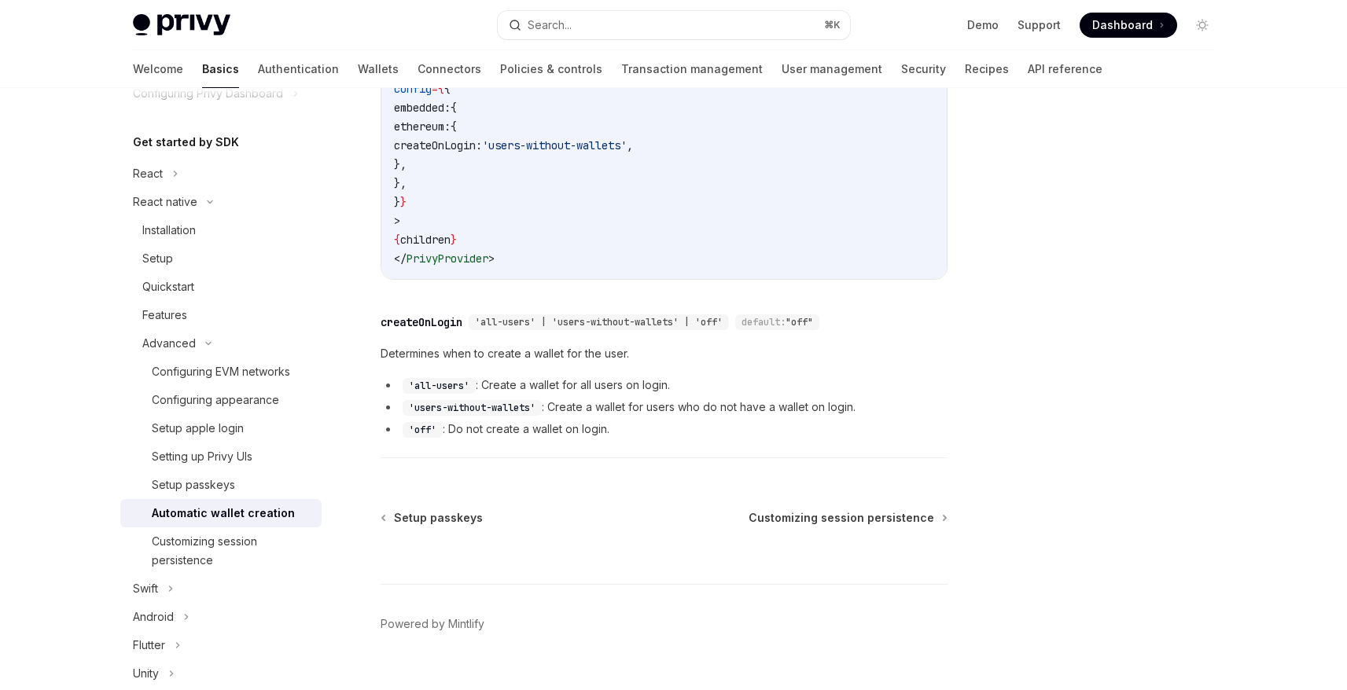
click at [663, 428] on li "'off' : Do not create a wallet on login." at bounding box center [663, 429] width 567 height 19
drag, startPoint x: 497, startPoint y: 428, endPoint x: 621, endPoint y: 428, distance: 124.2
click at [621, 428] on li "'off' : Do not create a wallet on login." at bounding box center [663, 429] width 567 height 19
click at [241, 554] on div "Customizing session persistence" at bounding box center [232, 551] width 160 height 38
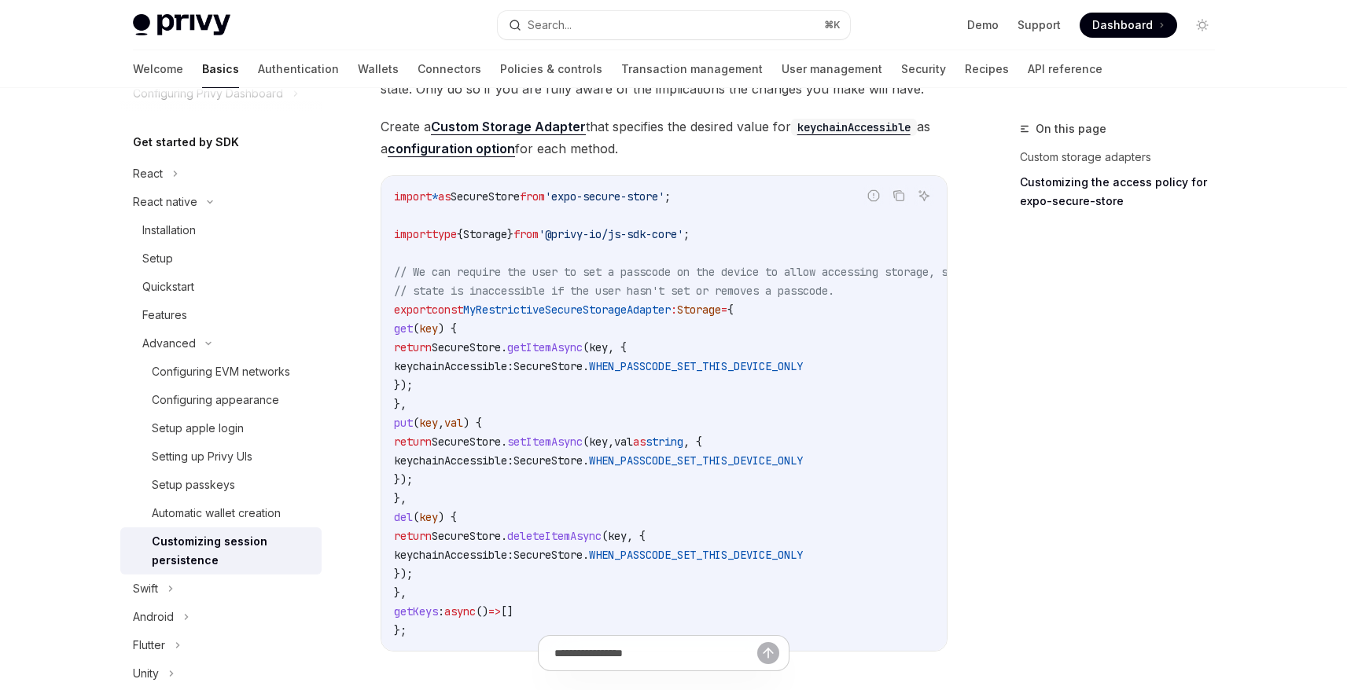
scroll to position [875, 0]
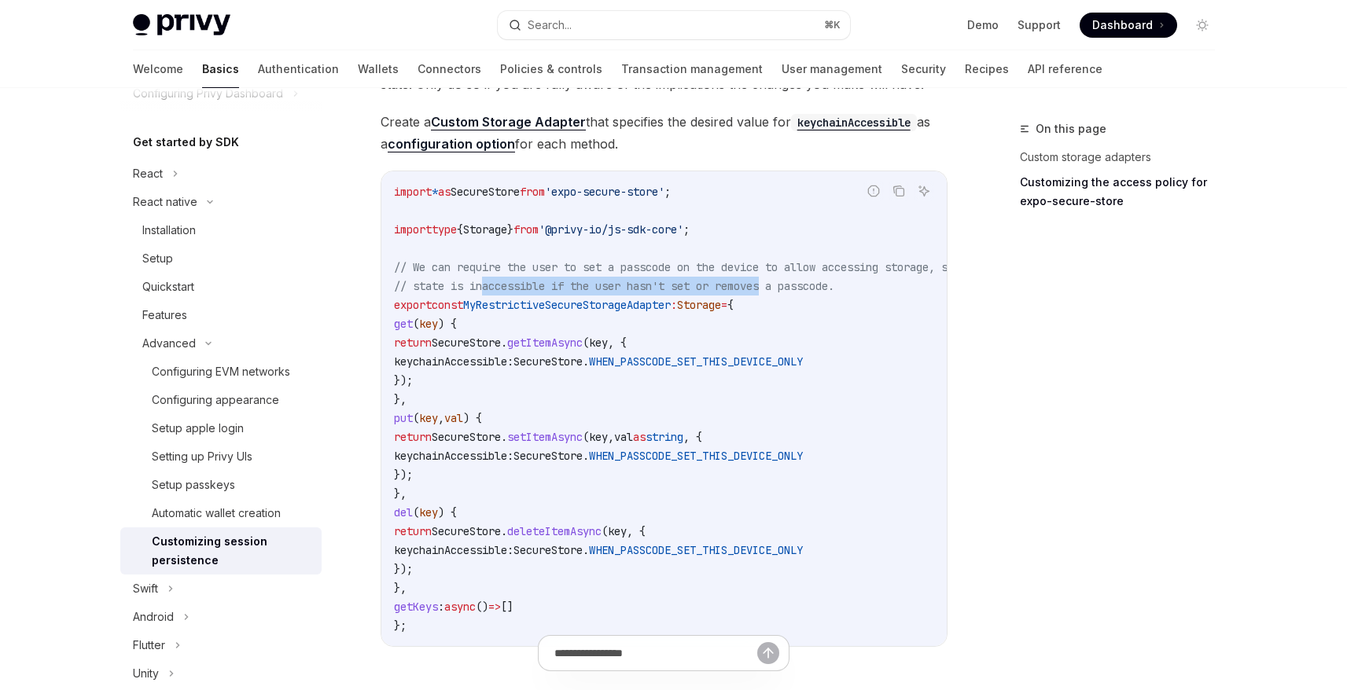
drag, startPoint x: 489, startPoint y: 294, endPoint x: 751, endPoint y: 352, distance: 268.1
click at [779, 282] on span "// state is inaccessible if the user hasn't set or removes a passcode." at bounding box center [614, 286] width 440 height 14
click at [743, 373] on code "import * as SecureStore from 'expo-secure-store' ; import type { Storage } from…" at bounding box center [711, 408] width 635 height 453
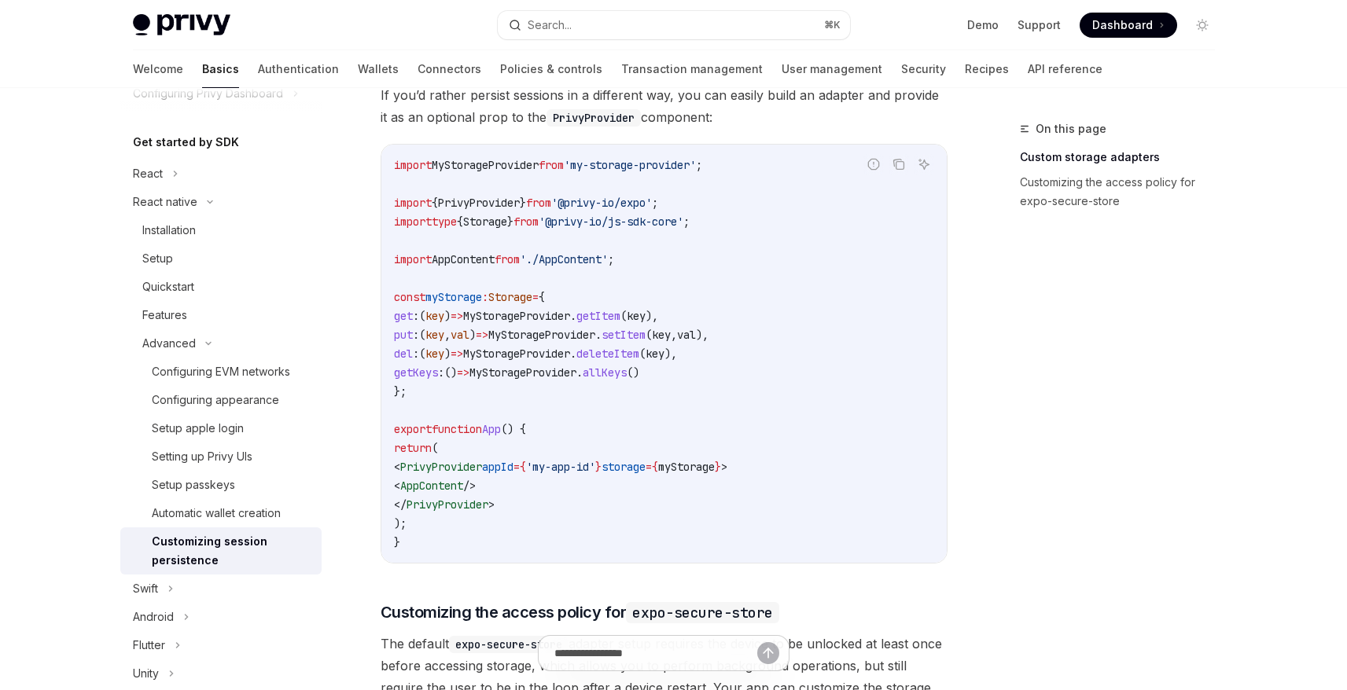
scroll to position [204, 0]
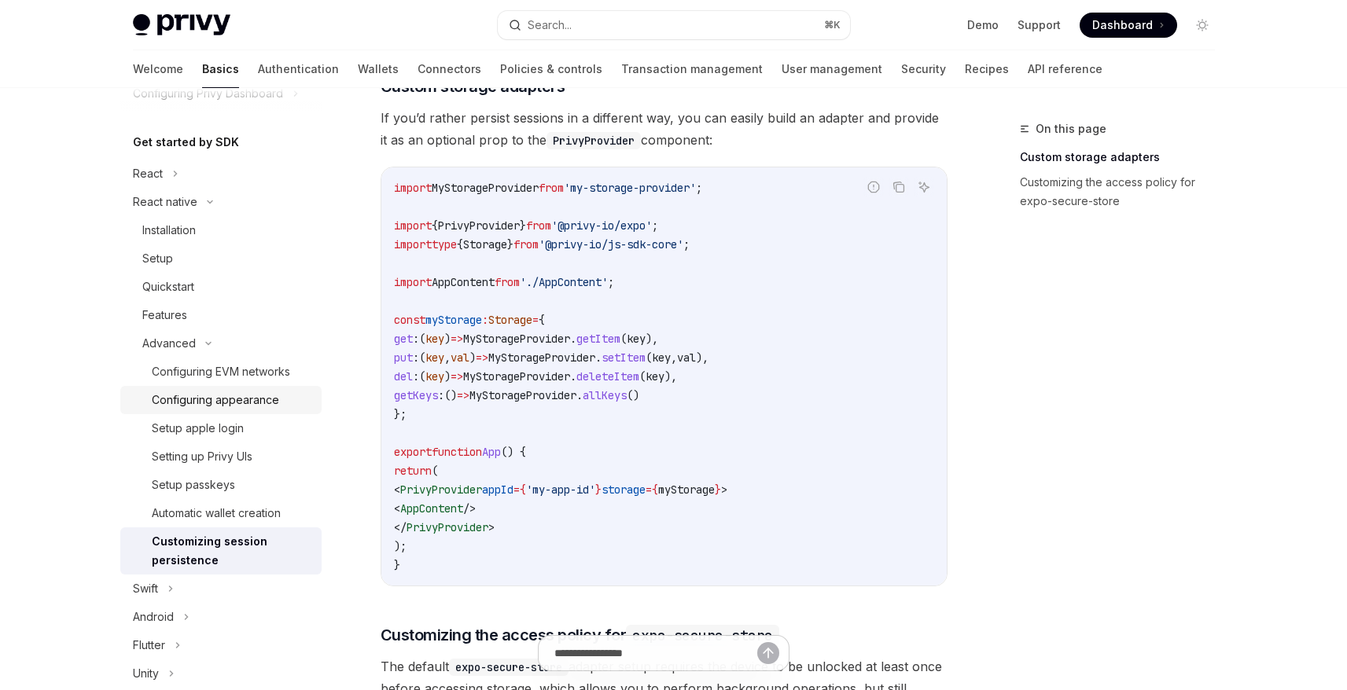
click at [232, 401] on div "Configuring appearance" at bounding box center [215, 400] width 127 height 19
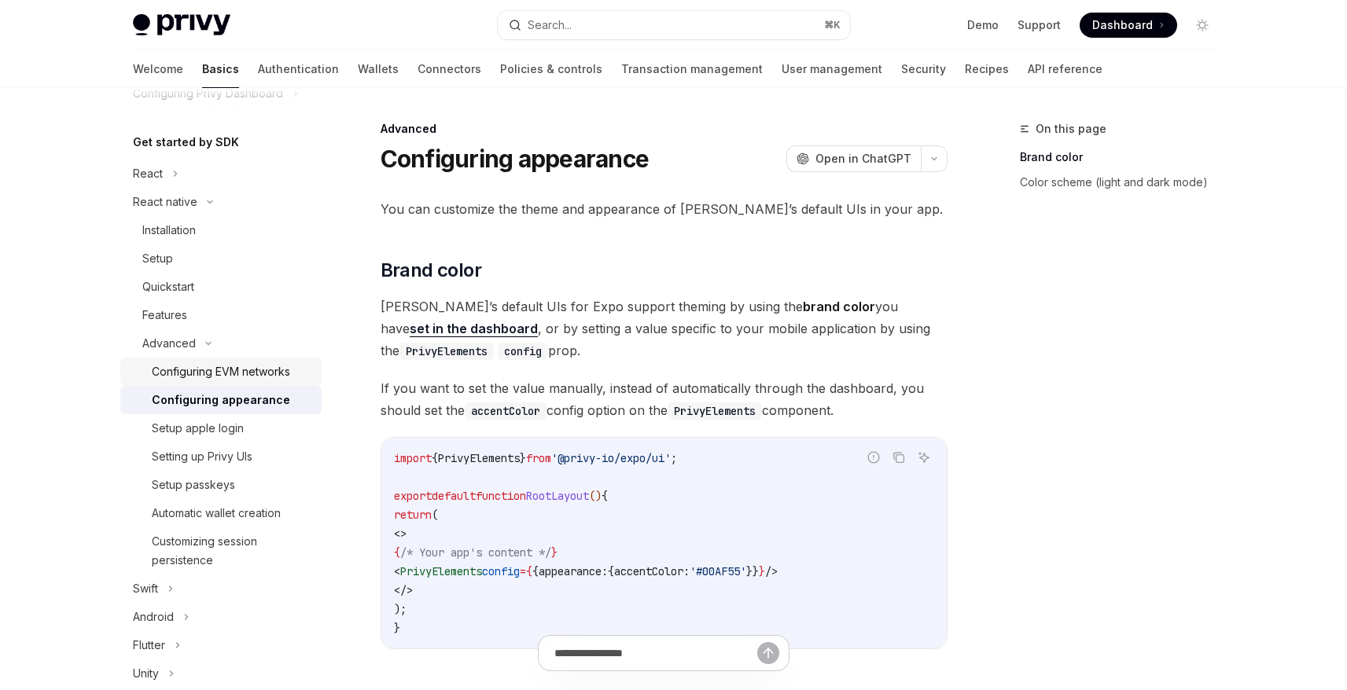
click at [252, 375] on div "Configuring EVM networks" at bounding box center [221, 371] width 138 height 19
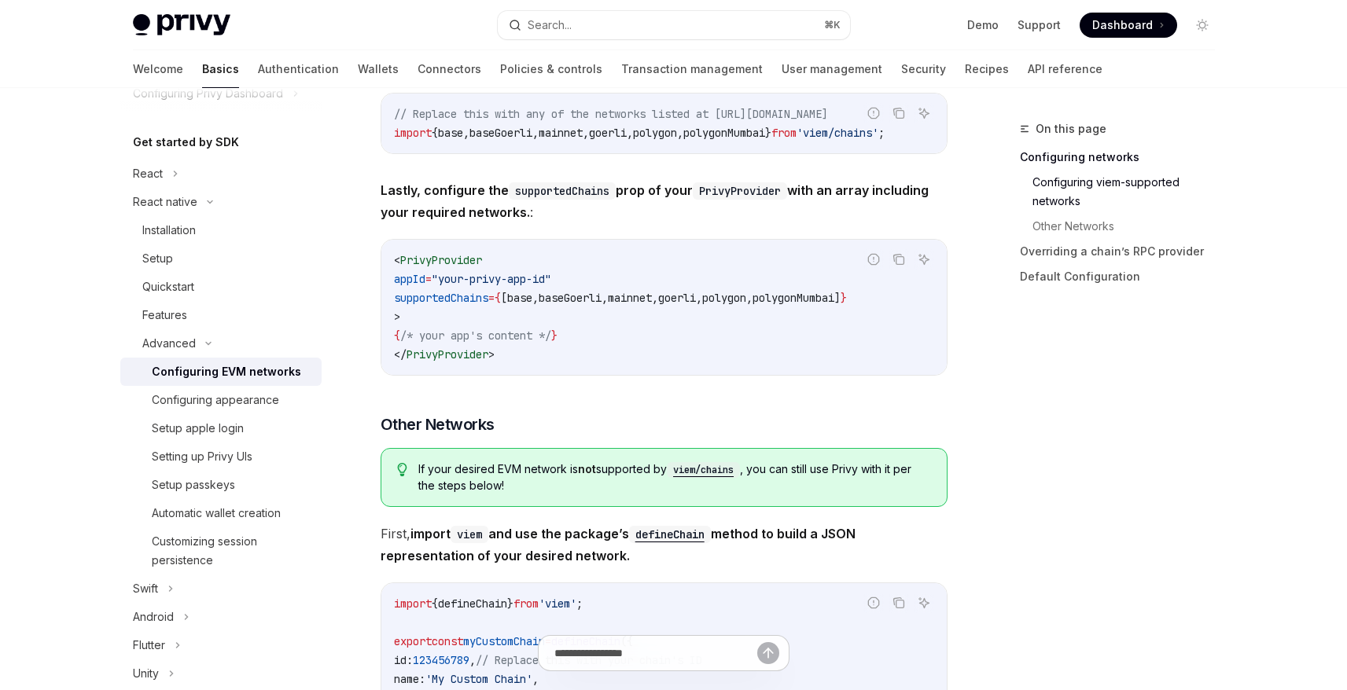
scroll to position [667, 0]
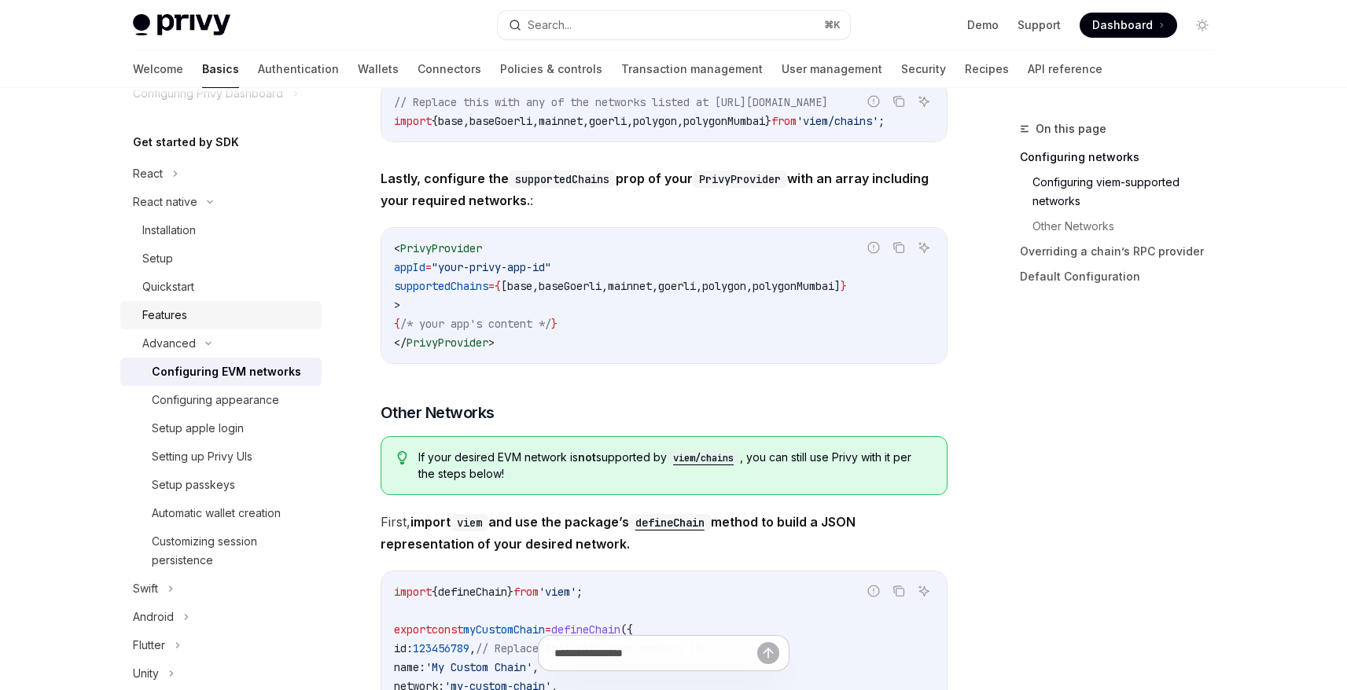
click at [206, 318] on div "Features" at bounding box center [227, 315] width 170 height 19
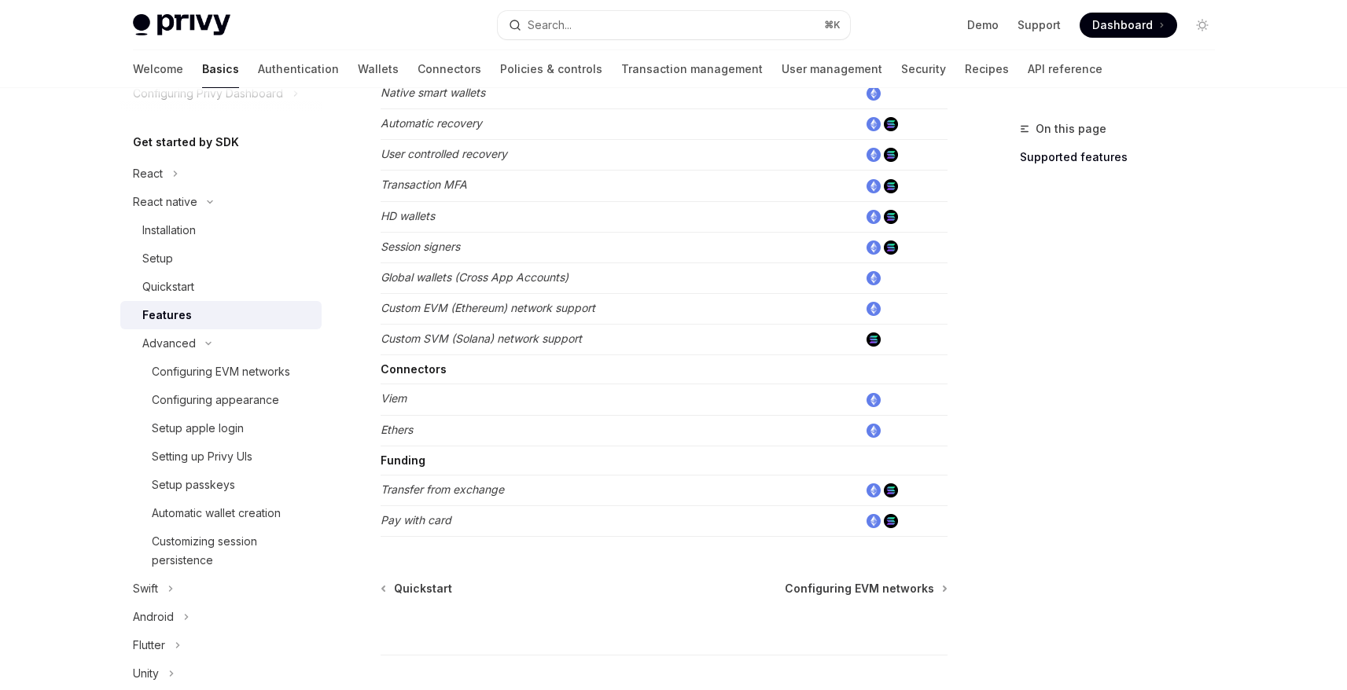
scroll to position [789, 0]
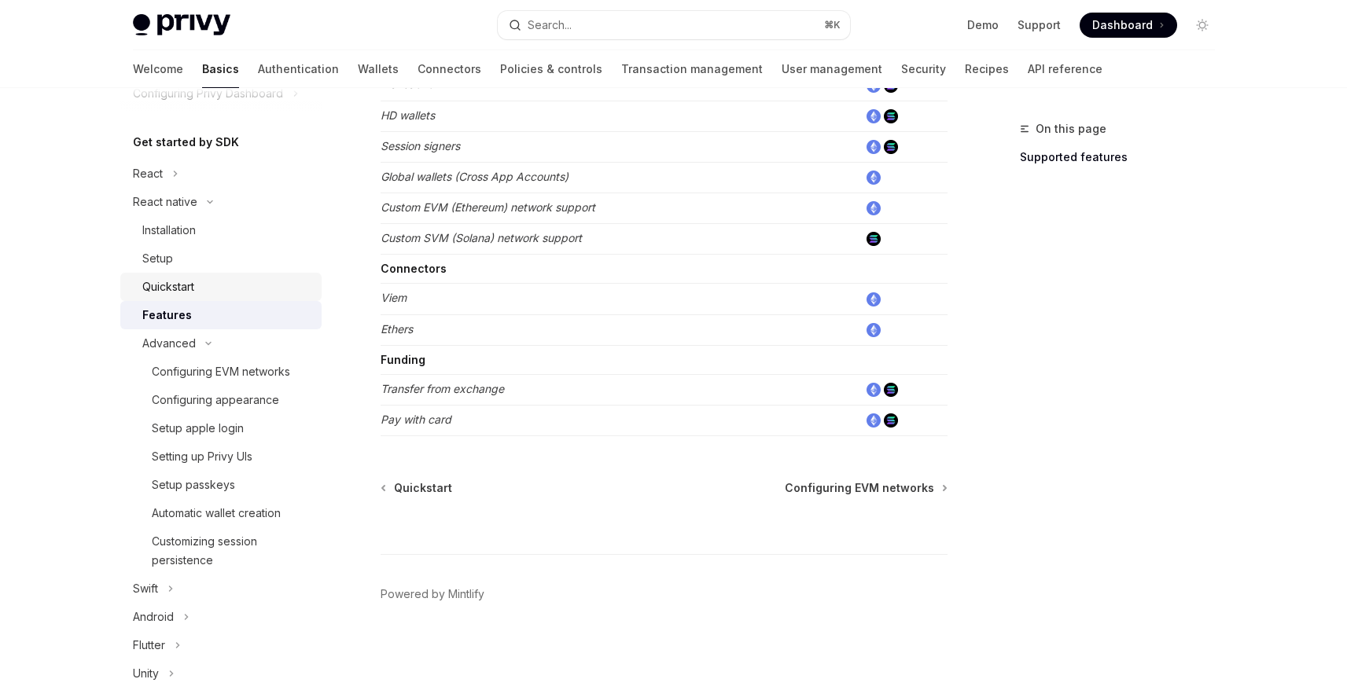
click at [184, 279] on div "Quickstart" at bounding box center [168, 286] width 52 height 19
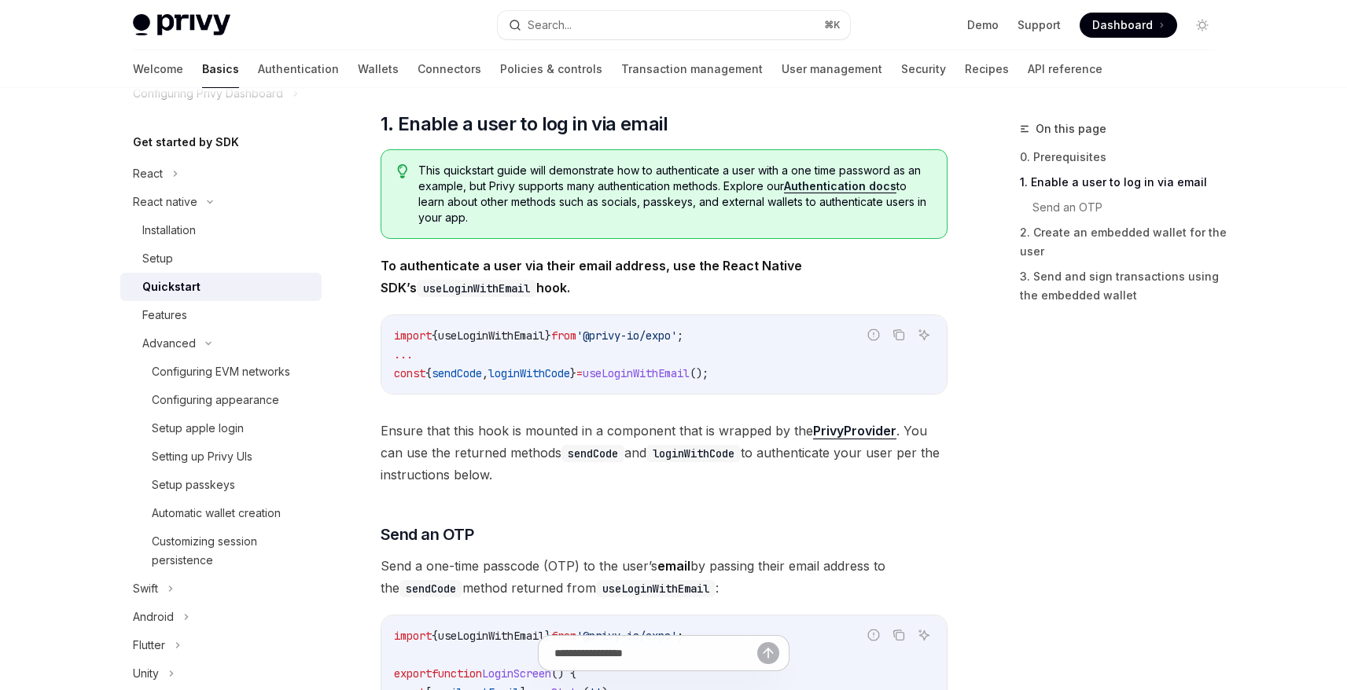
scroll to position [262, 0]
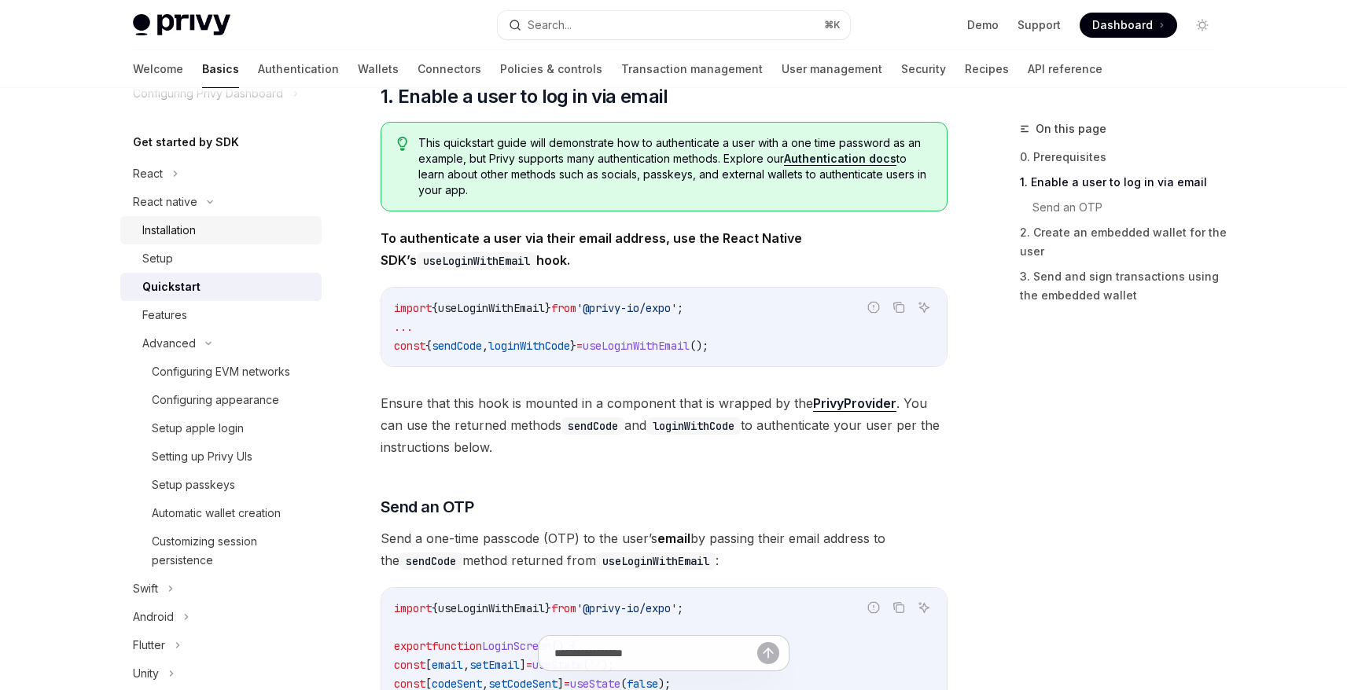
click at [178, 237] on div "Installation" at bounding box center [168, 230] width 53 height 19
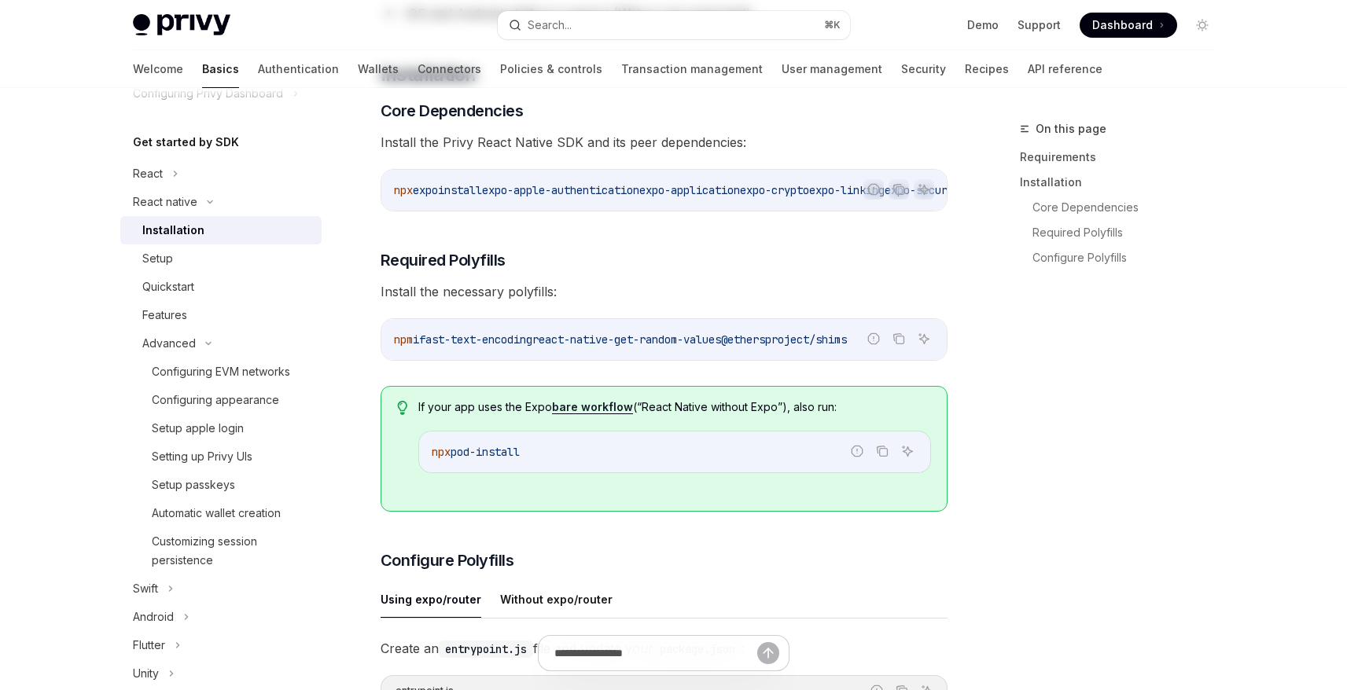
type textarea "*"
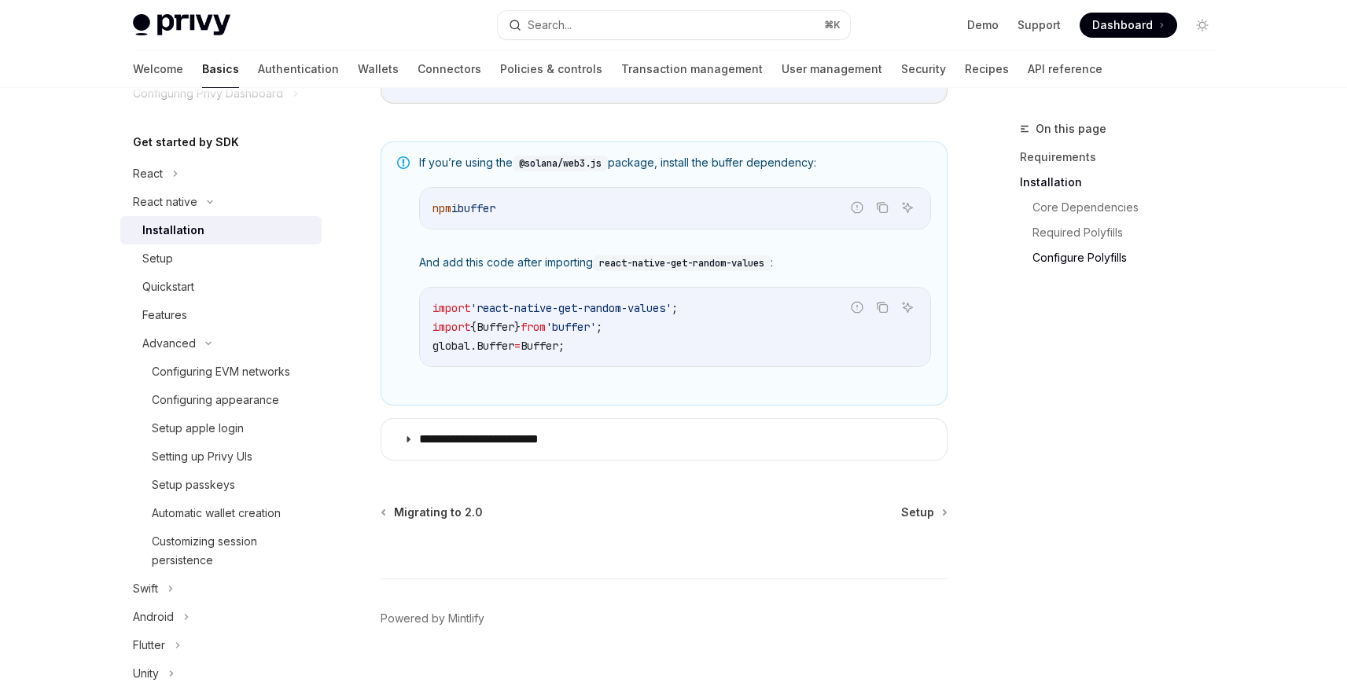
scroll to position [1160, 0]
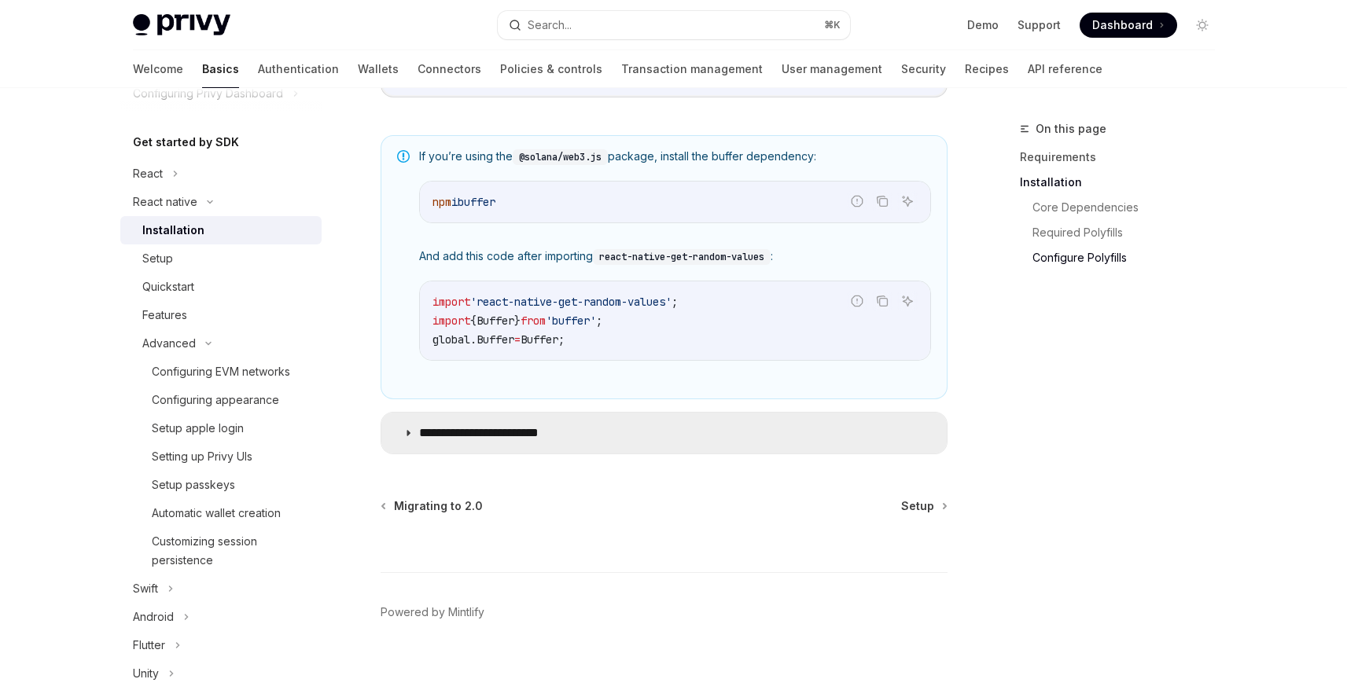
click at [403, 438] on icon at bounding box center [407, 432] width 9 height 9
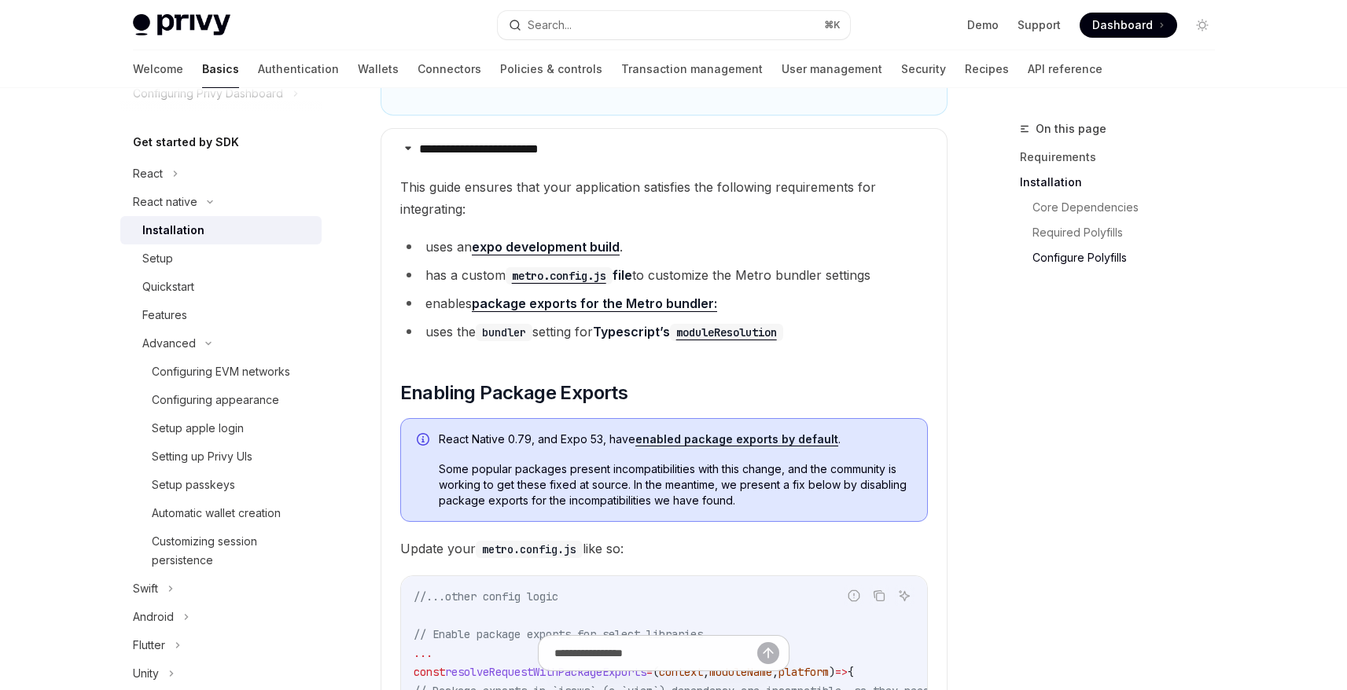
scroll to position [1442, 0]
click at [595, 253] on link "expo development build" at bounding box center [546, 249] width 148 height 17
click at [658, 314] on link "package exports for the Metro bundler:" at bounding box center [594, 305] width 245 height 17
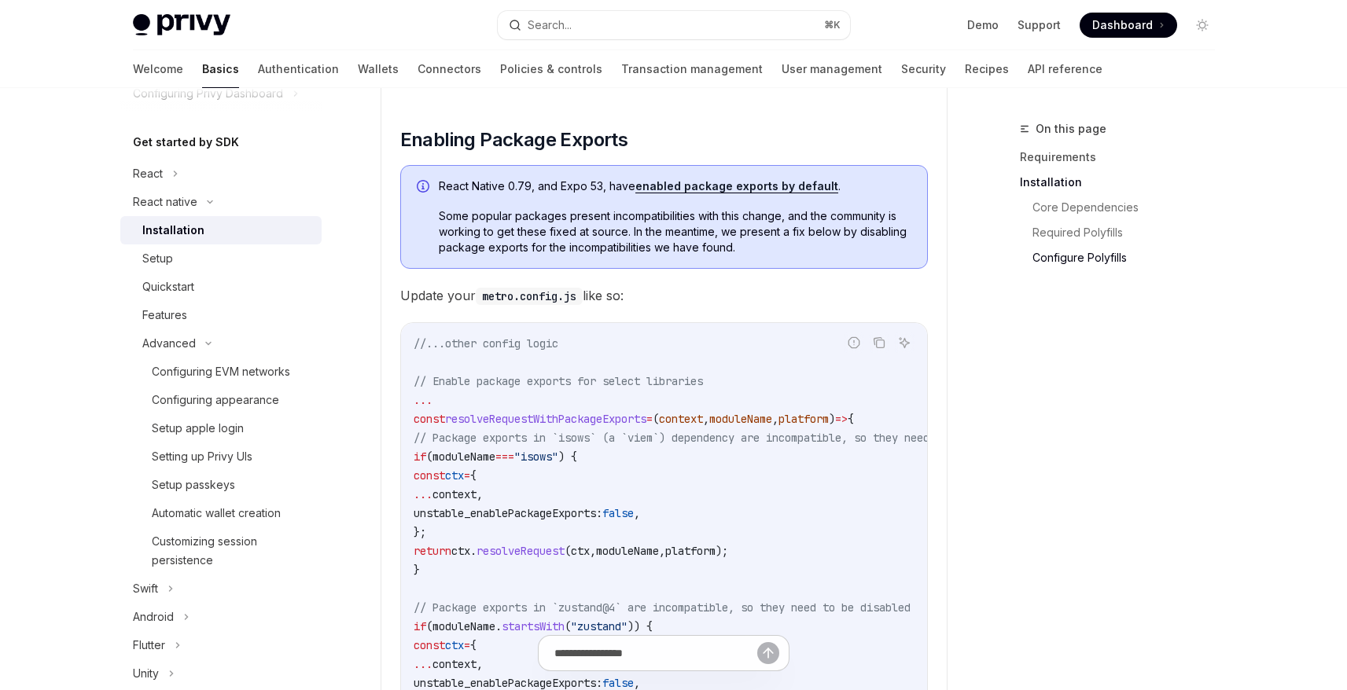
scroll to position [1714, 0]
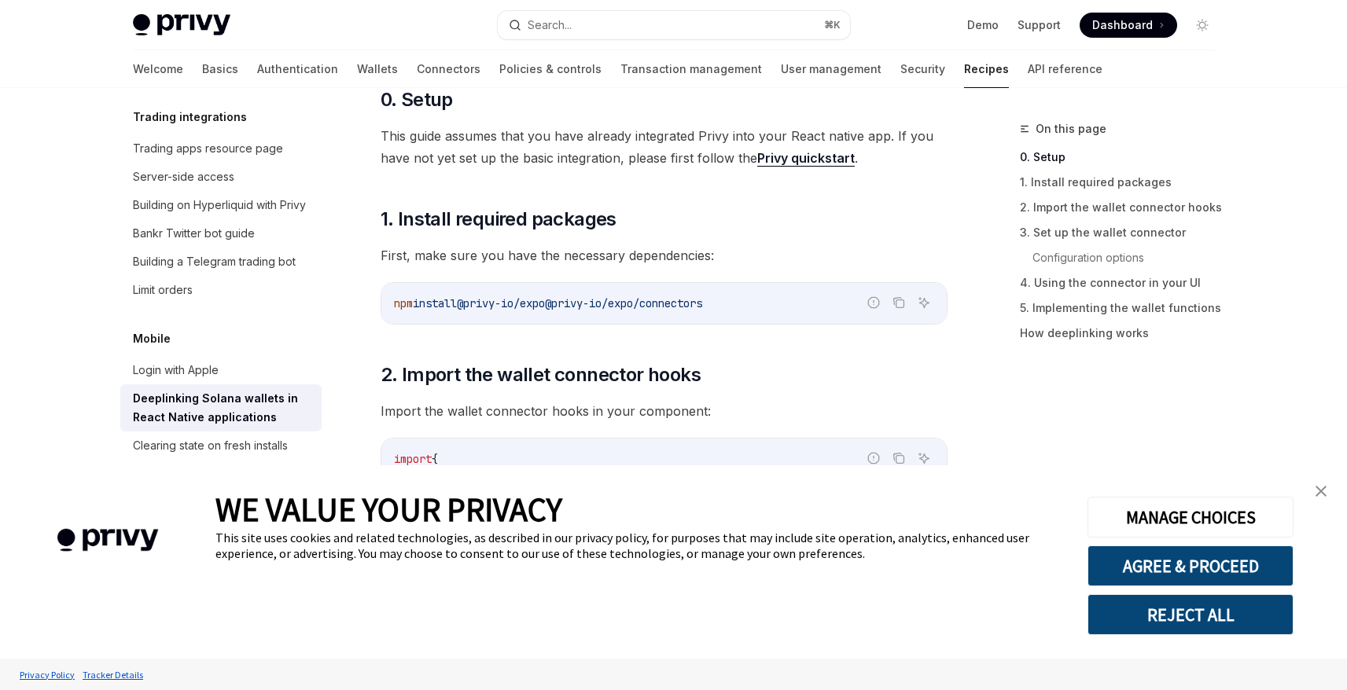
scroll to position [248, 0]
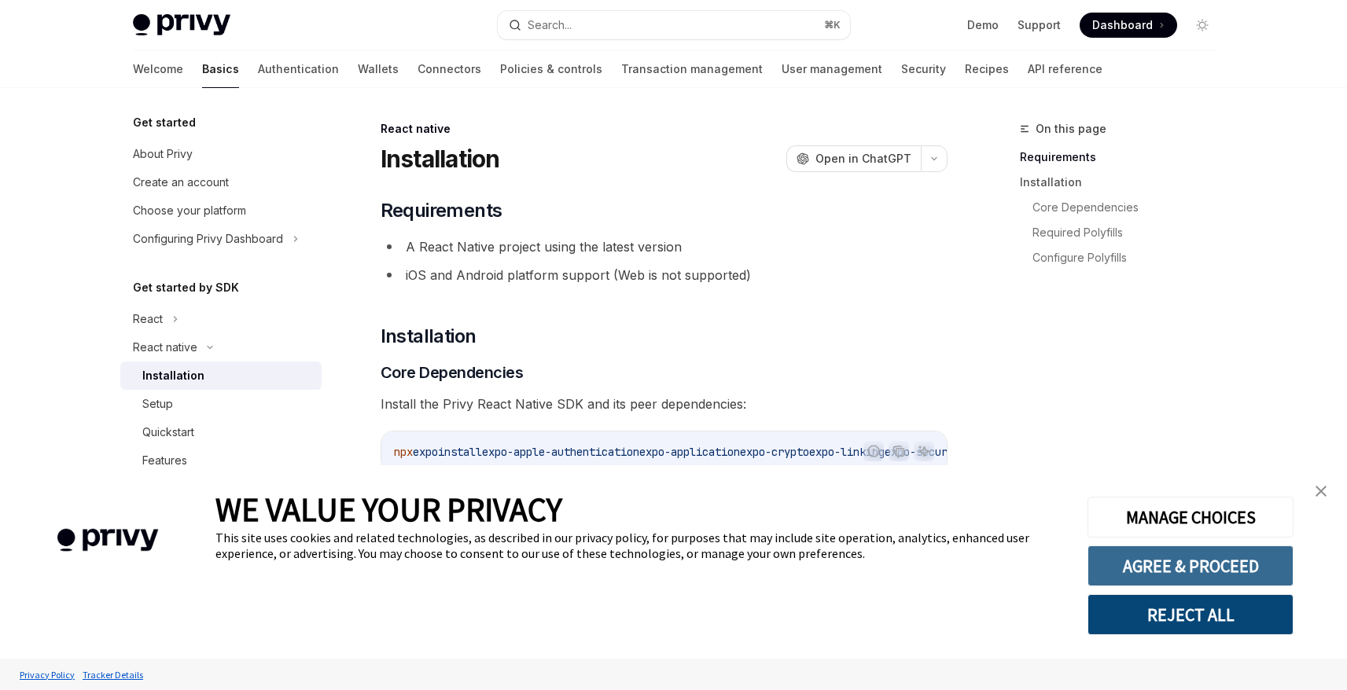
click at [1239, 564] on button "AGREE & PROCEED" at bounding box center [1190, 566] width 206 height 41
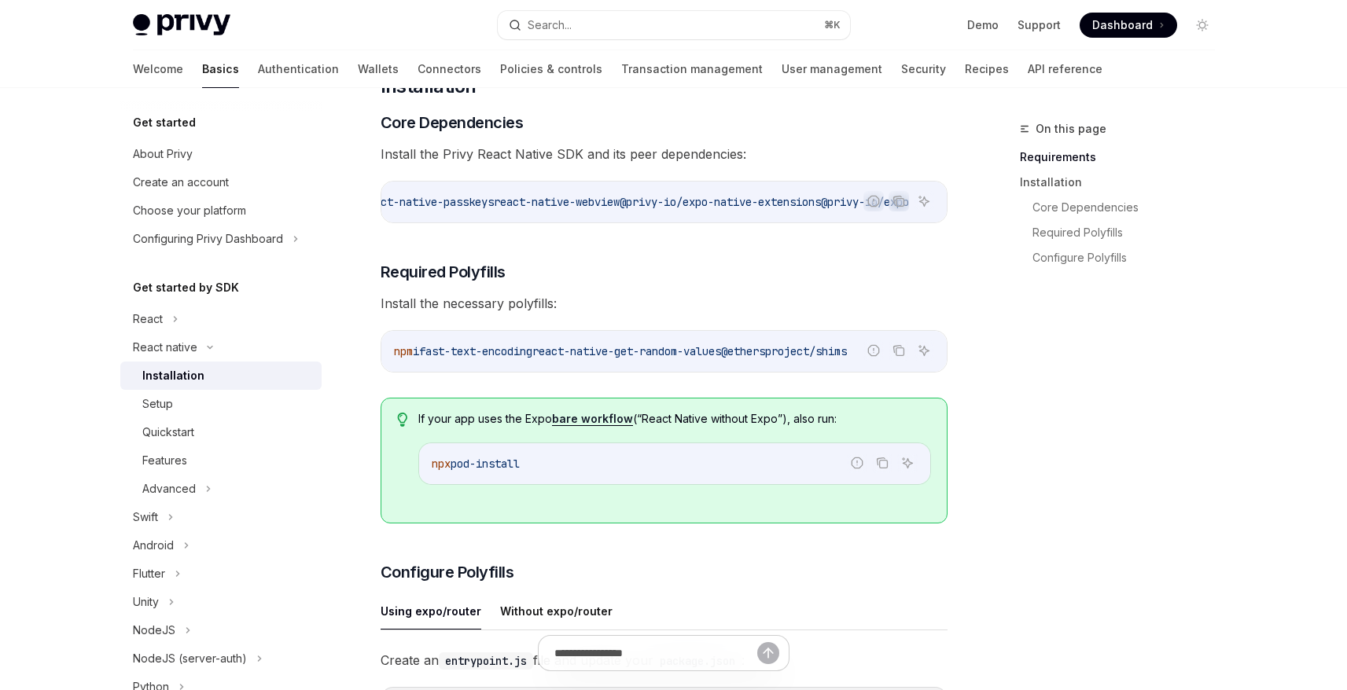
scroll to position [472, 0]
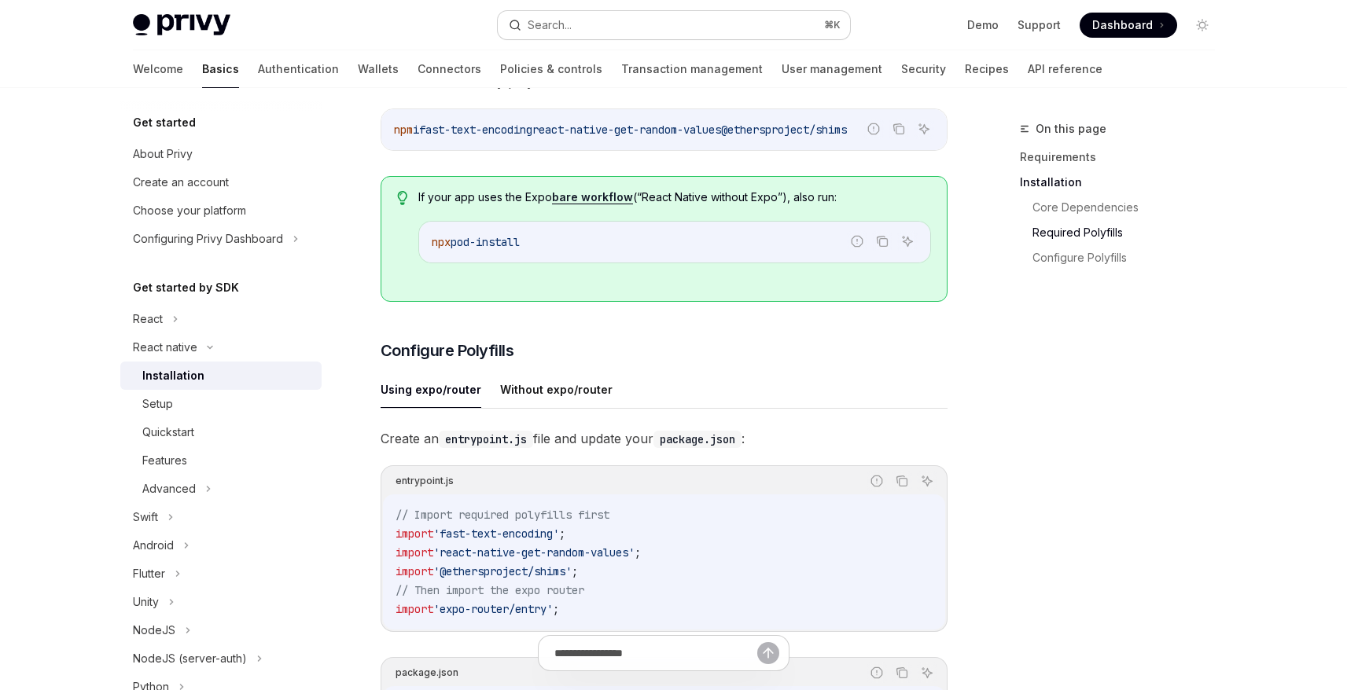
click at [707, 29] on button "Search... ⌘ K" at bounding box center [674, 25] width 352 height 28
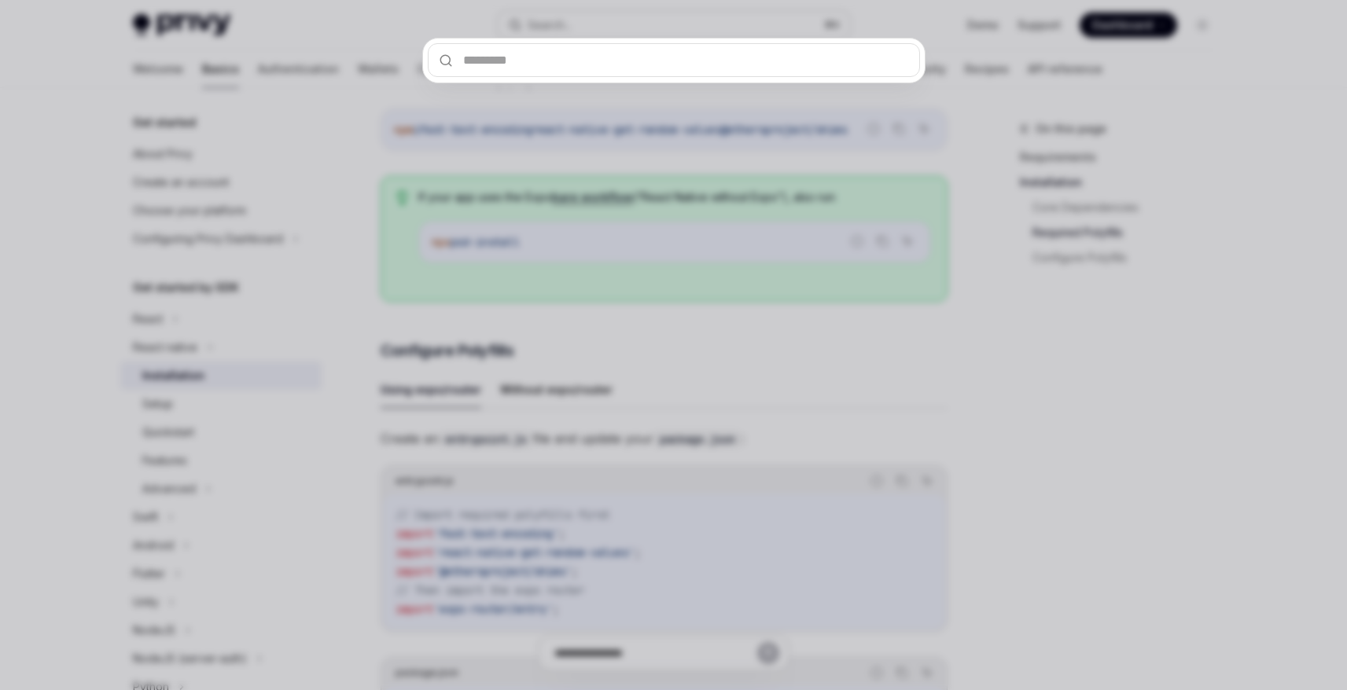
type input "**********"
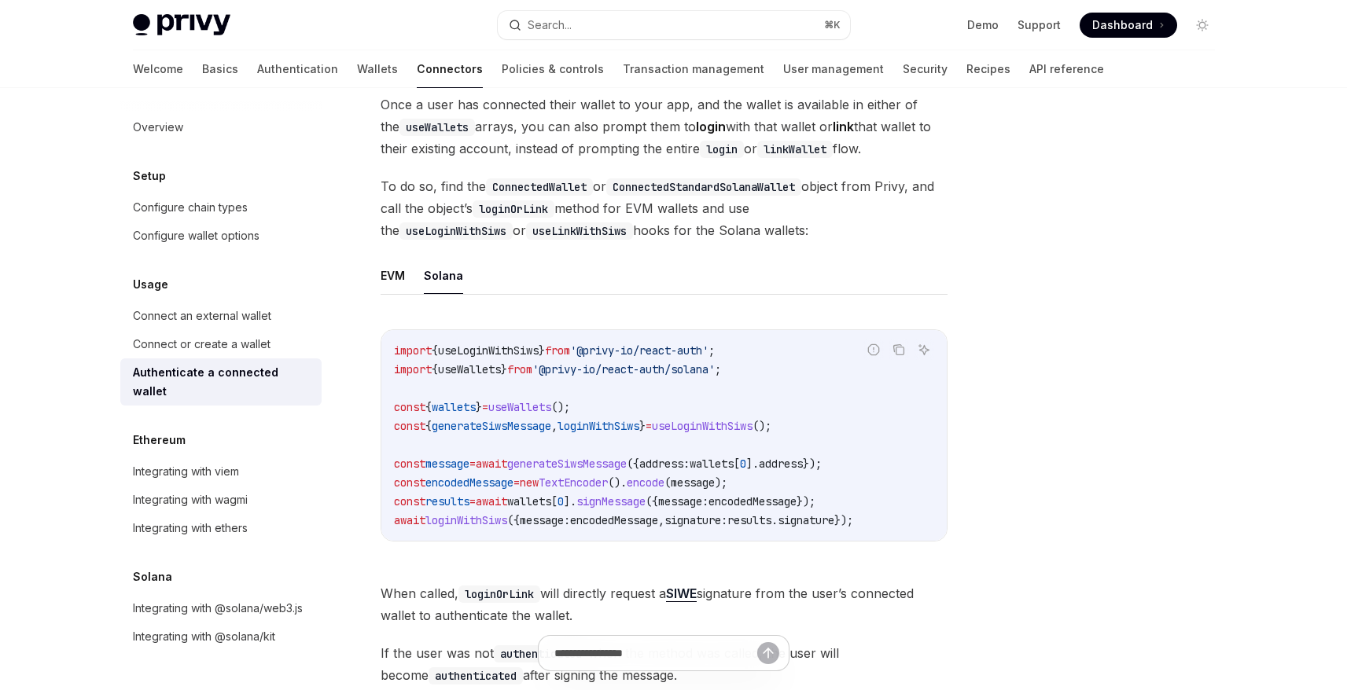
scroll to position [130, 0]
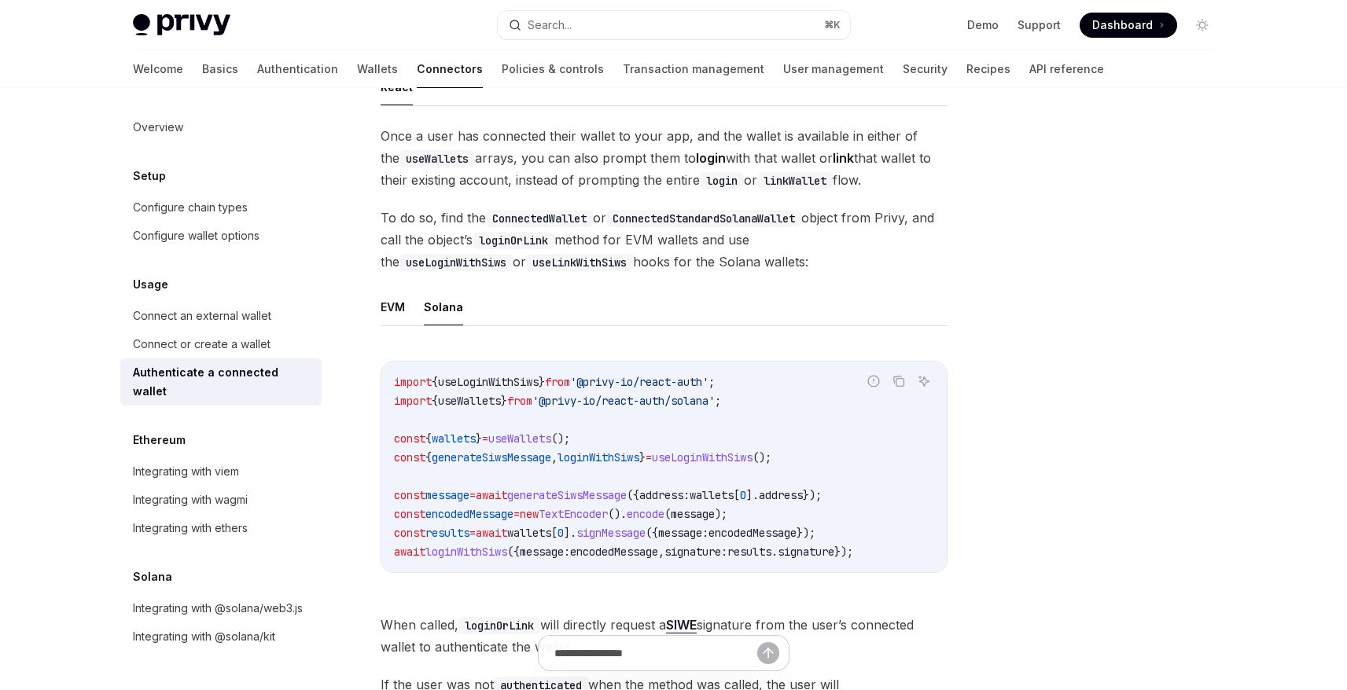
click at [538, 443] on span "useWallets" at bounding box center [519, 439] width 63 height 14
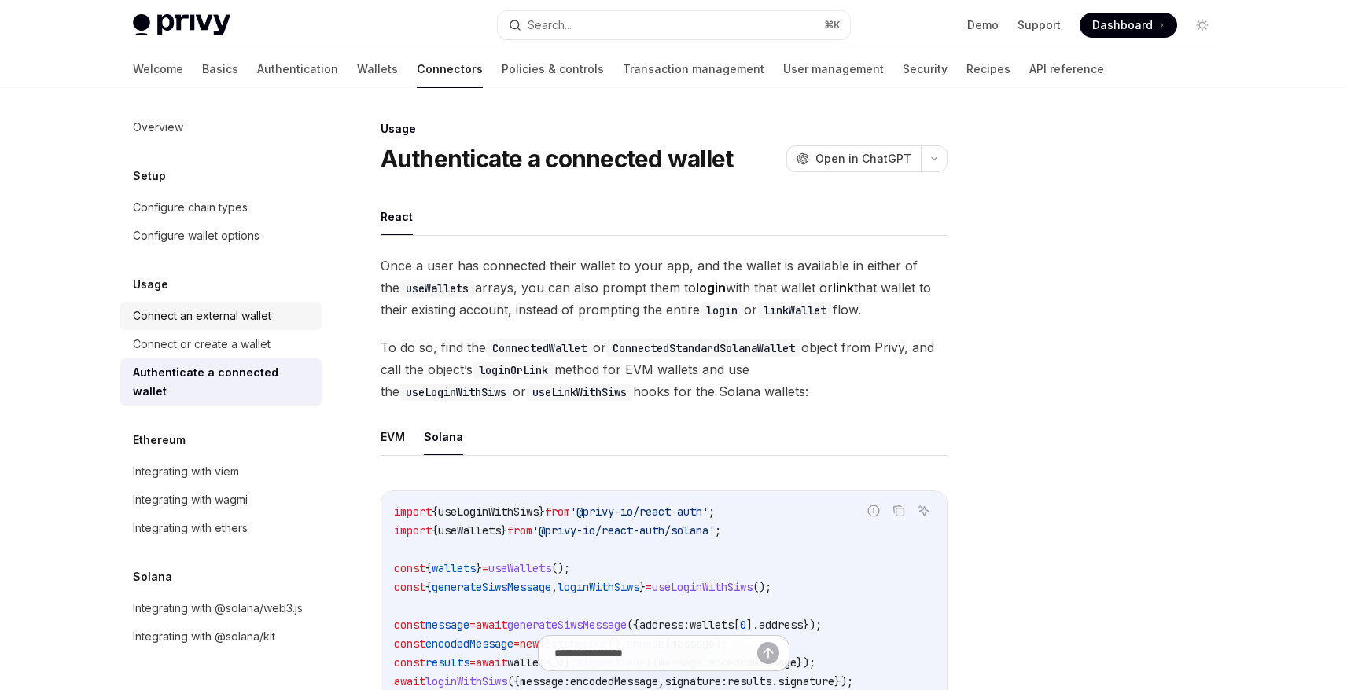
click at [245, 319] on div "Connect an external wallet" at bounding box center [202, 316] width 138 height 19
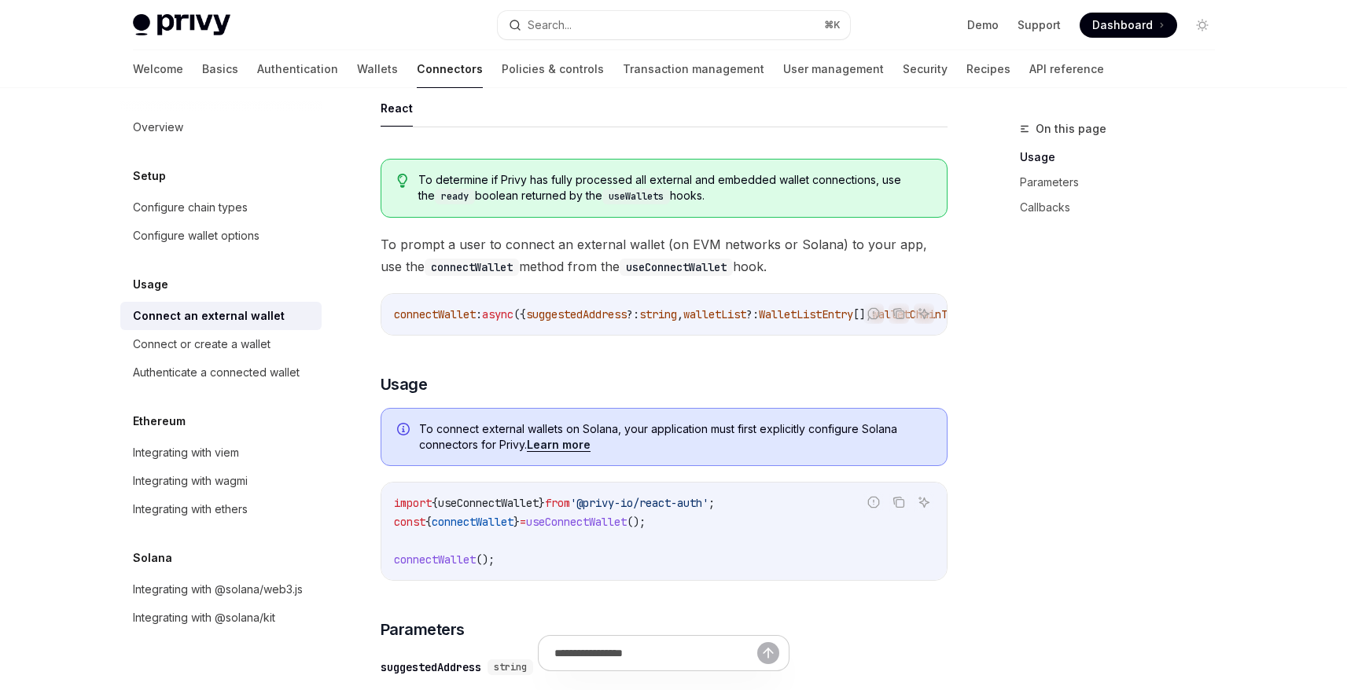
scroll to position [112, 0]
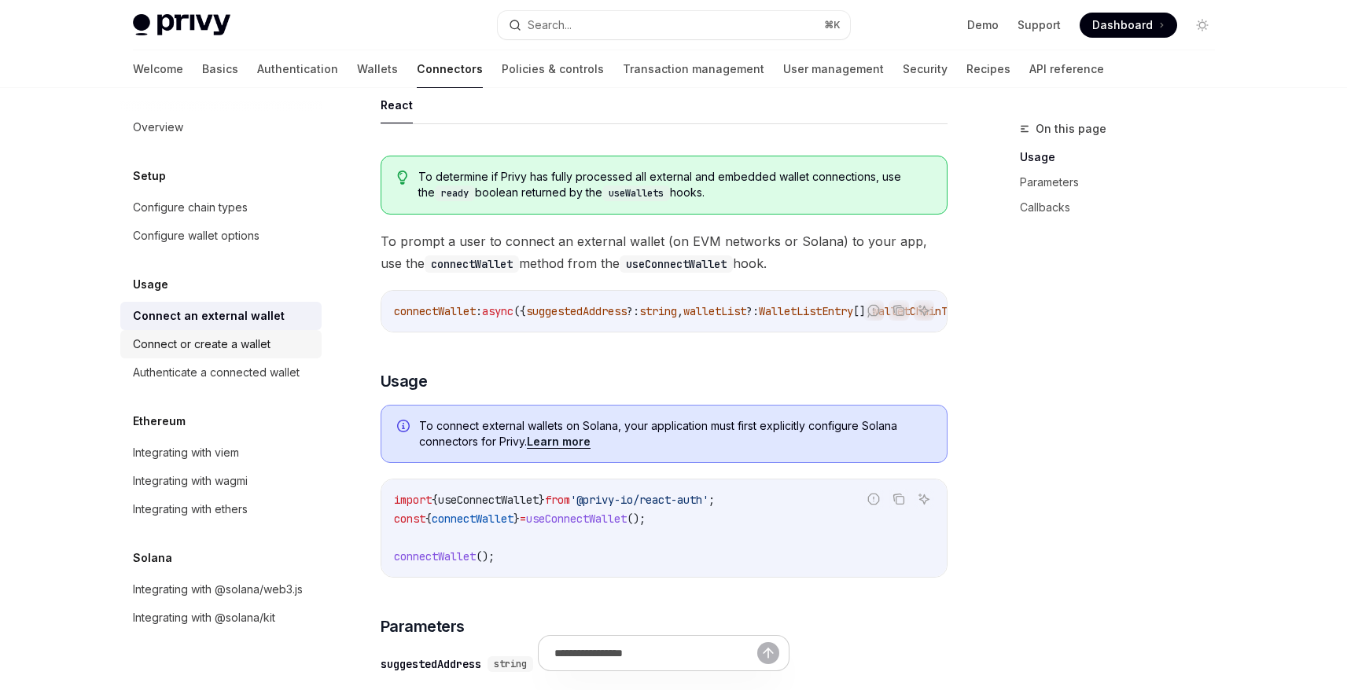
click at [229, 349] on div "Connect or create a wallet" at bounding box center [202, 344] width 138 height 19
type textarea "*"
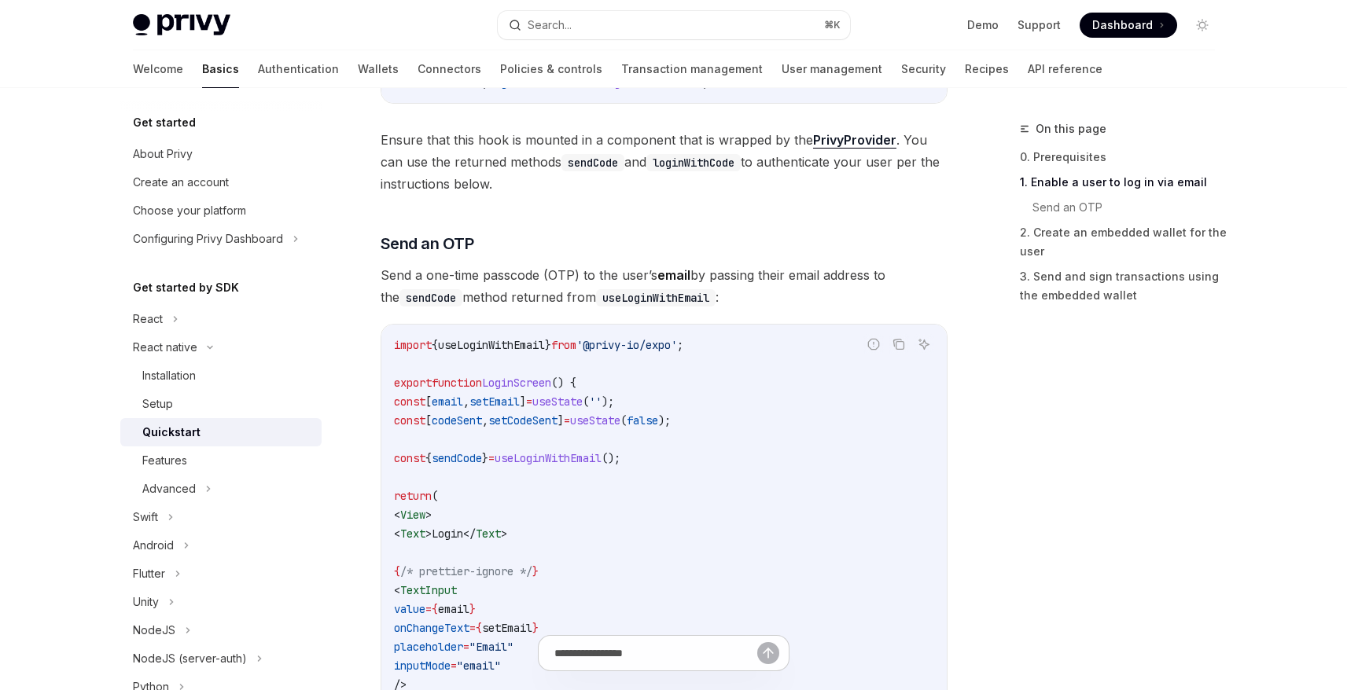
scroll to position [542, 0]
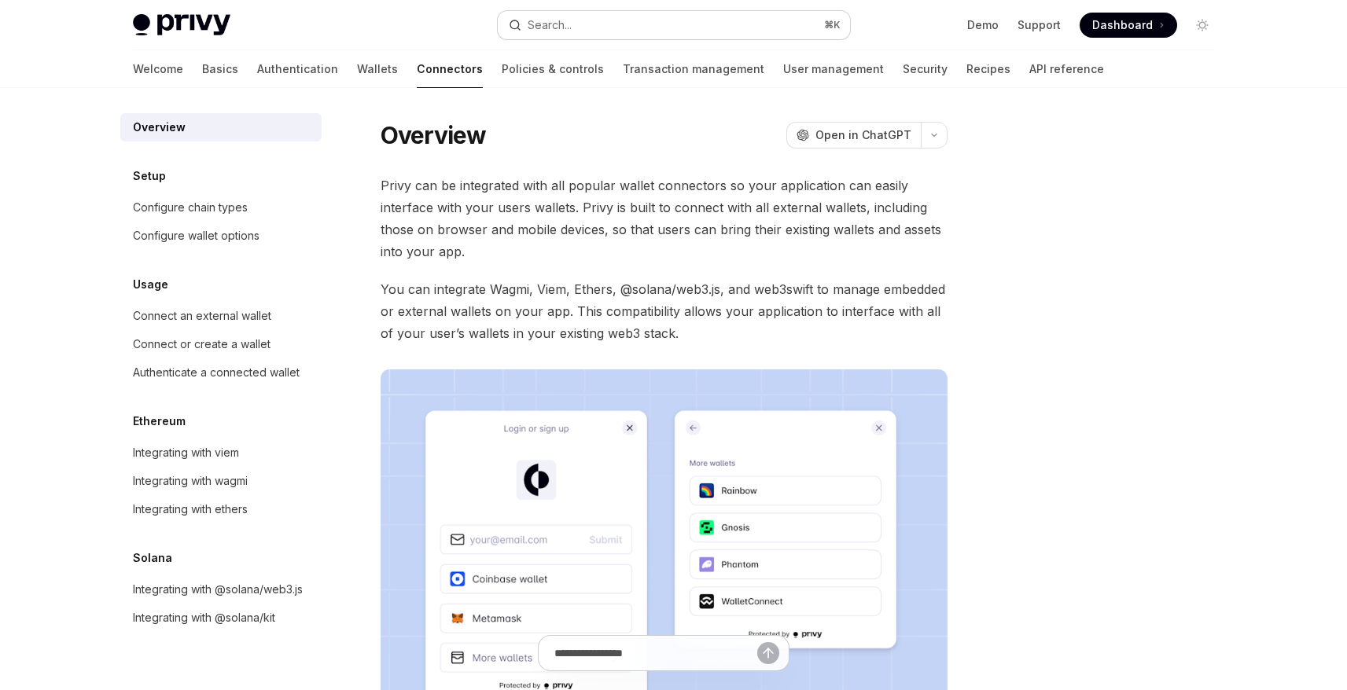
click at [580, 28] on button "Search... ⌘ K" at bounding box center [674, 25] width 352 height 28
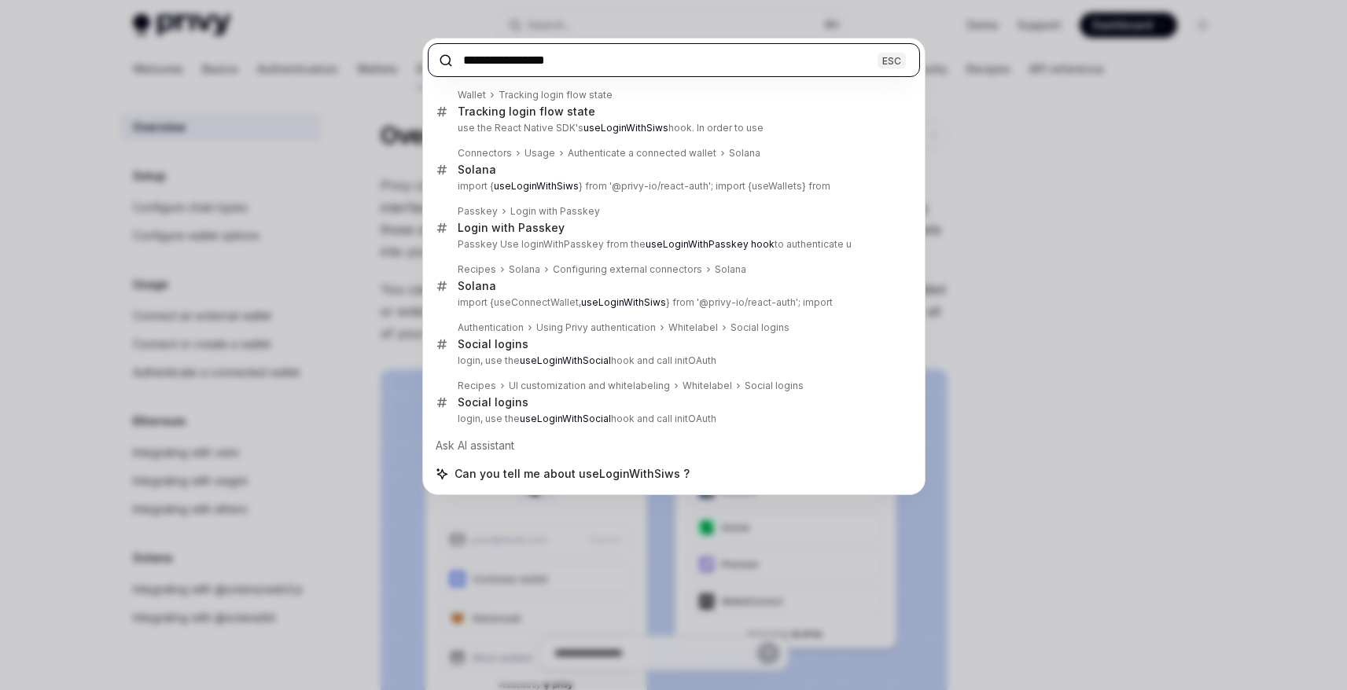
paste input "**********"
type input "**********"
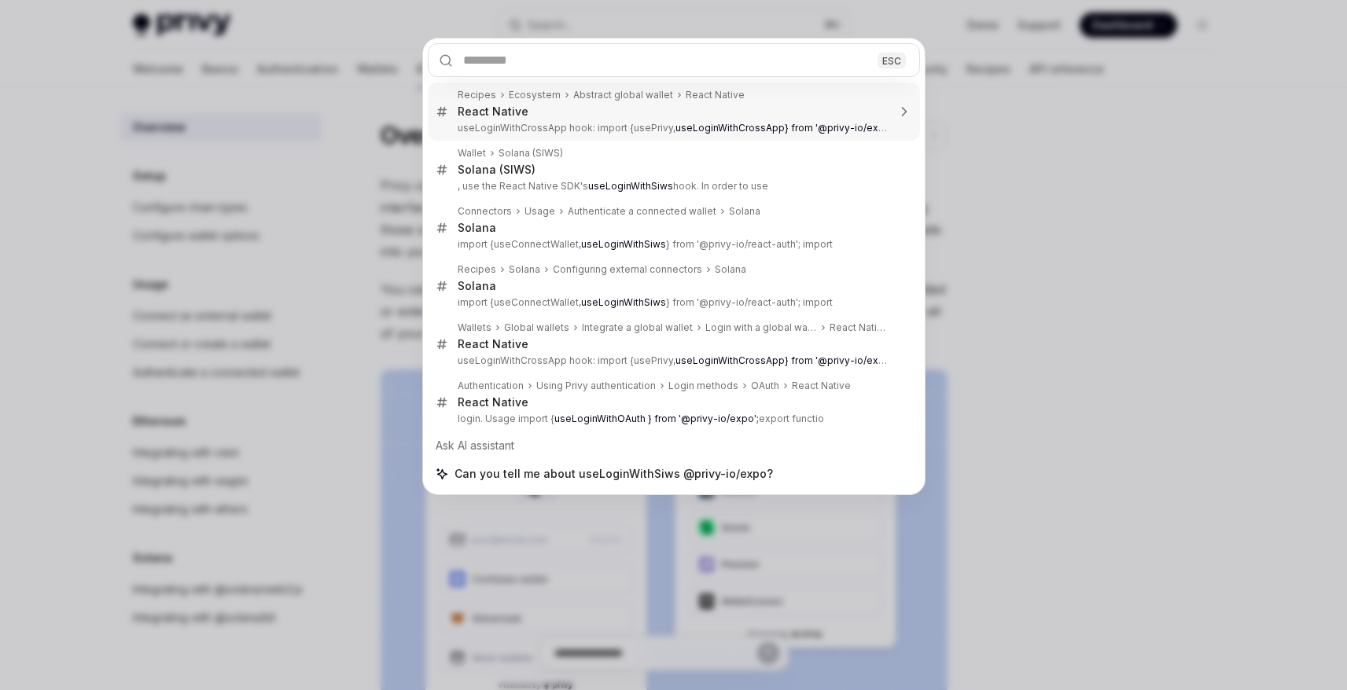
type textarea "*"
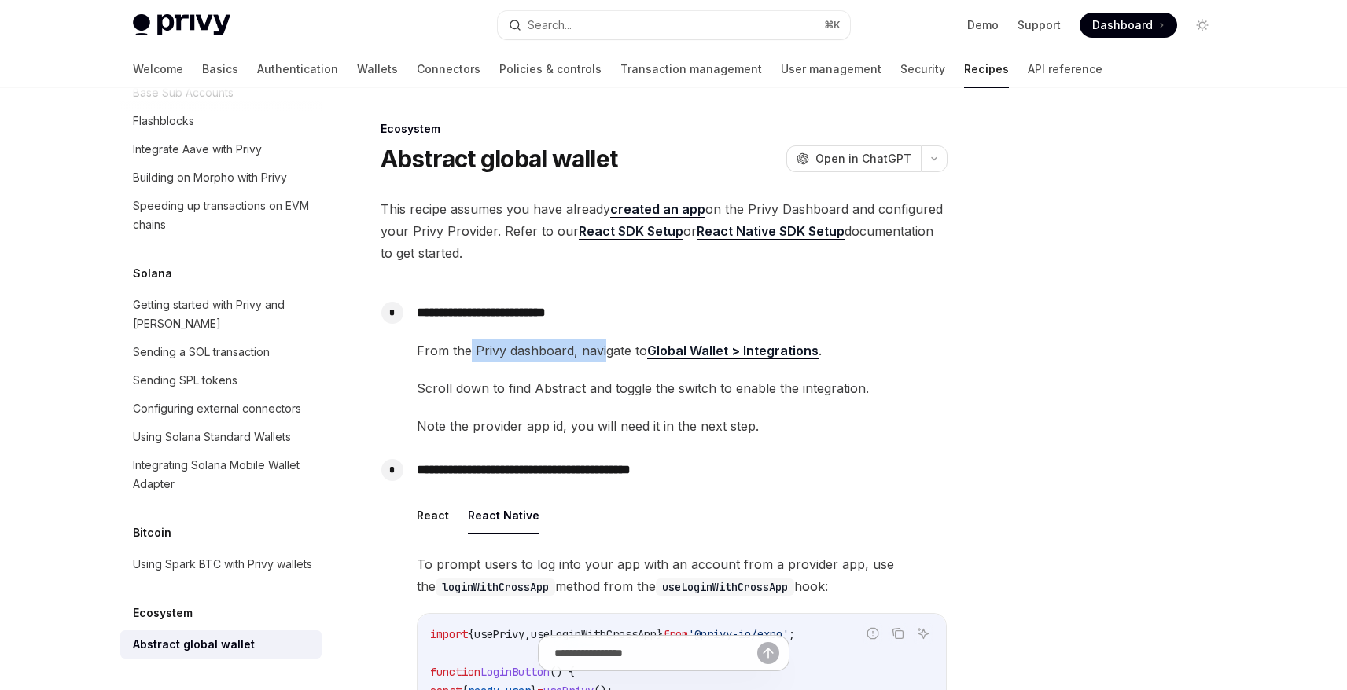
drag, startPoint x: 469, startPoint y: 351, endPoint x: 604, endPoint y: 346, distance: 134.5
click at [604, 346] on span "From the Privy dashboard, navigate to Global Wallet > Integrations ." at bounding box center [682, 351] width 530 height 22
drag, startPoint x: 457, startPoint y: 387, endPoint x: 672, endPoint y: 388, distance: 215.4
click at [666, 385] on span "Scroll down to find Abstract and toggle the switch to enable the integration." at bounding box center [682, 388] width 530 height 22
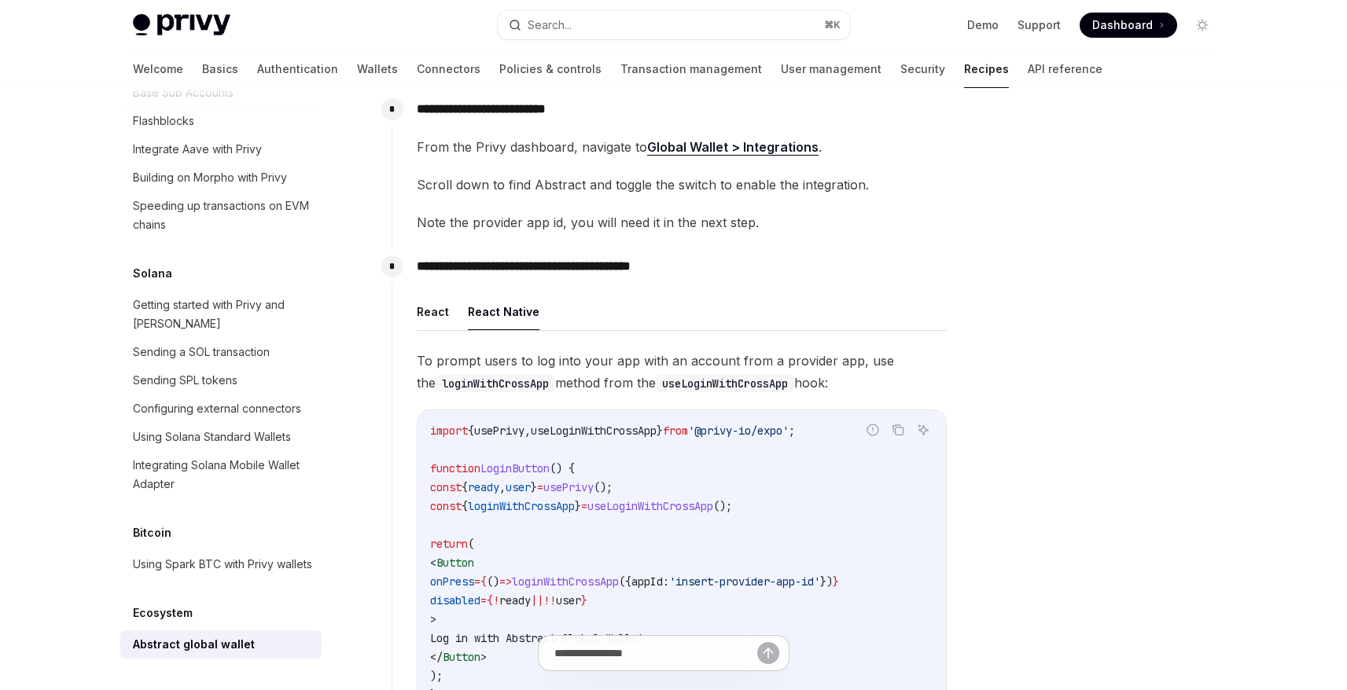
scroll to position [204, 0]
drag, startPoint x: 467, startPoint y: 218, endPoint x: 786, endPoint y: 211, distance: 319.2
click at [786, 211] on span "Note the provider app id, you will need it in the next step." at bounding box center [682, 222] width 530 height 22
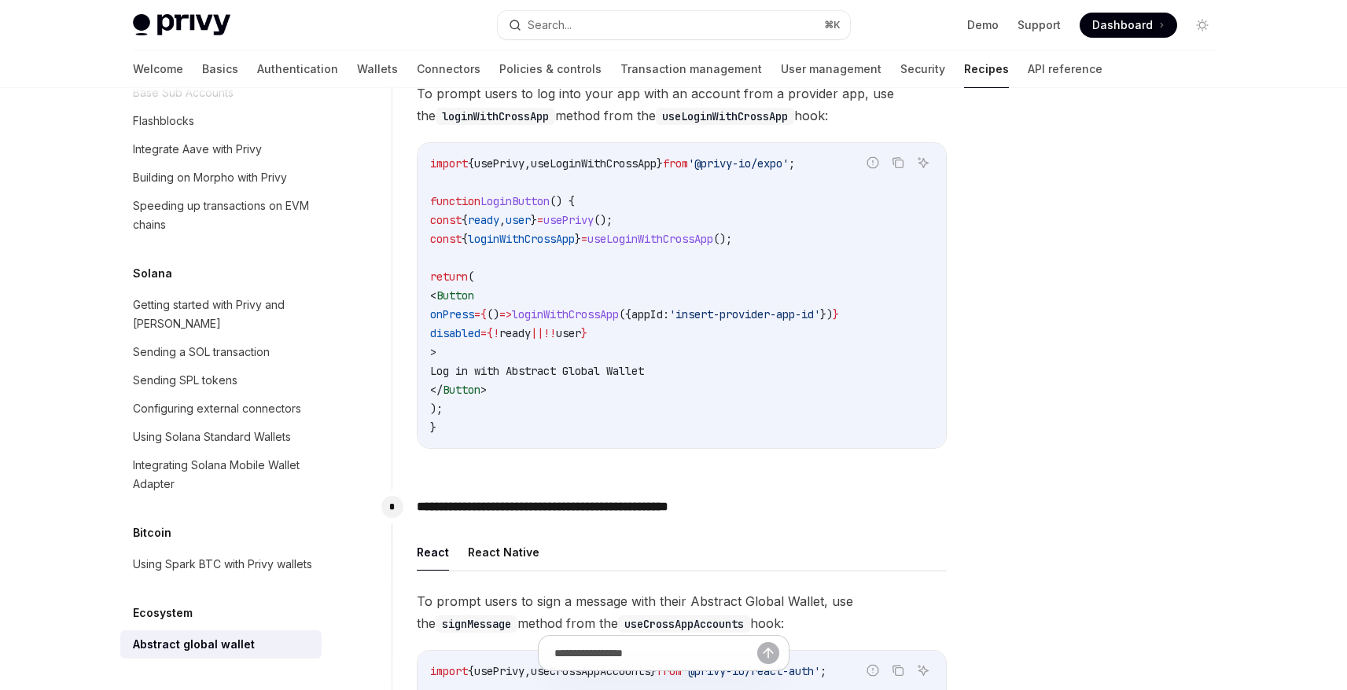
scroll to position [0, 0]
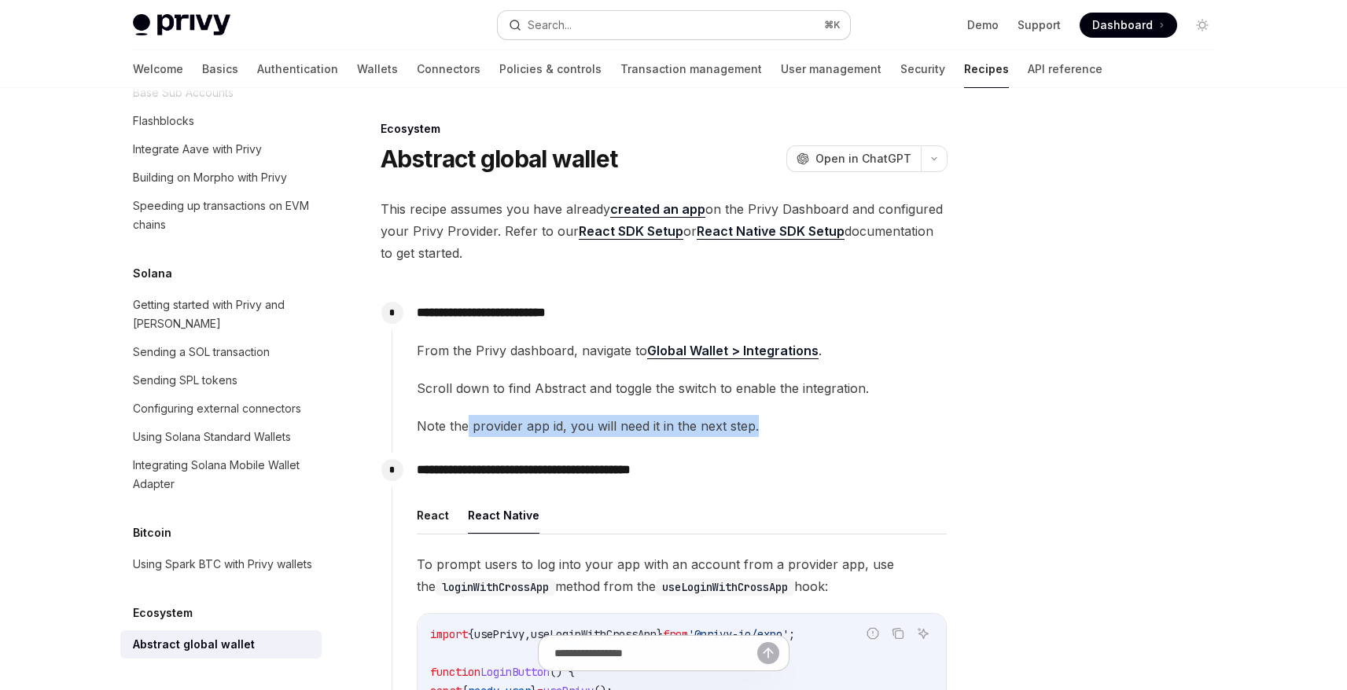
click at [602, 28] on button "Search... ⌘ K" at bounding box center [674, 25] width 352 height 28
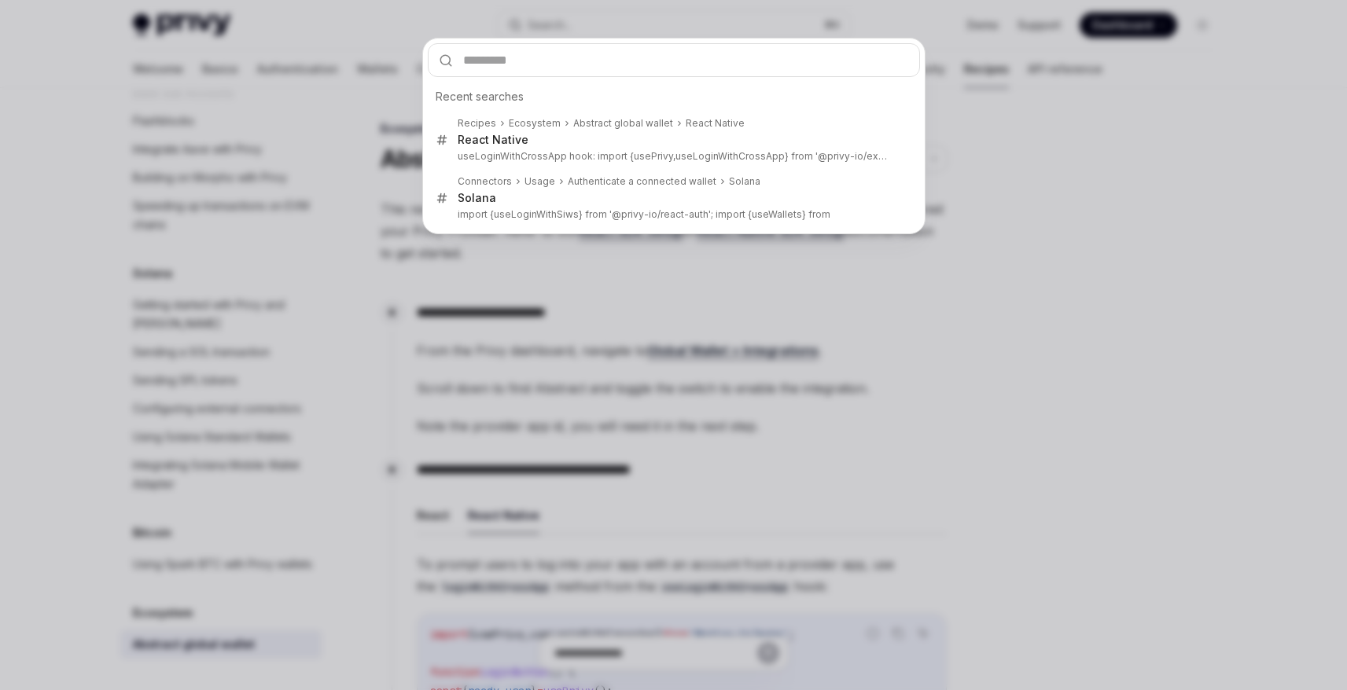
type input "**********"
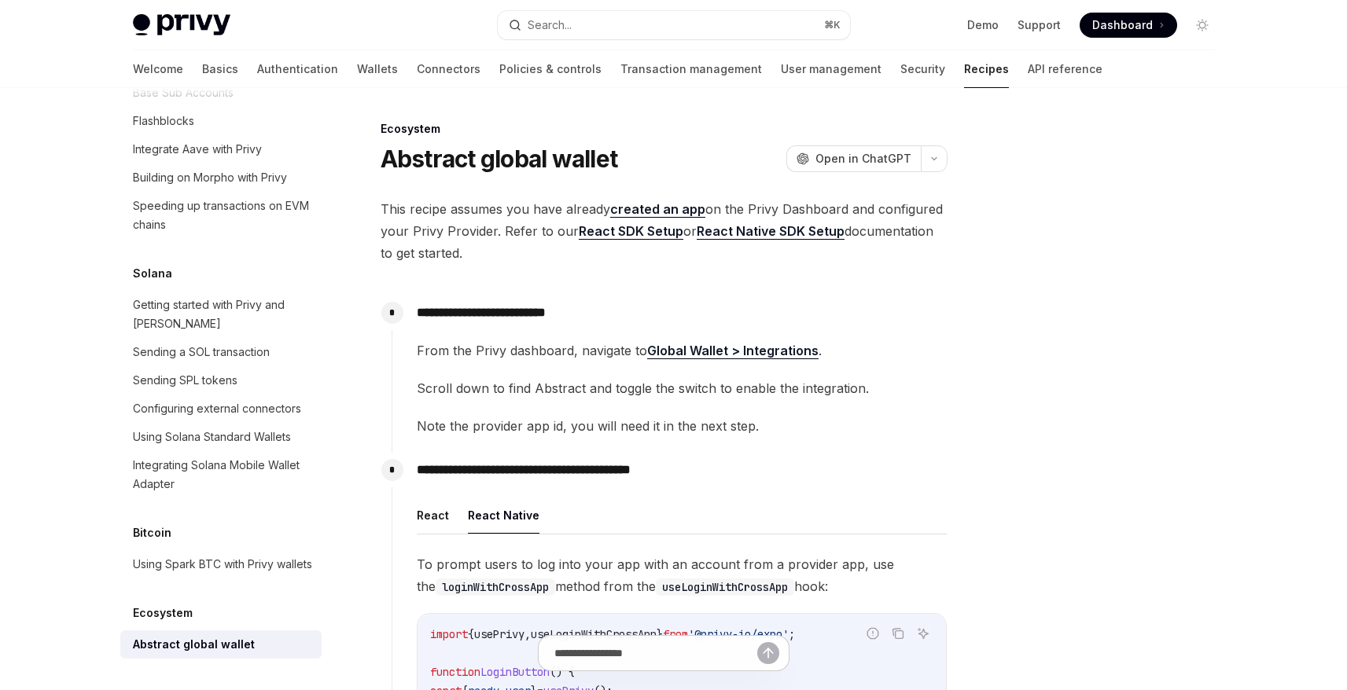
type textarea "*"
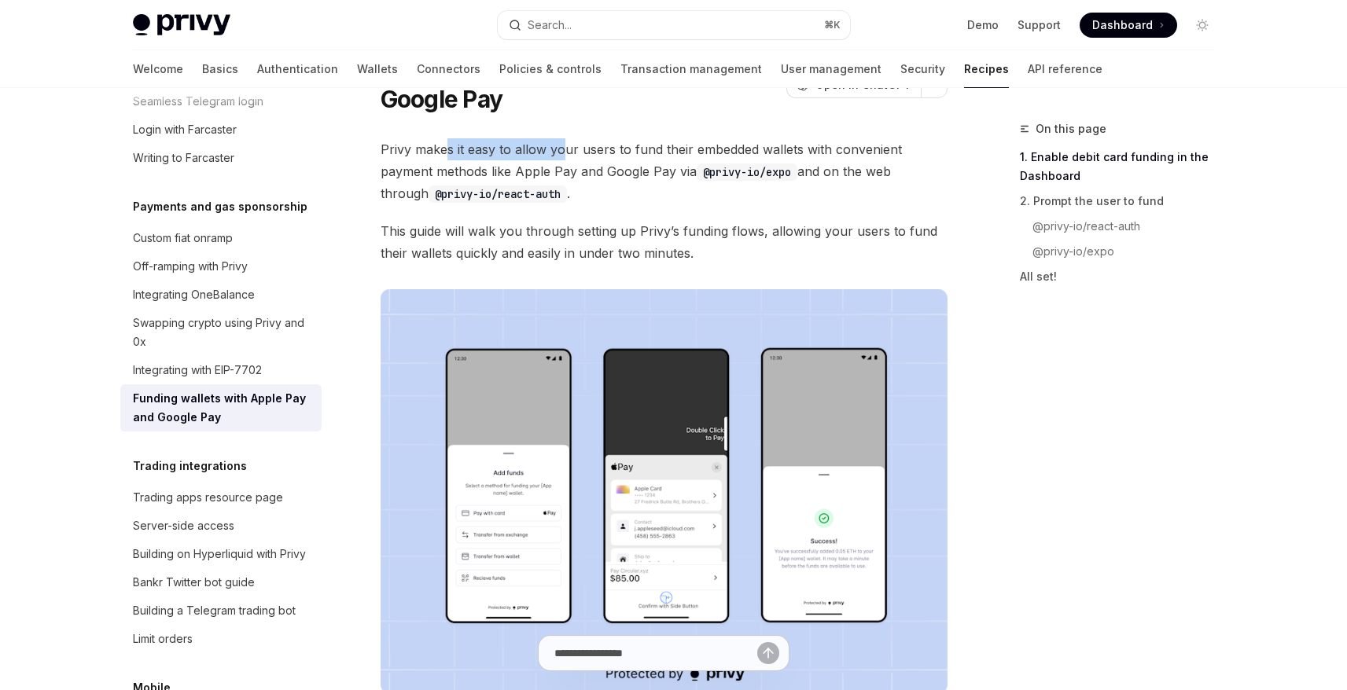
drag, startPoint x: 443, startPoint y: 149, endPoint x: 559, endPoint y: 153, distance: 115.6
click at [559, 153] on span "Privy makes it easy to allow your users to fund their embedded wallets with con…" at bounding box center [663, 171] width 567 height 66
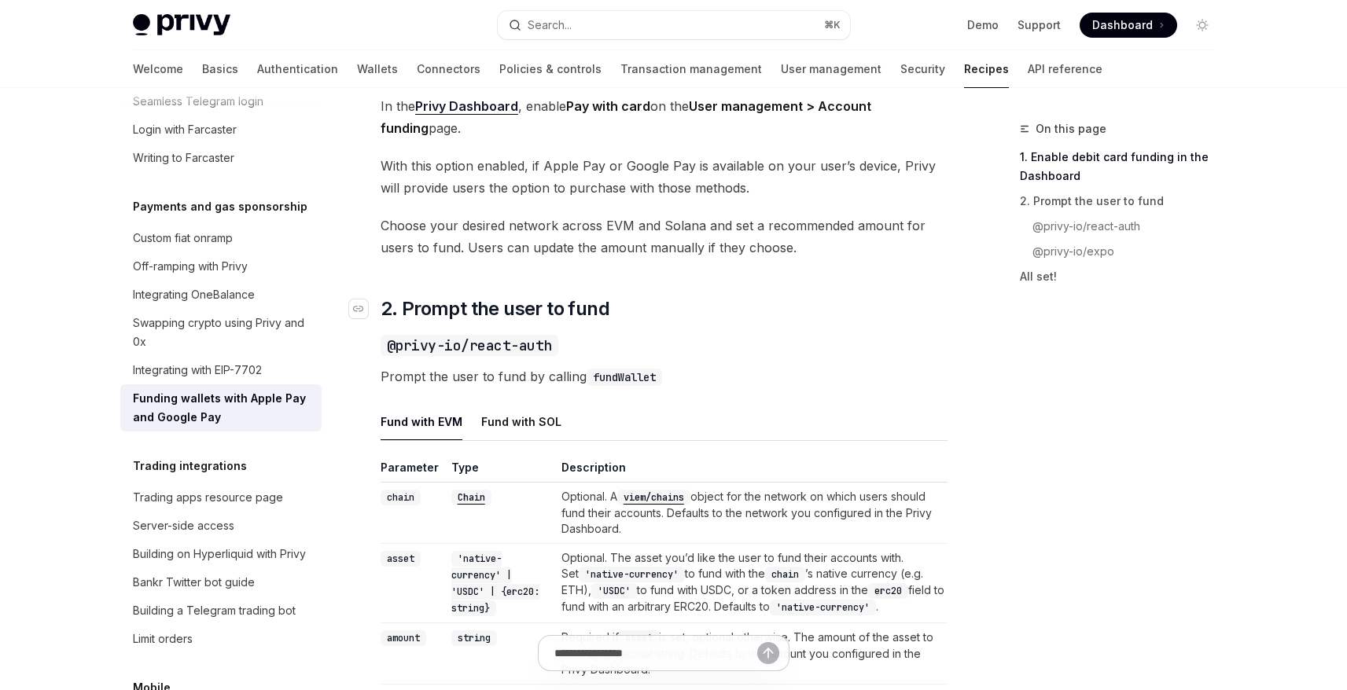
scroll to position [0, 0]
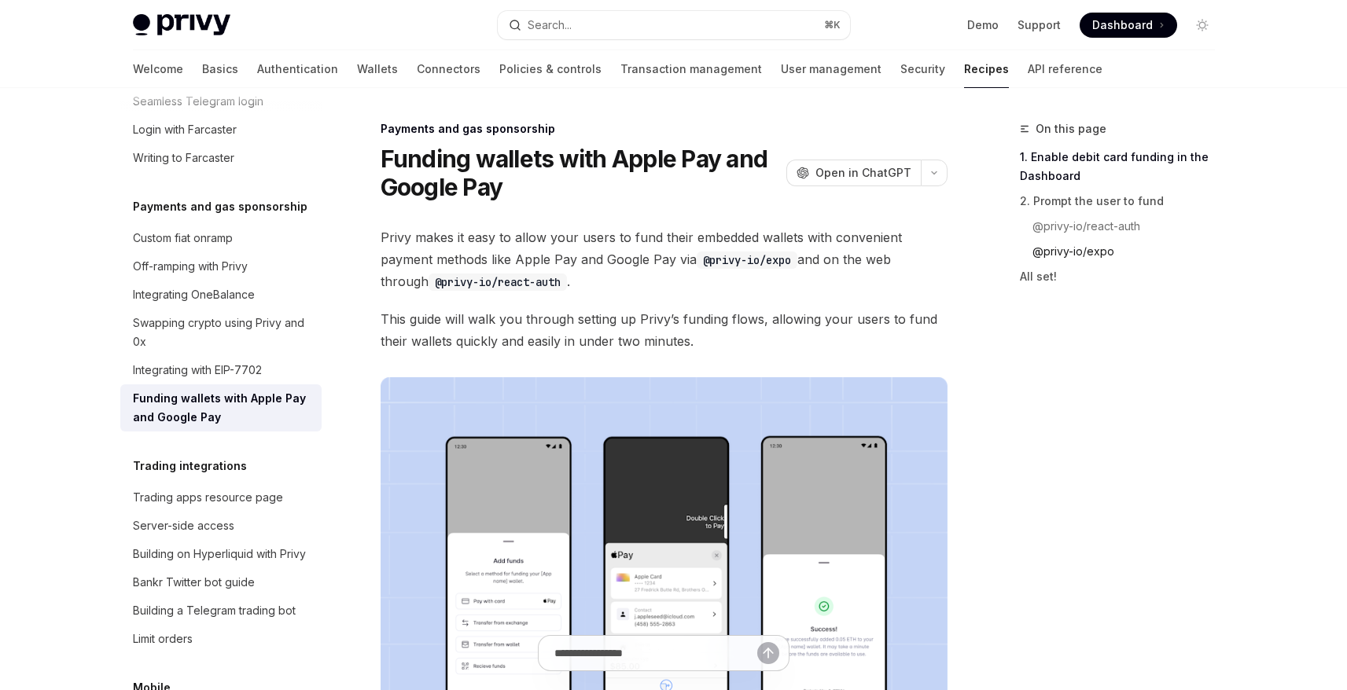
click at [1090, 251] on link "@privy-io/expo" at bounding box center [1124, 251] width 208 height 25
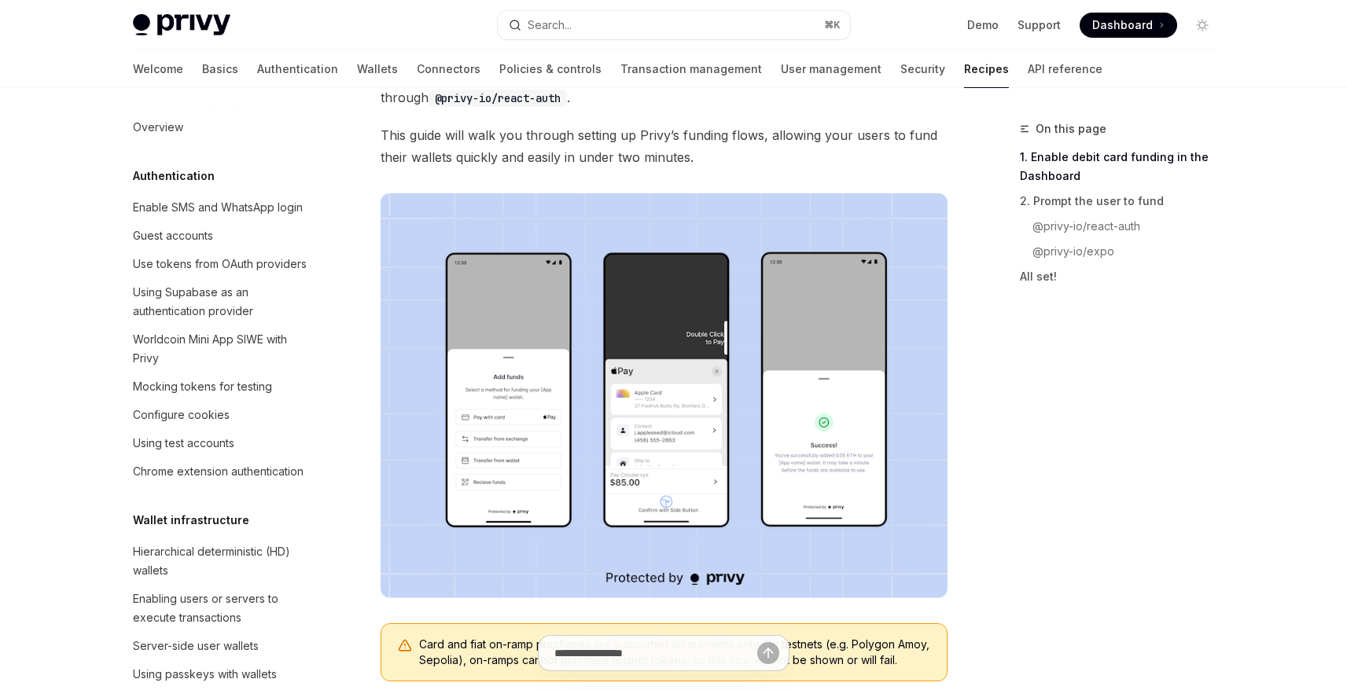
scroll to position [182, 0]
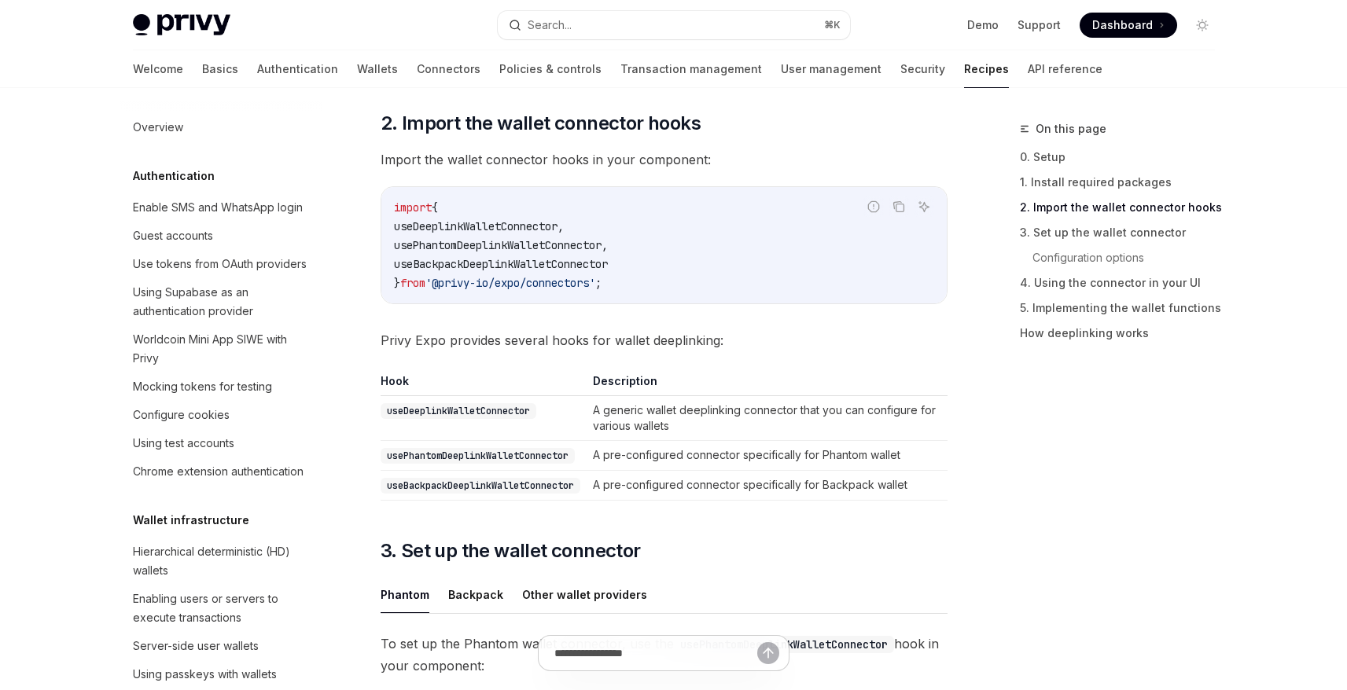
scroll to position [1653, 0]
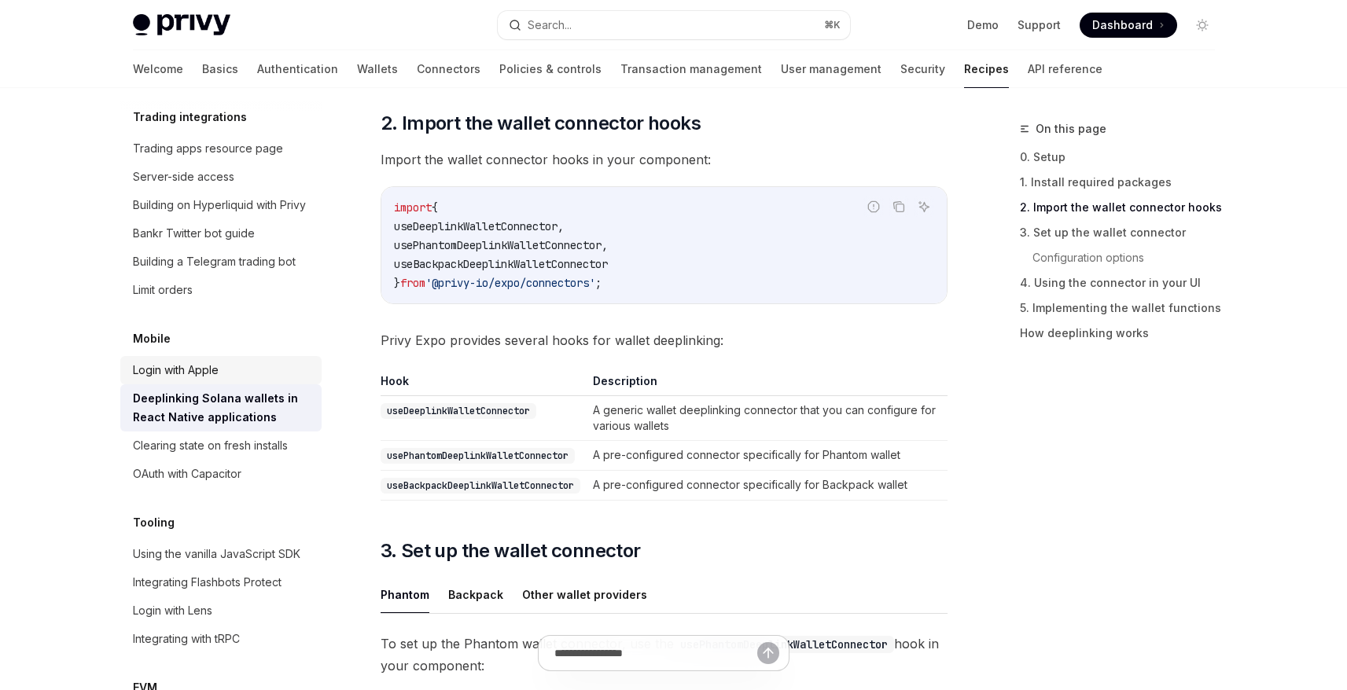
click at [215, 361] on div "Login with Apple" at bounding box center [176, 370] width 86 height 19
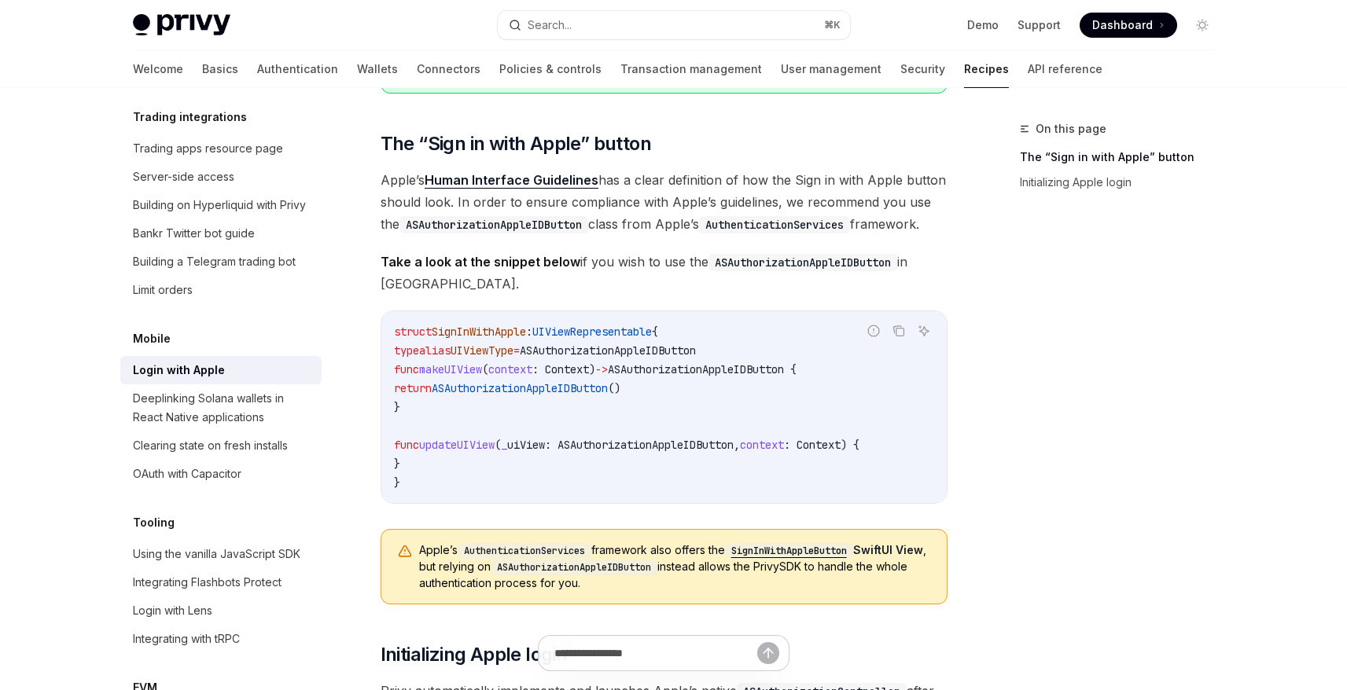
scroll to position [243, 0]
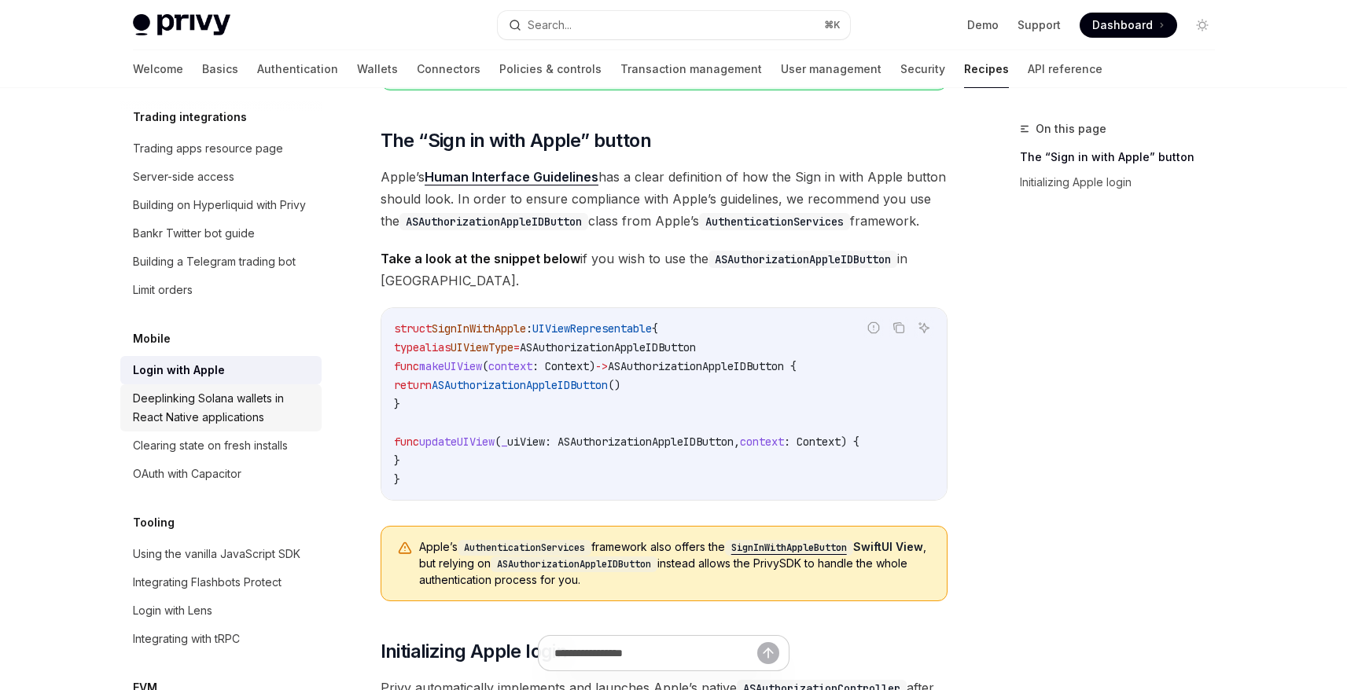
click at [227, 389] on div "Deeplinking Solana wallets in React Native applications" at bounding box center [222, 408] width 179 height 38
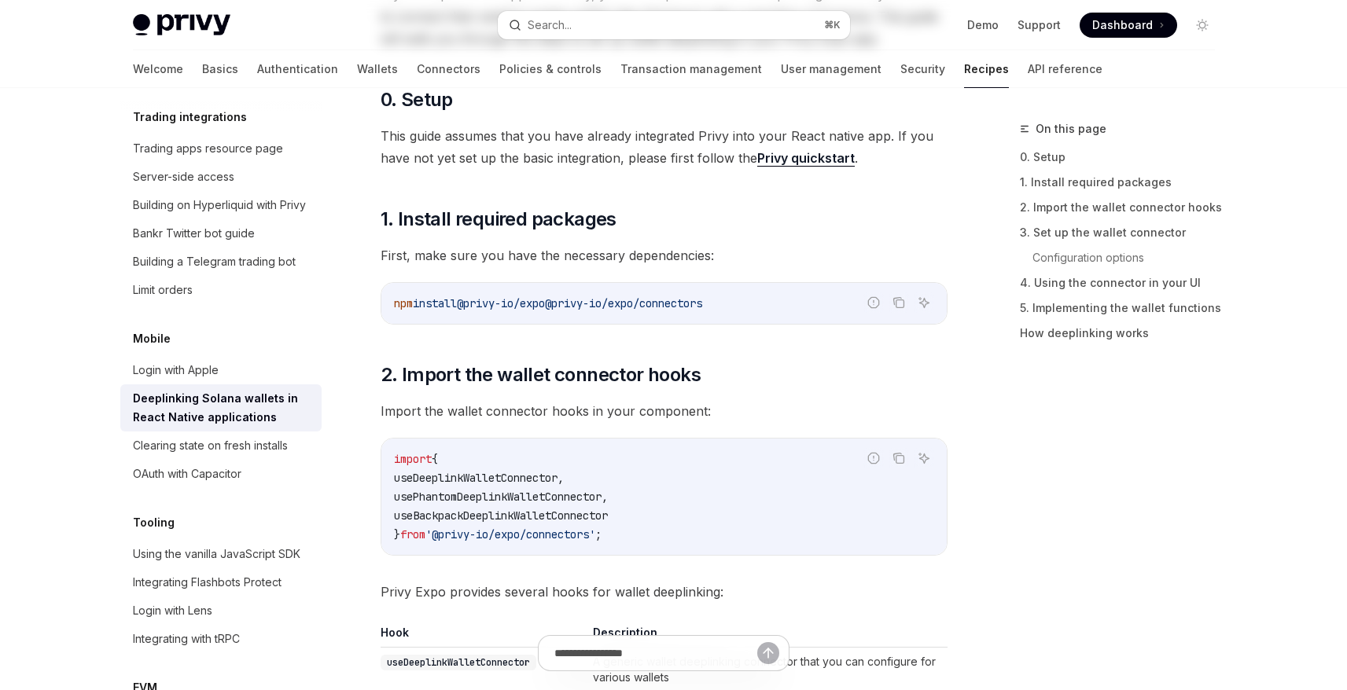
type textarea "*"
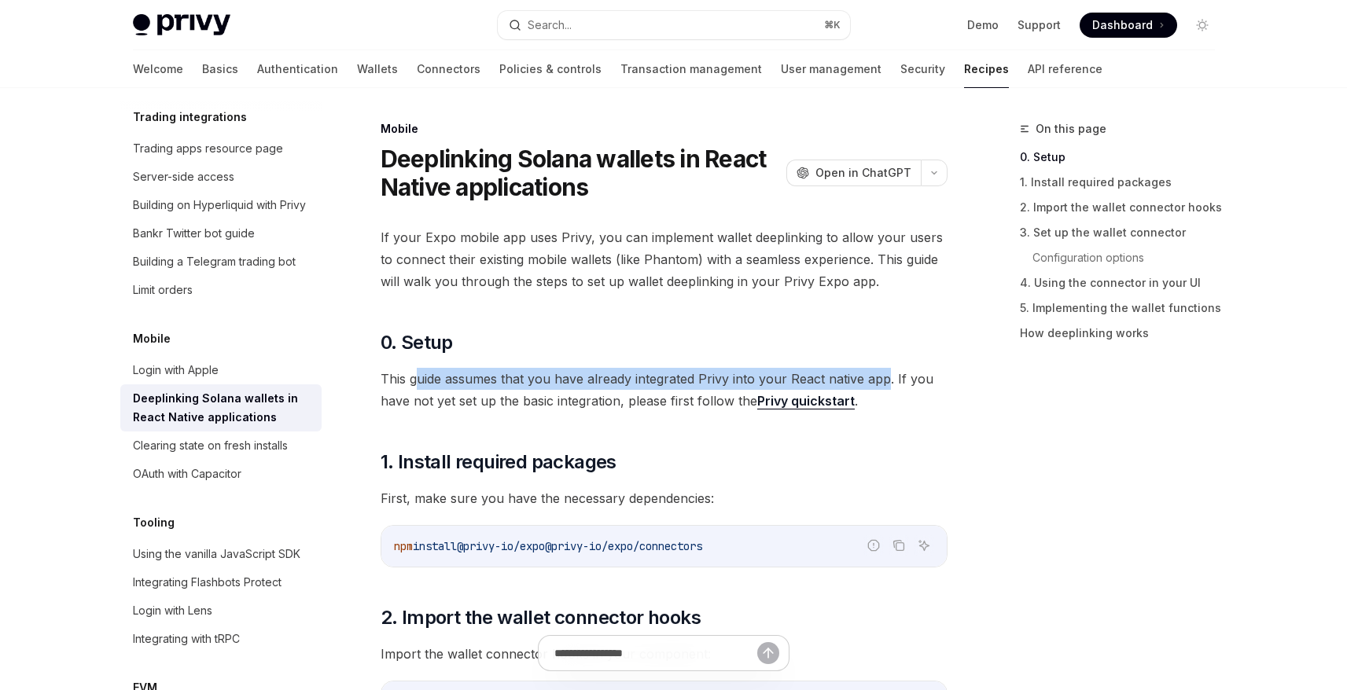
drag, startPoint x: 417, startPoint y: 386, endPoint x: 886, endPoint y: 383, distance: 468.5
click at [886, 383] on span "This guide assumes that you have already integrated Privy into your React nativ…" at bounding box center [663, 390] width 567 height 44
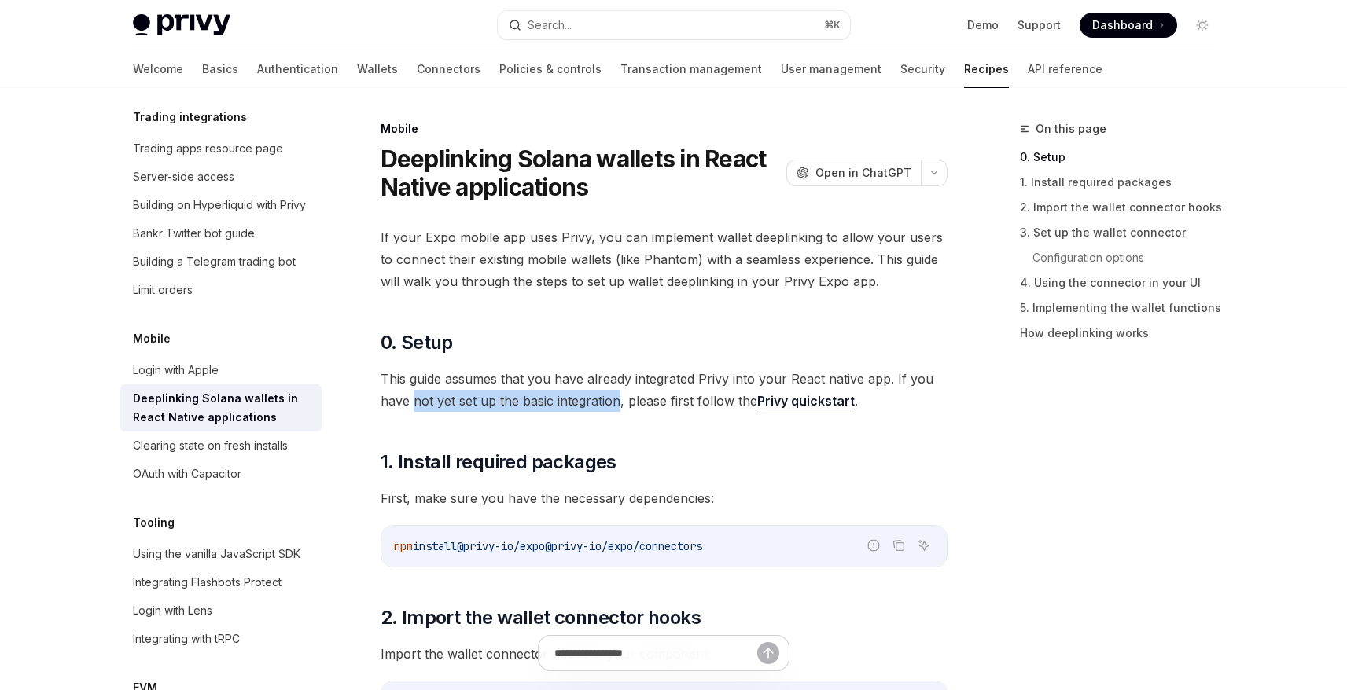
drag, startPoint x: 415, startPoint y: 399, endPoint x: 615, endPoint y: 404, distance: 199.7
click at [615, 404] on span "This guide assumes that you have already integrated Privy into your React nativ…" at bounding box center [663, 390] width 567 height 44
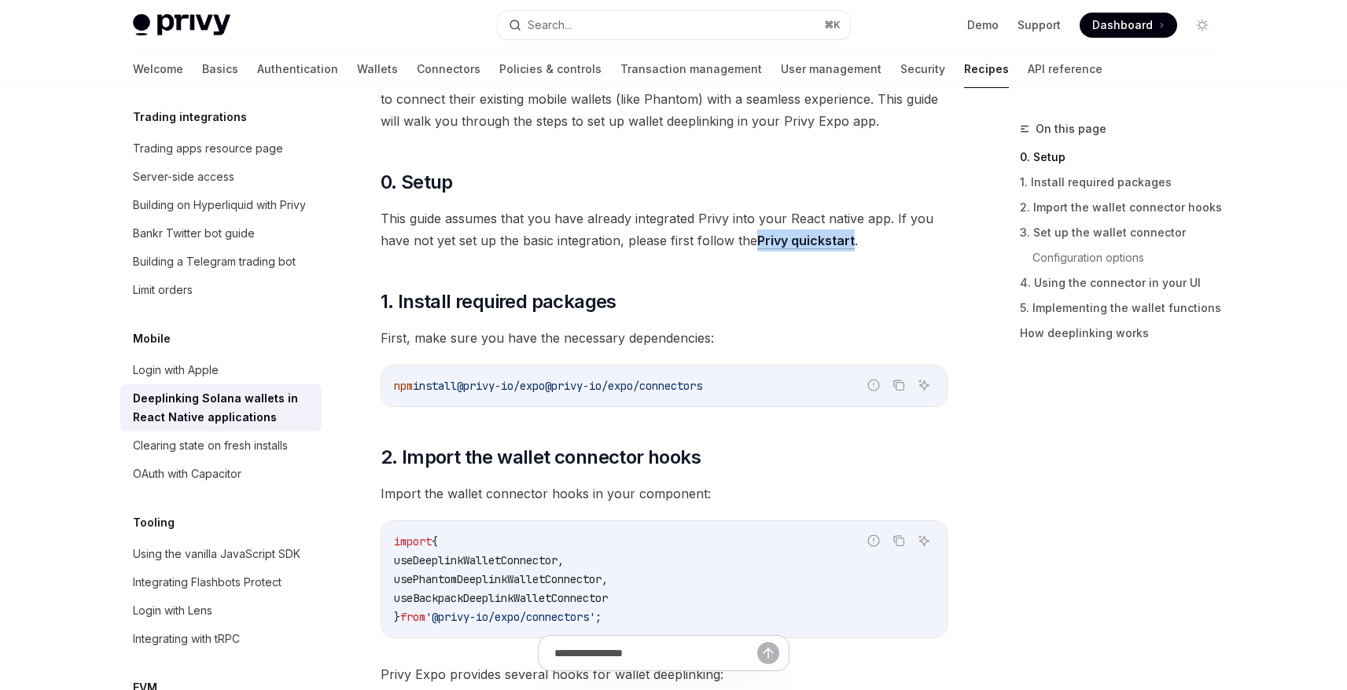
scroll to position [164, 0]
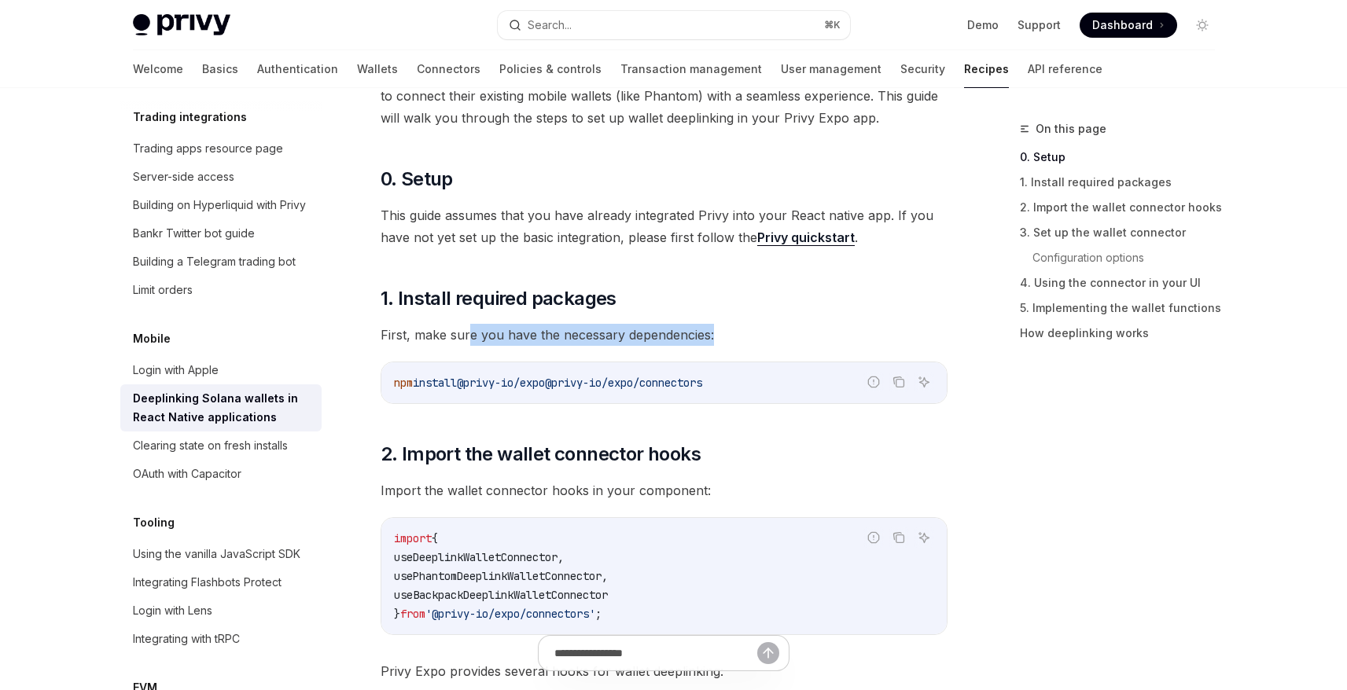
drag, startPoint x: 470, startPoint y: 337, endPoint x: 766, endPoint y: 337, distance: 296.4
click at [766, 337] on span "First, make sure you have the necessary dependencies:" at bounding box center [663, 335] width 567 height 22
drag, startPoint x: 756, startPoint y: 380, endPoint x: 570, endPoint y: 380, distance: 186.3
click at [570, 380] on code "npm install @privy-io/expo @privy-io/expo/connectors" at bounding box center [664, 382] width 540 height 19
copy span "@privy-io/expo/connectors"
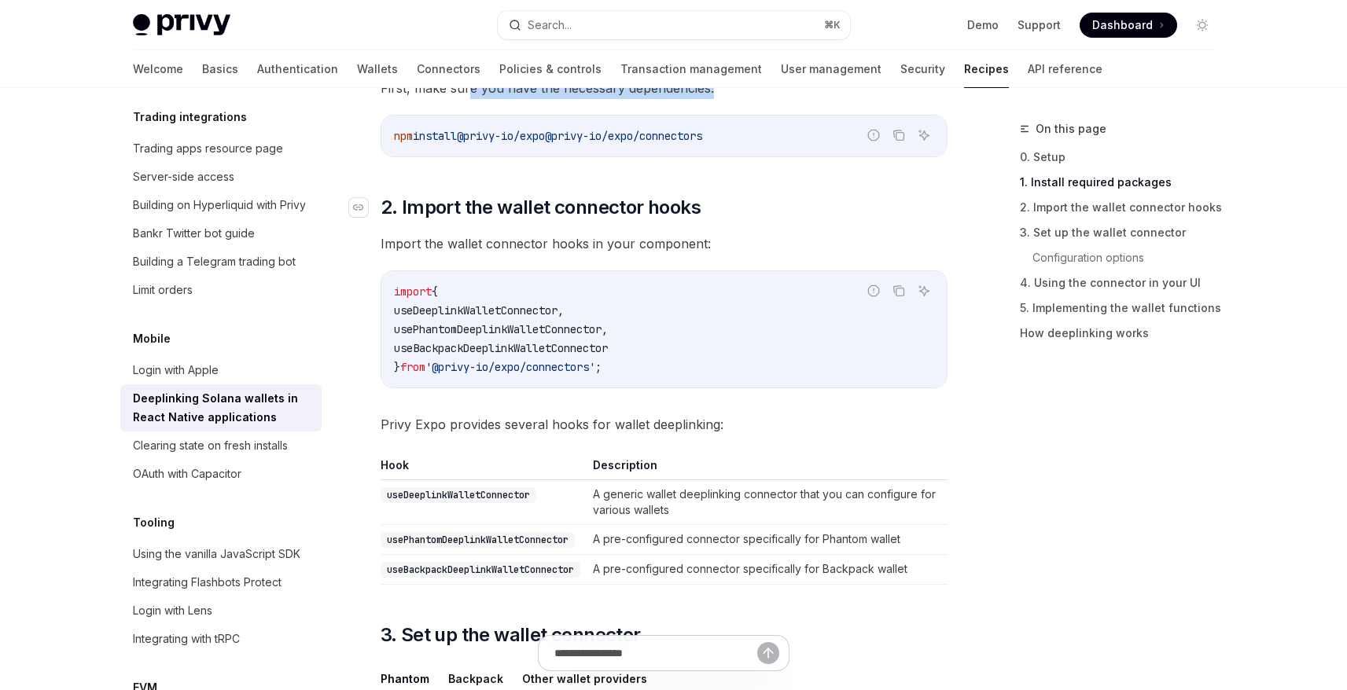
scroll to position [413, 0]
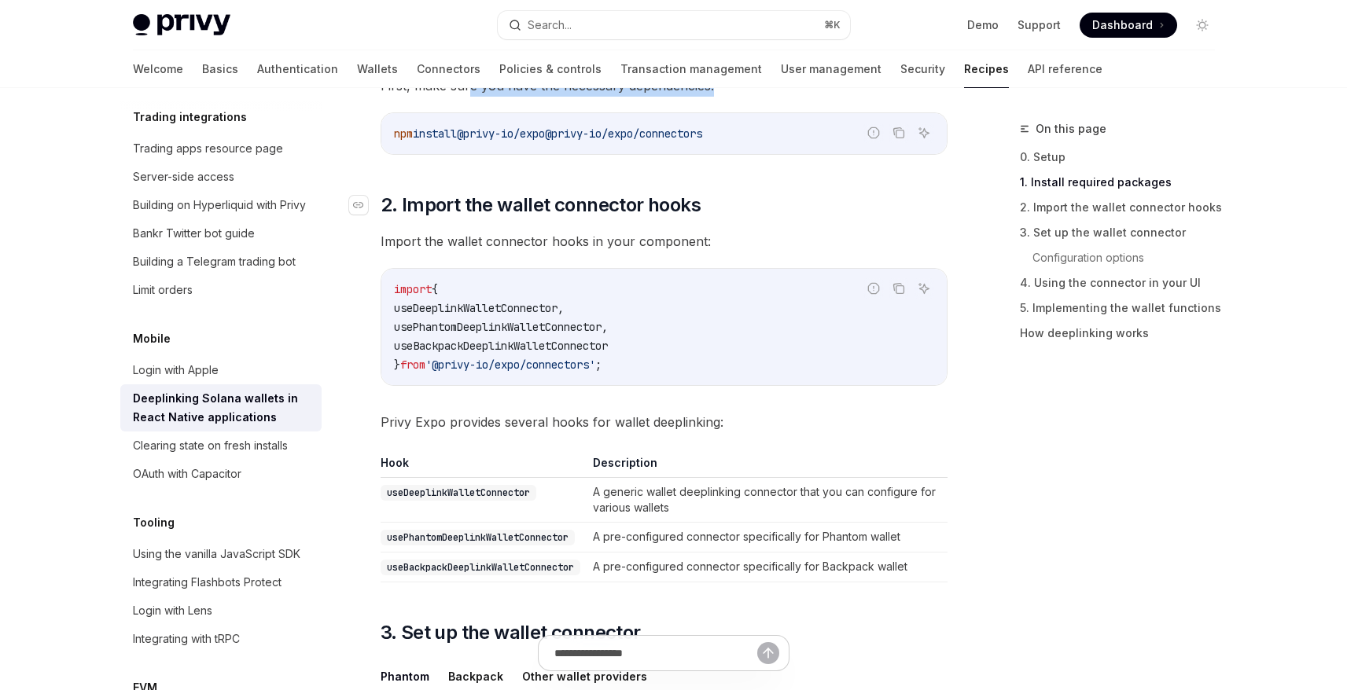
click at [707, 204] on h2 "​ 2. Import the wallet connector hooks" at bounding box center [663, 205] width 567 height 25
click at [903, 138] on icon "Copy the contents from the code block" at bounding box center [898, 133] width 13 height 13
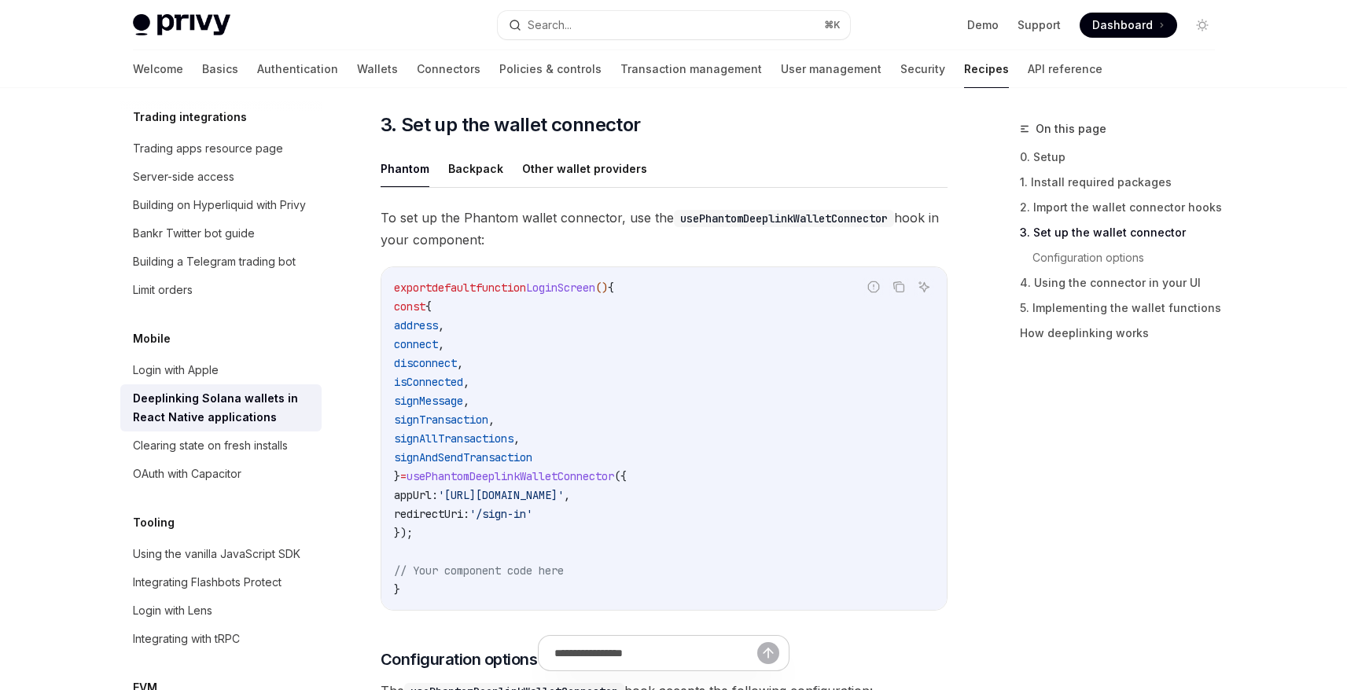
scroll to position [925, 0]
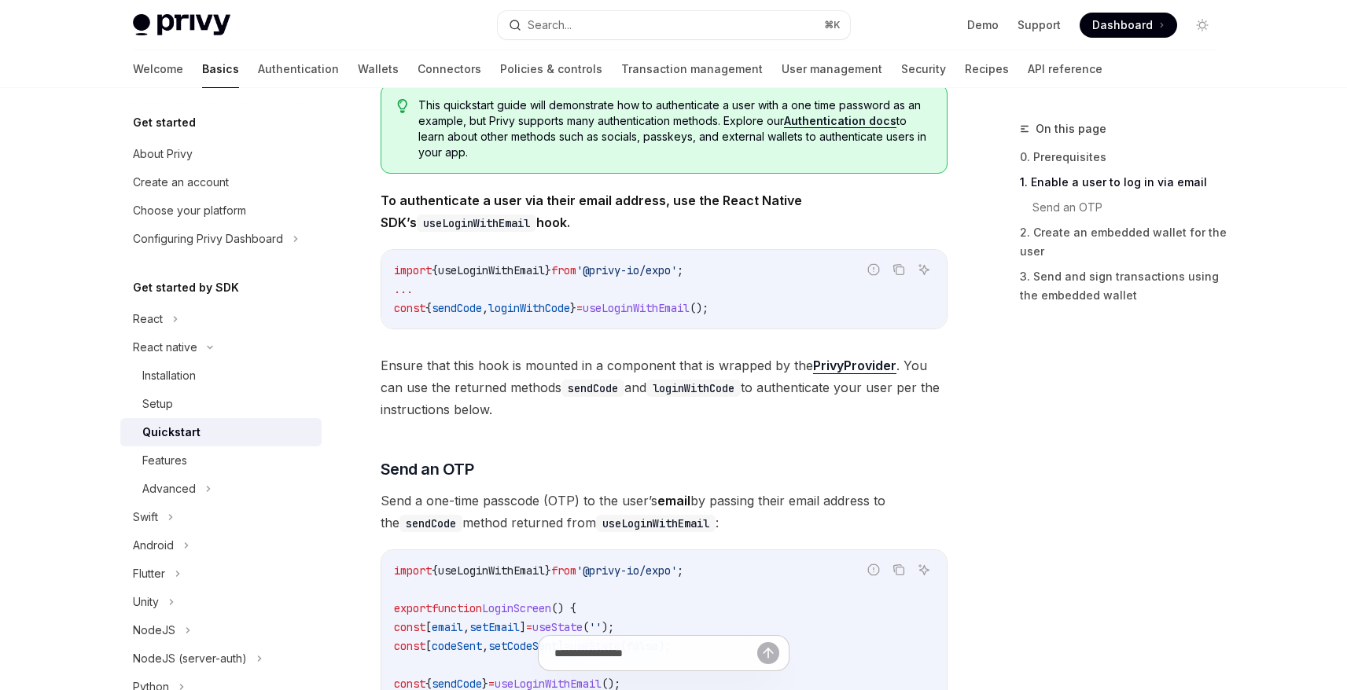
scroll to position [303, 0]
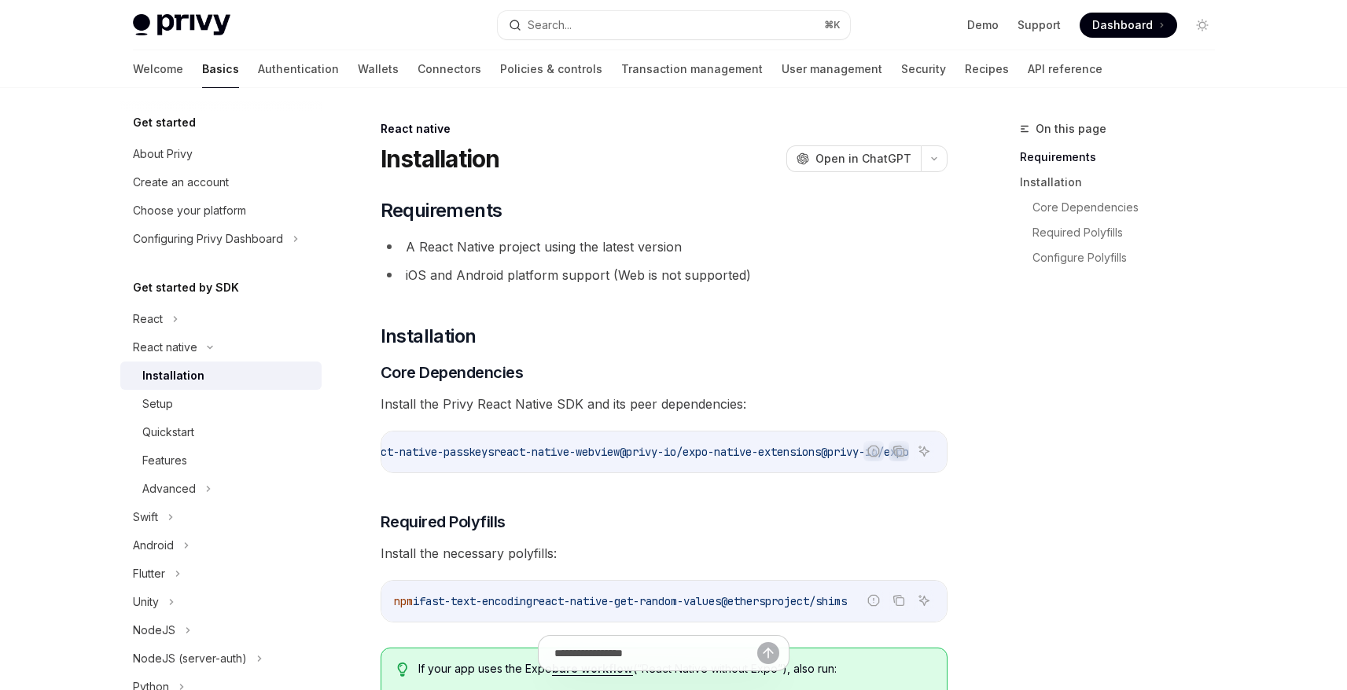
scroll to position [0, 872]
